Goal: Task Accomplishment & Management: Manage account settings

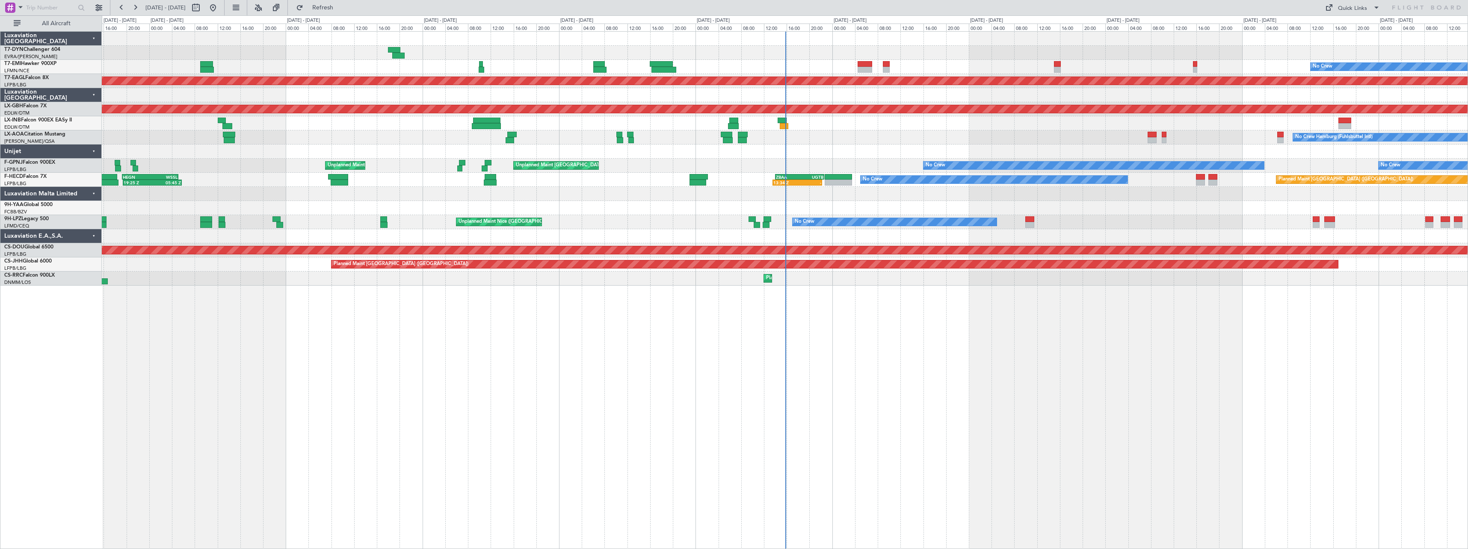
click at [637, 352] on div "Planned Maint No Crew Planned Maint Dubai (Al Maktoum Intl) Planned Maint Nurnb…" at bounding box center [785, 290] width 1367 height 518
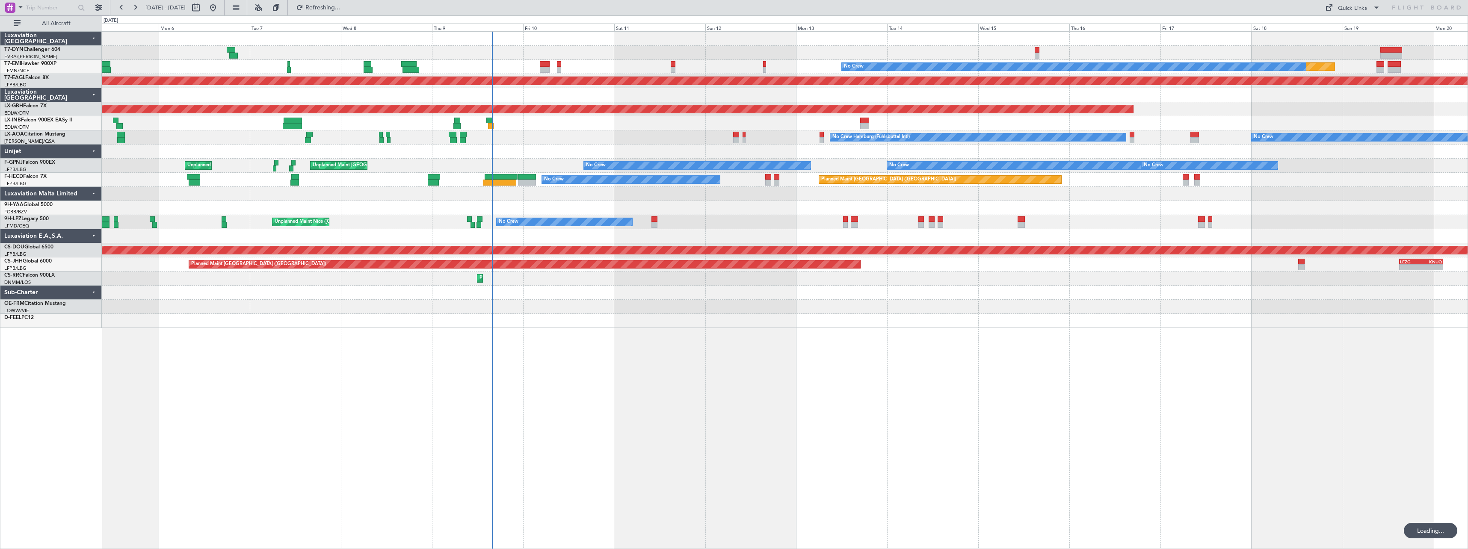
click at [529, 342] on div "Planned Maint No Crew Planned Maint Dubai (Al Maktoum Intl) Planned Maint Nurnb…" at bounding box center [785, 290] width 1367 height 518
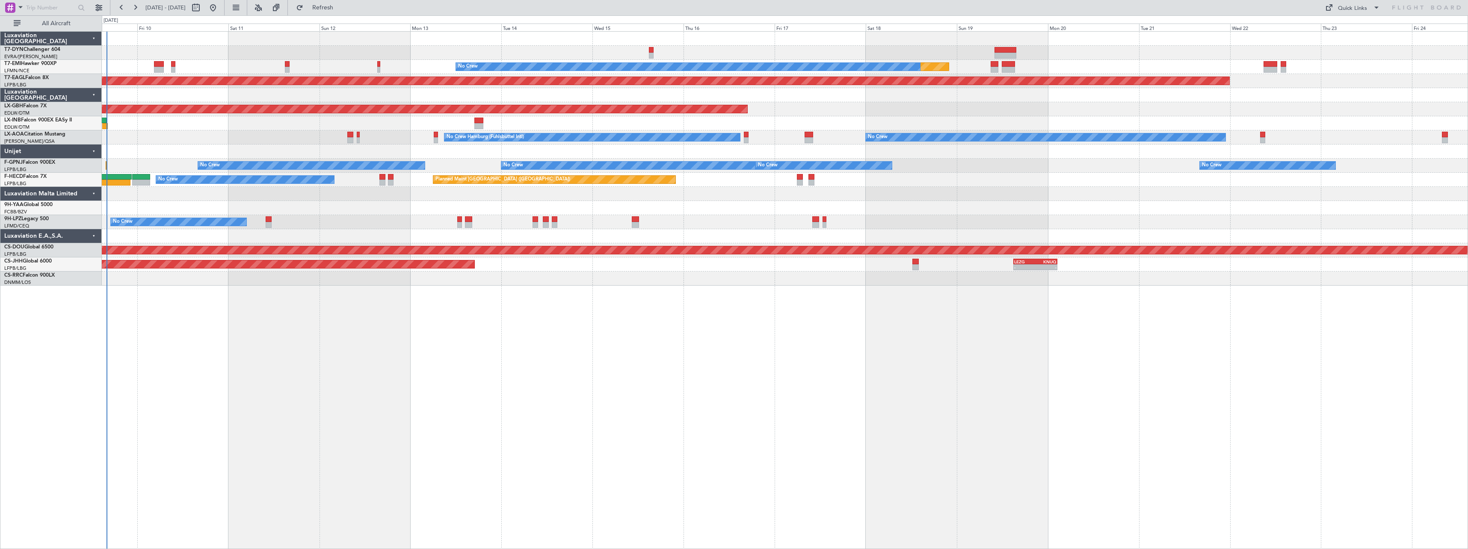
click at [621, 302] on div "Planned Maint No Crew Planned Maint Dubai (Al Maktoum Intl) Planned Maint Nurnb…" at bounding box center [785, 290] width 1367 height 518
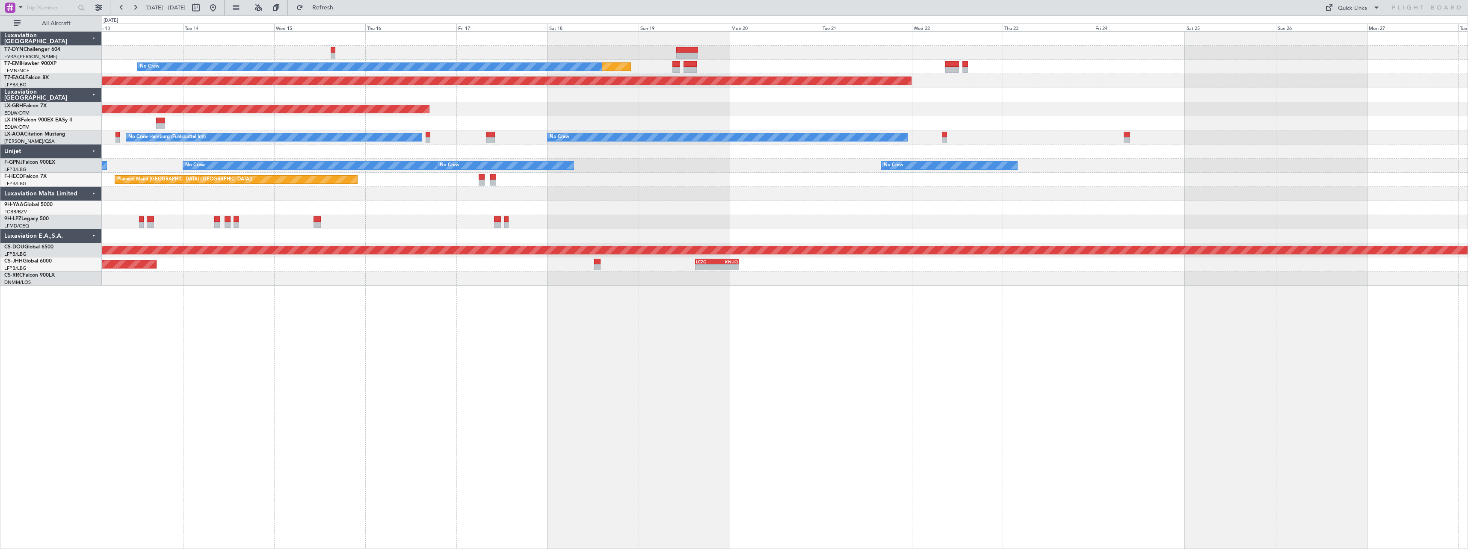
click at [662, 346] on div "Planned Maint No Crew Planned Maint Dubai (Al Maktoum Intl) Planned Maint Nurnb…" at bounding box center [785, 290] width 1367 height 518
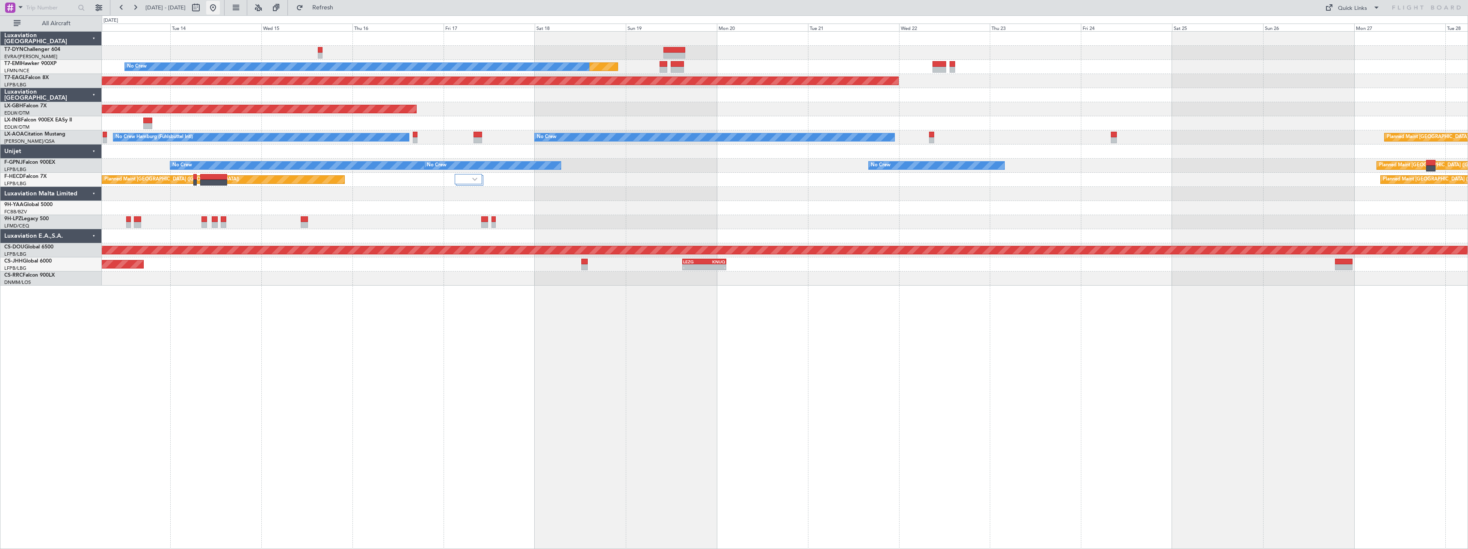
click at [220, 5] on button at bounding box center [213, 8] width 14 height 14
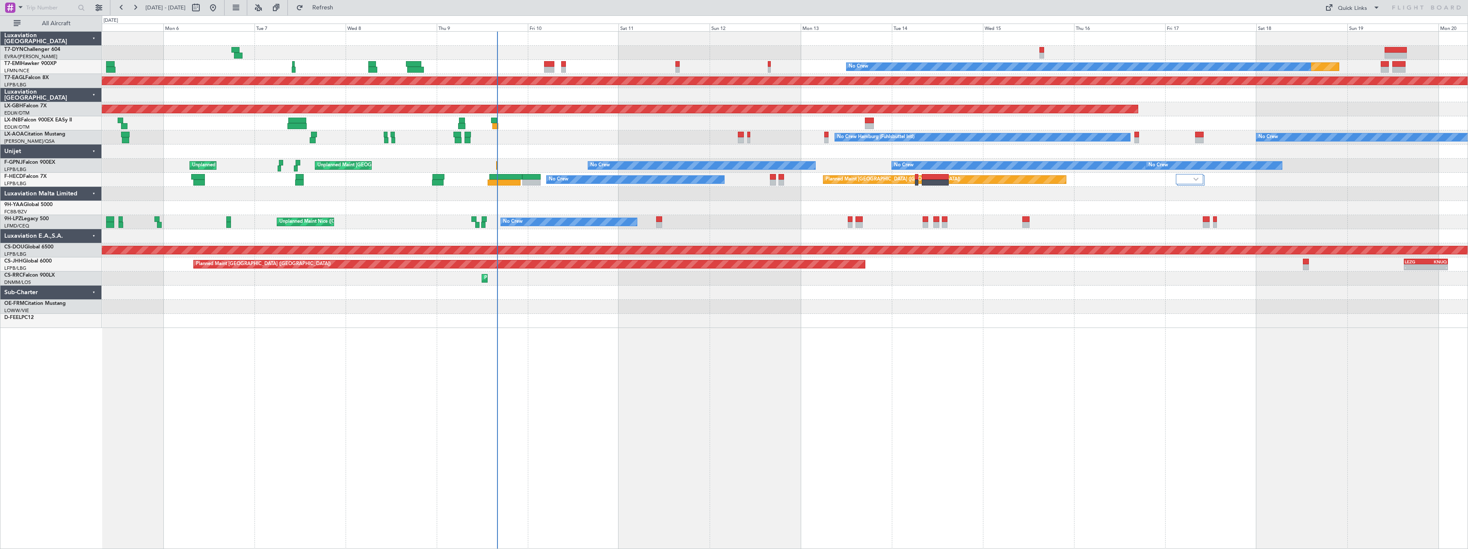
click at [749, 335] on div "Planned Maint No Crew Planned Maint Dubai (Al Maktoum Intl) Planned Maint Nurnb…" at bounding box center [785, 290] width 1367 height 518
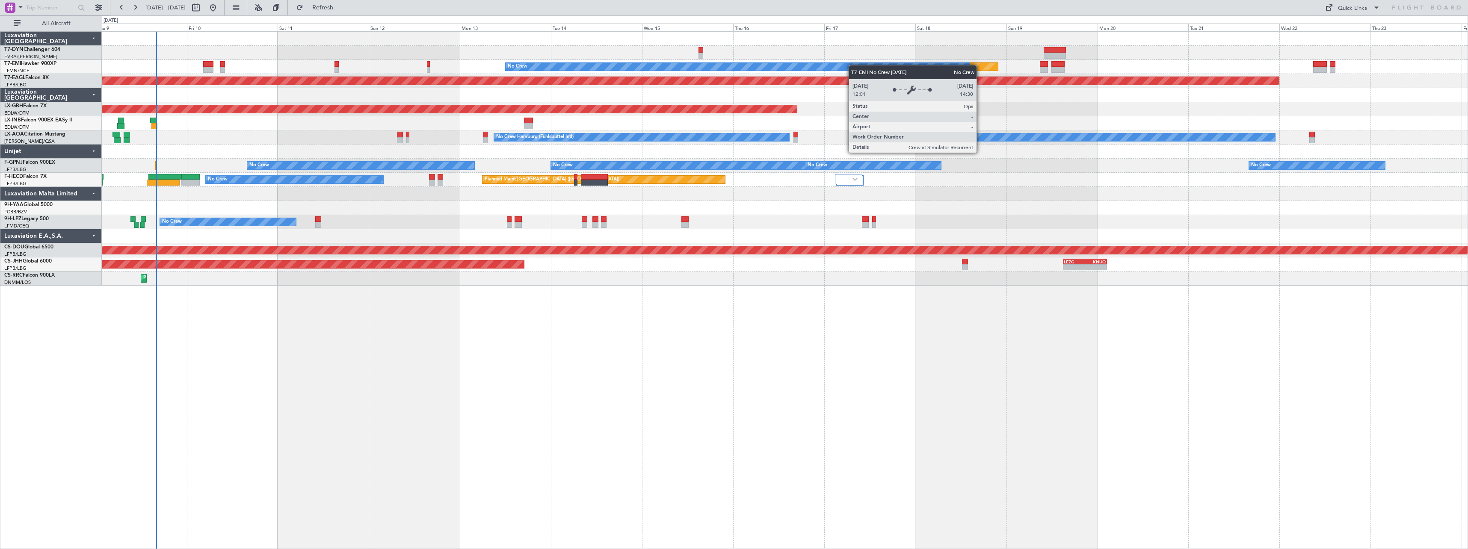
click at [811, 70] on div "Planned Maint No Crew Planned Maint Dubai (Al Maktoum Intl) Planned Maint Nurnb…" at bounding box center [785, 159] width 1366 height 254
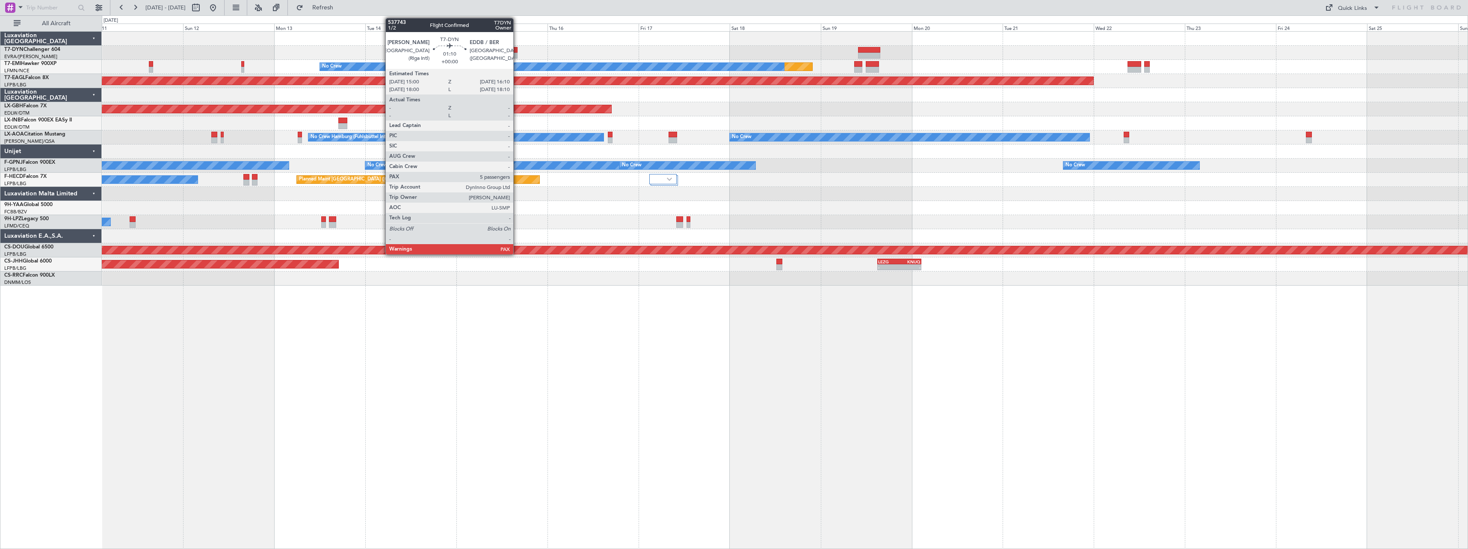
click at [517, 50] on div at bounding box center [515, 50] width 5 height 6
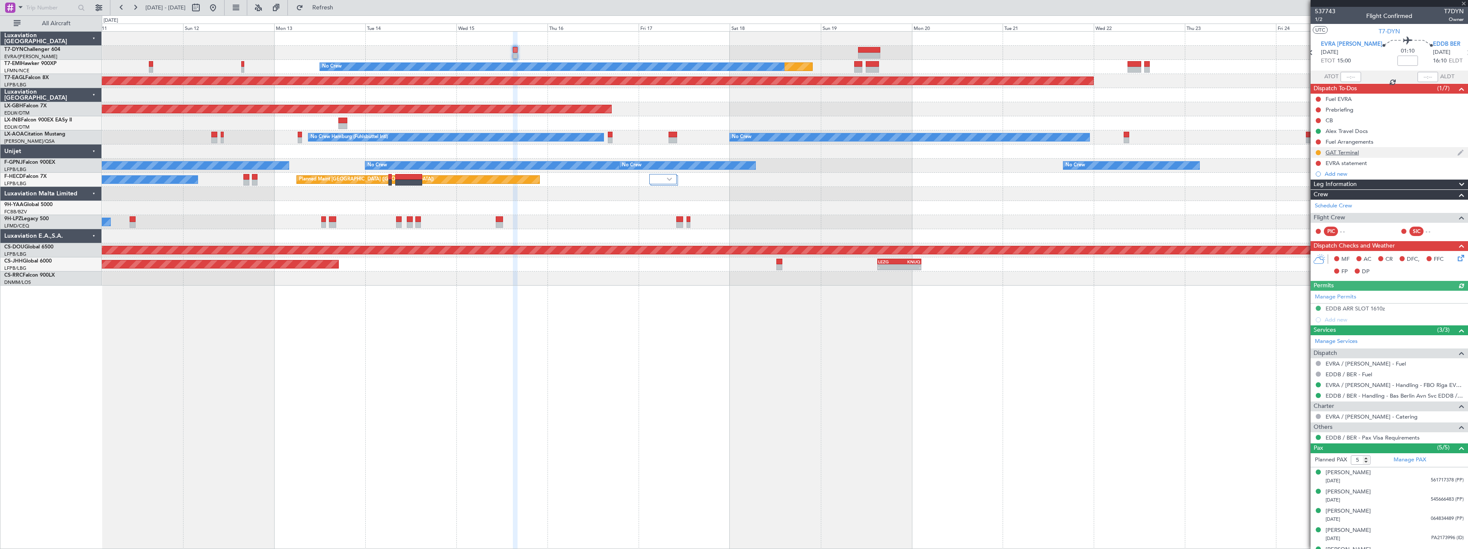
click at [1385, 152] on div "GAT Terminal" at bounding box center [1389, 152] width 157 height 11
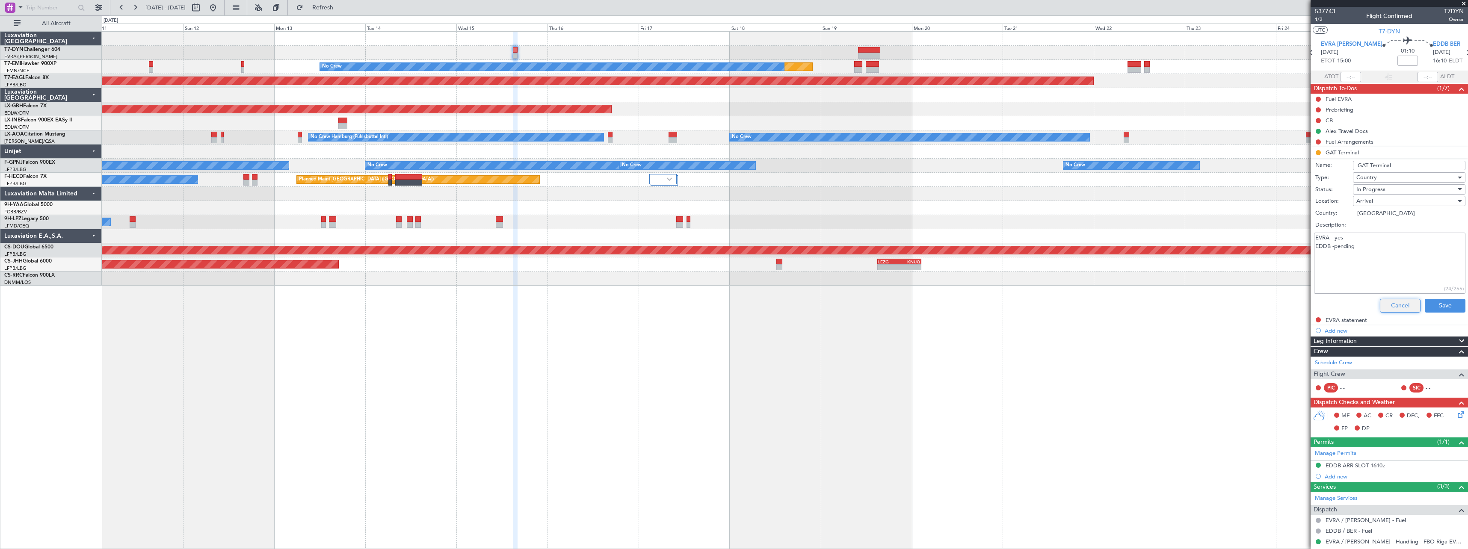
click at [1380, 307] on button "Cancel" at bounding box center [1400, 306] width 41 height 14
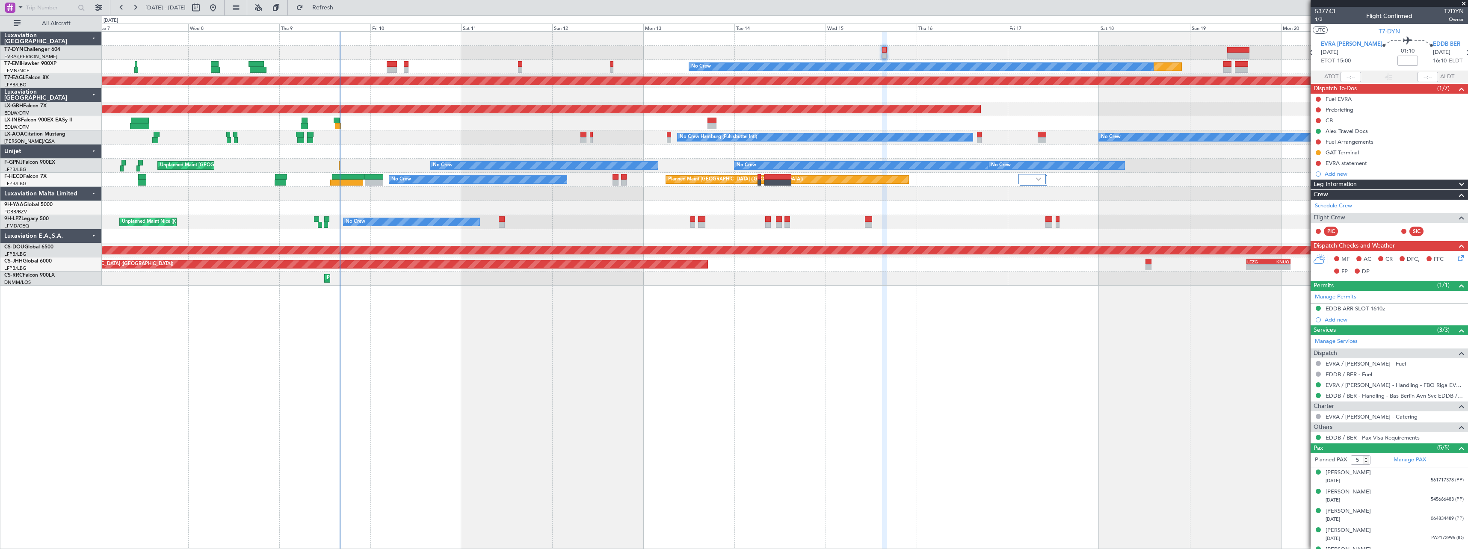
click at [754, 342] on div "Planned Maint No Crew Planned Maint Dubai (Al Maktoum Intl) Planned Maint Nurnb…" at bounding box center [785, 290] width 1367 height 518
click at [55, 52] on link "T7-DYN Challenger 604" at bounding box center [32, 49] width 56 height 5
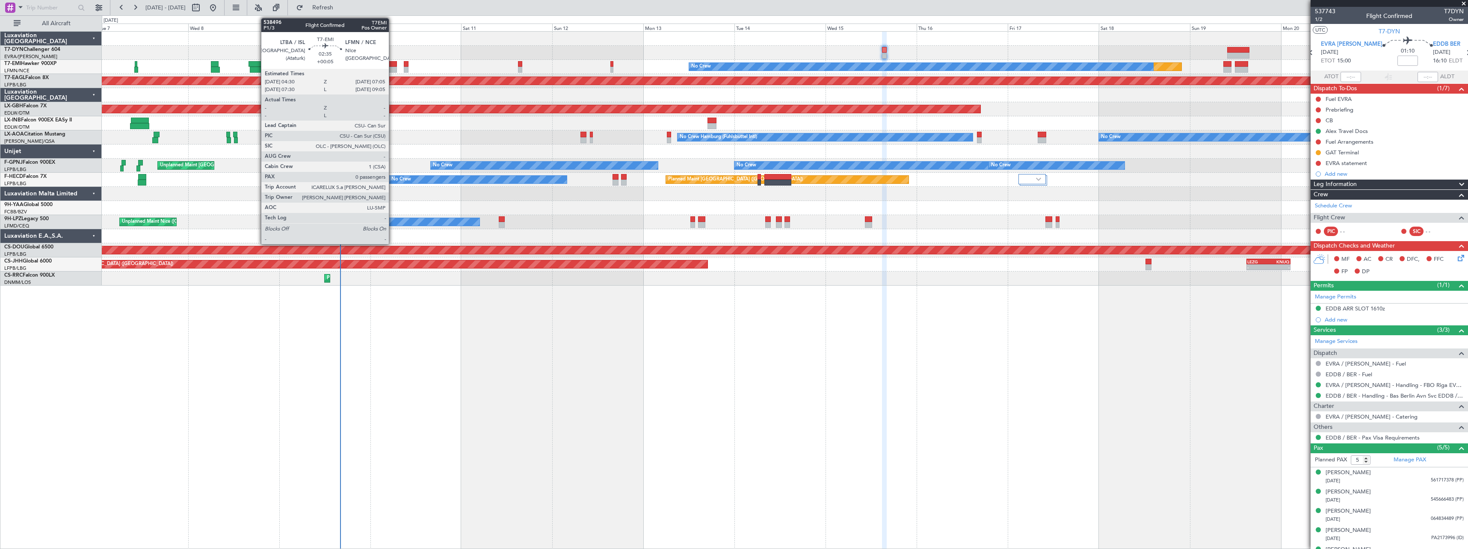
click at [392, 65] on div at bounding box center [392, 64] width 10 height 6
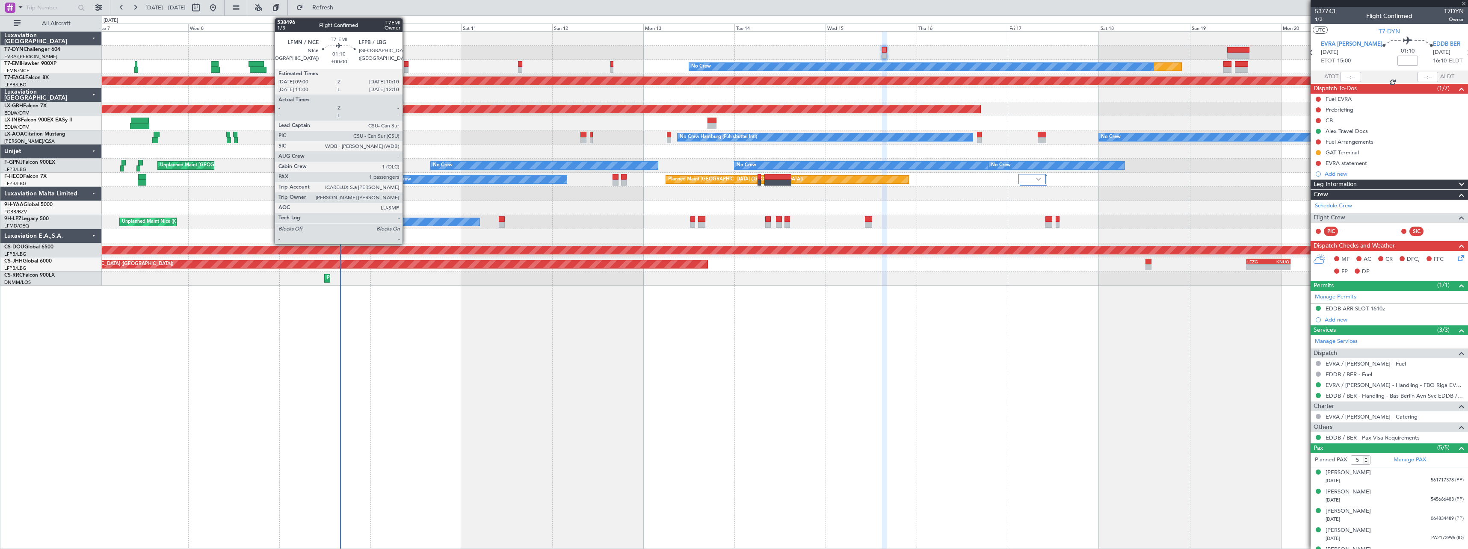
type input "+00:05"
type input "0"
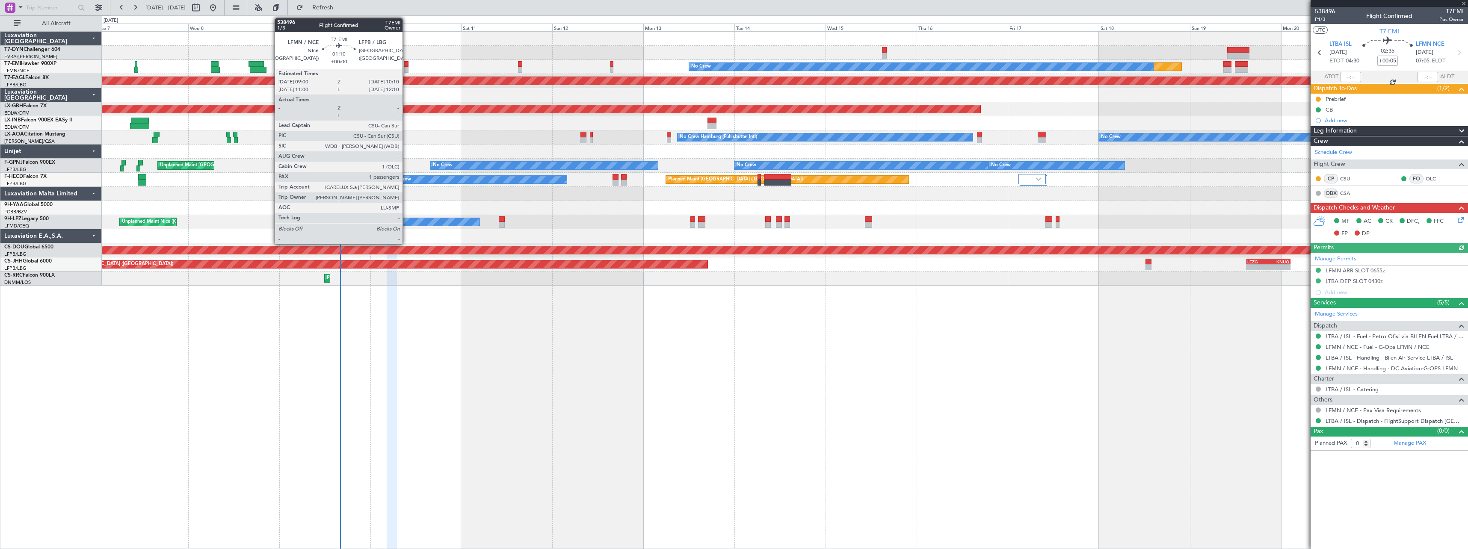
click at [406, 69] on div at bounding box center [406, 70] width 5 height 6
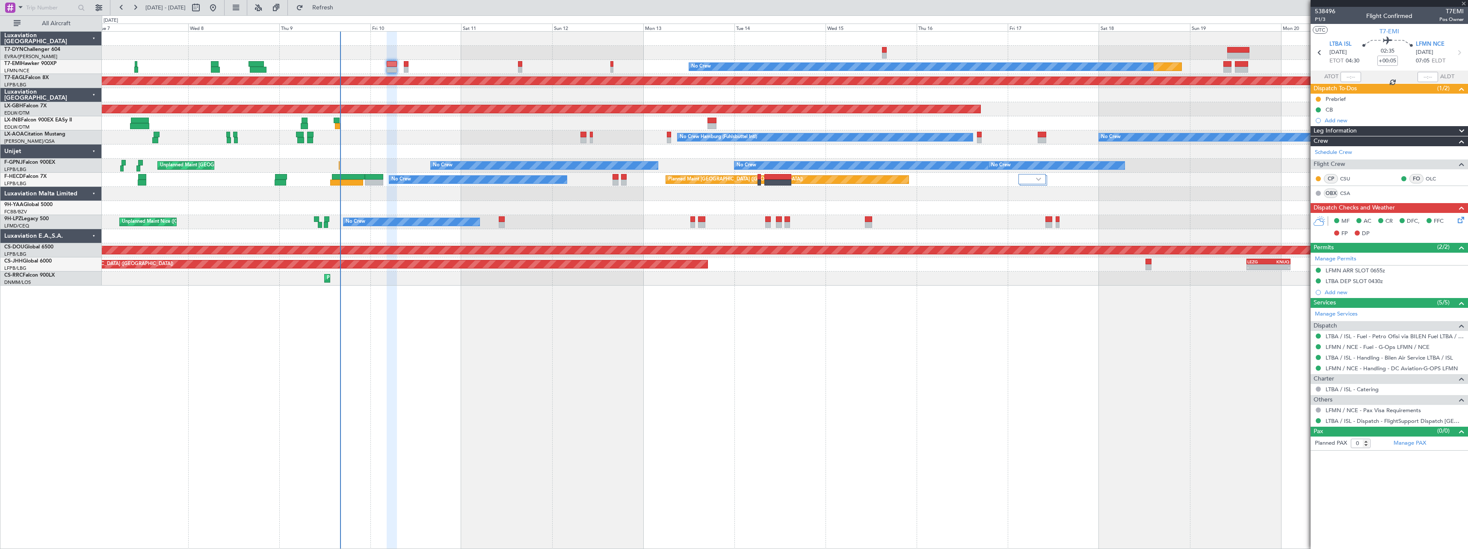
type input "1"
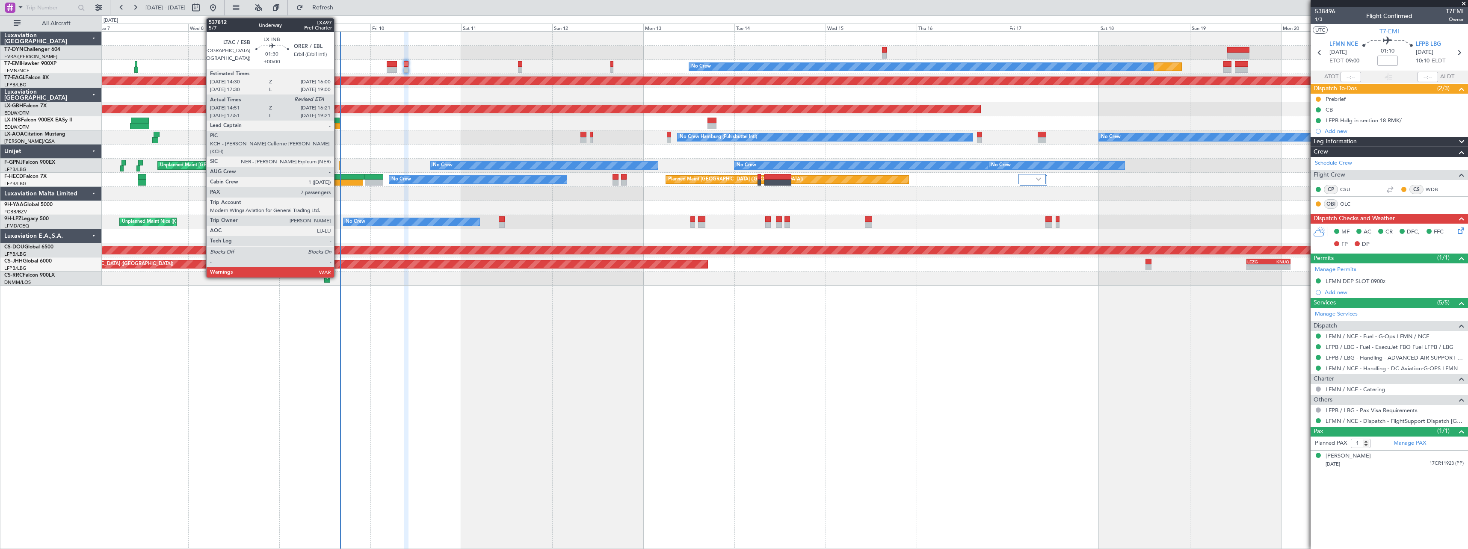
click at [338, 122] on div at bounding box center [337, 121] width 6 height 6
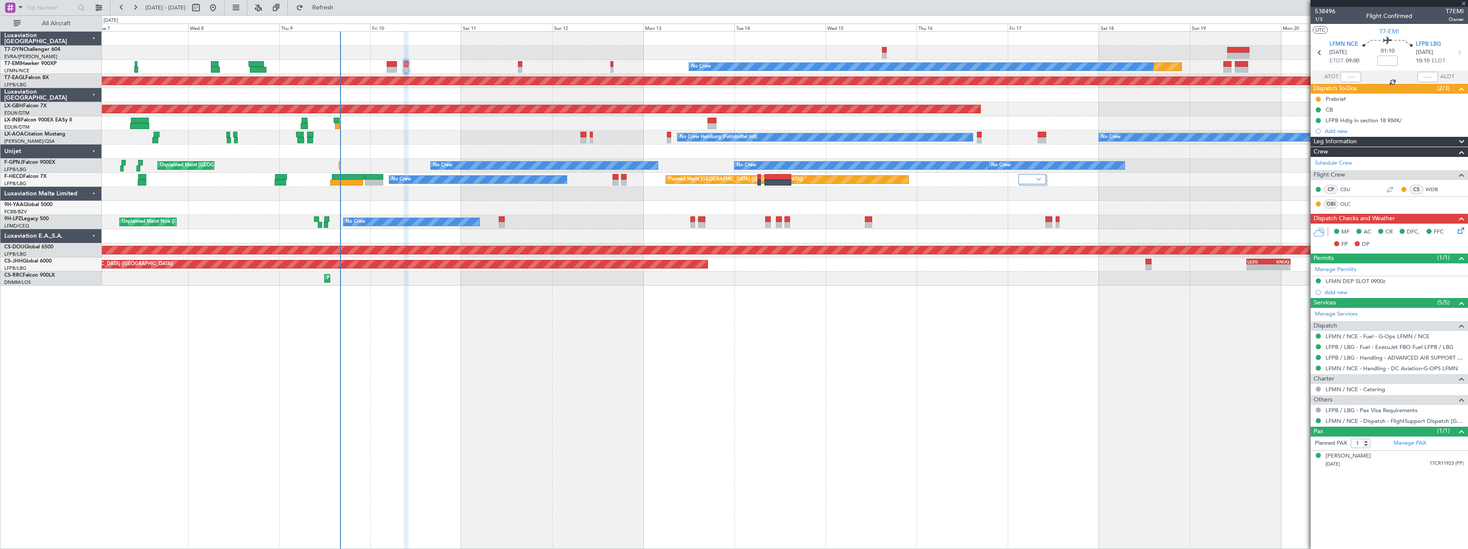
type input "14:51"
type input "7"
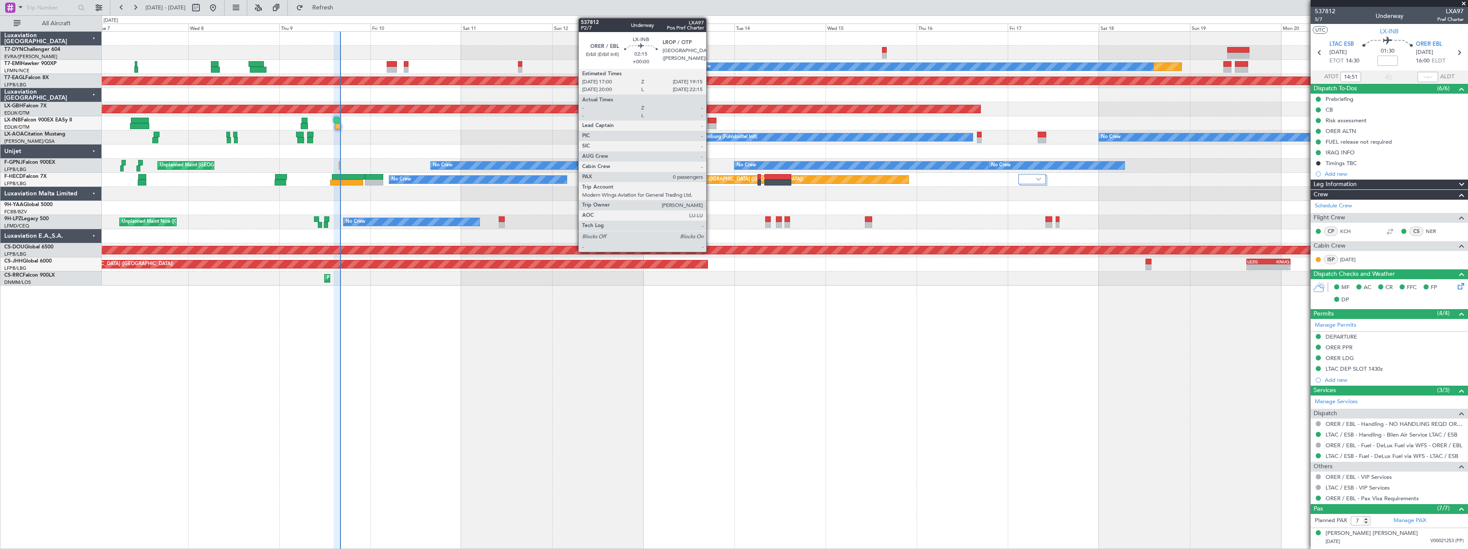
click at [710, 121] on div at bounding box center [712, 121] width 9 height 6
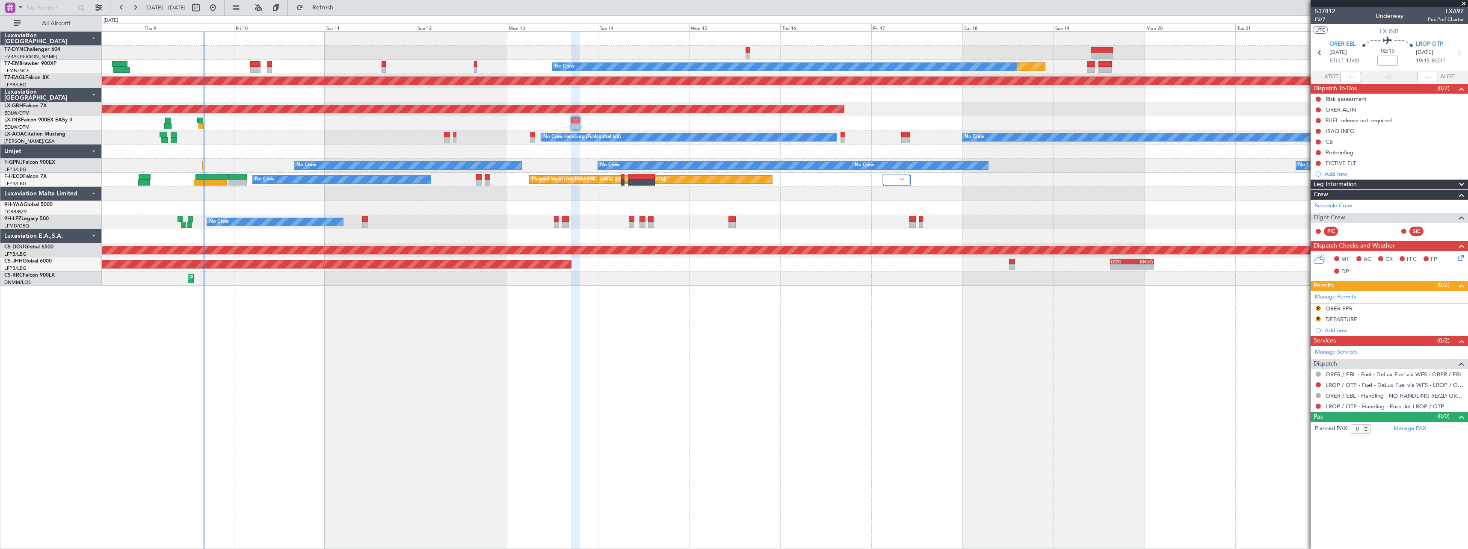
click at [364, 139] on div "No Crew No Crew Hamburg (Fuhlsbuttel Intl)" at bounding box center [785, 137] width 1366 height 14
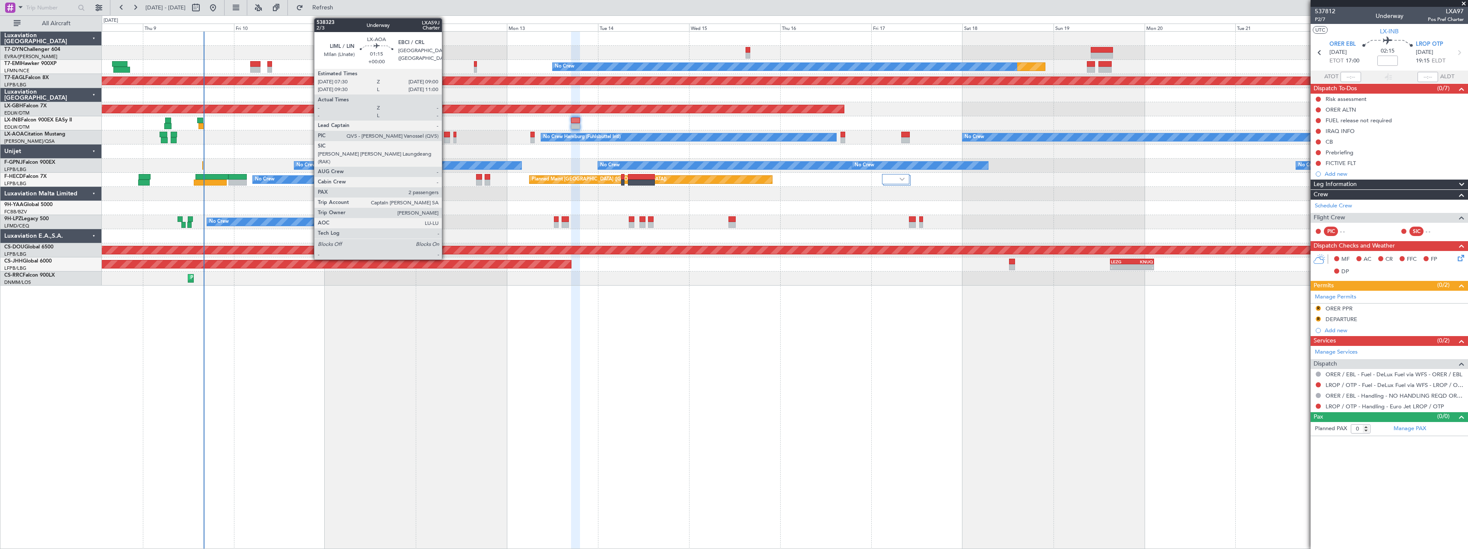
click at [446, 135] on div at bounding box center [447, 135] width 6 height 6
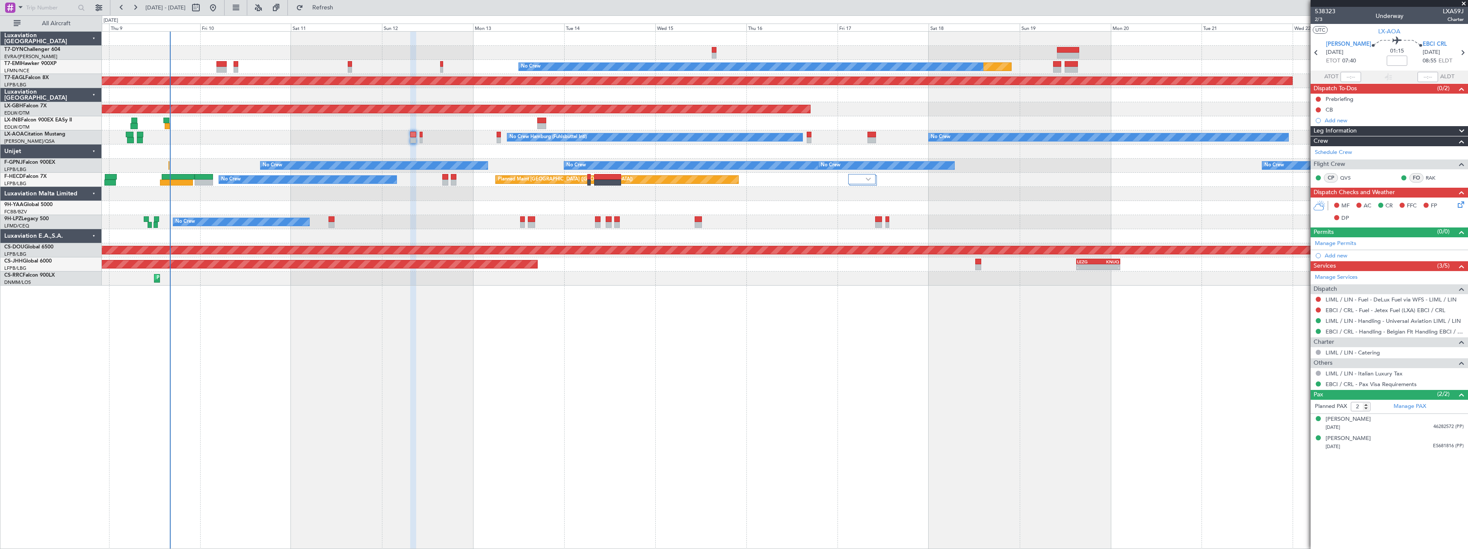
click at [593, 349] on div "Planned Maint No Crew Planned Maint Dubai (Al Maktoum Intl) Planned Maint Nurnb…" at bounding box center [785, 290] width 1367 height 518
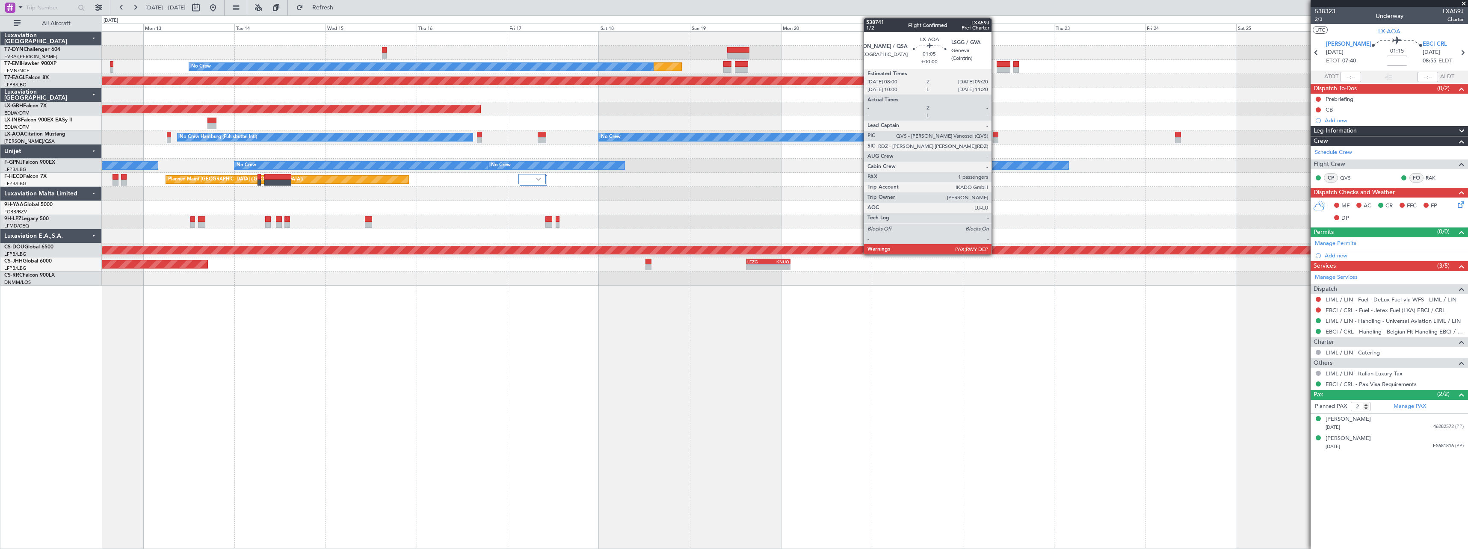
click at [996, 137] on div at bounding box center [995, 135] width 5 height 6
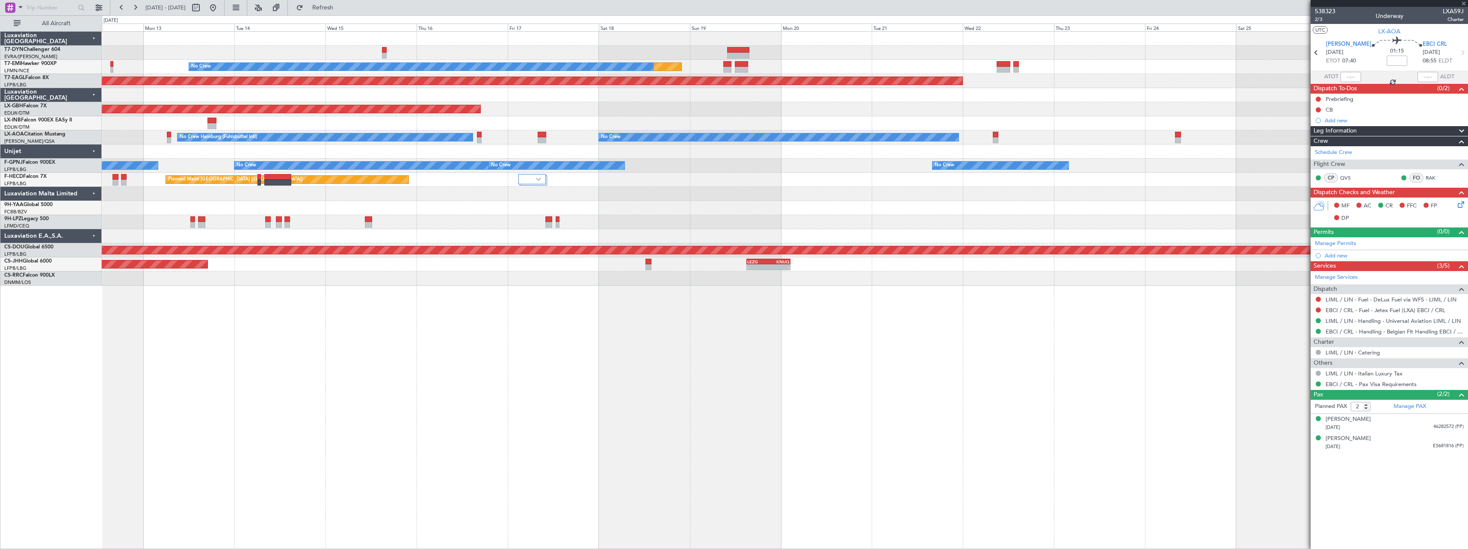
type input "1"
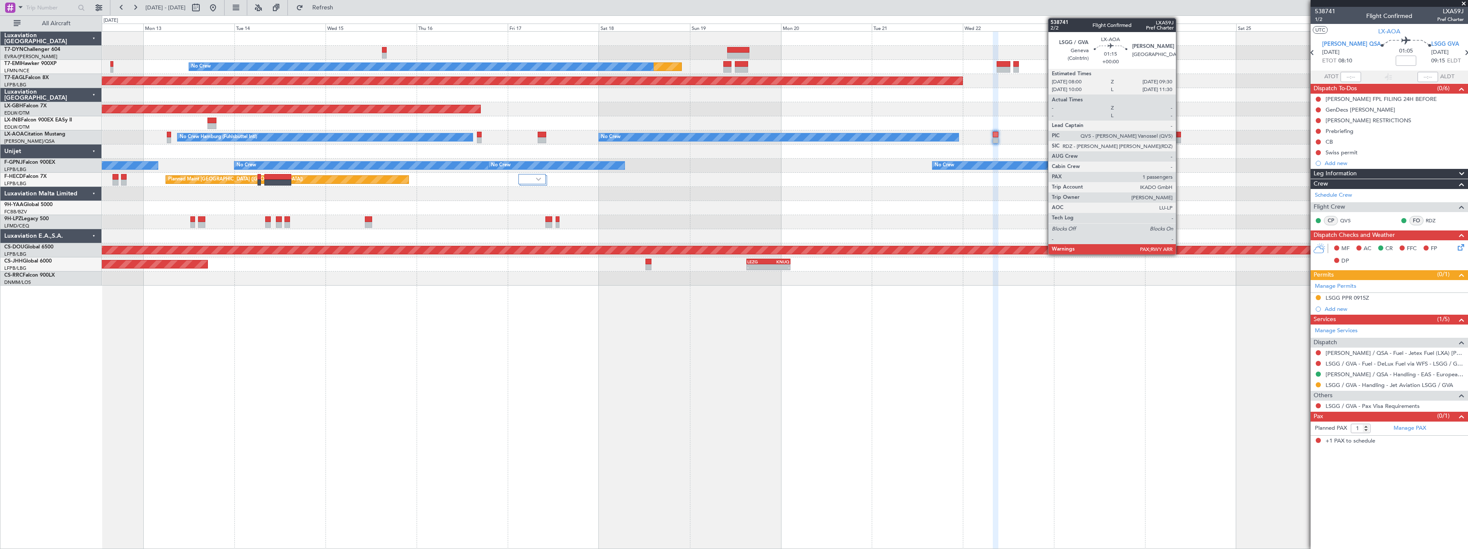
click at [1180, 140] on div at bounding box center [1178, 140] width 6 height 6
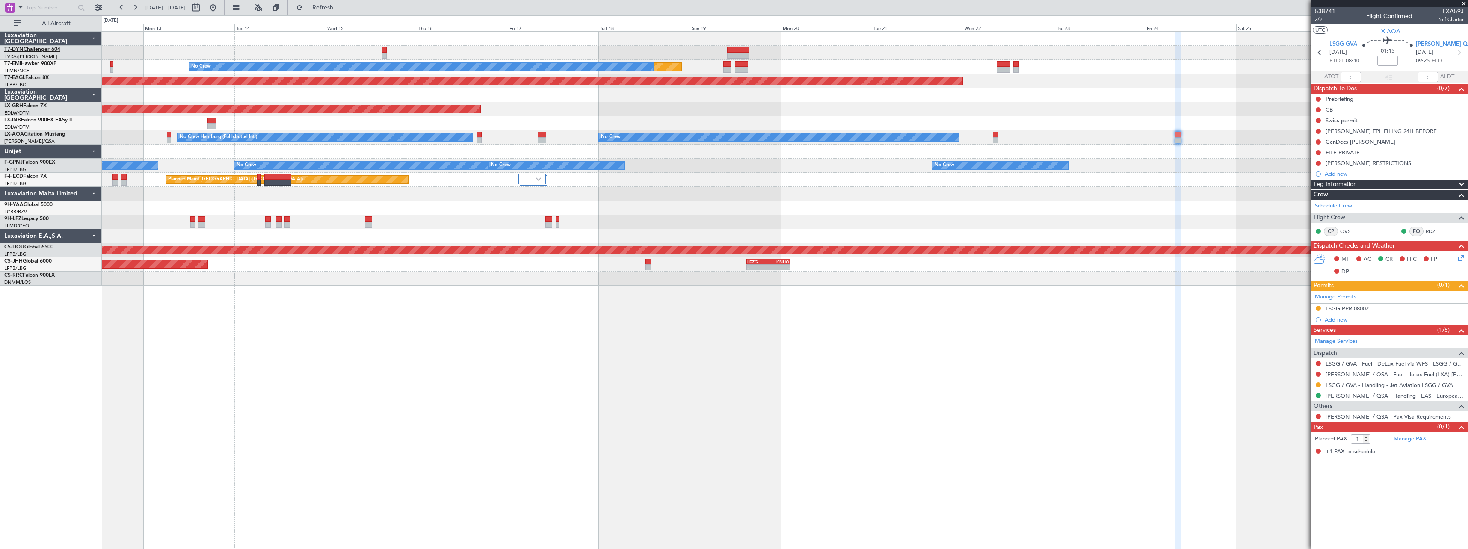
click at [50, 50] on link "T7-DYN Challenger 604" at bounding box center [32, 49] width 56 height 5
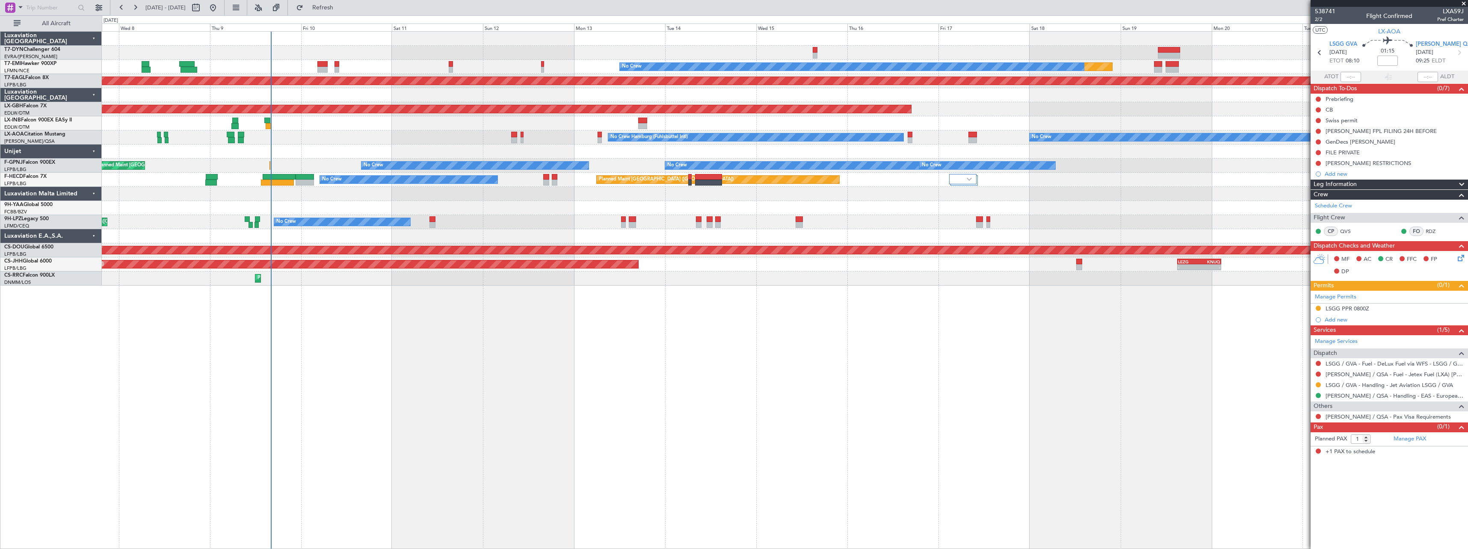
click at [736, 237] on div "Planned Maint No Crew Planned Maint Dubai (Al Maktoum Intl) Planned Maint Nurnb…" at bounding box center [785, 290] width 1367 height 518
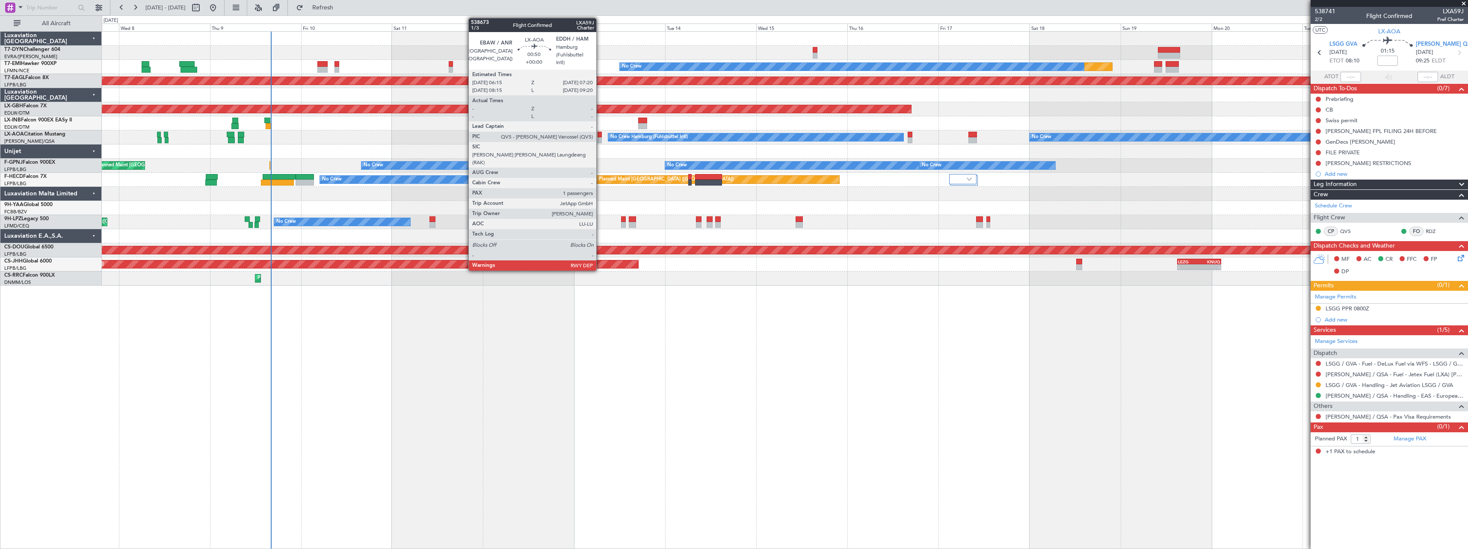
click at [600, 135] on div at bounding box center [600, 135] width 4 height 6
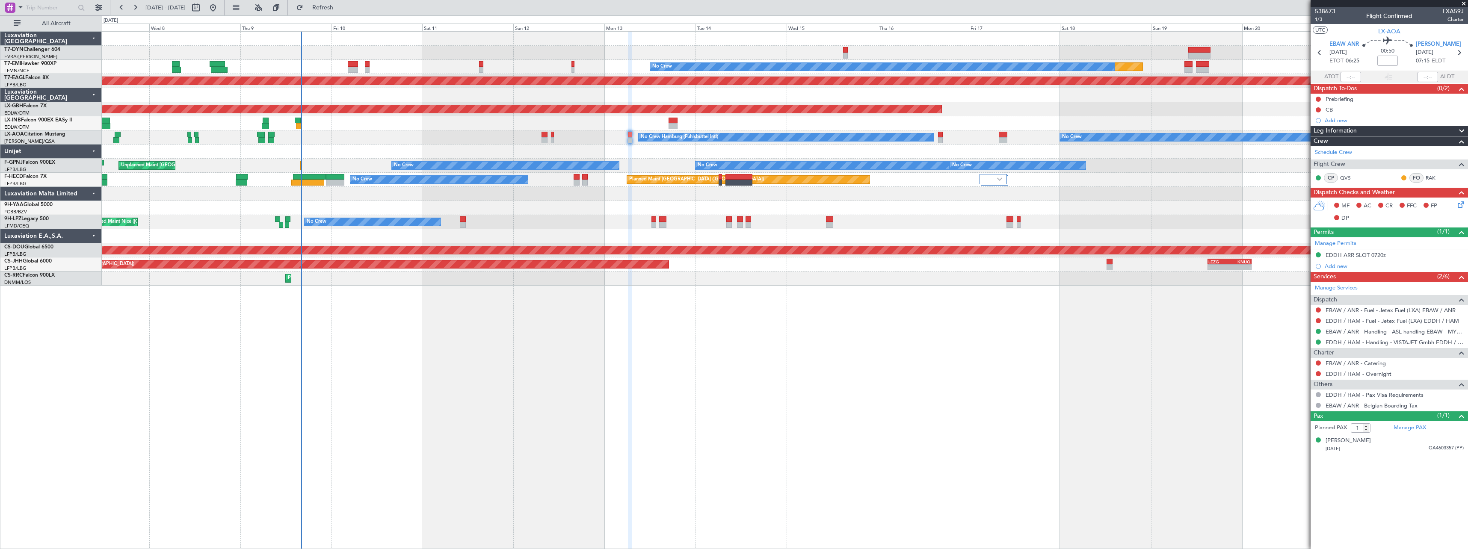
click at [271, 157] on div "Planned Maint No Crew Planned Maint Dubai (Al Maktoum Intl) Planned Maint Nurnb…" at bounding box center [785, 159] width 1366 height 254
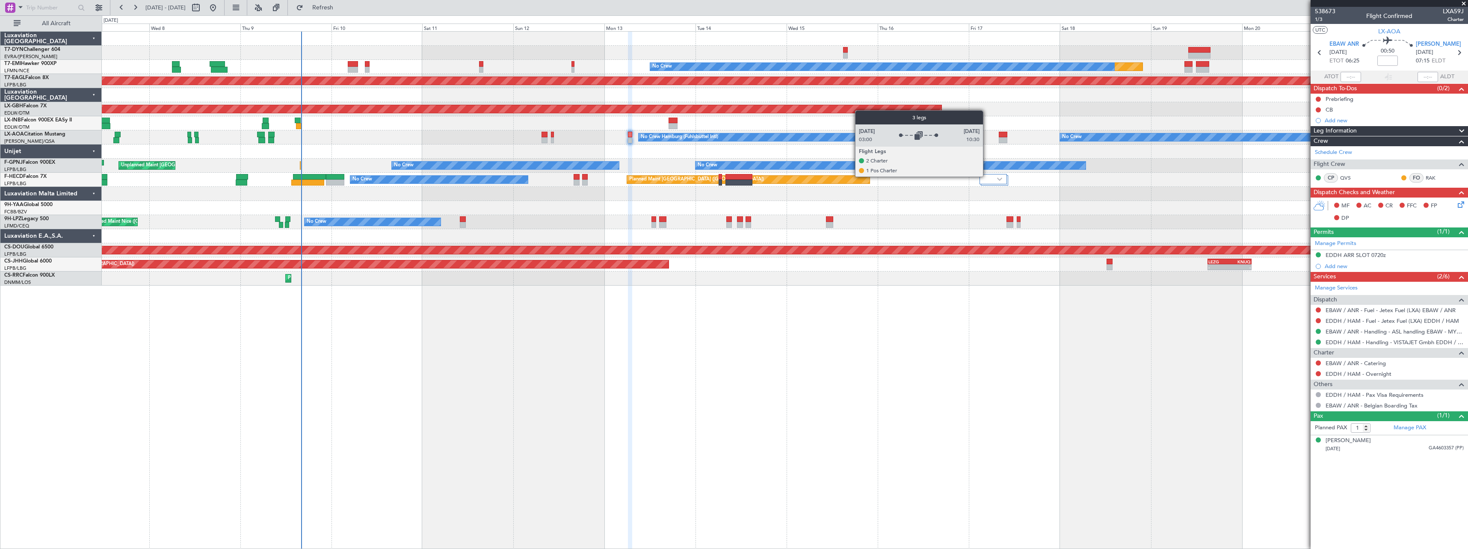
click at [987, 176] on div at bounding box center [993, 179] width 27 height 10
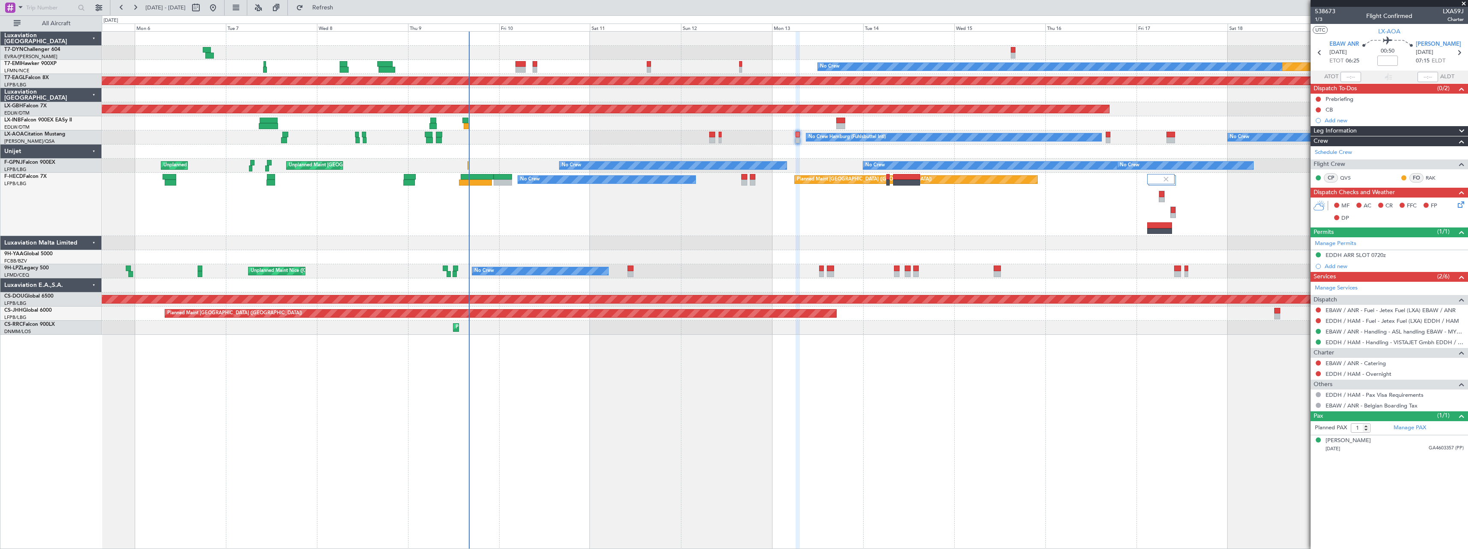
click at [613, 195] on div "No Crew Planned Maint Paris (Le Bourget) 19:25 Z 05:45 Z HEGN 19:15 Z WSSL 05:1…" at bounding box center [785, 204] width 1366 height 63
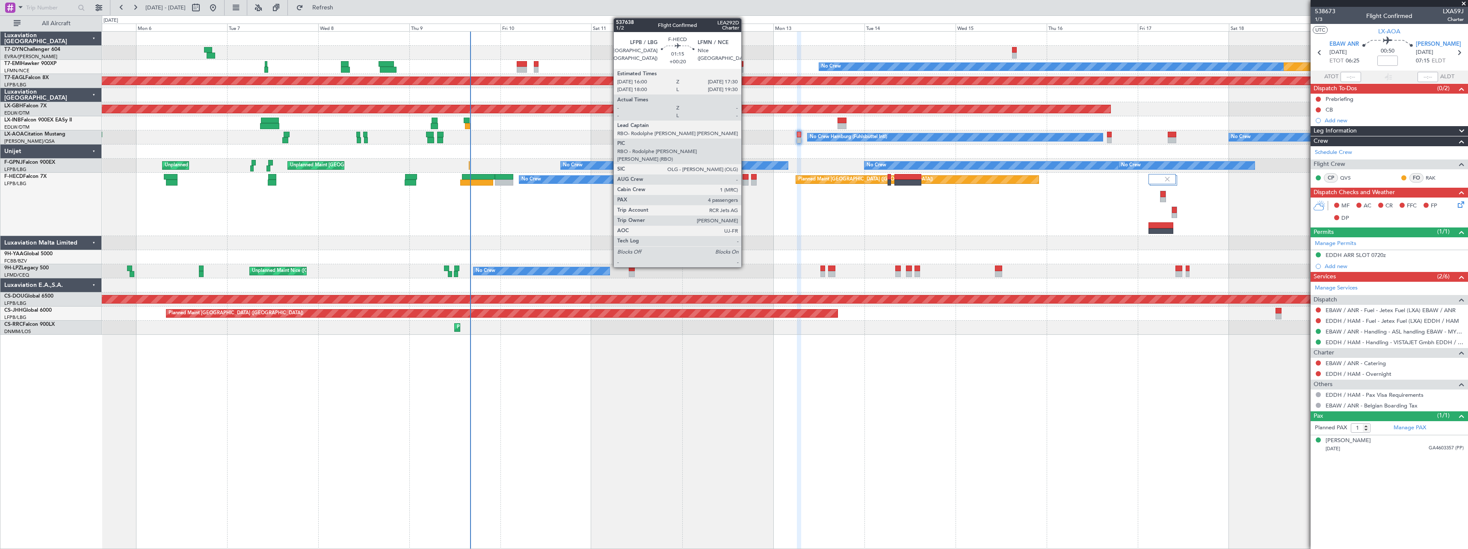
click at [745, 184] on div at bounding box center [746, 183] width 6 height 6
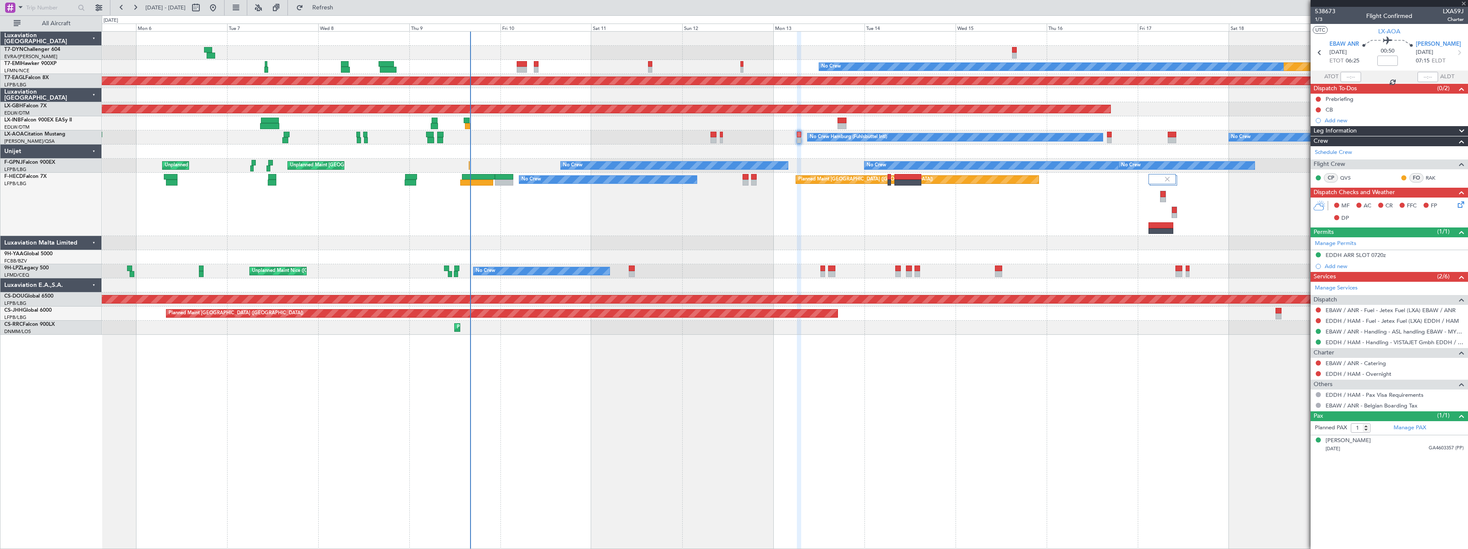
type input "+00:20"
type input "4"
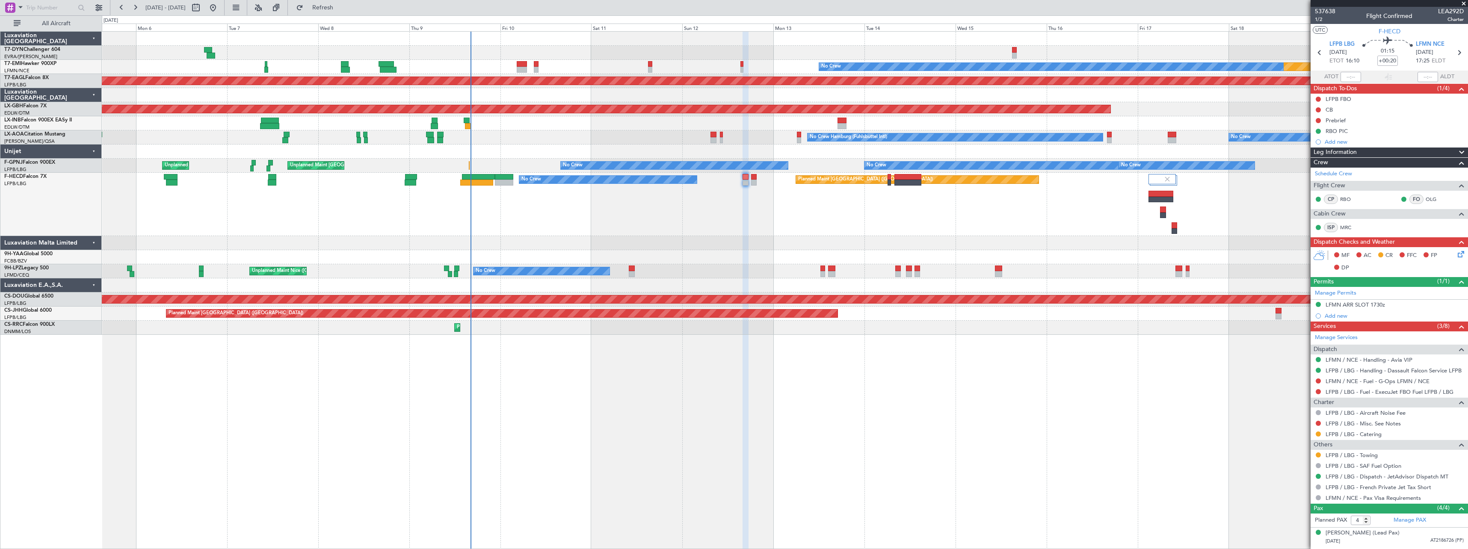
click at [633, 278] on div "Unplanned Maint Nice (Côte d'Azur Airport) No Crew No Crew" at bounding box center [785, 271] width 1366 height 14
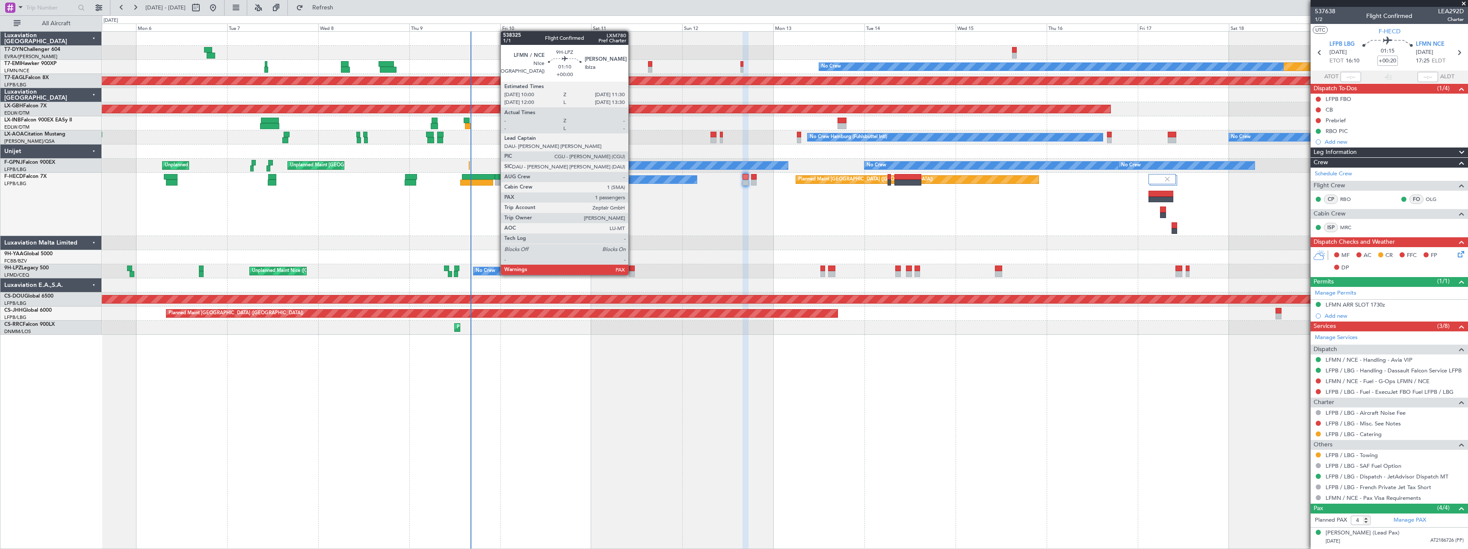
click at [632, 267] on div at bounding box center [632, 269] width 6 height 6
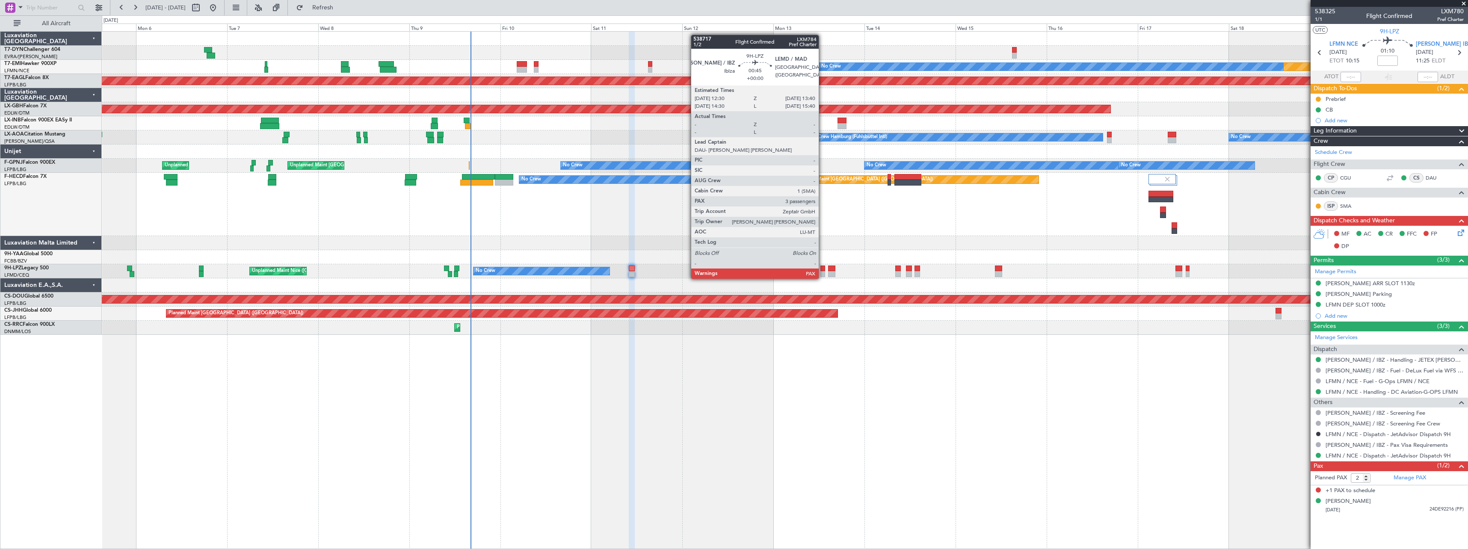
click at [823, 270] on div at bounding box center [823, 269] width 5 height 6
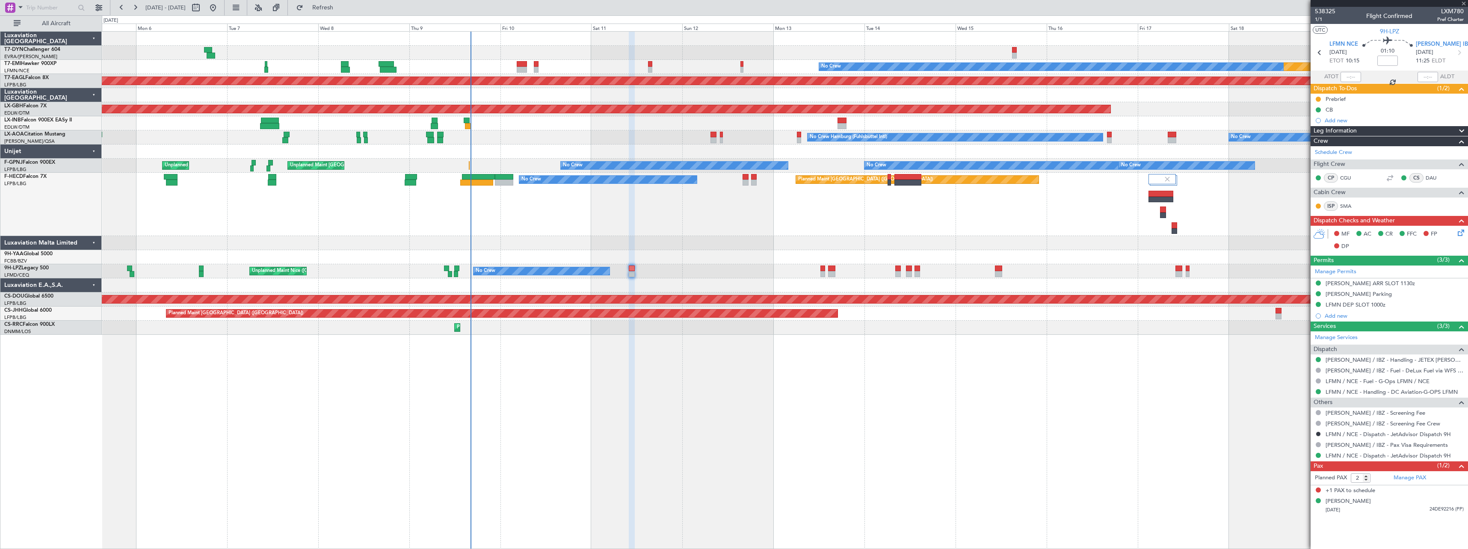
type input "3"
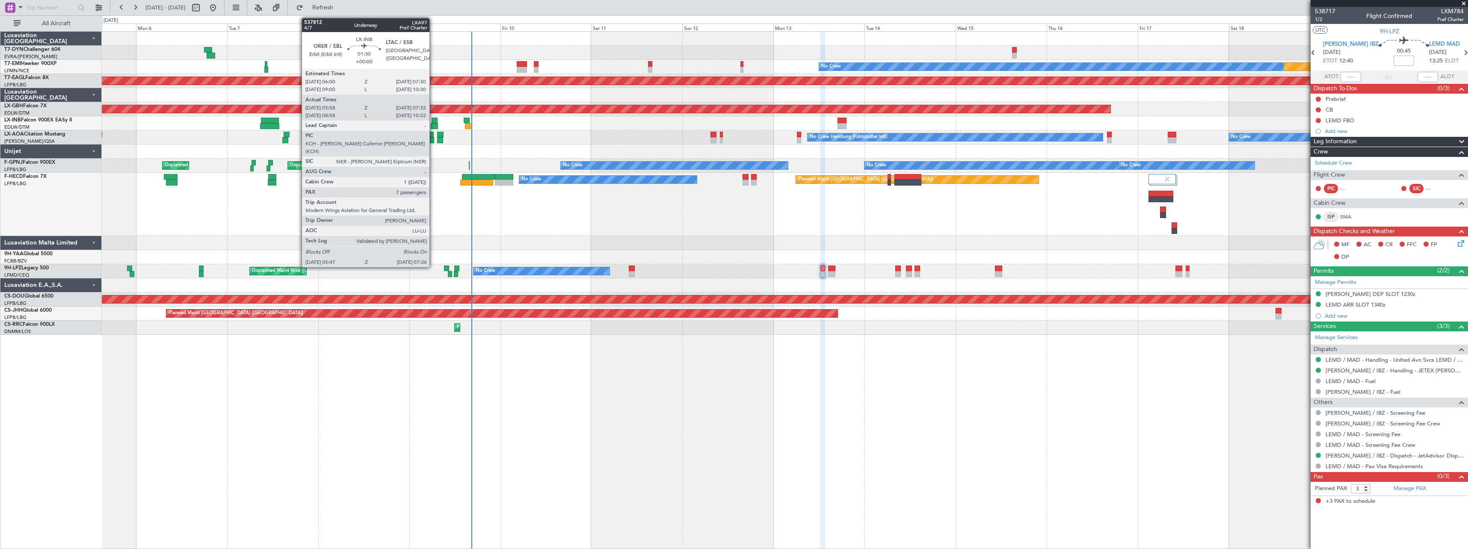
click at [433, 125] on div at bounding box center [434, 126] width 7 height 6
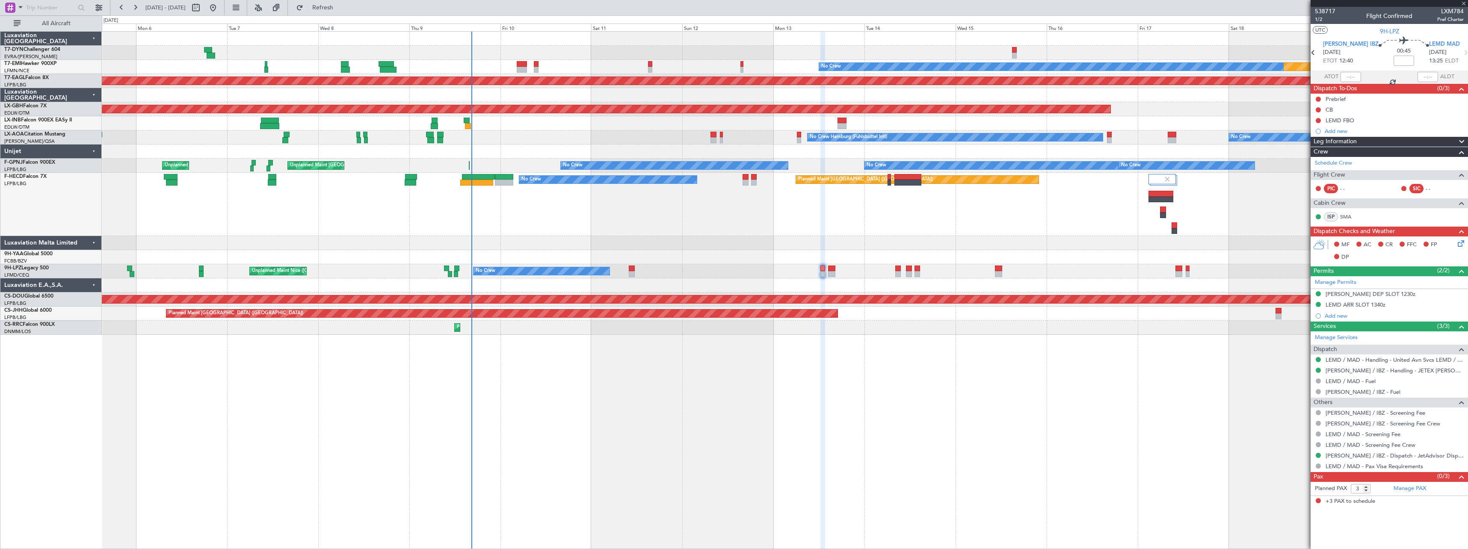
type input "05:58"
type input "07:32"
type input "7"
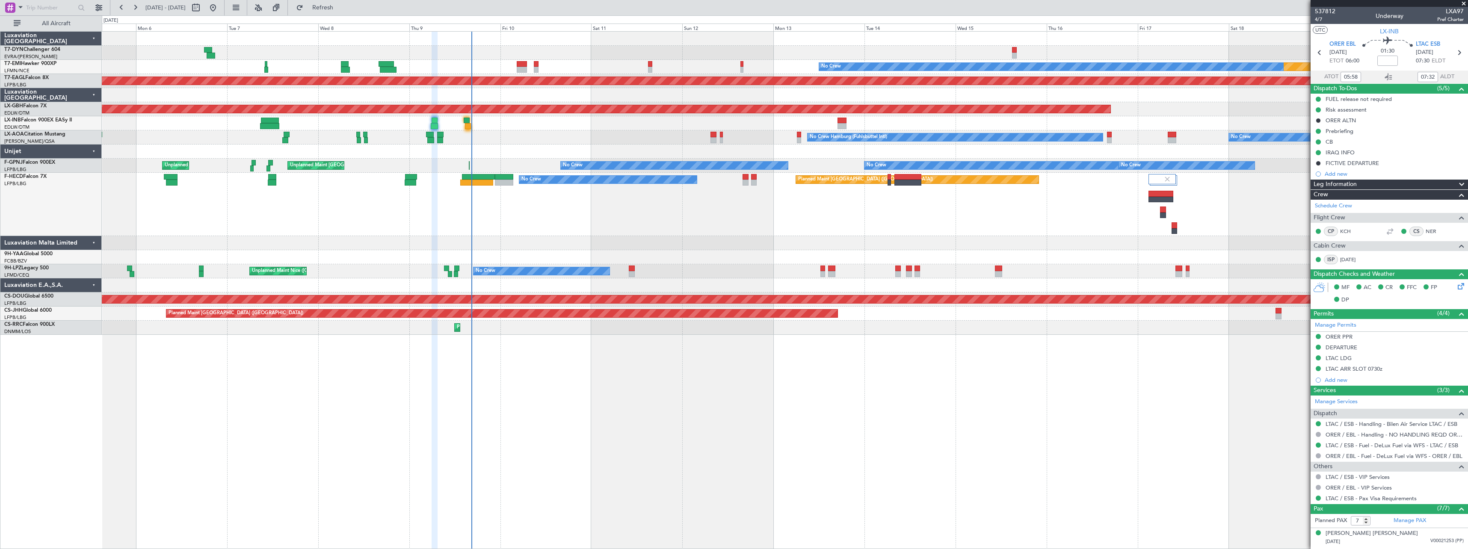
click at [468, 121] on div at bounding box center [467, 121] width 6 height 6
type input "14:51"
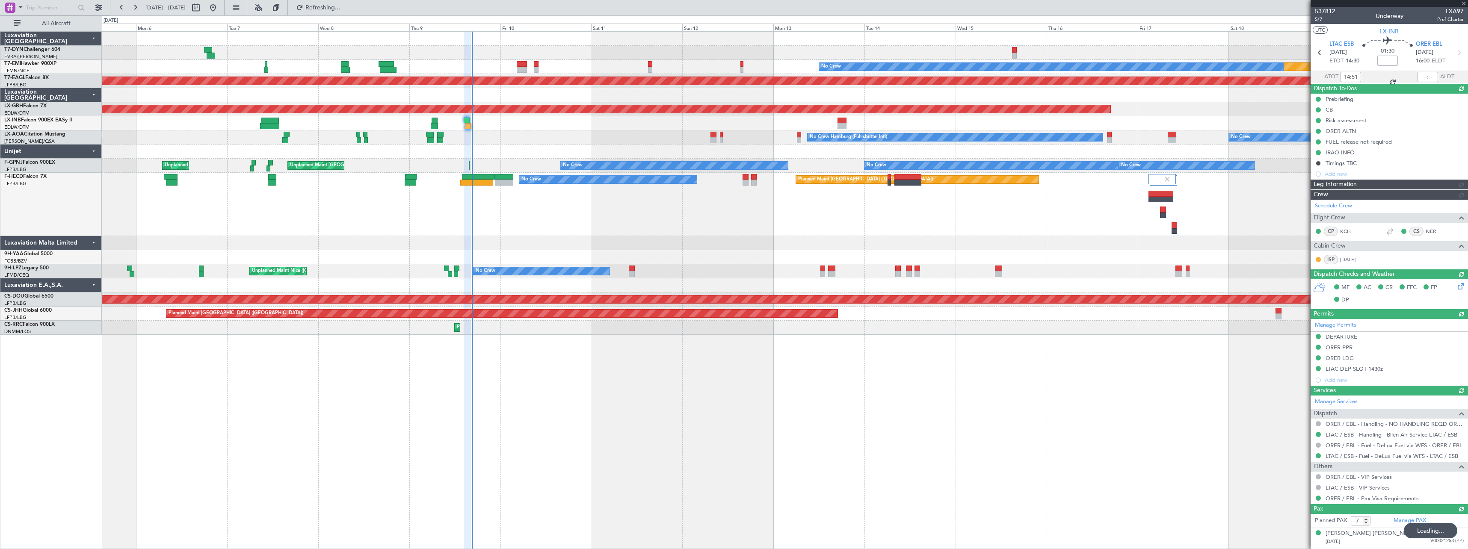
type input "16:17"
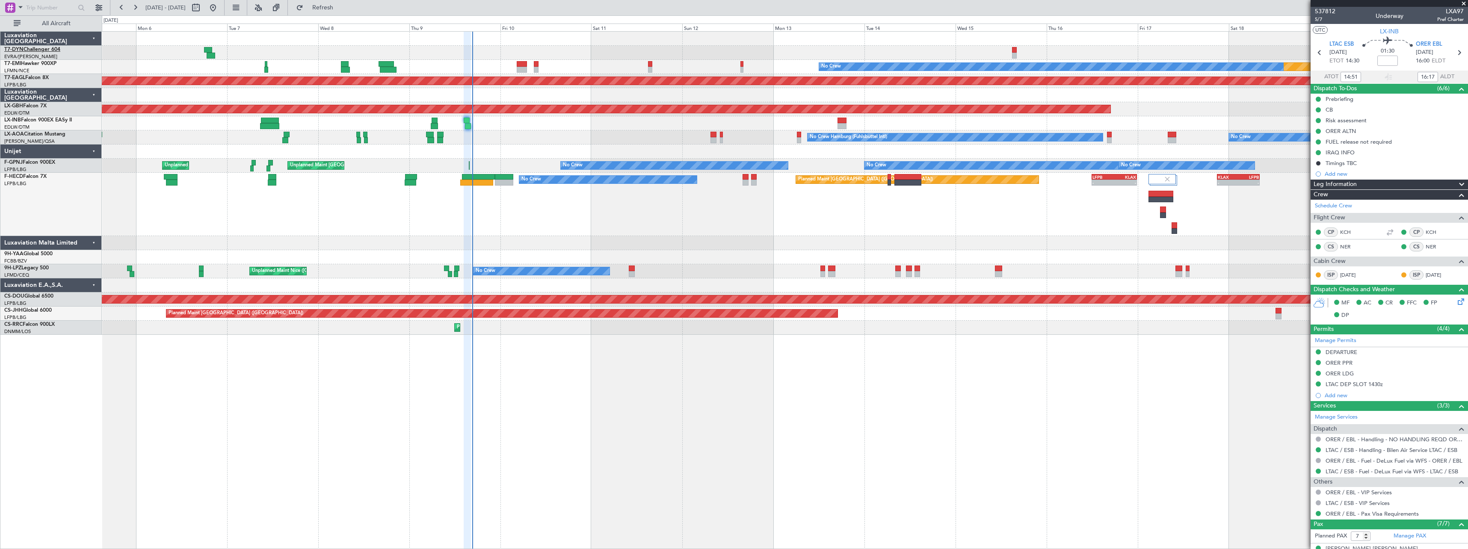
click at [50, 51] on link "T7-DYN Challenger 604" at bounding box center [32, 49] width 56 height 5
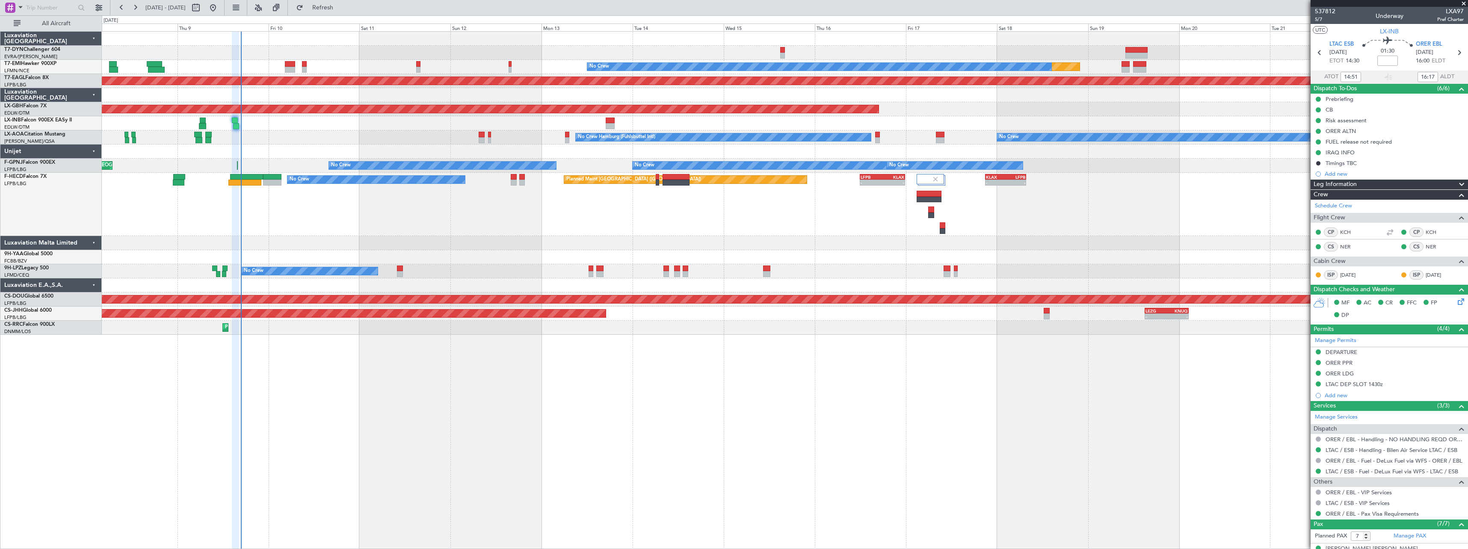
click at [401, 208] on div "Planned Maint Paris (Le Bourget) No Crew - - LFPB 12:00 Z KLAX 23:50 Z - - KLAX…" at bounding box center [785, 204] width 1366 height 63
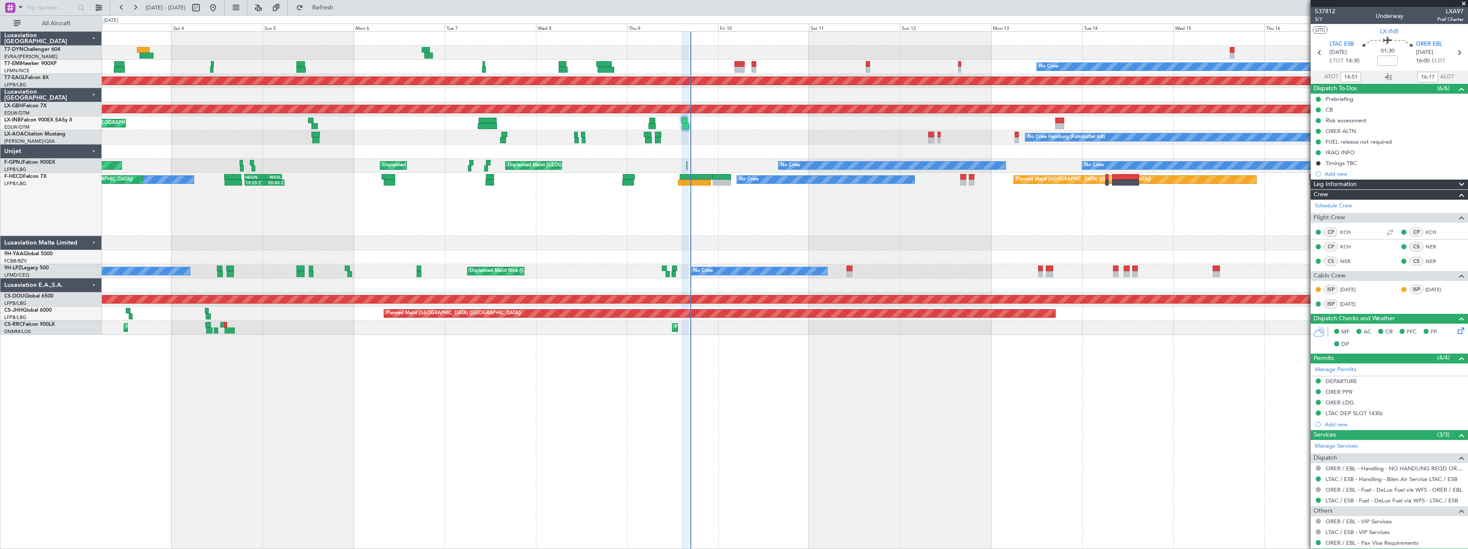
click at [868, 134] on div "No Crew No Crew Hamburg (Fuhlsbuttel Intl) No Crew Antwerp (Deurne)" at bounding box center [785, 137] width 1366 height 14
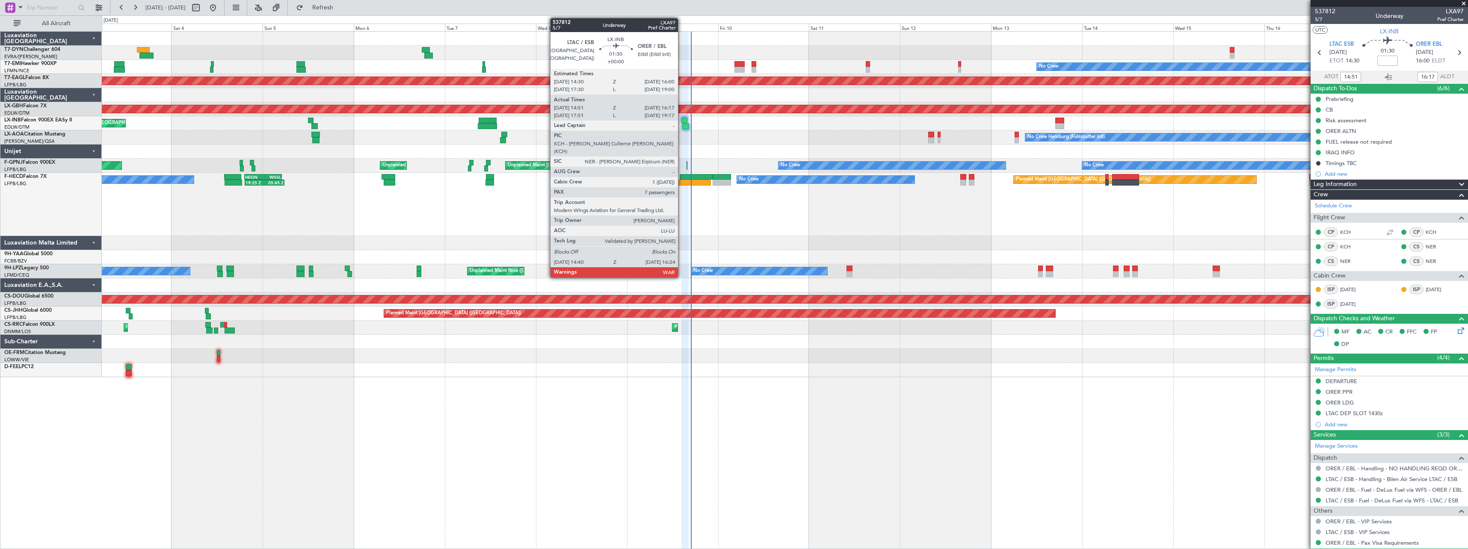
click at [682, 122] on div at bounding box center [685, 121] width 6 height 6
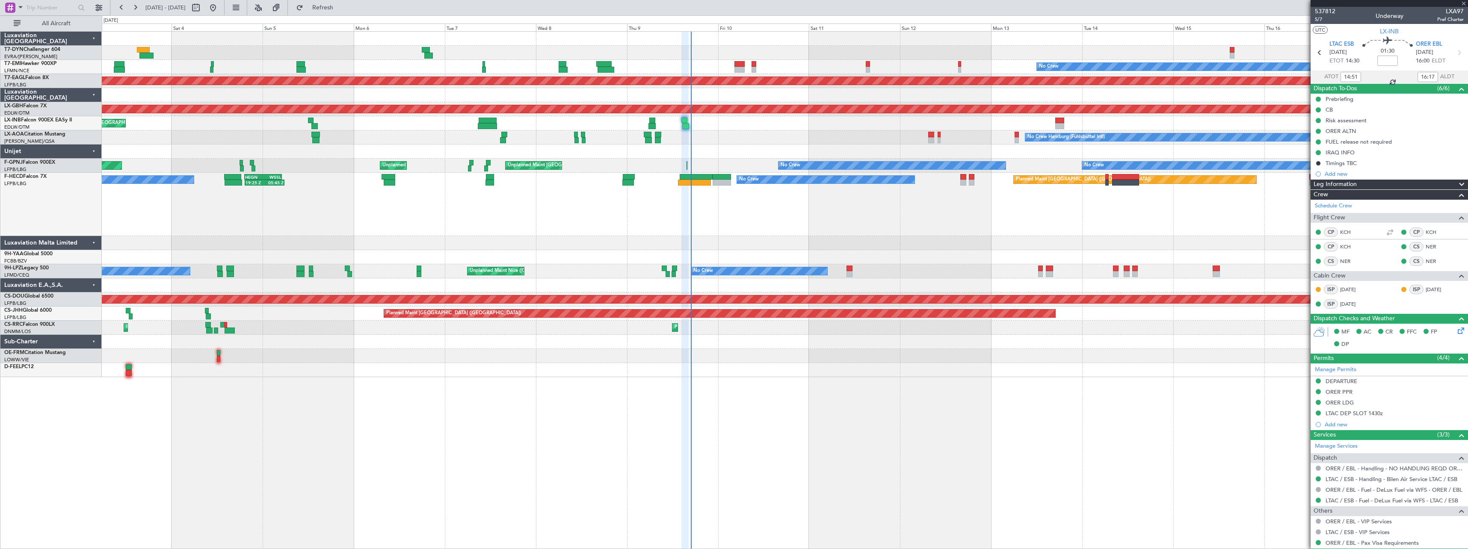
type input "17:51"
type input "19:17"
type input "14:51"
type input "16:17"
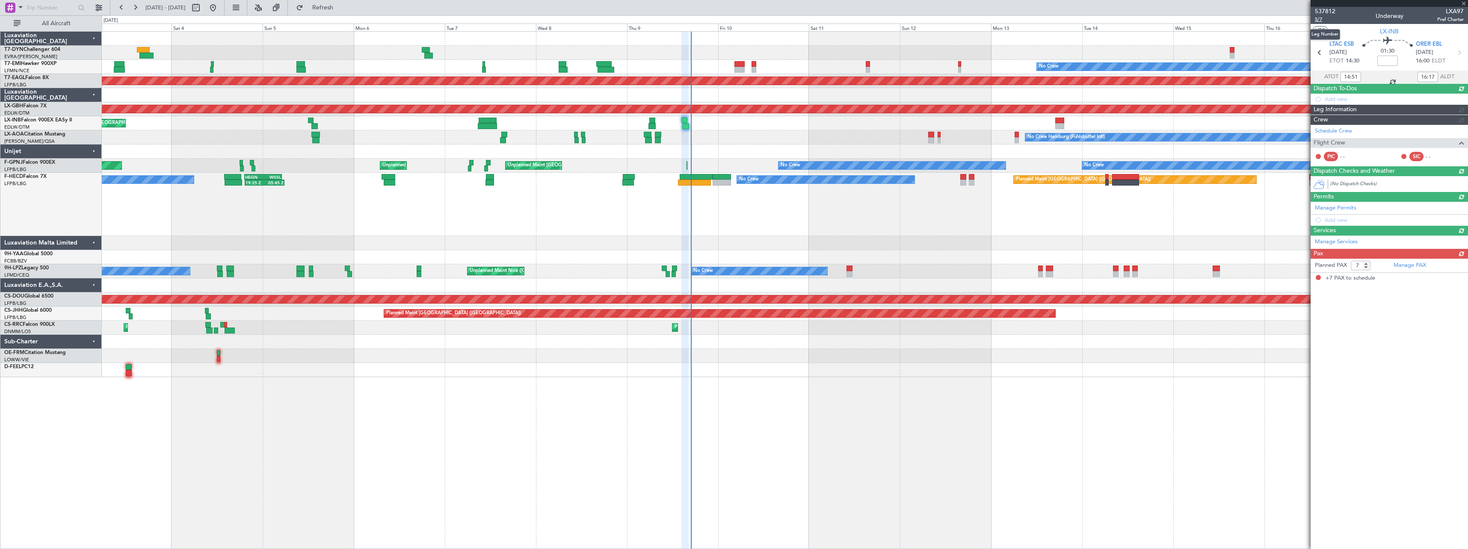
click at [1322, 20] on span "5/7" at bounding box center [1325, 19] width 21 height 7
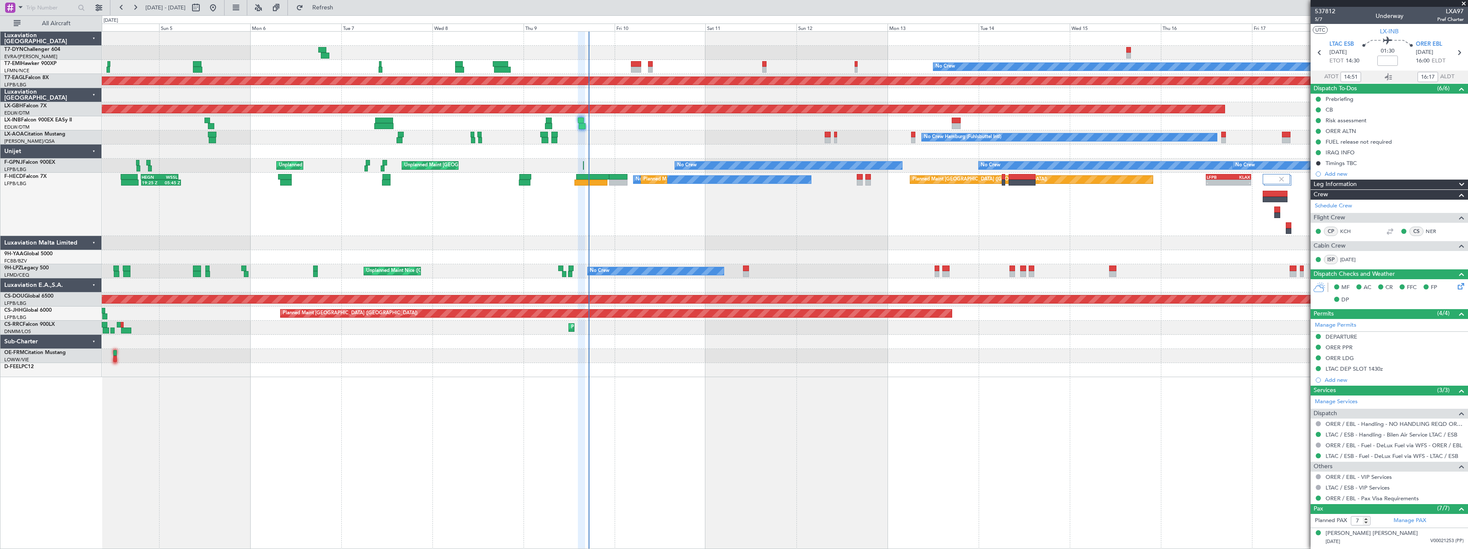
click at [729, 218] on div "Planned Maint Paris (Le Bourget) No Crew Planned Maint Paris (Le Bourget) 19:25…" at bounding box center [785, 204] width 1366 height 63
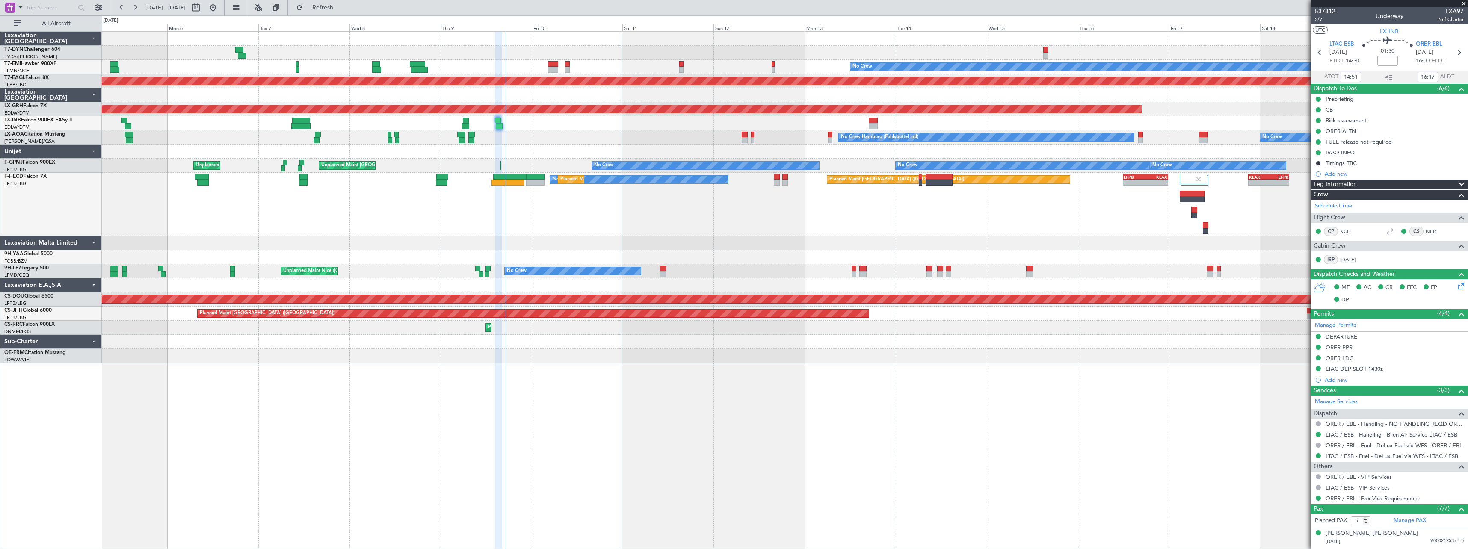
click at [704, 227] on div "Planned Maint Paris (Le Bourget) No Crew Planned Maint Paris (Le Bourget) - - L…" at bounding box center [785, 204] width 1366 height 63
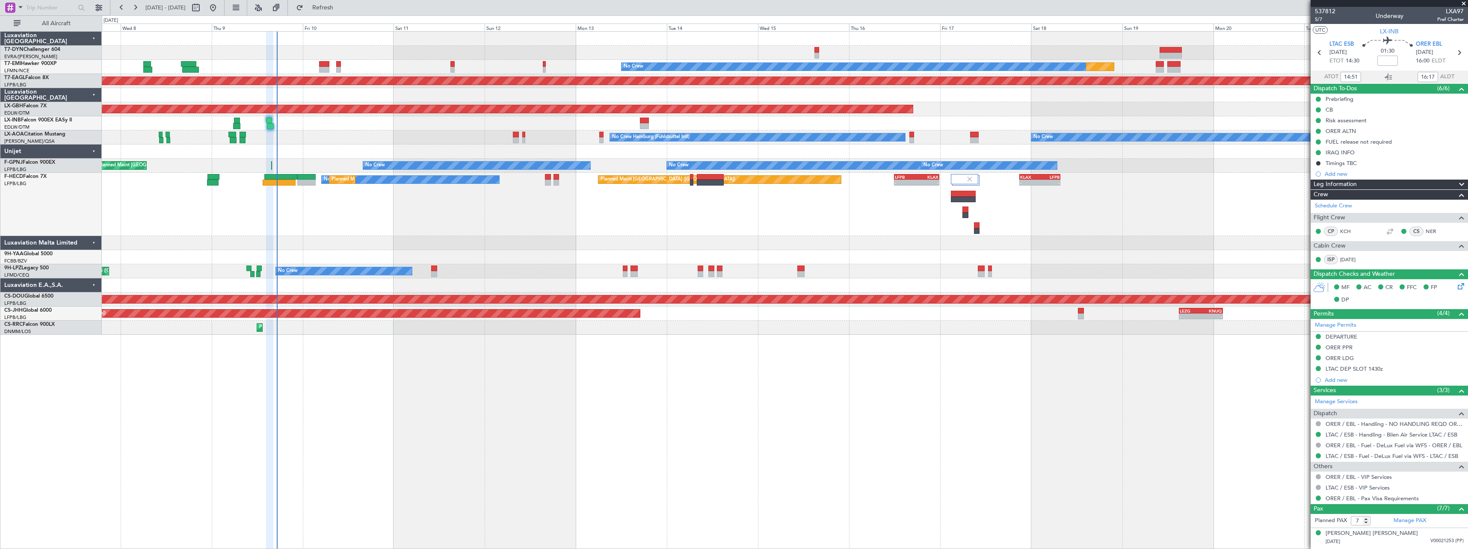
click at [570, 234] on div "Planned Maint Paris (Le Bourget) No Crew Planned Maint Paris (Le Bourget) - - L…" at bounding box center [785, 204] width 1366 height 63
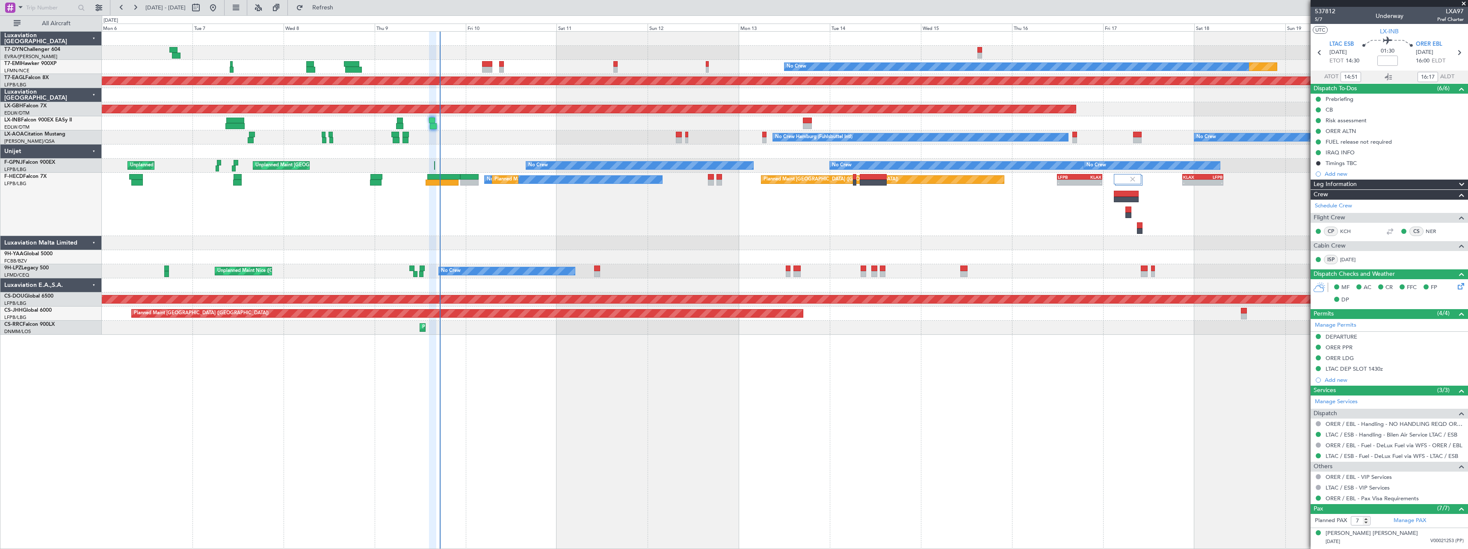
click at [551, 223] on div "Planned Maint Paris (Le Bourget) No Crew Planned Maint Paris (Le Bourget) - - L…" at bounding box center [785, 204] width 1366 height 63
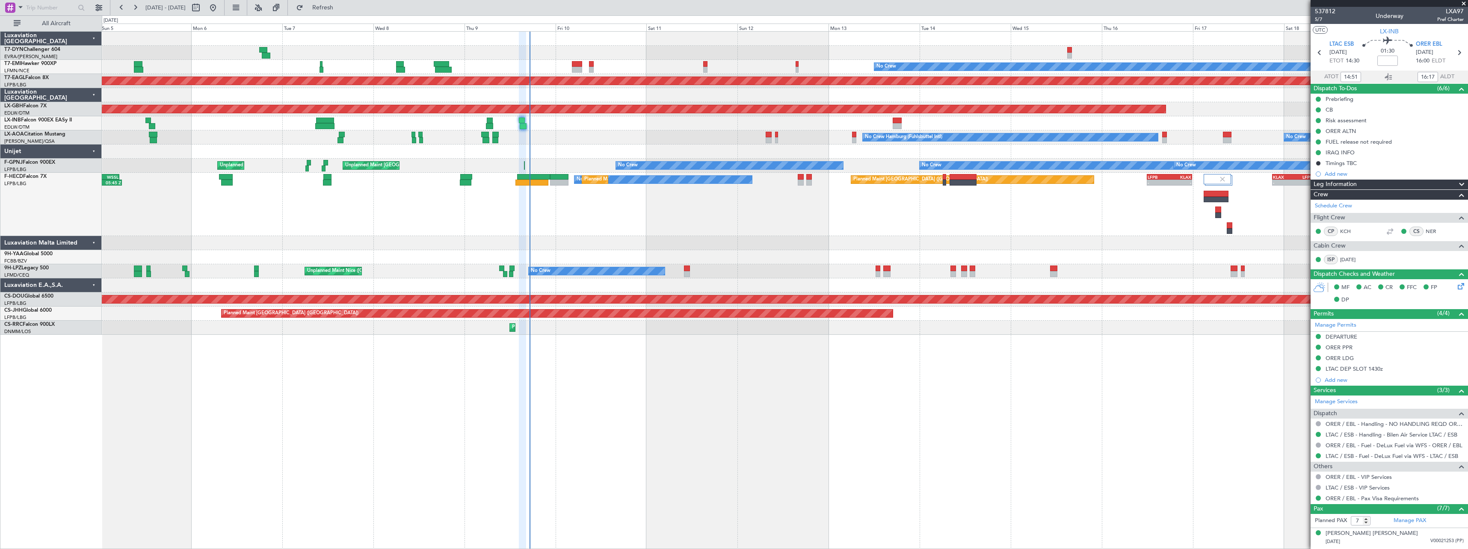
click at [564, 127] on div "Planned Maint [GEOGRAPHIC_DATA]" at bounding box center [785, 123] width 1366 height 14
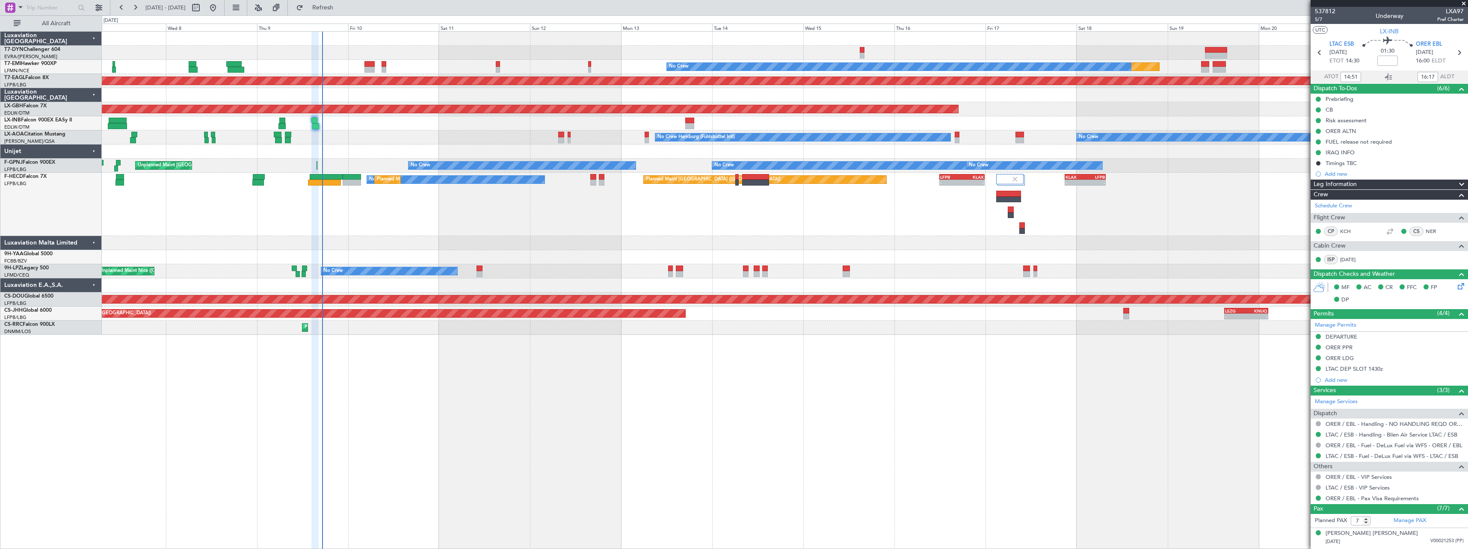
click at [480, 141] on div "No Crew No Crew Hamburg (Fuhlsbuttel Intl)" at bounding box center [785, 137] width 1366 height 14
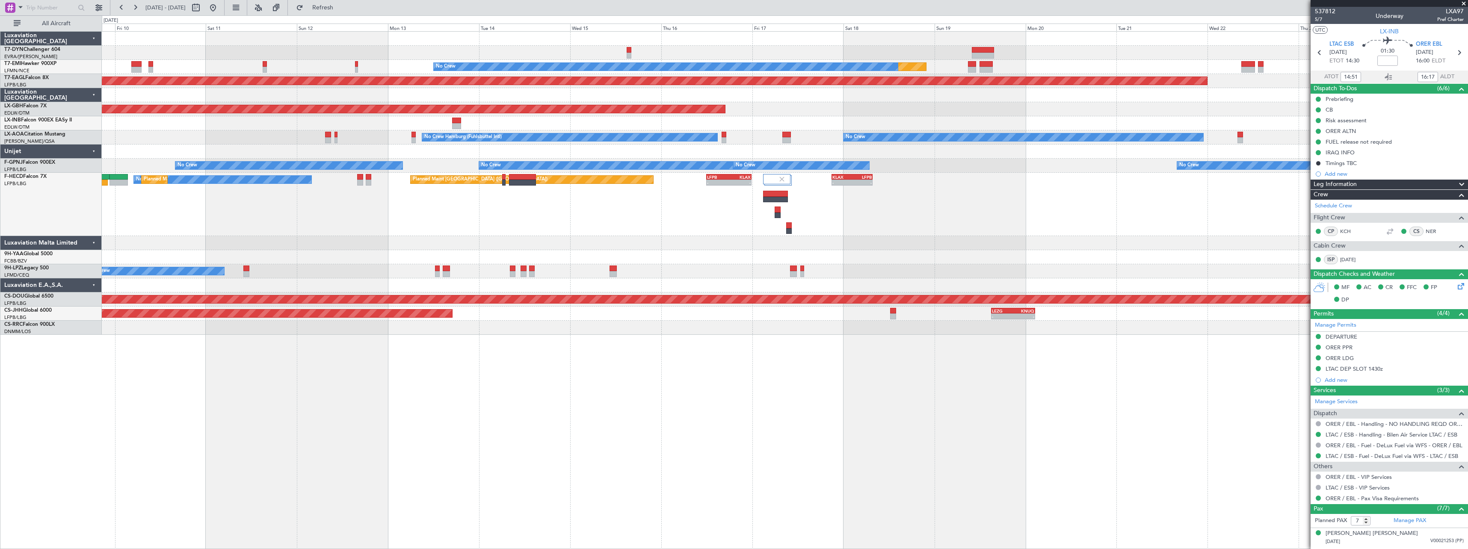
click at [621, 240] on div "Planned Maint No Crew Planned Maint Dubai (Al Maktoum Intl) Planned Maint Nurnb…" at bounding box center [785, 183] width 1366 height 303
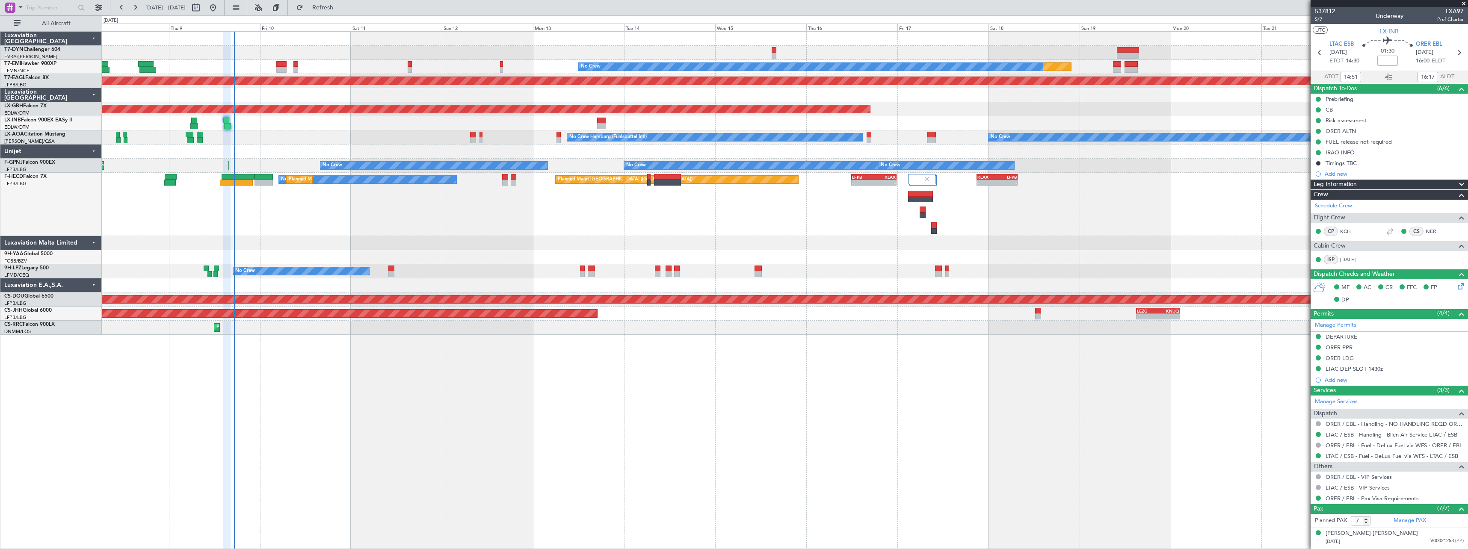
click at [604, 227] on div "Planned Maint Paris (Le Bourget) No Crew Planned Maint Paris (Le Bourget) - - L…" at bounding box center [785, 204] width 1366 height 63
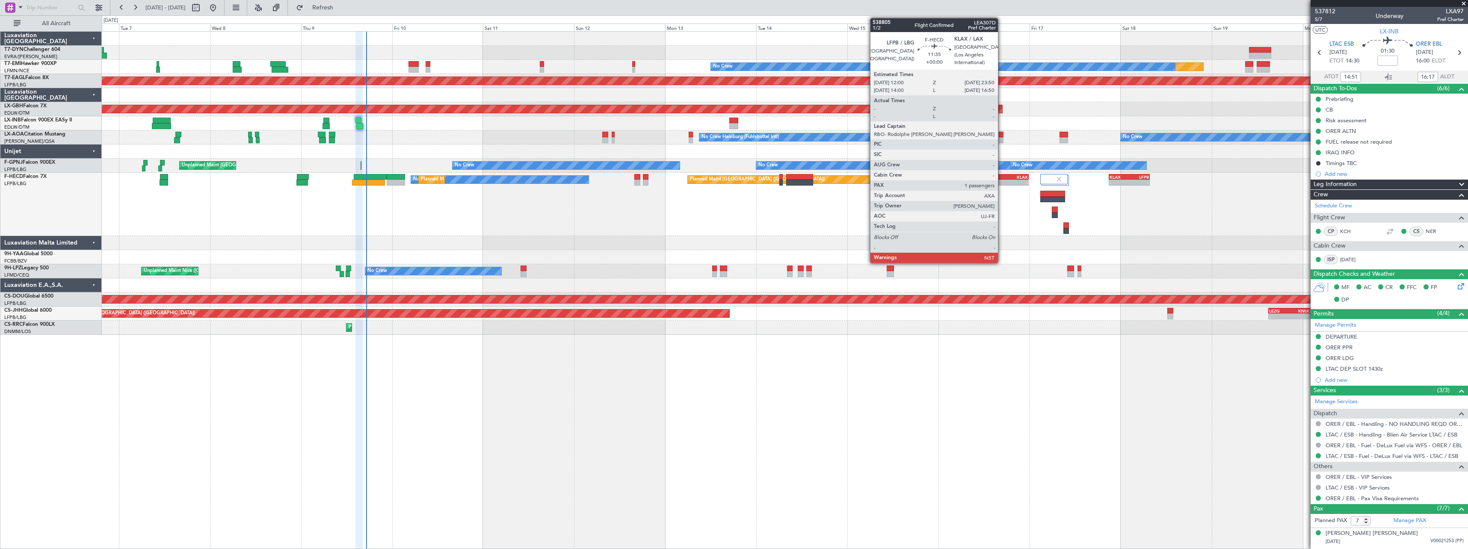
click at [1002, 177] on div "LFPB" at bounding box center [995, 177] width 22 height 5
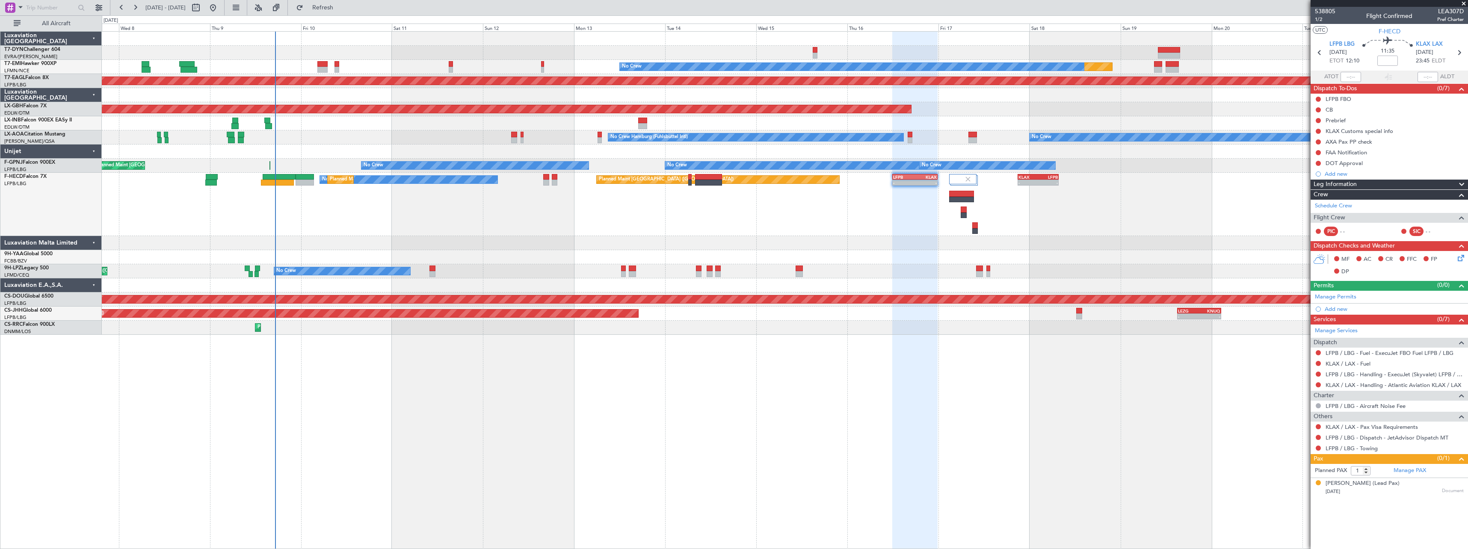
click at [898, 216] on div "Planned Maint Paris (Le Bourget) No Crew Planned Maint Paris (Le Bourget) - - L…" at bounding box center [785, 204] width 1366 height 63
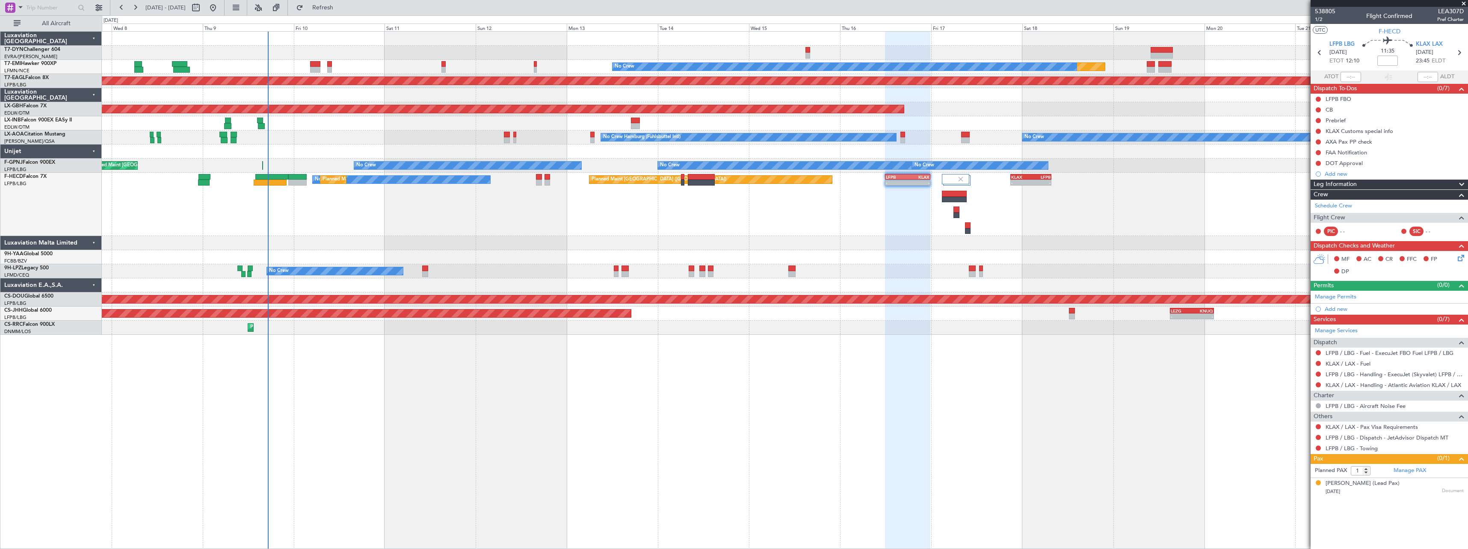
click at [807, 211] on div "Planned Maint Paris (Le Bourget) No Crew Planned Maint Paris (Le Bourget) - - L…" at bounding box center [785, 204] width 1366 height 63
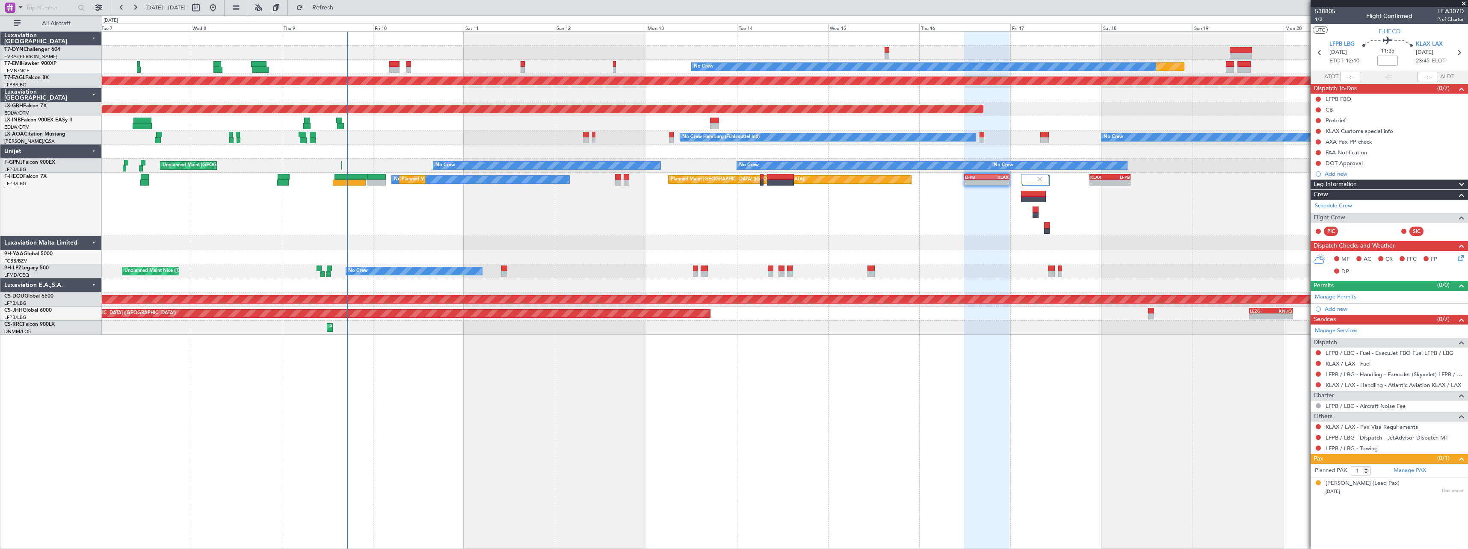
click at [634, 214] on div "Planned Maint Paris (Le Bourget) No Crew Planned Maint Paris (Le Bourget) - - L…" at bounding box center [785, 204] width 1366 height 63
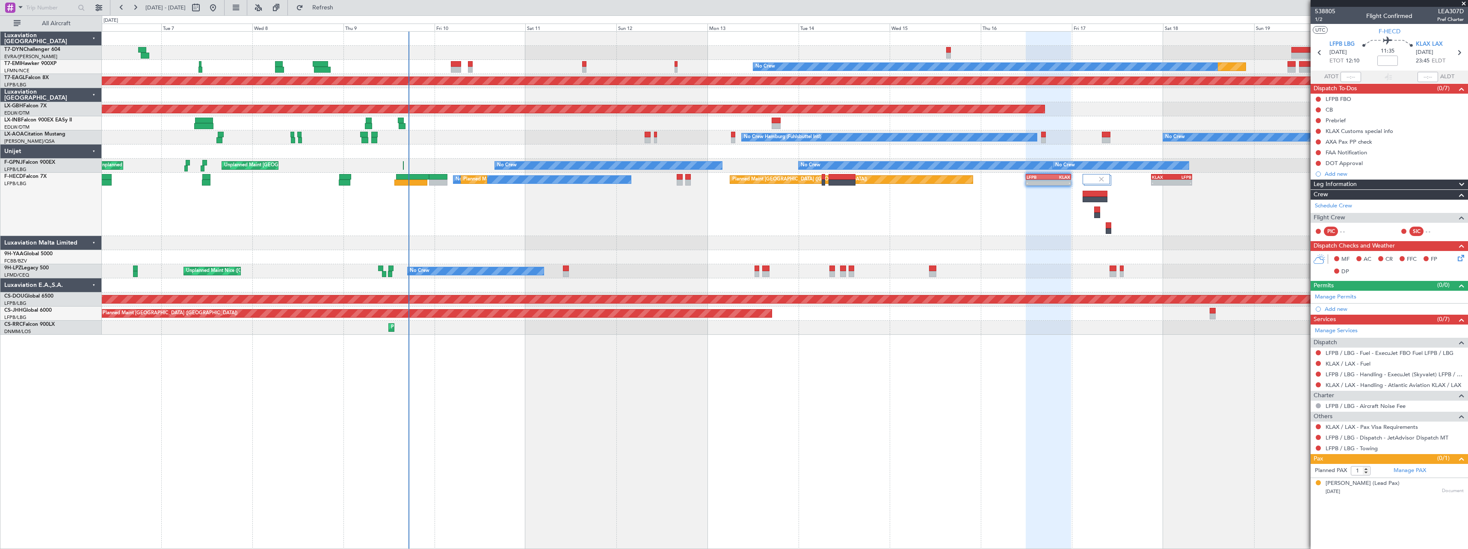
click at [516, 217] on div "Planned Maint Paris (Le Bourget) No Crew Planned Maint Paris (Le Bourget) - - L…" at bounding box center [785, 204] width 1366 height 63
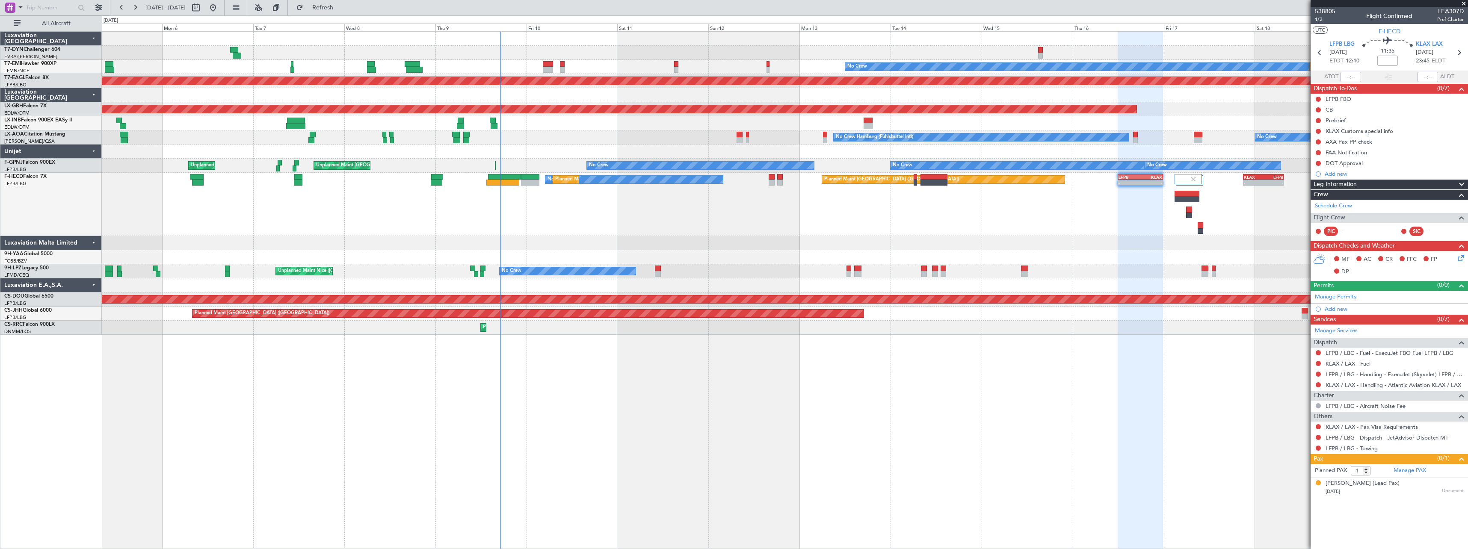
click at [552, 206] on div "Planned Maint Paris (Le Bourget) No Crew Planned Maint Paris (Le Bourget) - - L…" at bounding box center [785, 204] width 1366 height 63
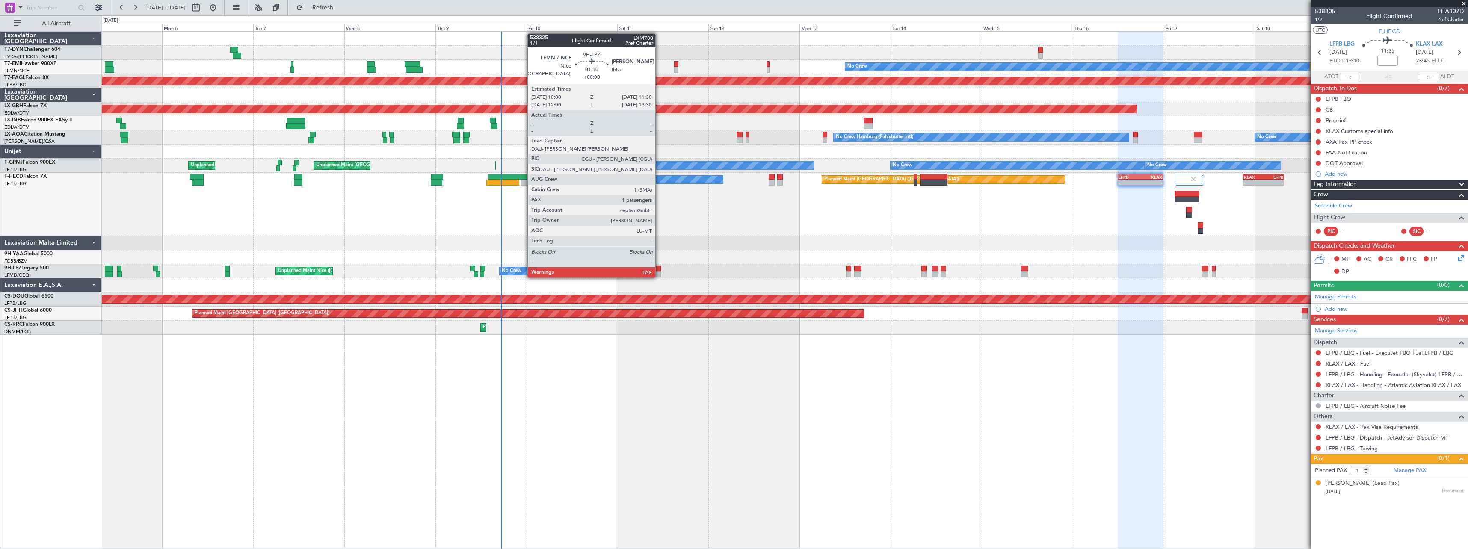
click at [659, 269] on div at bounding box center [658, 269] width 6 height 6
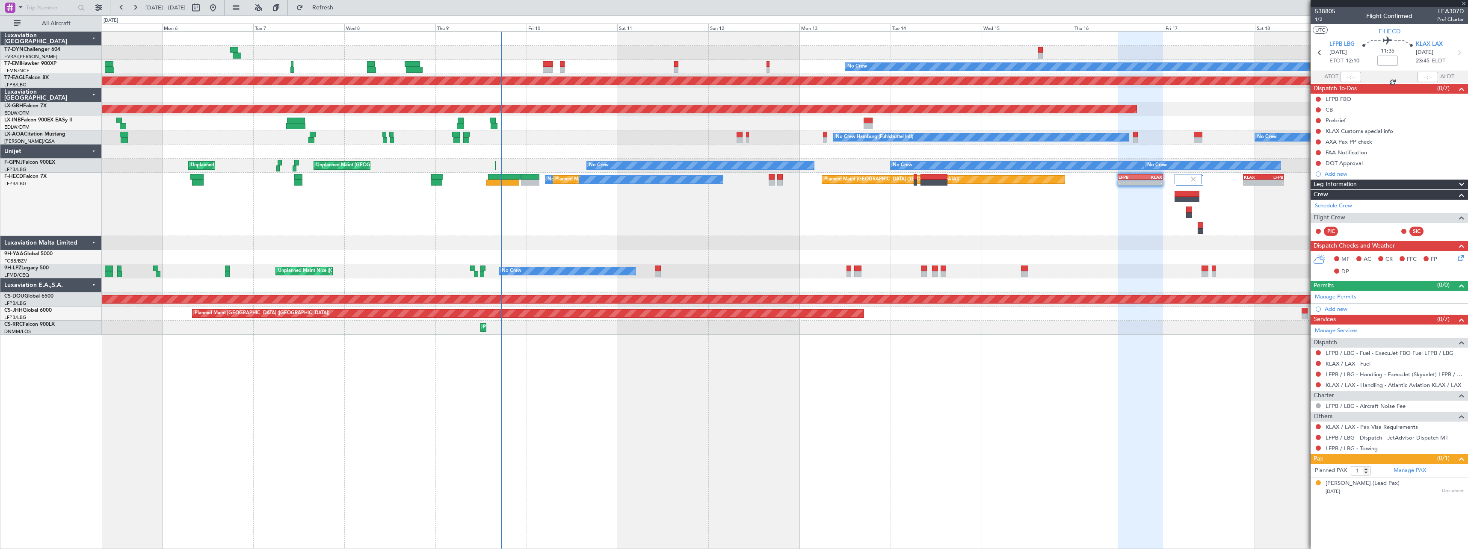
type input "2"
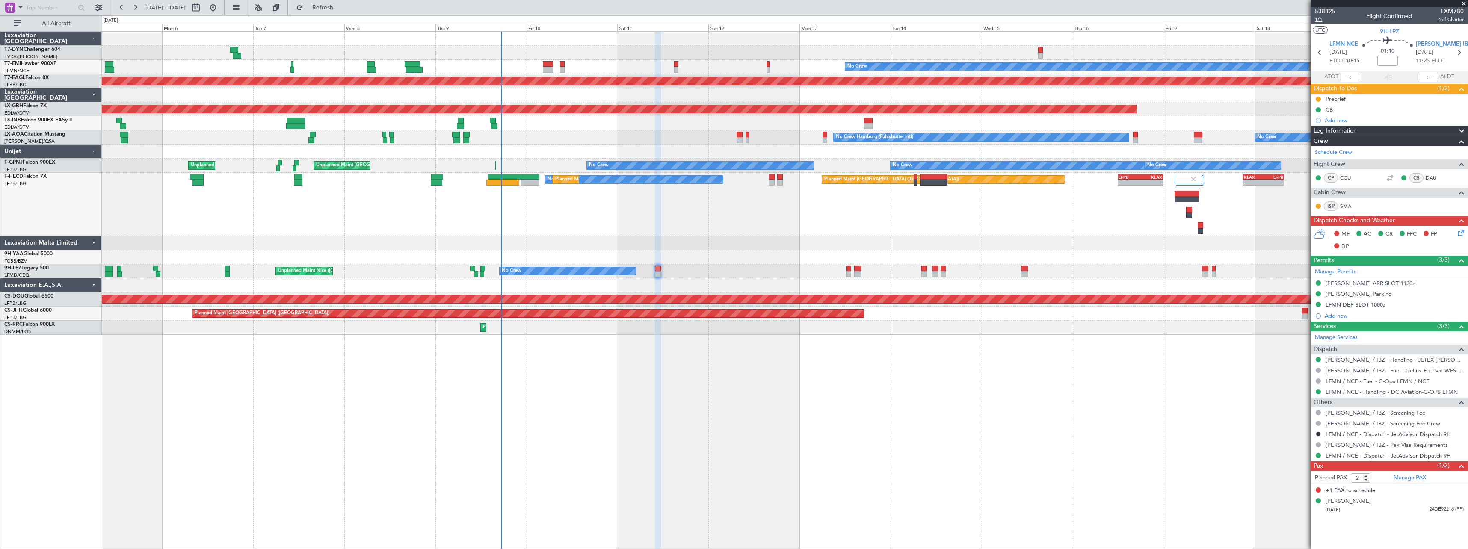
click at [1319, 20] on span "1/1" at bounding box center [1325, 19] width 21 height 7
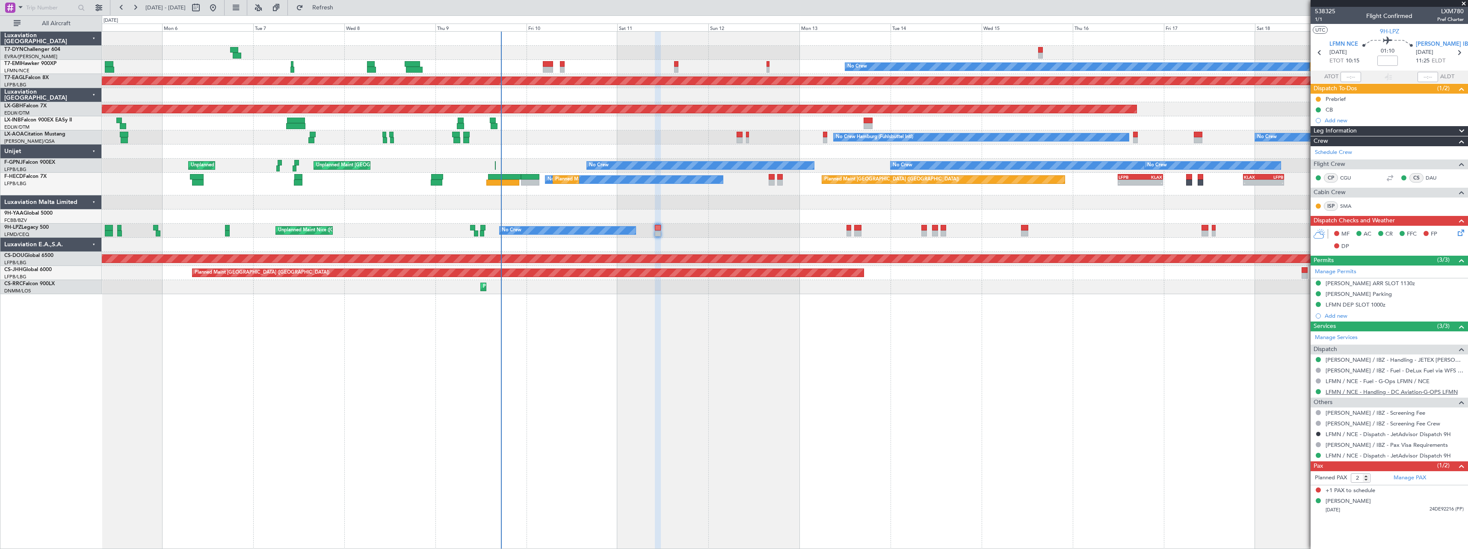
click at [1370, 394] on link "LFMN / NCE - Handling - DC Aviation-G-OPS LFMN" at bounding box center [1392, 391] width 132 height 7
click at [1367, 358] on link "[PERSON_NAME] / IBZ - Handling - JETEX [PERSON_NAME]" at bounding box center [1395, 359] width 138 height 7
click at [1461, 234] on icon at bounding box center [1459, 231] width 7 height 7
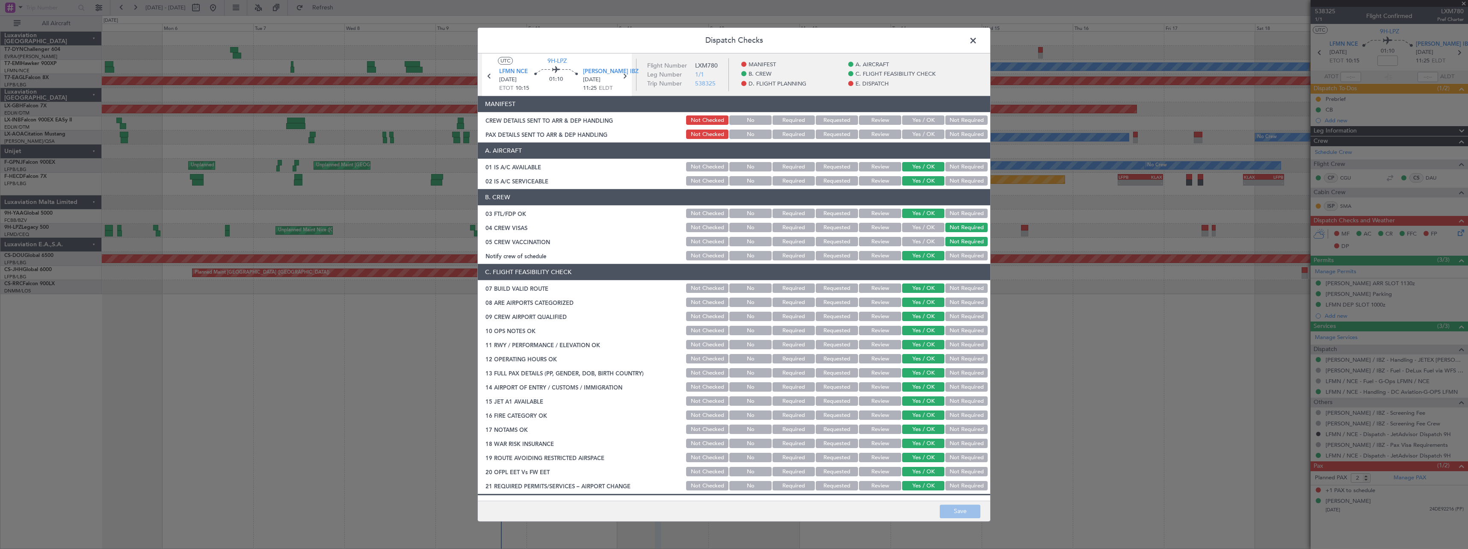
click at [922, 133] on button "Yes / OK" at bounding box center [923, 134] width 42 height 9
click at [917, 118] on button "Yes / OK" at bounding box center [923, 120] width 42 height 9
click at [975, 510] on button "Save" at bounding box center [960, 512] width 41 height 14
click at [978, 42] on span at bounding box center [978, 42] width 0 height 17
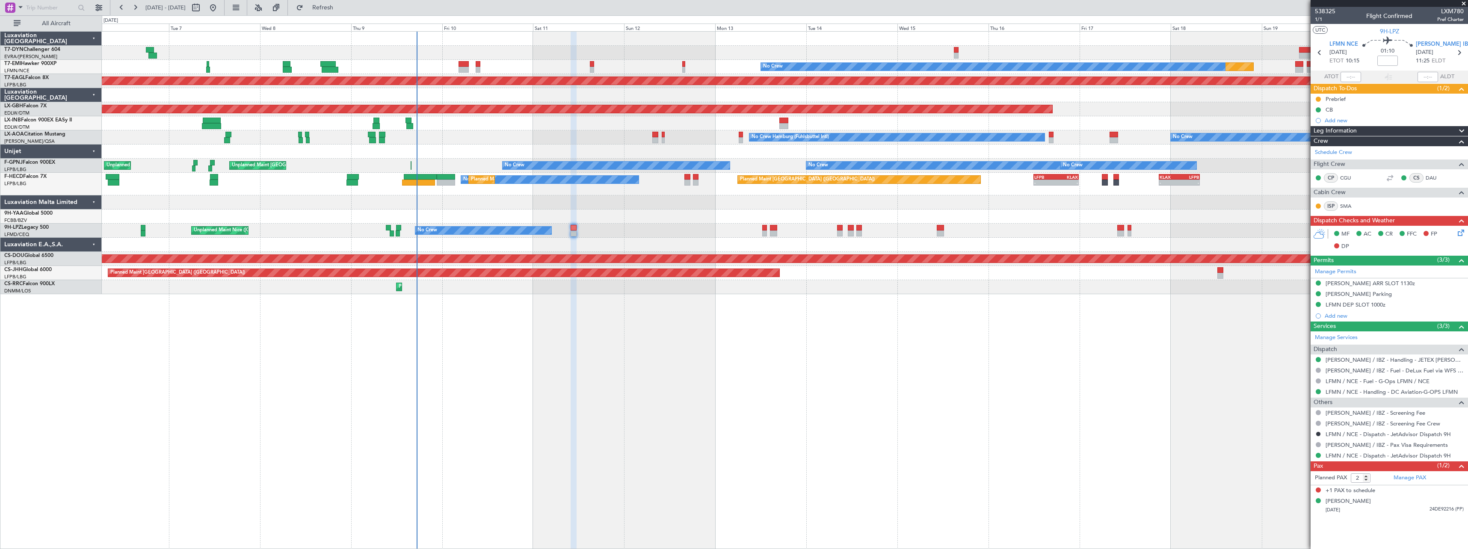
click at [851, 313] on div "Planned Maint No Crew Planned Maint [GEOGRAPHIC_DATA] (Al Maktoum Intl) Planned…" at bounding box center [785, 290] width 1367 height 518
click at [607, 148] on div at bounding box center [785, 152] width 1366 height 14
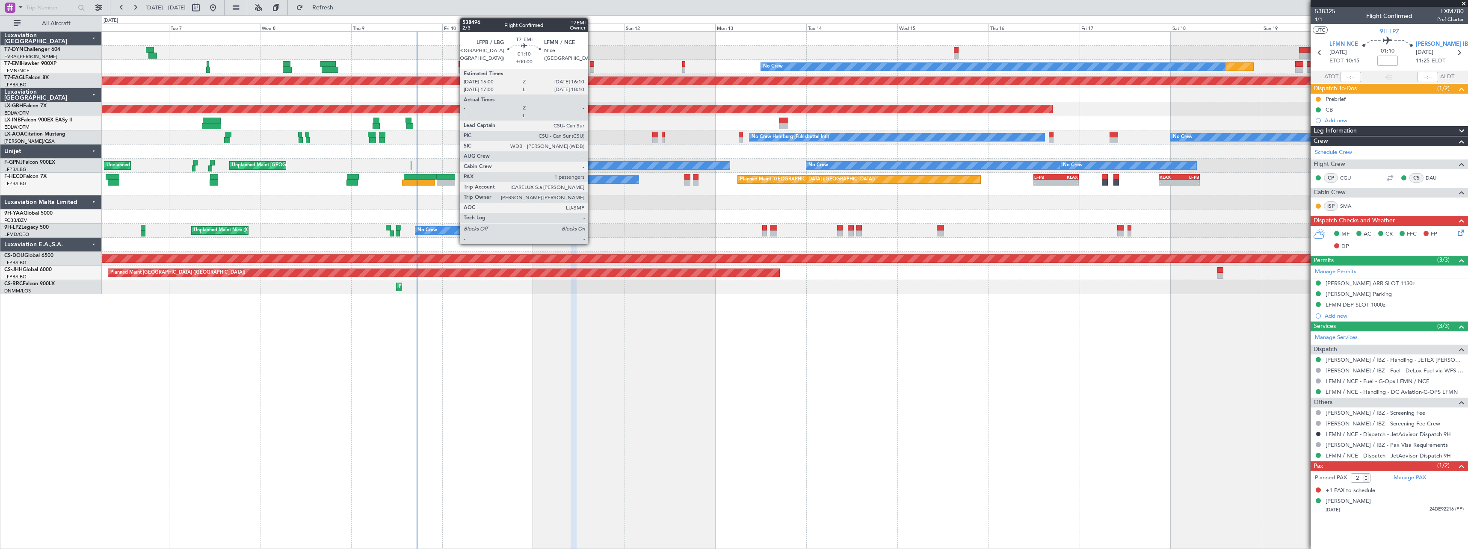
click at [592, 67] on div at bounding box center [592, 70] width 5 height 6
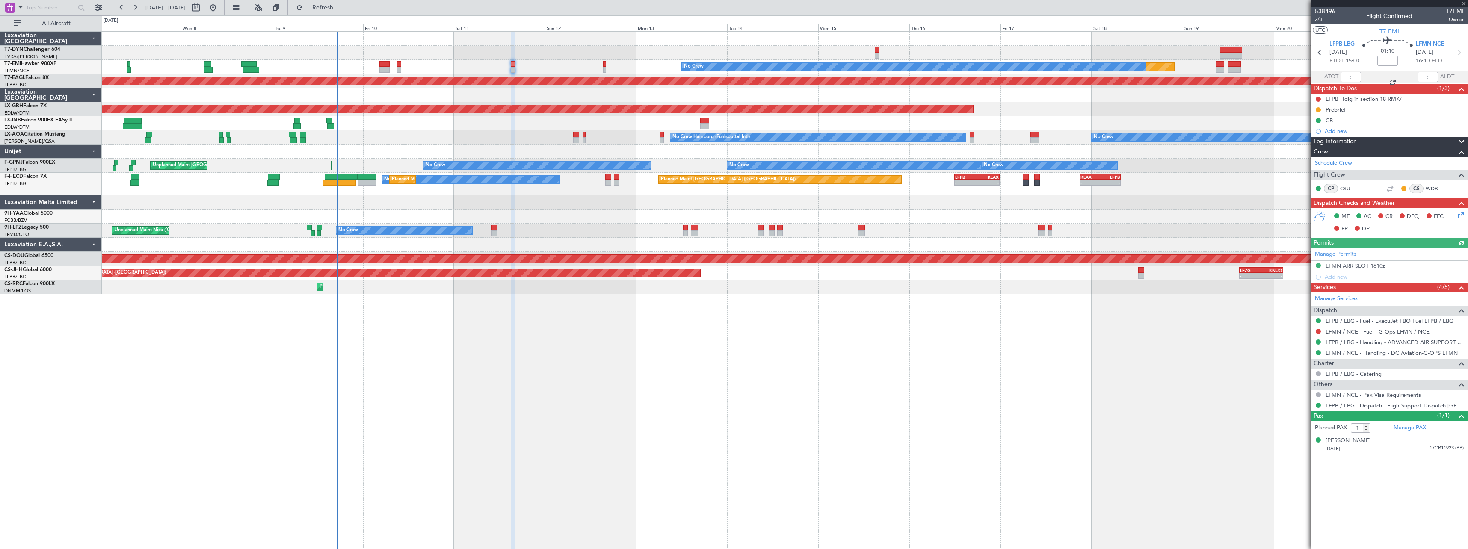
click at [604, 211] on div at bounding box center [785, 217] width 1366 height 14
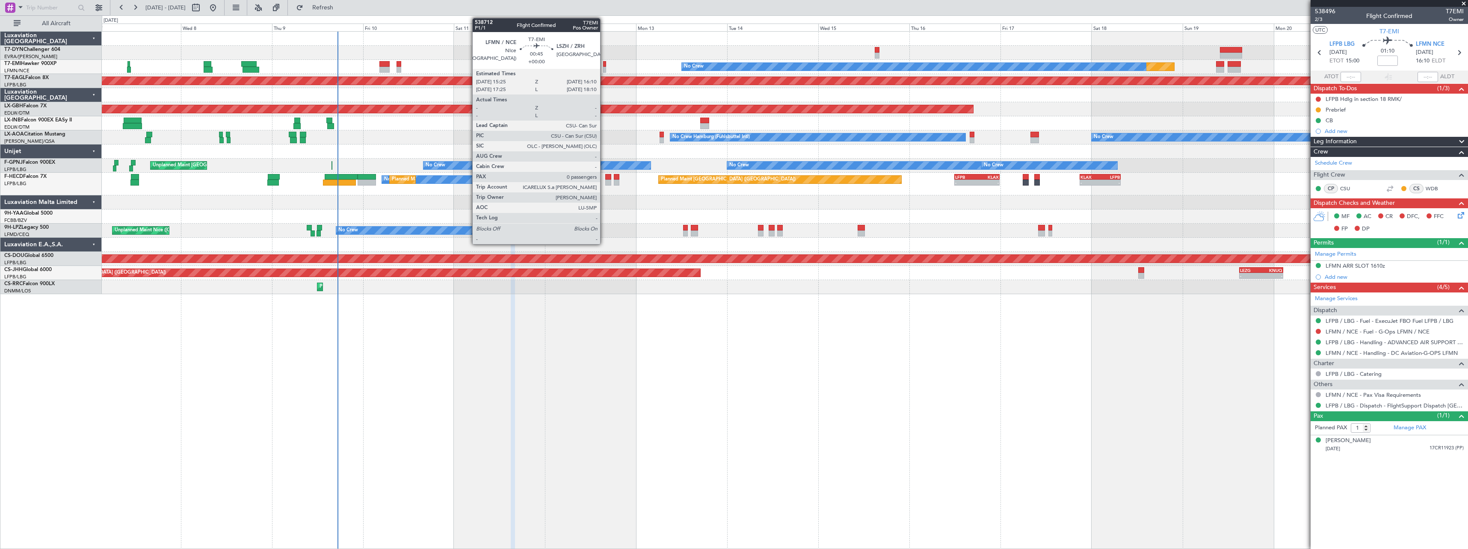
click at [604, 64] on div at bounding box center [604, 64] width 3 height 6
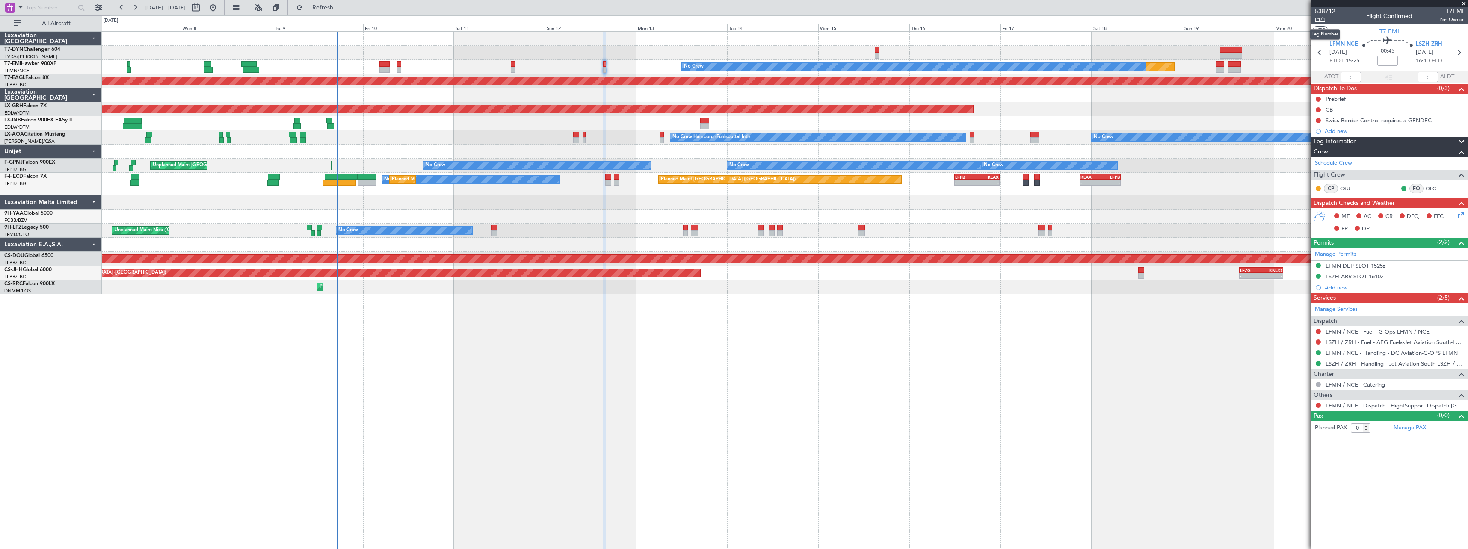
click at [1326, 22] on span "P1/1" at bounding box center [1325, 19] width 21 height 7
click at [416, 309] on div "Planned Maint No Crew Planned Maint [GEOGRAPHIC_DATA] (Al Maktoum Intl) Planned…" at bounding box center [785, 290] width 1367 height 518
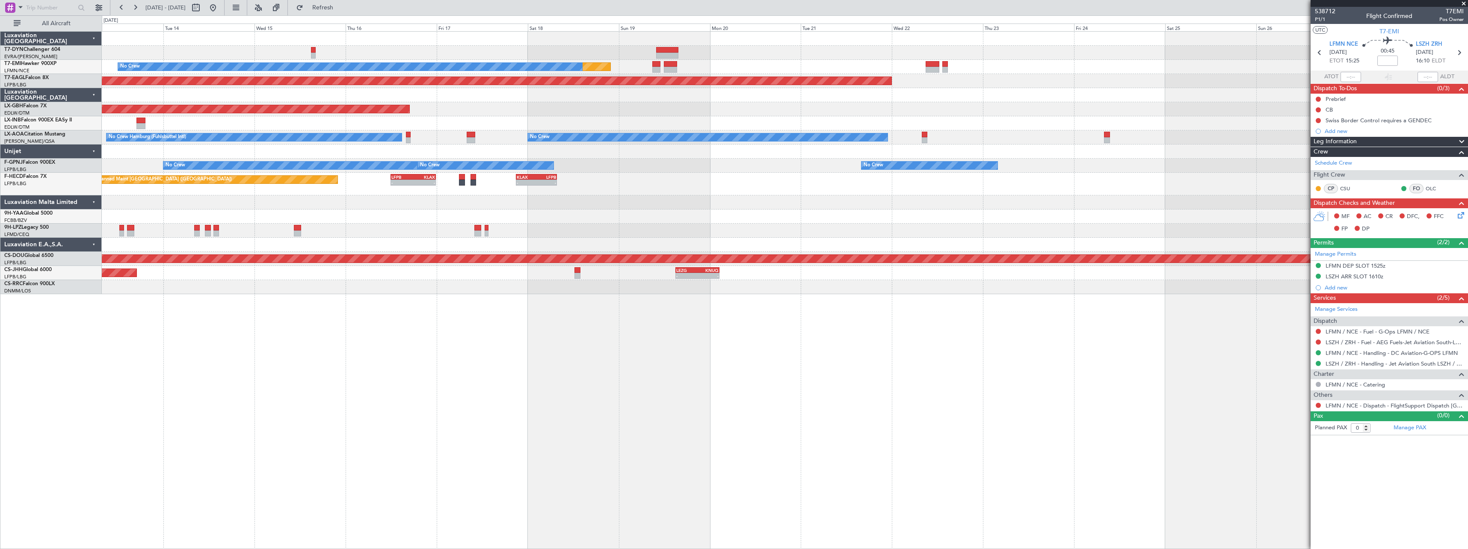
click at [369, 337] on div "Planned Maint No Crew Planned Maint [GEOGRAPHIC_DATA] (Al Maktoum Intl) Planned…" at bounding box center [785, 290] width 1367 height 518
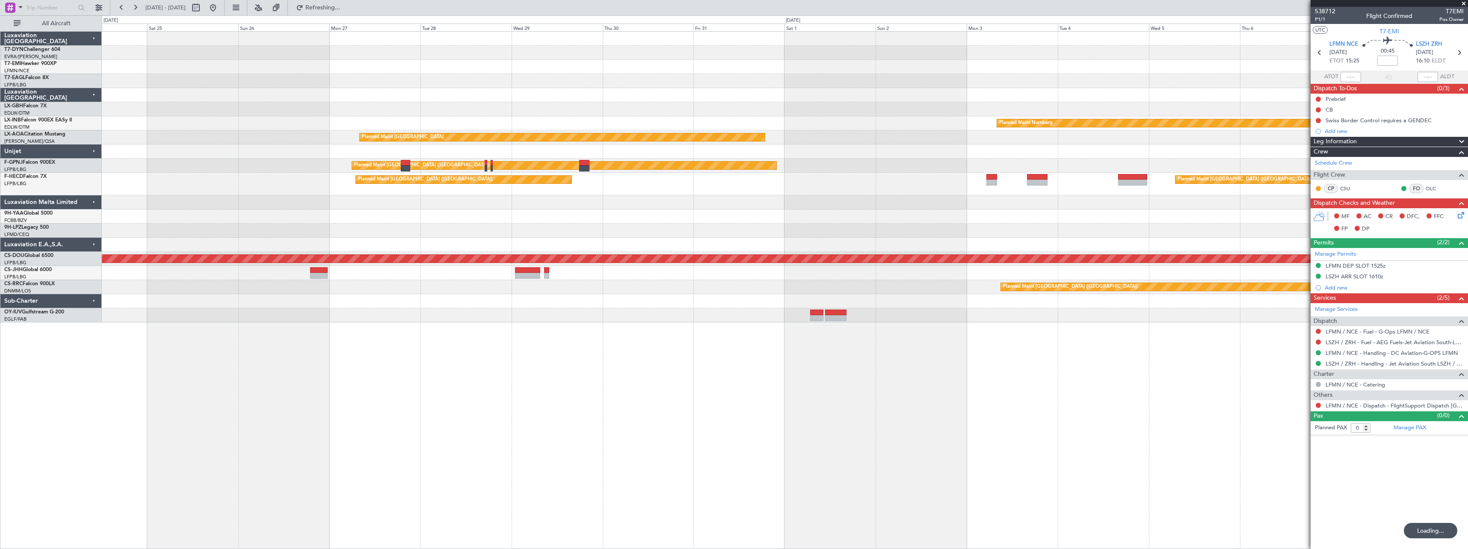
click at [368, 333] on div "Planned Maint Dubai (Al Maktoum Intl) Planned Maint Nurnberg Planned Maint [GEO…" at bounding box center [785, 290] width 1367 height 518
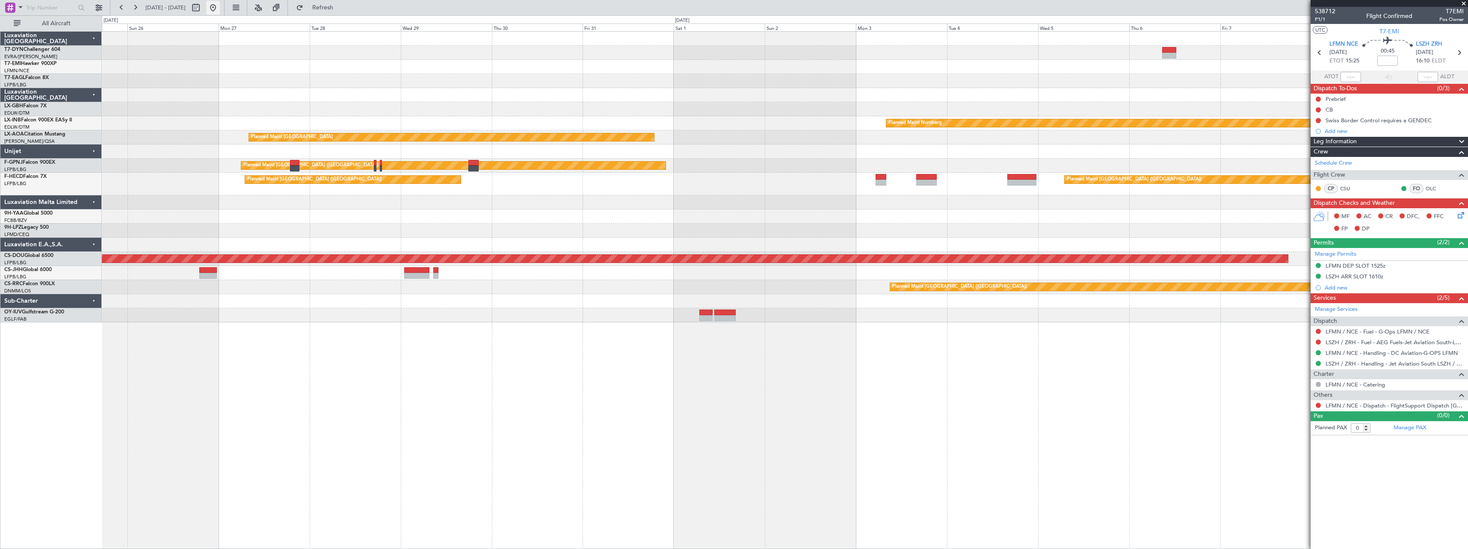
click at [220, 8] on button at bounding box center [213, 8] width 14 height 14
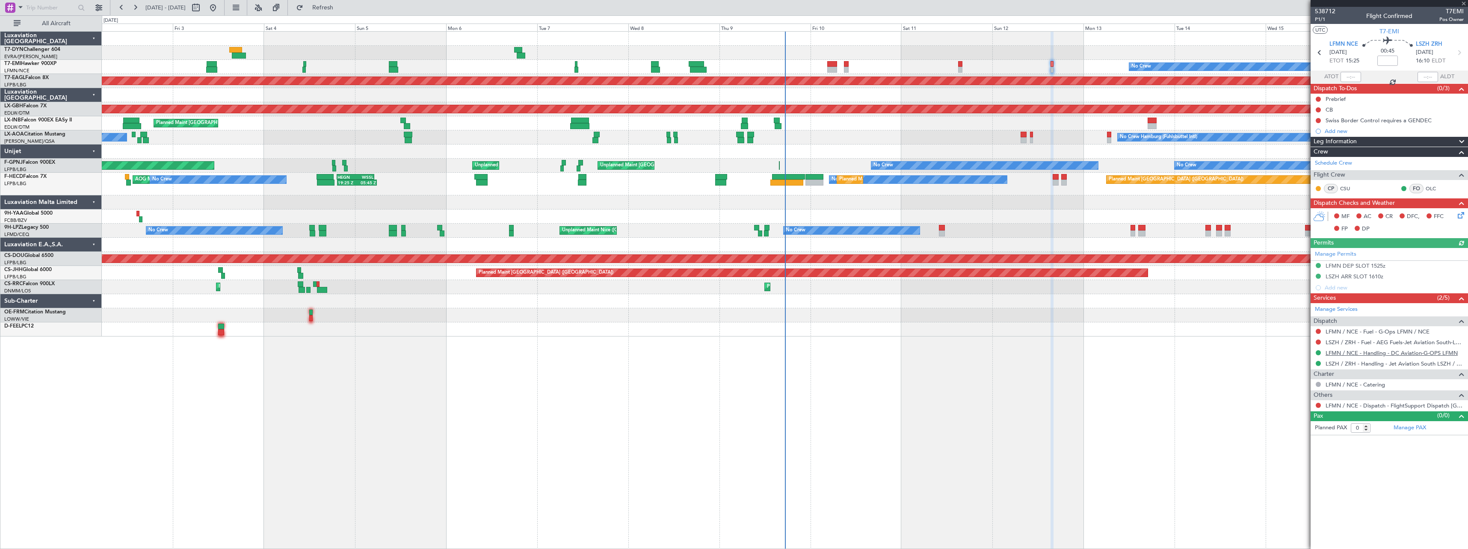
click at [1376, 353] on link "LFMN / NCE - Handling - DC Aviation-G-OPS LFMN" at bounding box center [1392, 353] width 132 height 7
click at [1387, 360] on link "LSZH / ZRH - Handling - Jet Aviation South LSZH / ZRH" at bounding box center [1395, 363] width 138 height 7
click at [1463, 215] on icon at bounding box center [1459, 214] width 7 height 7
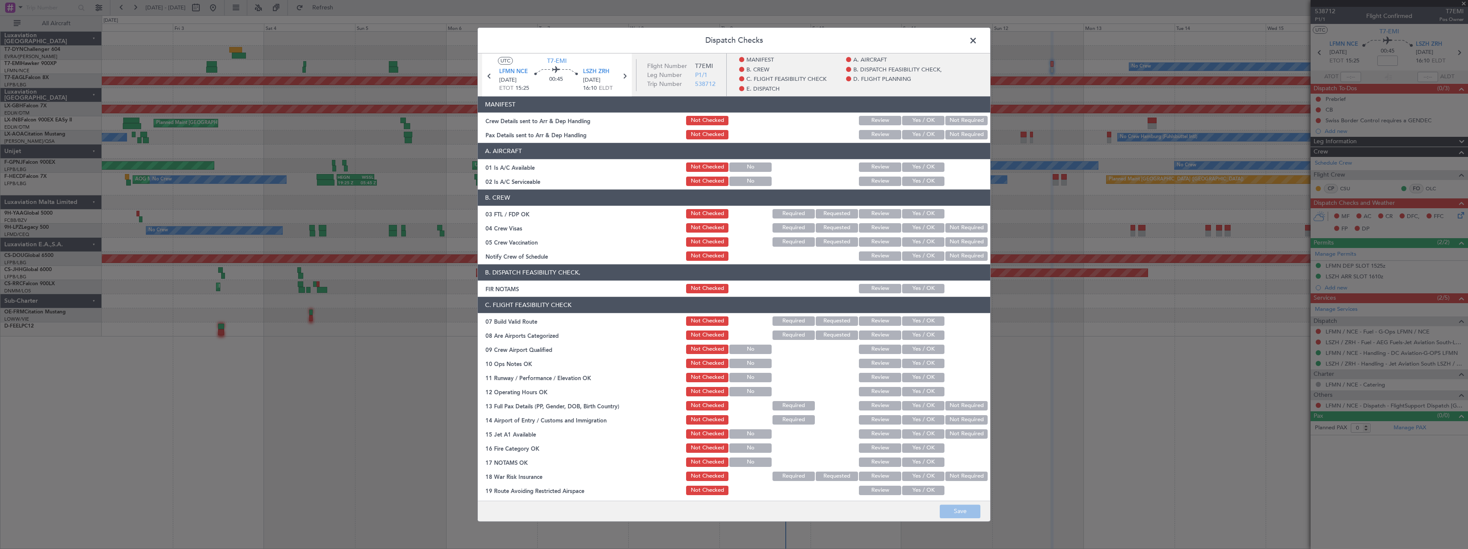
drag, startPoint x: 915, startPoint y: 120, endPoint x: 967, endPoint y: 132, distance: 53.2
click at [916, 119] on button "Yes / OK" at bounding box center [923, 120] width 42 height 9
click at [967, 132] on button "Not Required" at bounding box center [967, 134] width 42 height 9
click at [958, 505] on button "Save" at bounding box center [960, 512] width 41 height 14
click at [978, 40] on span at bounding box center [978, 42] width 0 height 17
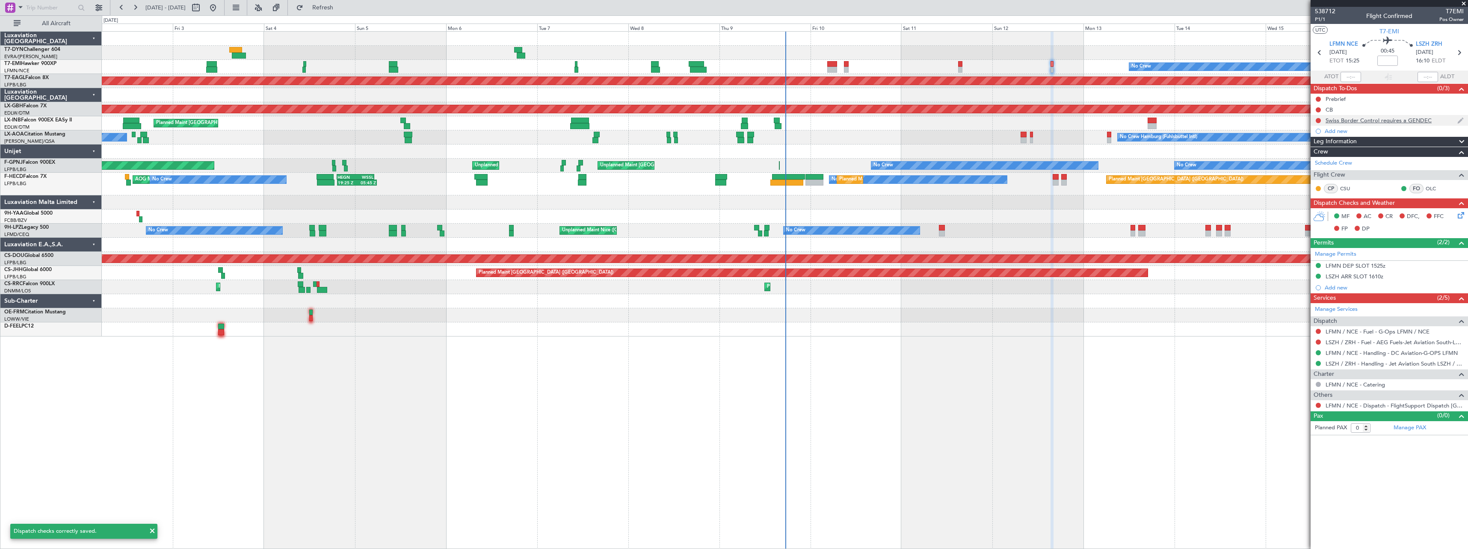
click at [1321, 118] on div at bounding box center [1318, 120] width 7 height 7
click at [1319, 124] on mat-tooltip-component "Not Started" at bounding box center [1318, 134] width 41 height 23
click at [1319, 119] on button at bounding box center [1318, 120] width 5 height 5
click at [1311, 160] on span "Completed" at bounding box center [1322, 158] width 28 height 9
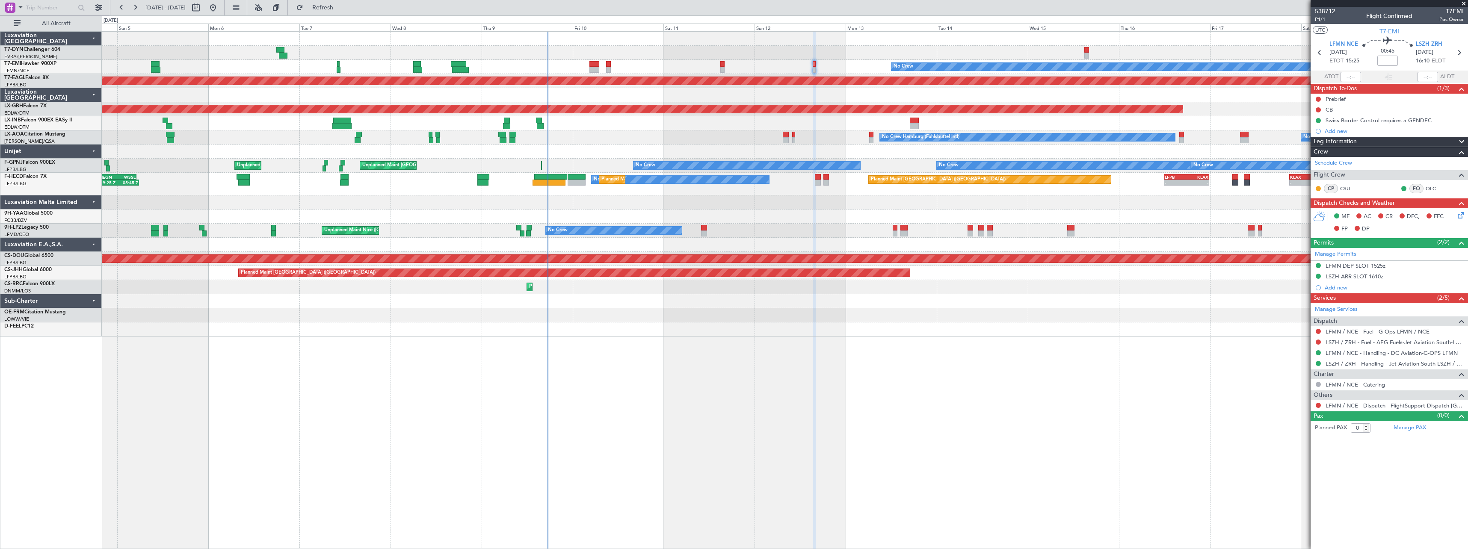
click at [771, 150] on div "Planned Maint No Crew Planned Maint [GEOGRAPHIC_DATA] (Al Maktoum Intl) Planned…" at bounding box center [785, 184] width 1366 height 305
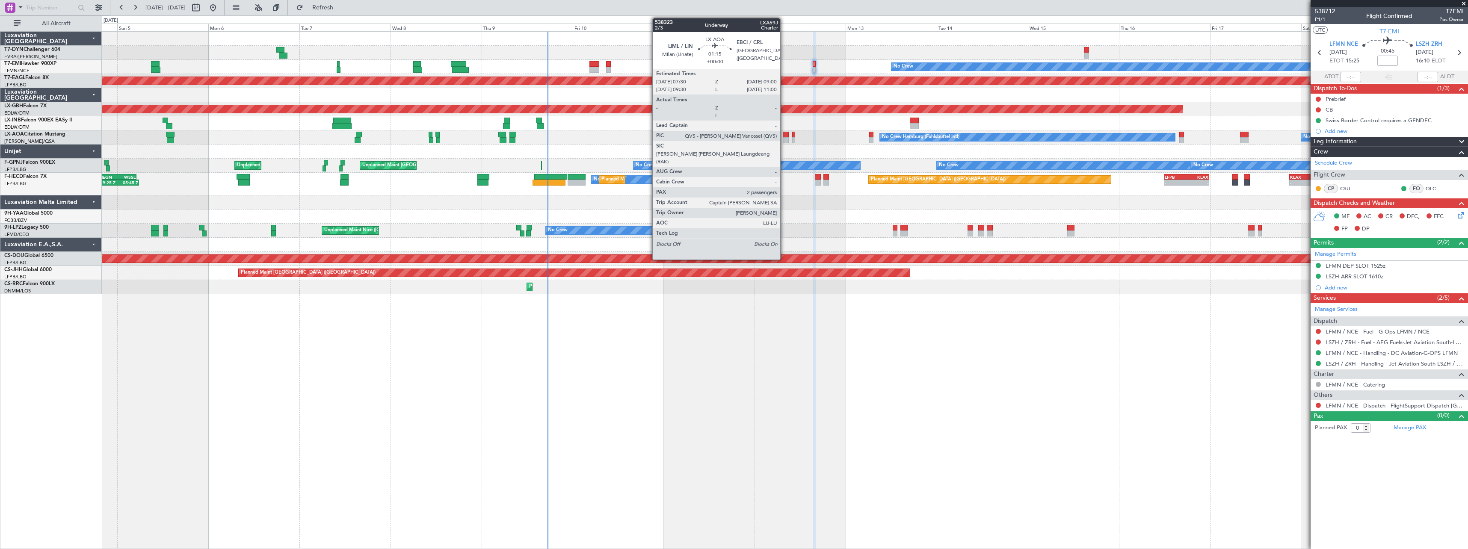
click at [784, 136] on div at bounding box center [786, 135] width 6 height 6
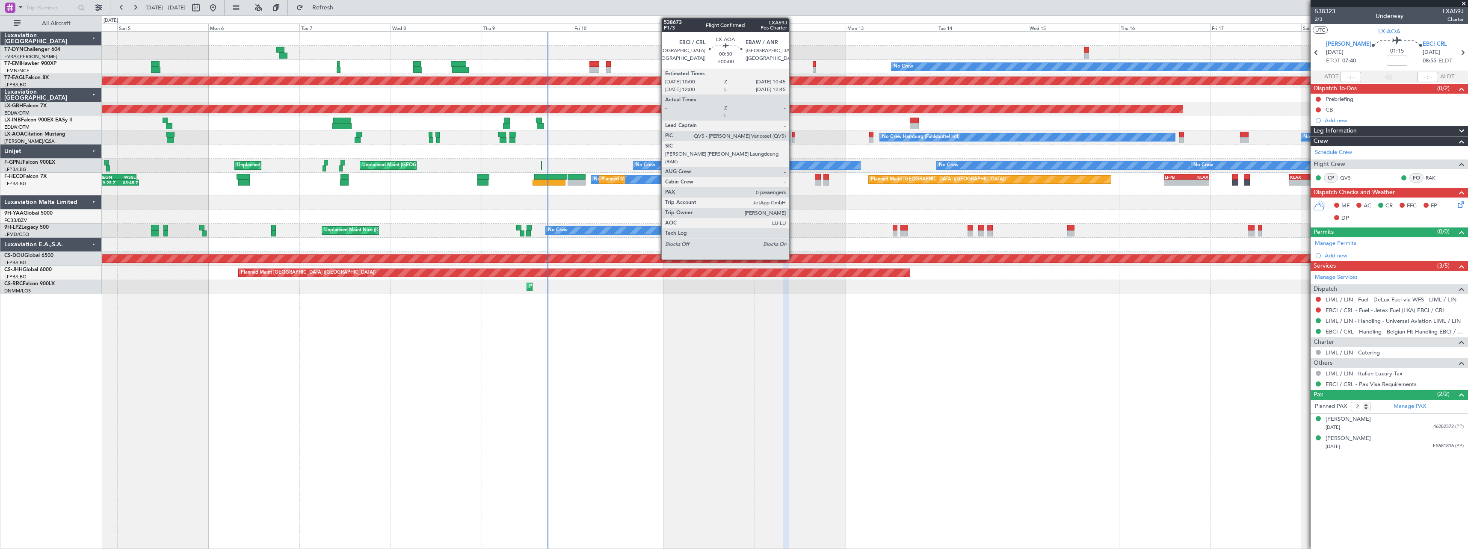
click at [793, 136] on div at bounding box center [793, 135] width 3 height 6
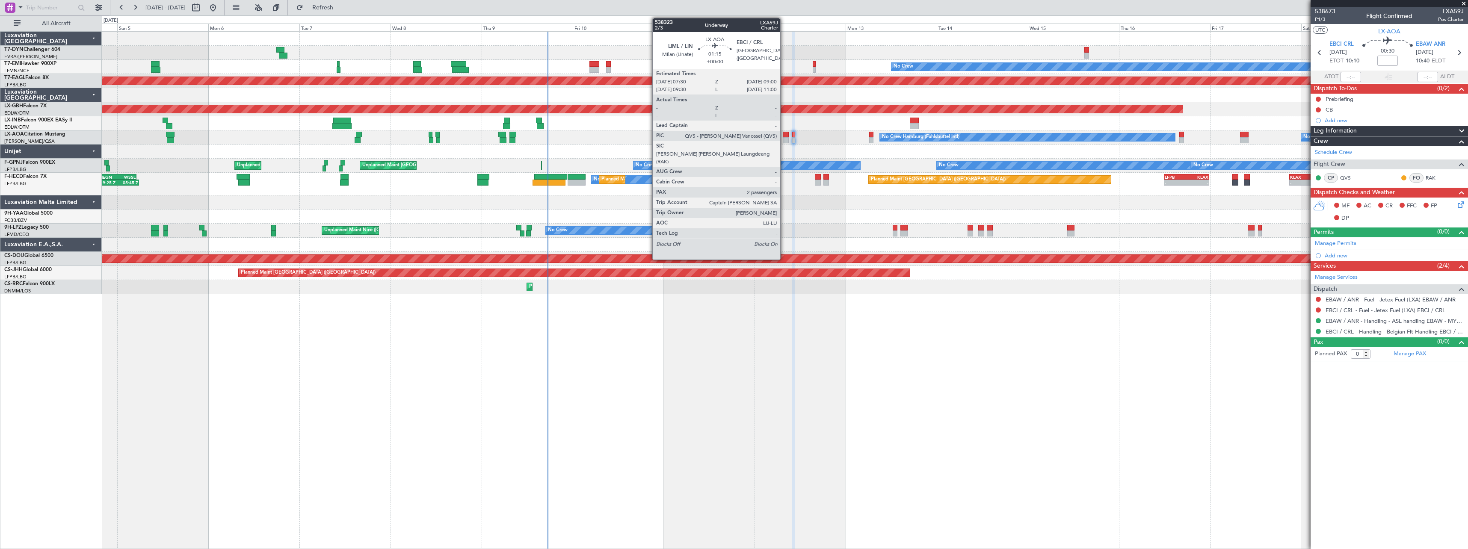
click at [784, 138] on div at bounding box center [786, 140] width 6 height 6
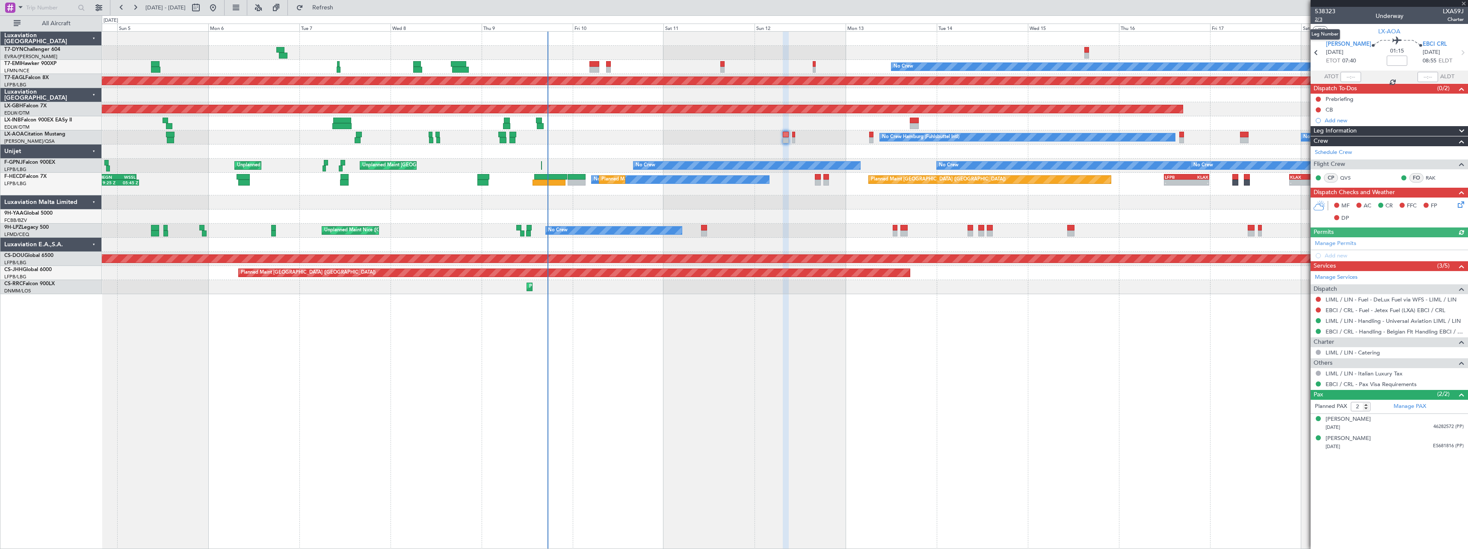
click at [1322, 20] on span "2/3" at bounding box center [1325, 19] width 21 height 7
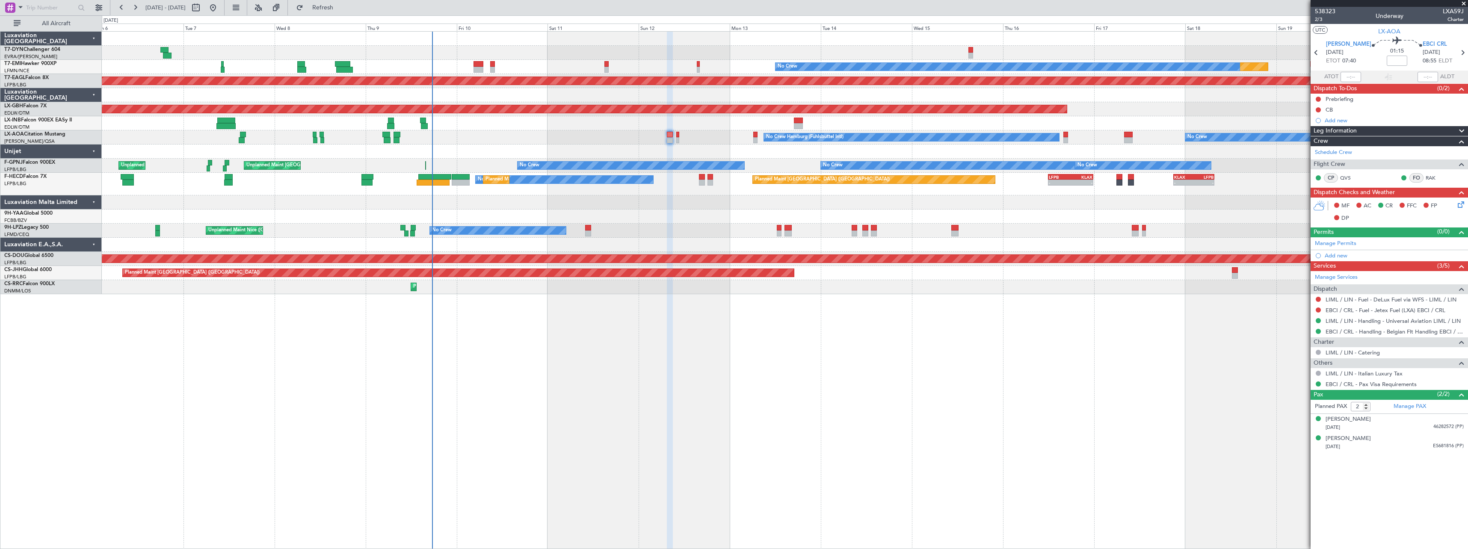
click at [630, 204] on div at bounding box center [785, 203] width 1366 height 14
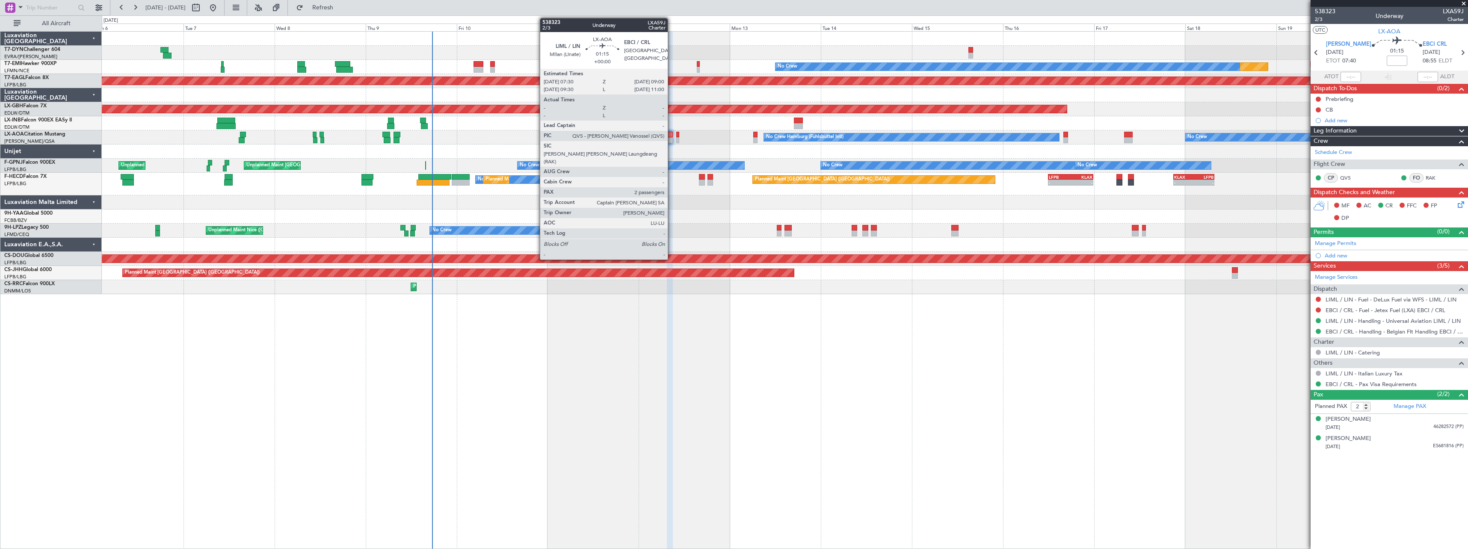
click at [672, 135] on div at bounding box center [670, 135] width 6 height 6
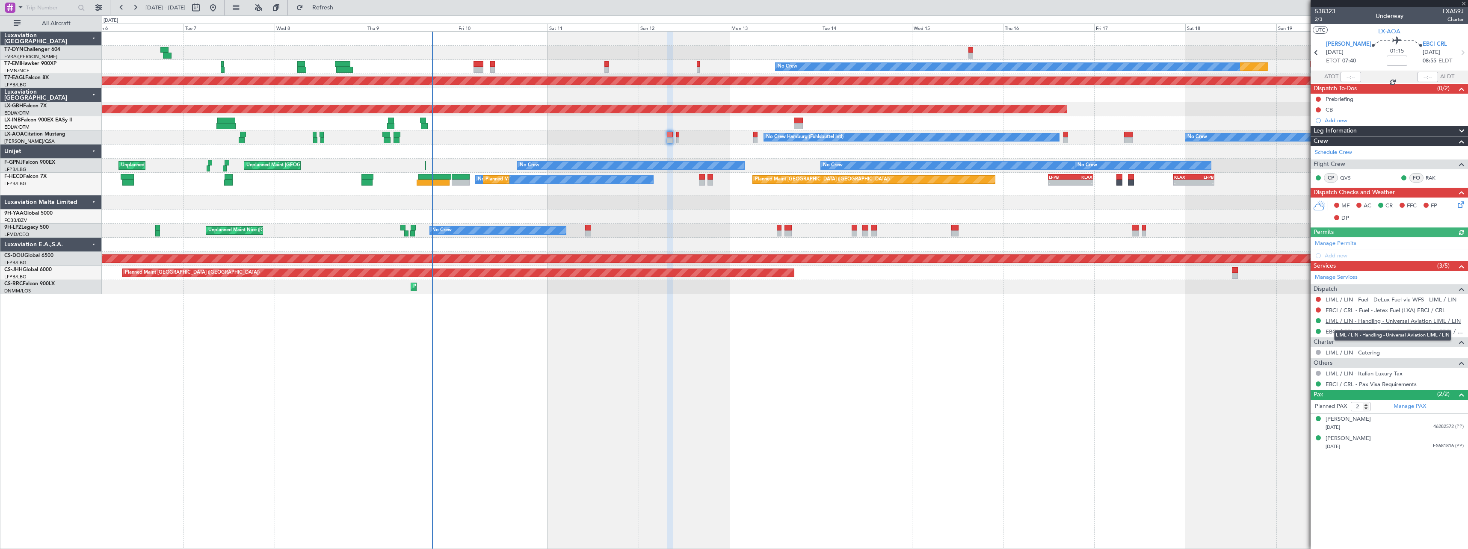
click at [1370, 319] on link "LIML / LIN - Handling - Universal Aviation LIML / LIN" at bounding box center [1393, 320] width 135 height 7
click at [1377, 321] on link "LIML / LIN - Handling - Universal Aviation LIML / LIN" at bounding box center [1393, 320] width 135 height 7
click at [1402, 328] on link "EBCI / CRL - Handling - Belgian Flt Handling EBCI / CRL" at bounding box center [1395, 331] width 138 height 7
click at [1462, 205] on icon at bounding box center [1459, 203] width 7 height 7
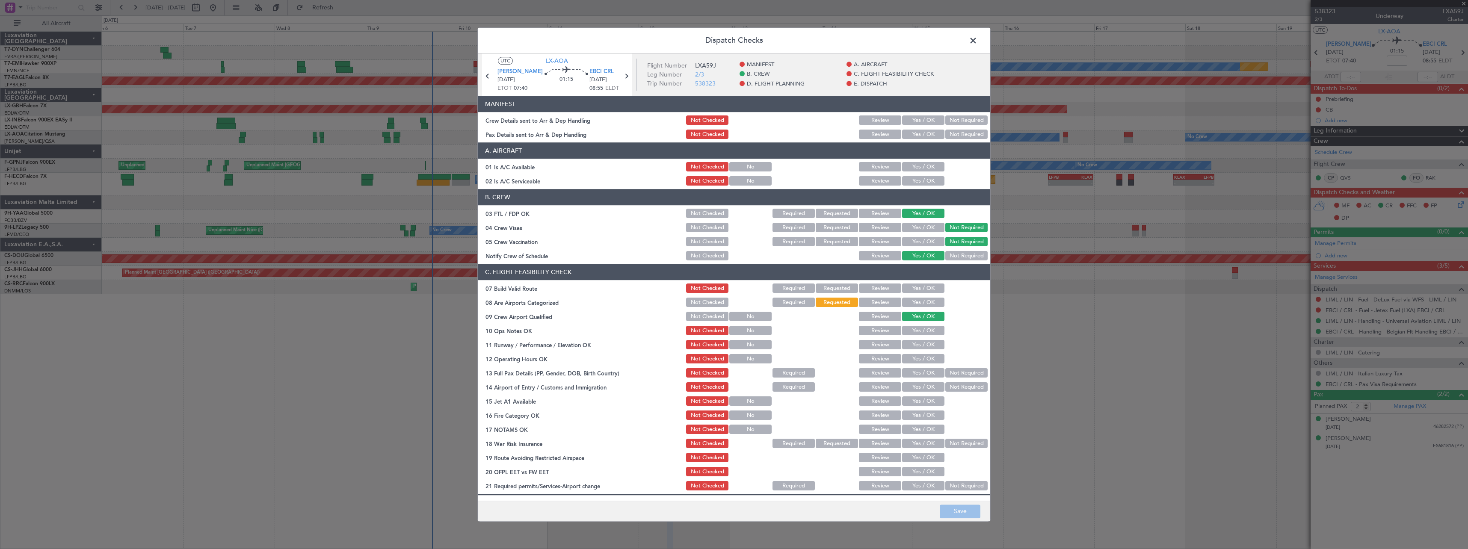
click at [916, 118] on button "Yes / OK" at bounding box center [923, 120] width 42 height 9
click at [912, 134] on button "Yes / OK" at bounding box center [923, 134] width 42 height 9
click at [977, 509] on button "Save" at bounding box center [960, 512] width 41 height 14
click at [978, 42] on span at bounding box center [978, 42] width 0 height 17
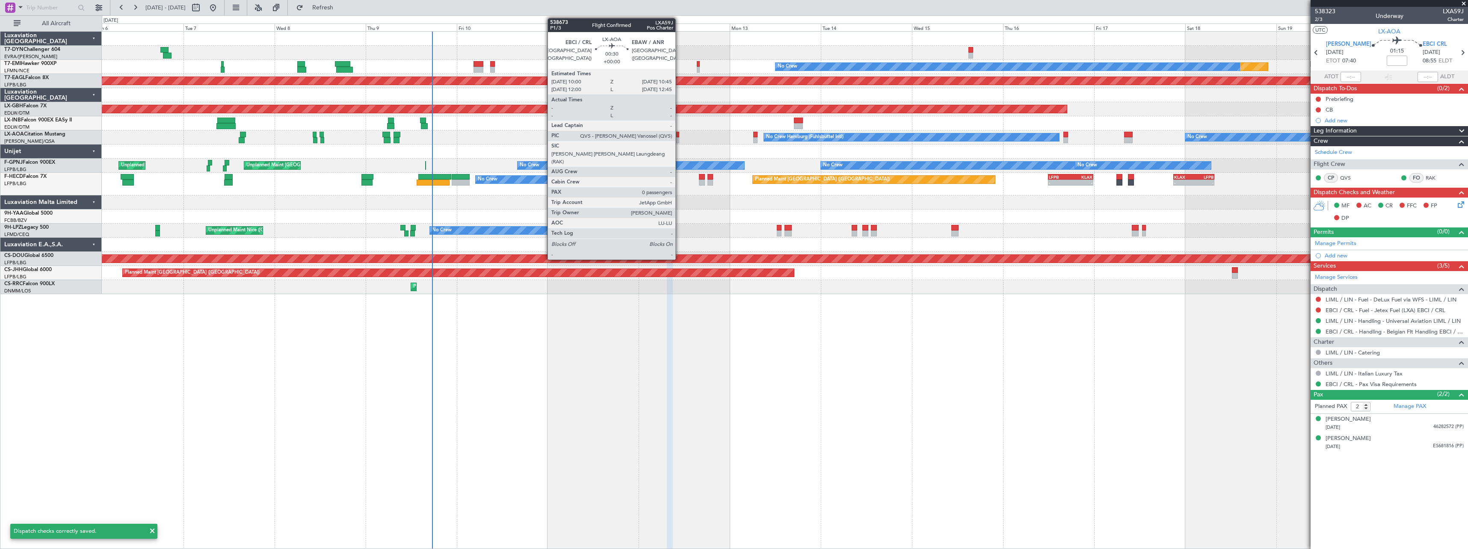
click at [679, 132] on div at bounding box center [677, 135] width 3 height 6
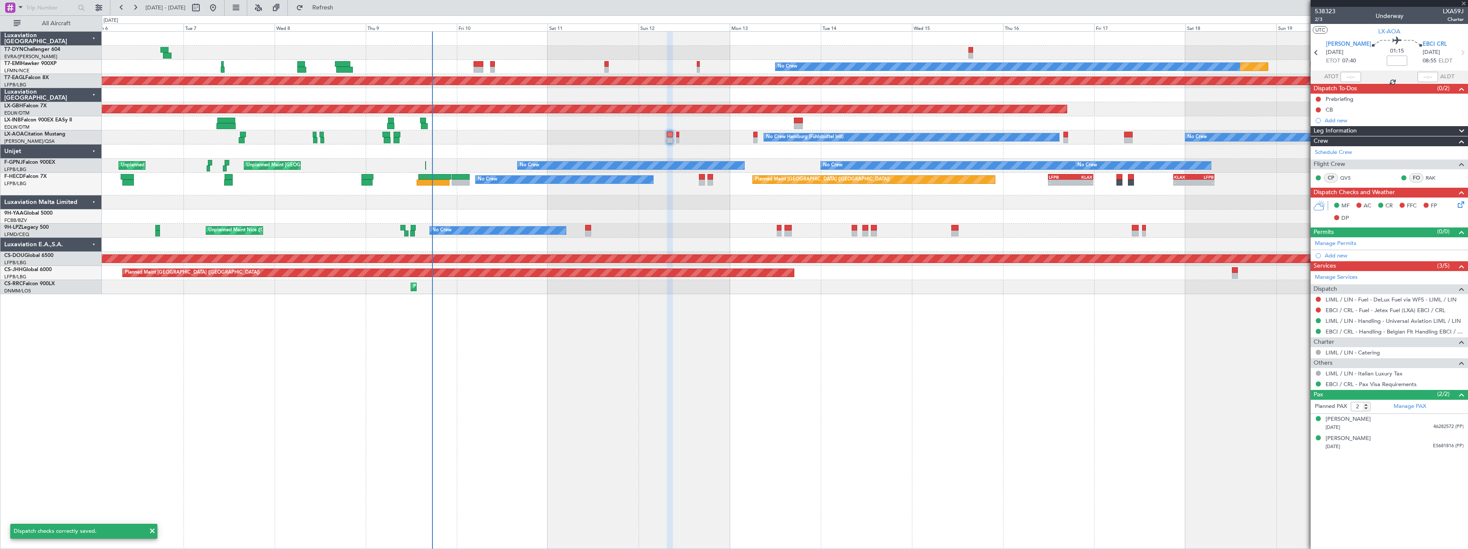
type input "0"
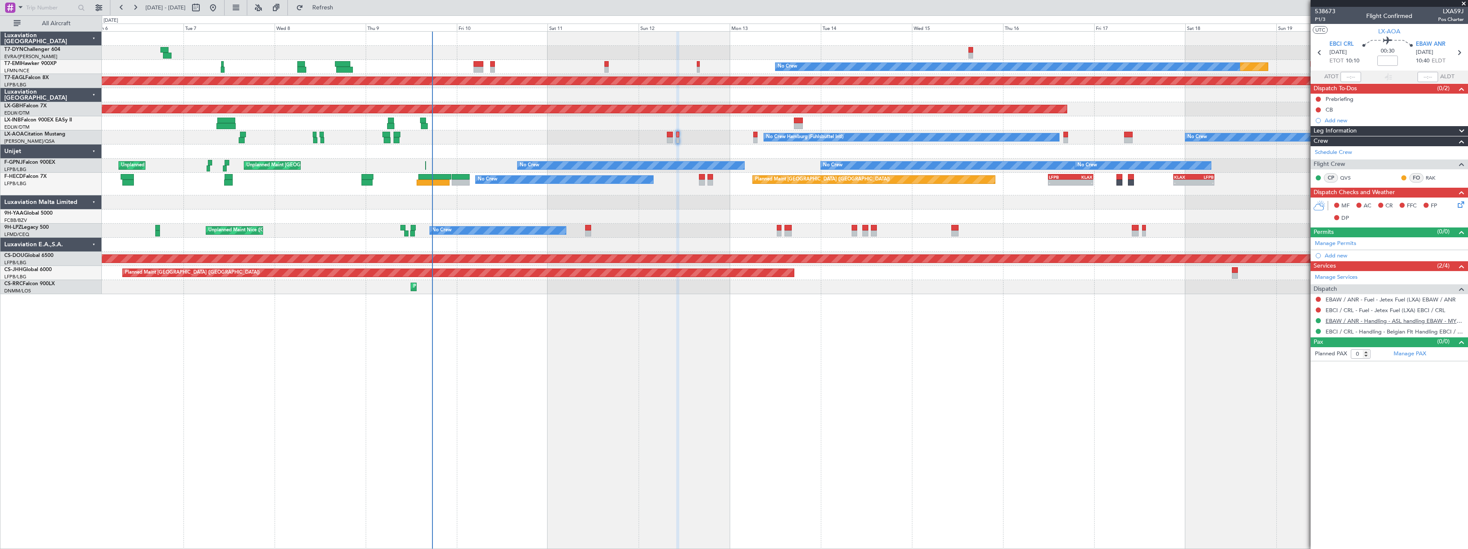
click at [1393, 319] on link "EBAW / ANR - Handling - ASL handling EBAW - MYHANDLING" at bounding box center [1395, 320] width 138 height 7
click at [1463, 207] on icon at bounding box center [1459, 203] width 7 height 7
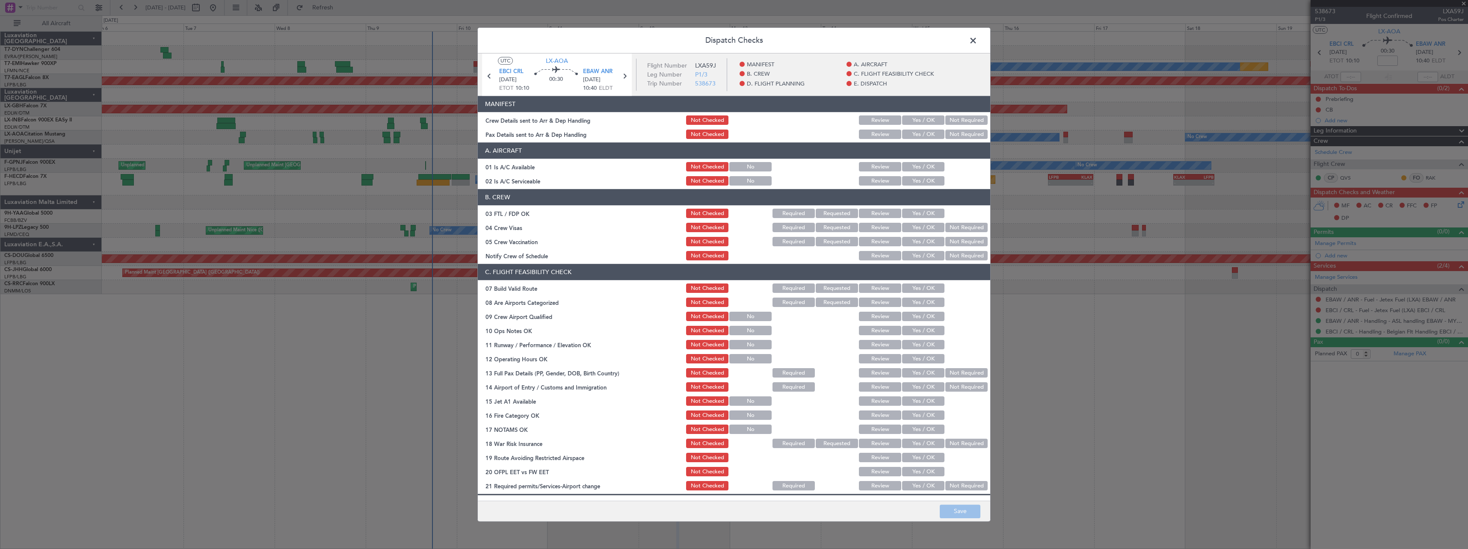
click at [907, 118] on button "Yes / OK" at bounding box center [923, 120] width 42 height 9
click at [921, 129] on div "Yes / OK" at bounding box center [922, 135] width 43 height 12
click at [956, 133] on button "Not Required" at bounding box center [967, 134] width 42 height 9
click at [965, 509] on button "Save" at bounding box center [960, 512] width 41 height 14
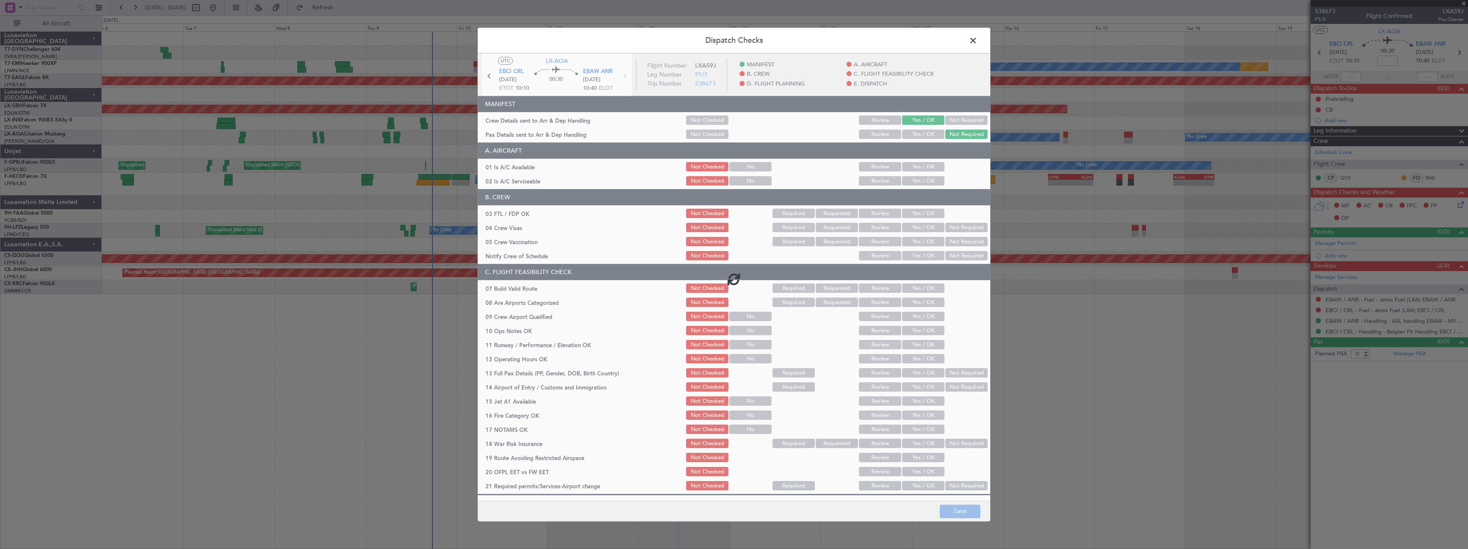
click at [978, 44] on span at bounding box center [978, 42] width 0 height 17
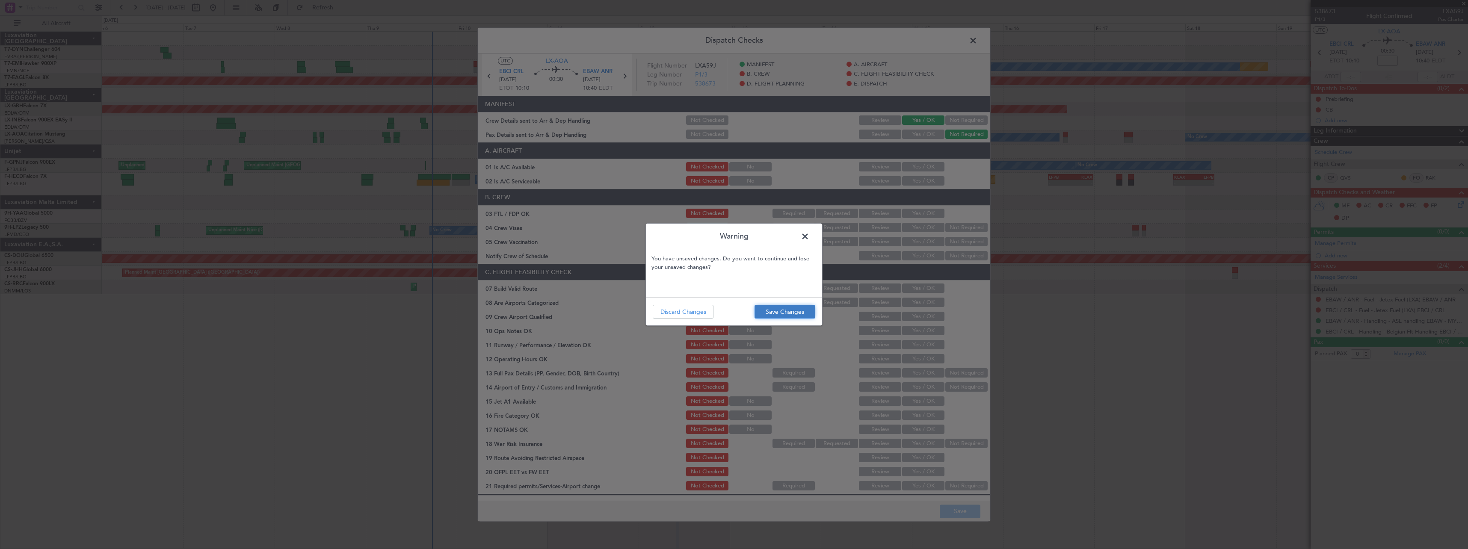
click at [781, 313] on button "Save Changes" at bounding box center [785, 312] width 61 height 14
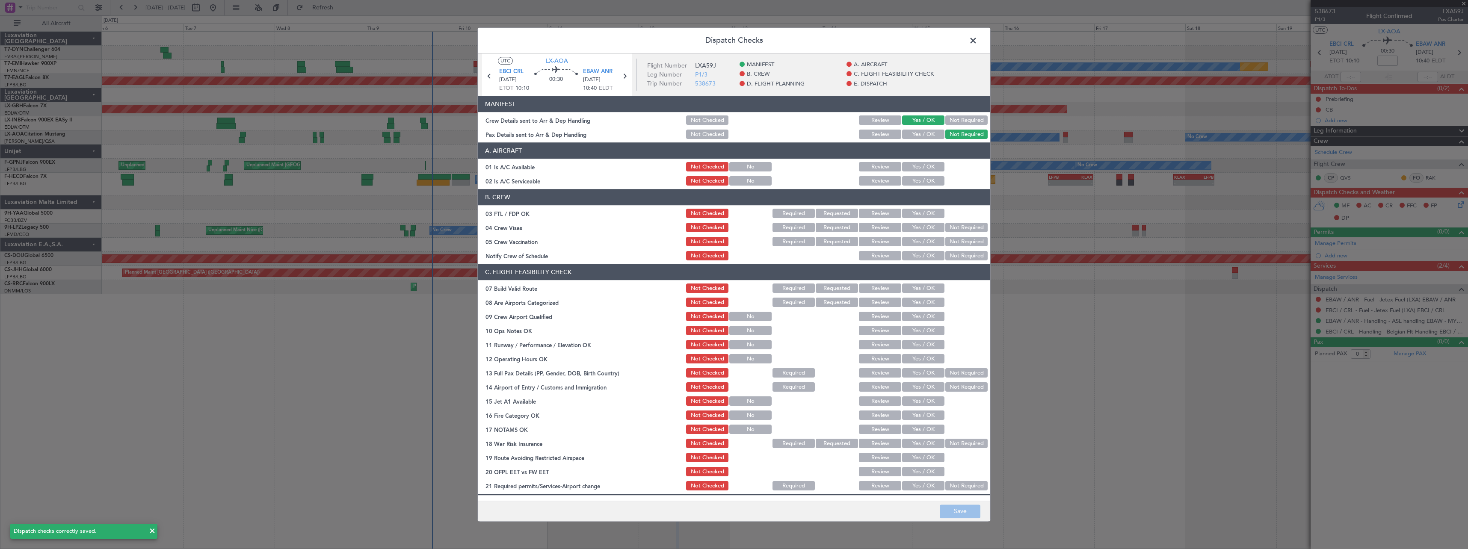
click at [978, 45] on span at bounding box center [978, 42] width 0 height 17
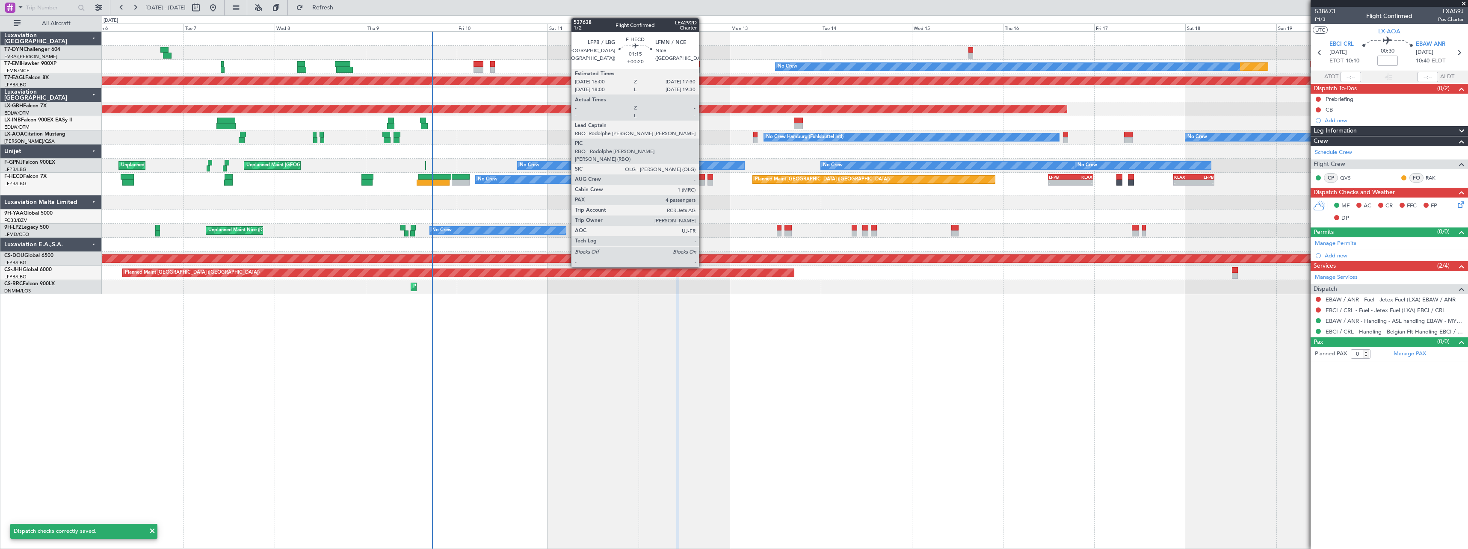
click at [703, 182] on div at bounding box center [702, 183] width 6 height 6
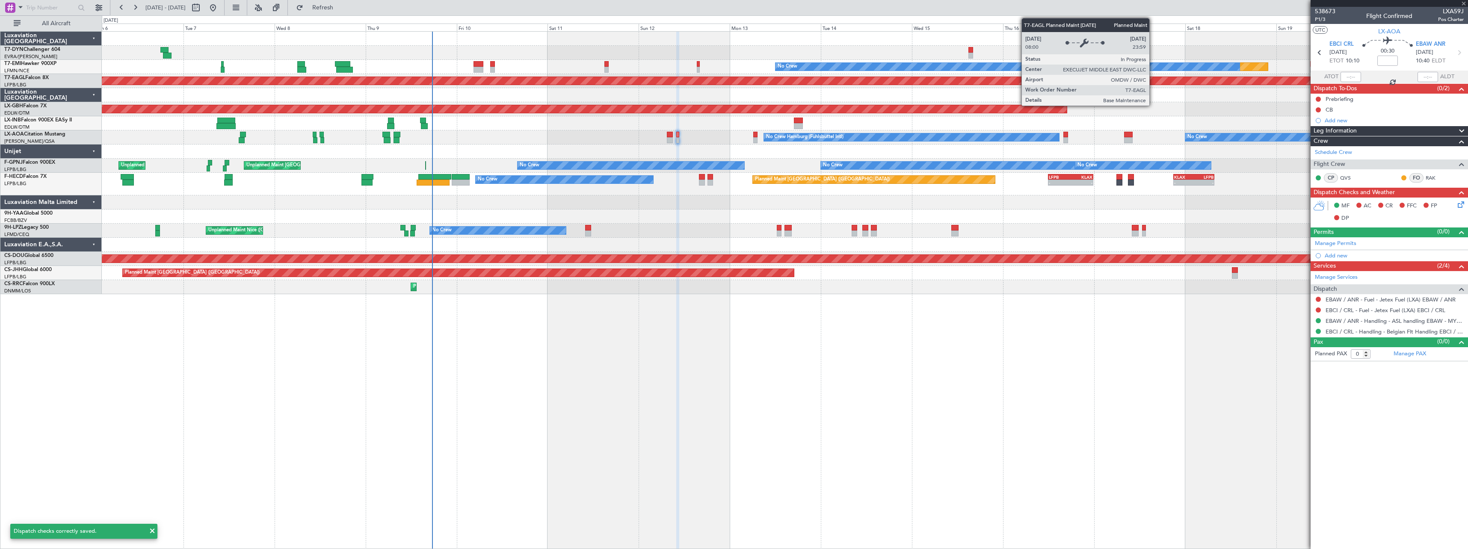
type input "+00:20"
type input "4"
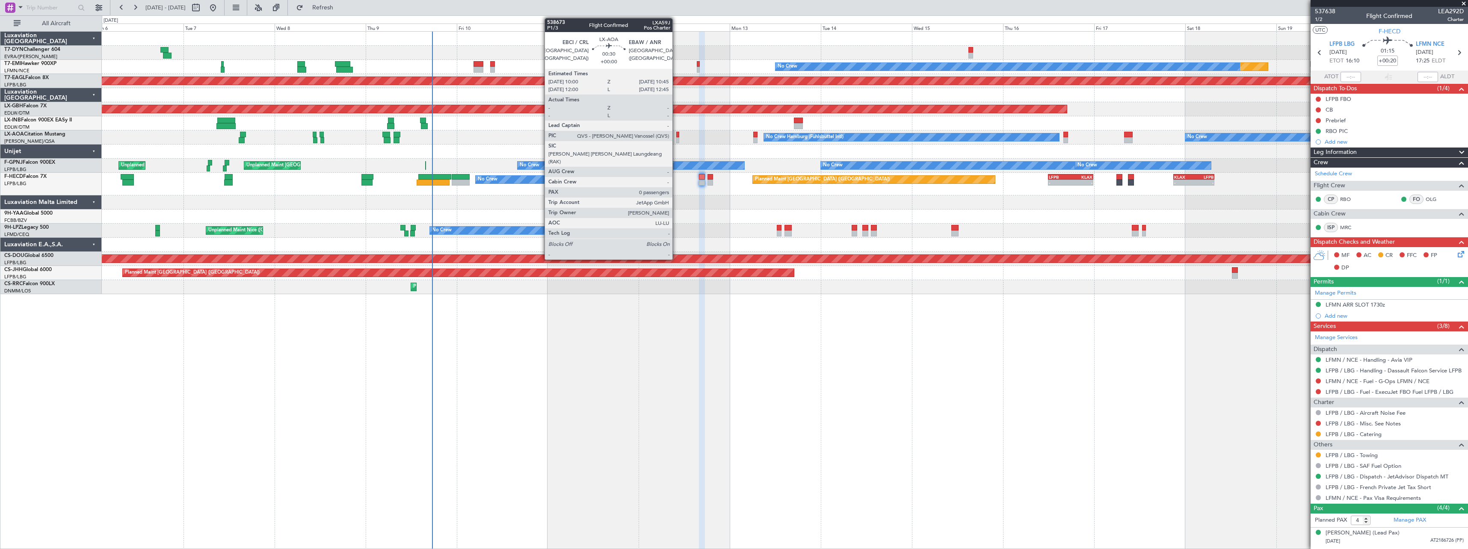
click at [676, 134] on div at bounding box center [677, 135] width 3 height 6
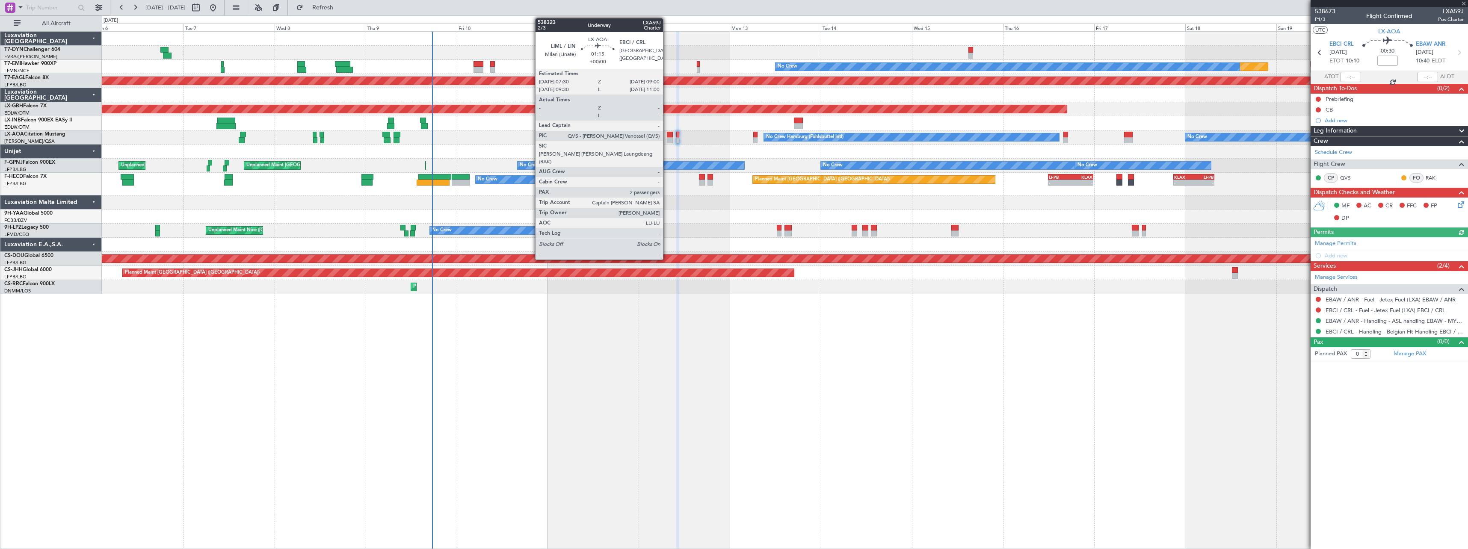
click at [667, 136] on div at bounding box center [670, 135] width 6 height 6
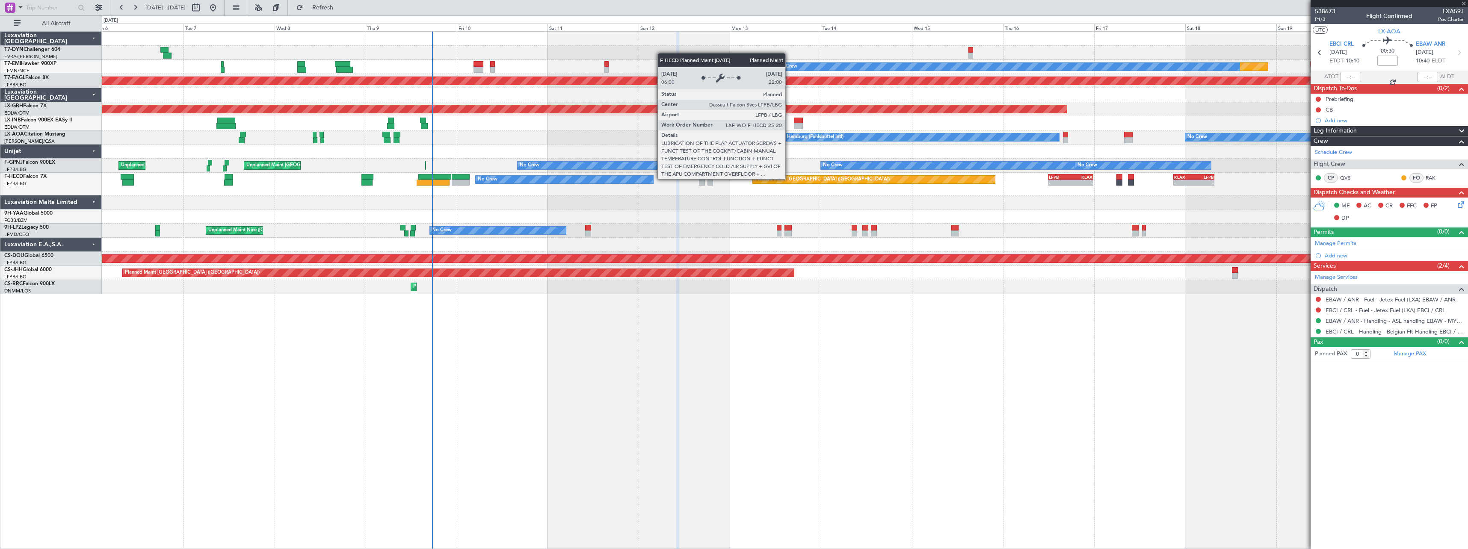
type input "2"
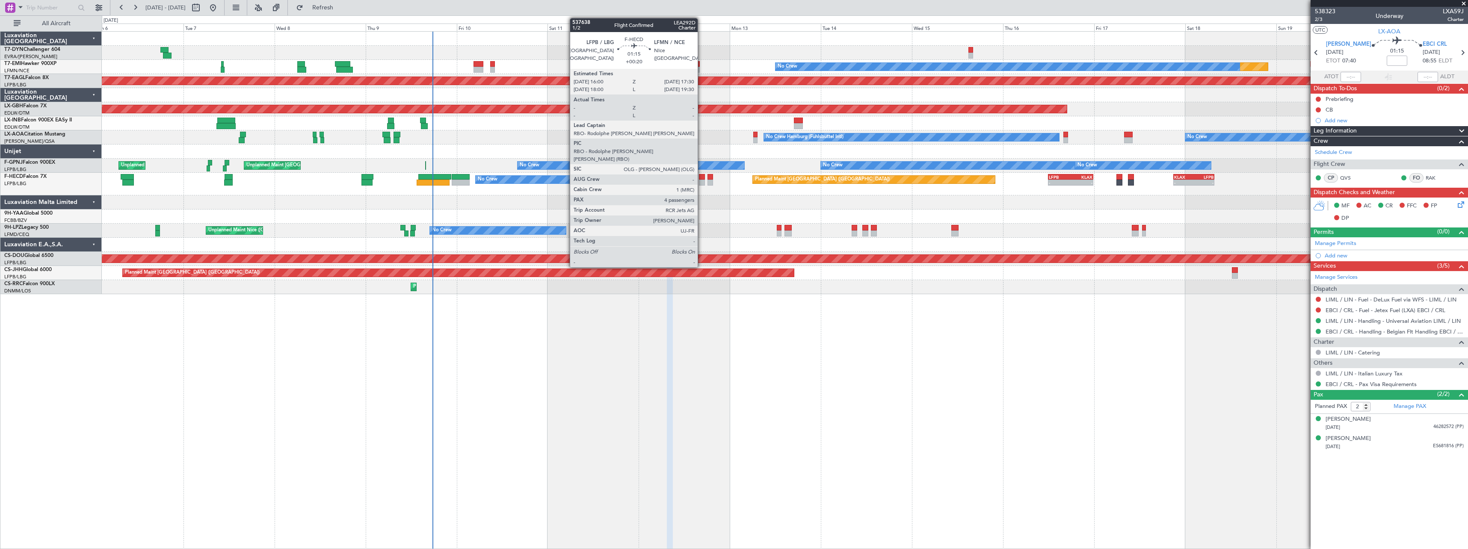
click at [702, 175] on div at bounding box center [702, 177] width 6 height 6
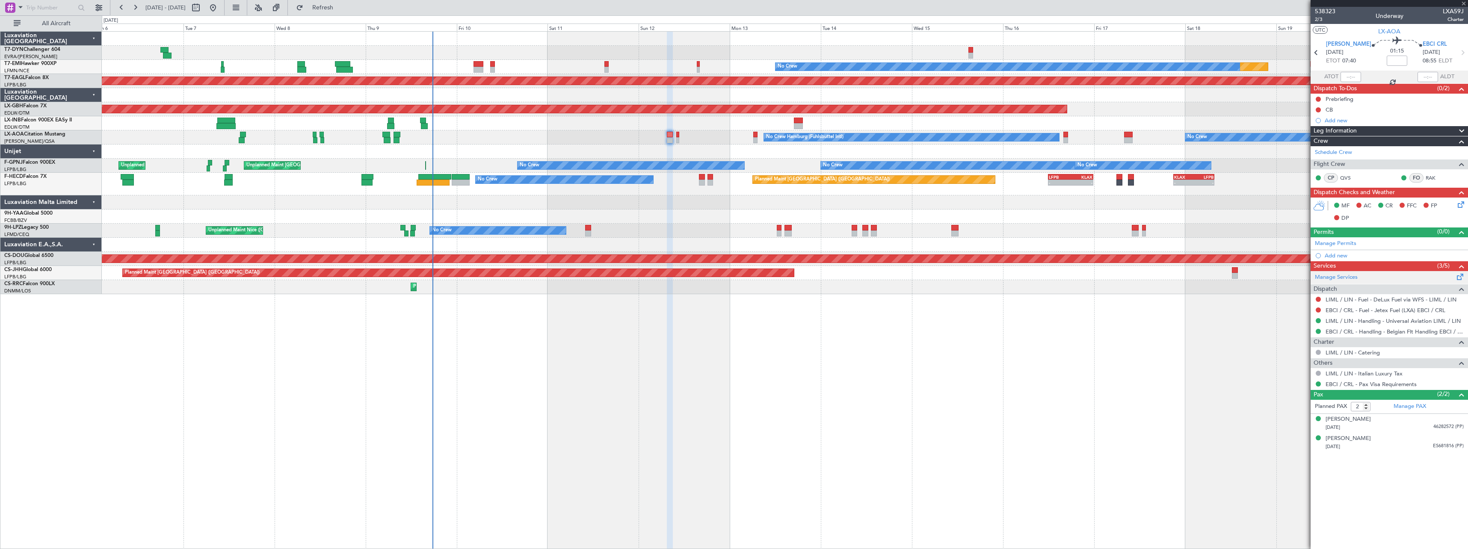
type input "+00:20"
type input "4"
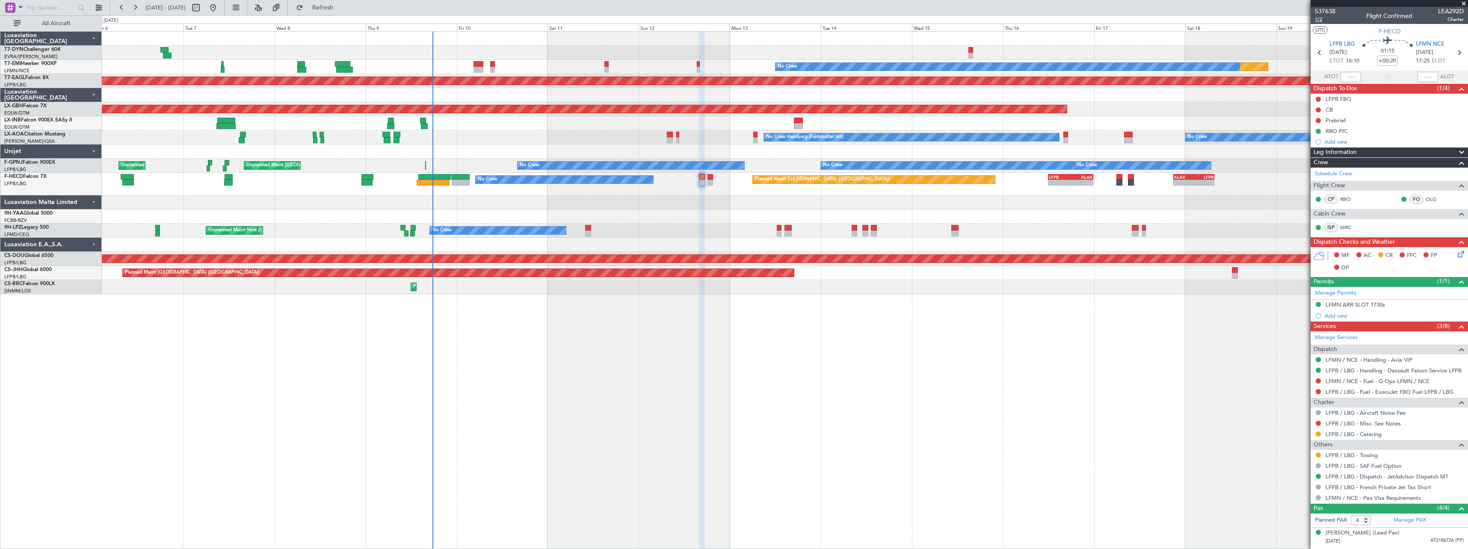
click at [1322, 19] on span "1/2" at bounding box center [1325, 19] width 21 height 7
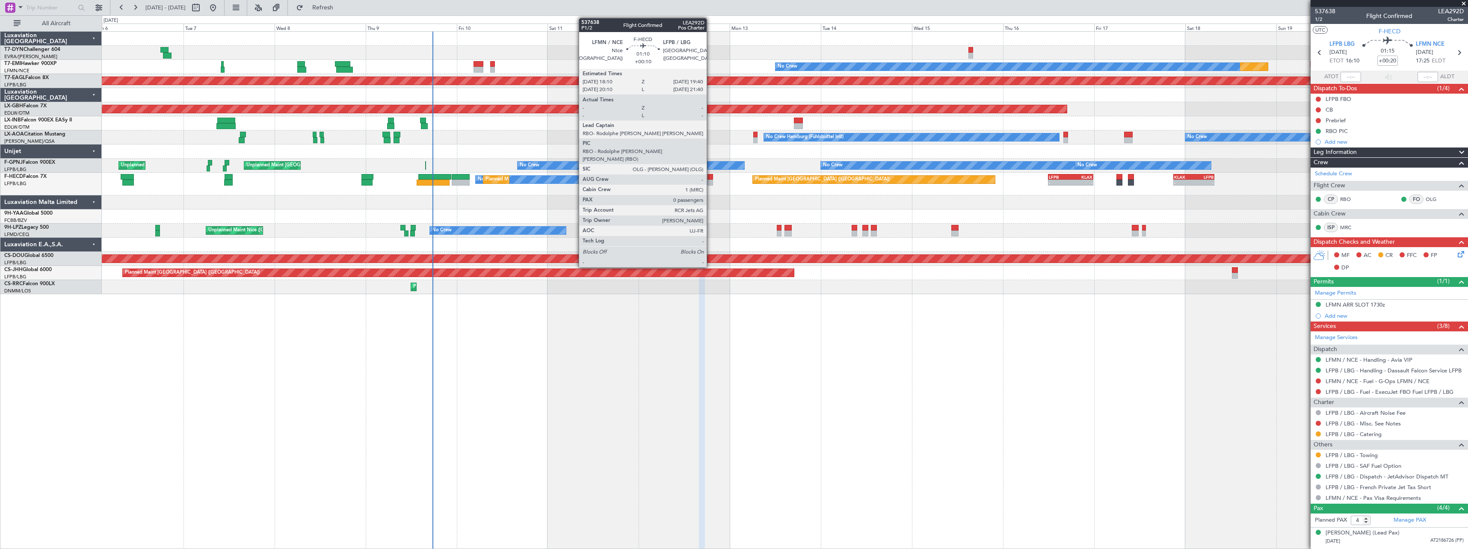
click at [711, 179] on div at bounding box center [711, 177] width 6 height 6
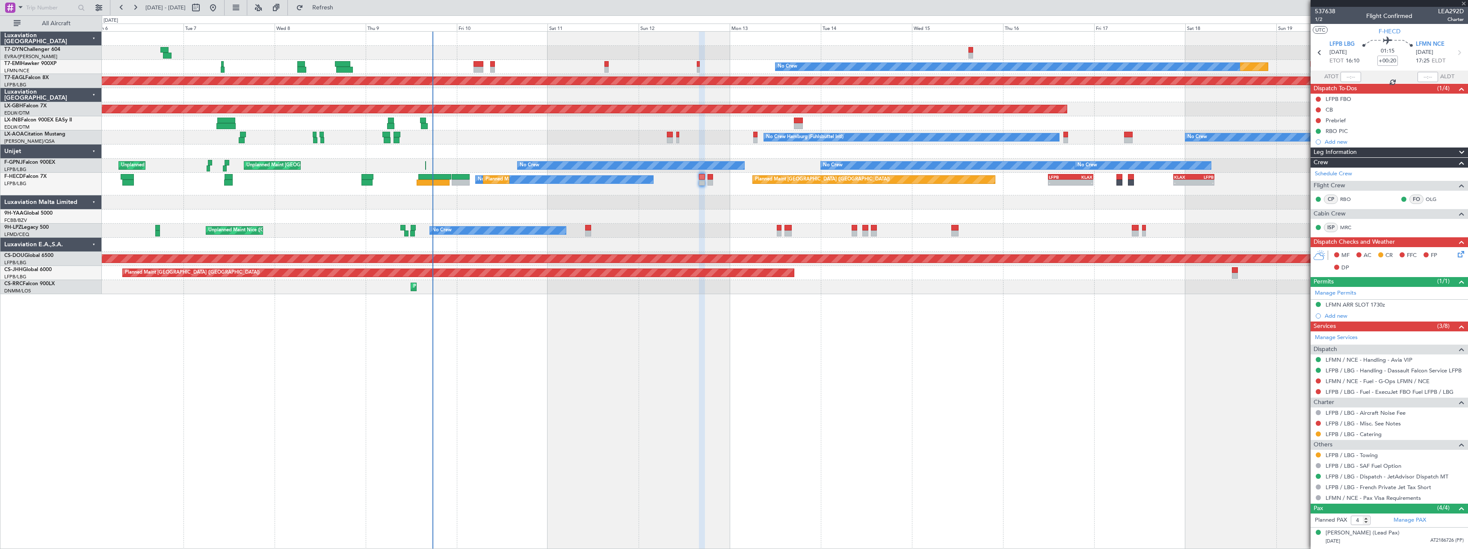
type input "+00:10"
type input "0"
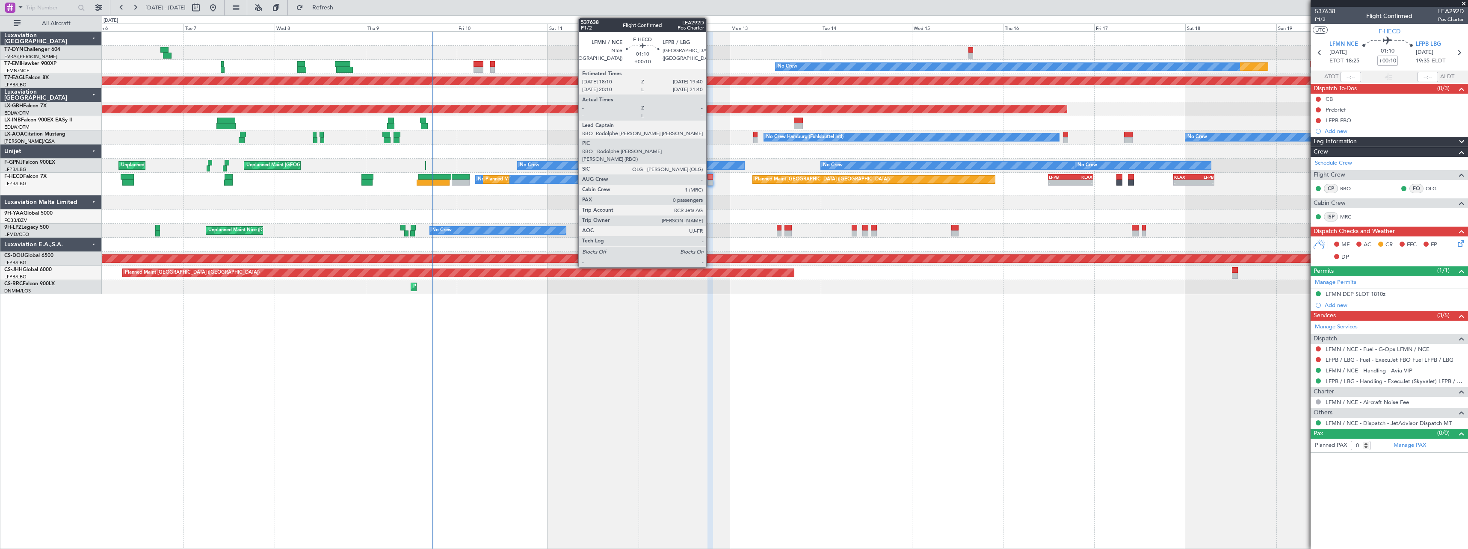
click at [710, 181] on div at bounding box center [711, 183] width 6 height 6
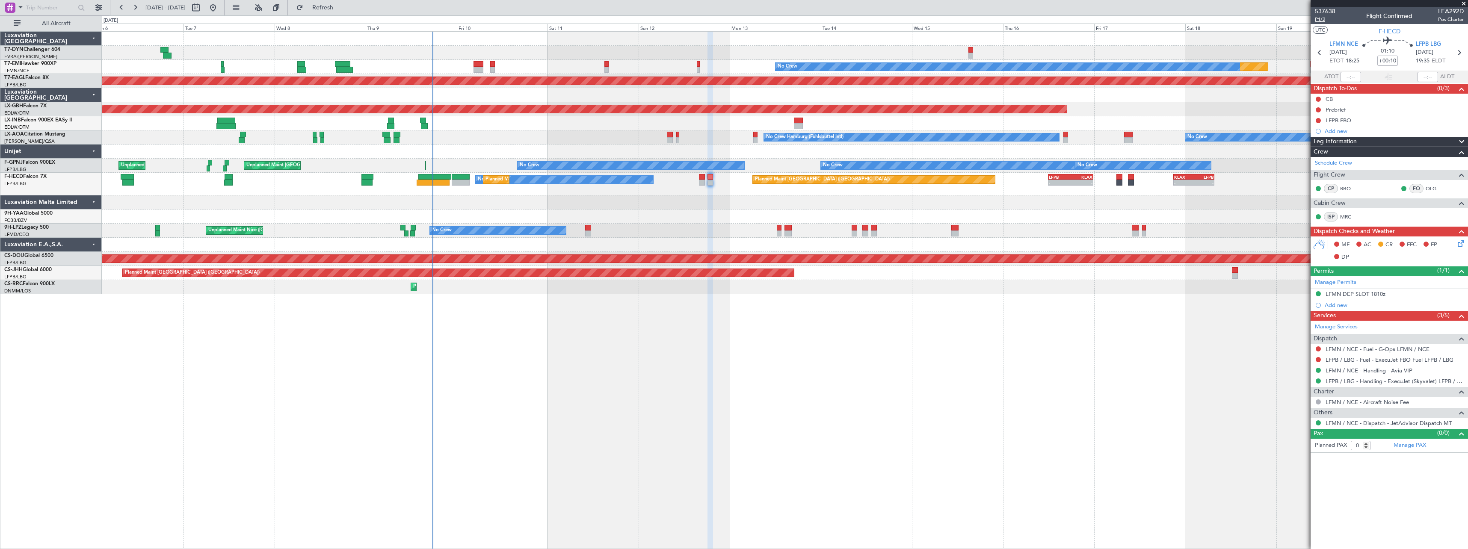
click at [1324, 19] on span "P1/2" at bounding box center [1325, 19] width 21 height 7
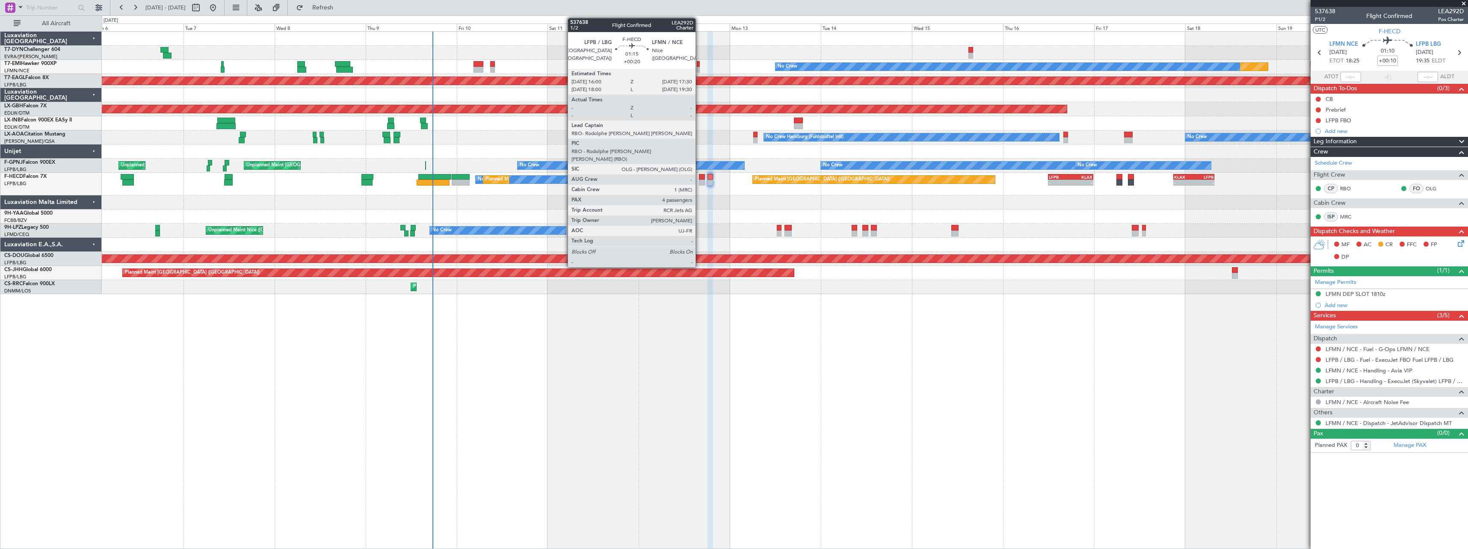
click at [700, 182] on div at bounding box center [702, 183] width 6 height 6
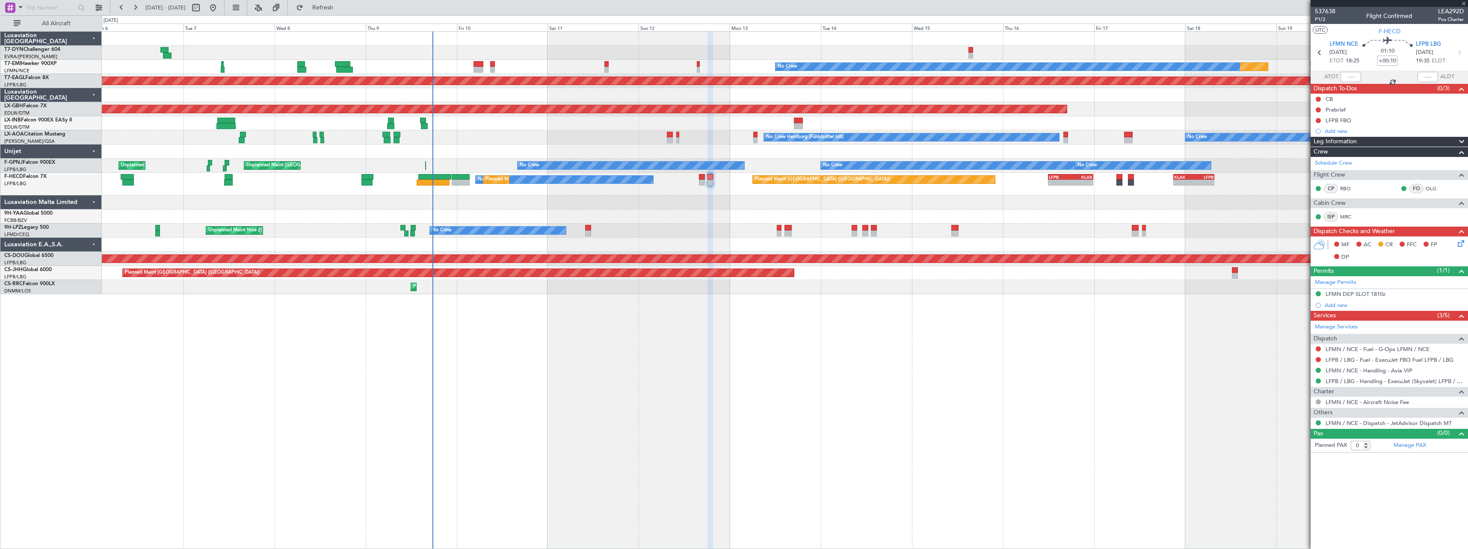
type input "+00:20"
type input "4"
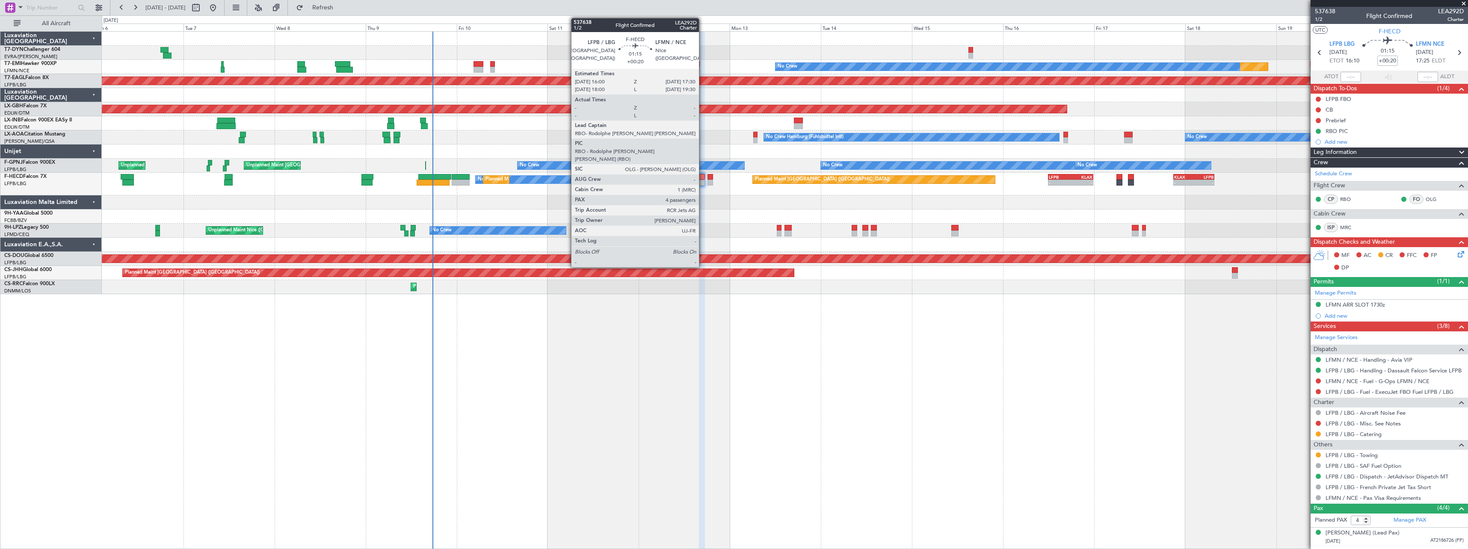
click at [703, 181] on div at bounding box center [702, 183] width 6 height 6
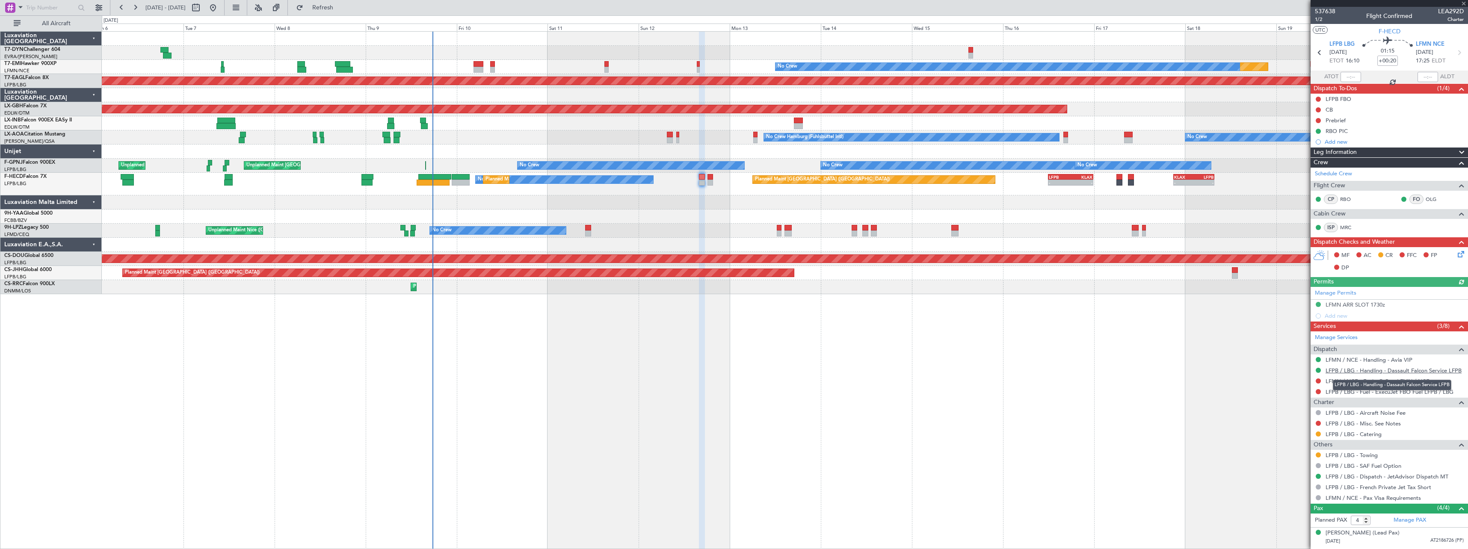
click at [1364, 371] on link "LFPB / LBG - Handling - Dassault Falcon Service LFPB" at bounding box center [1394, 370] width 136 height 7
click at [1386, 358] on link "LFMN / NCE - Handling - Avia VIP" at bounding box center [1369, 359] width 87 height 7
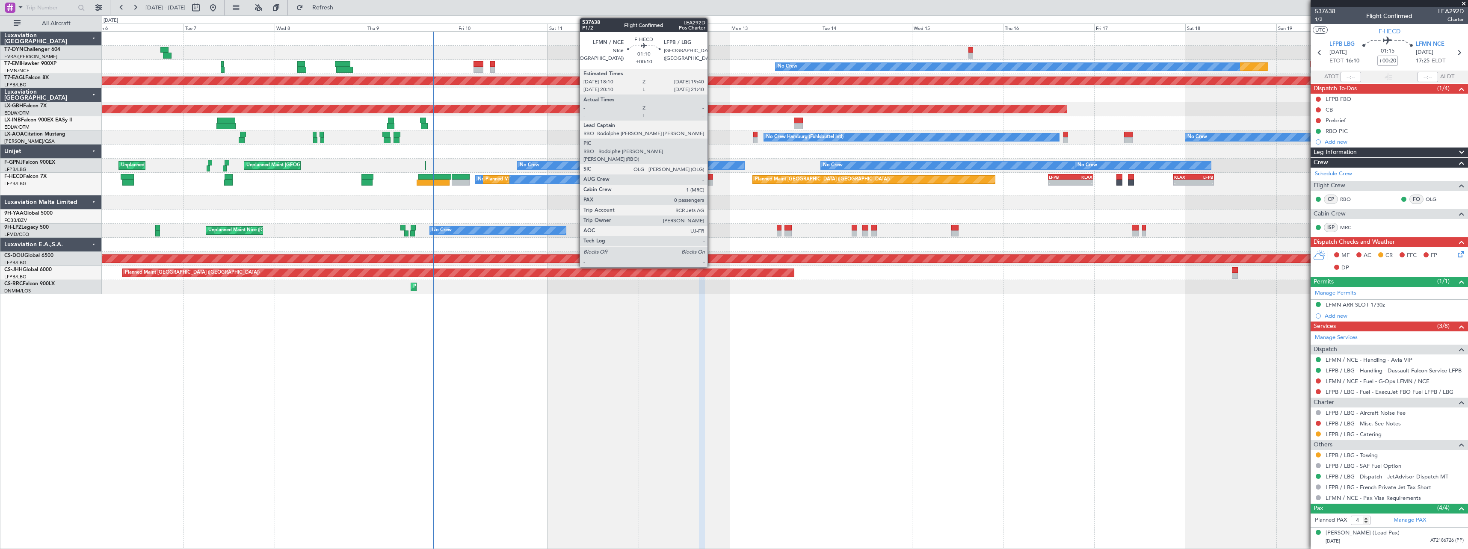
click at [712, 180] on div at bounding box center [711, 183] width 6 height 6
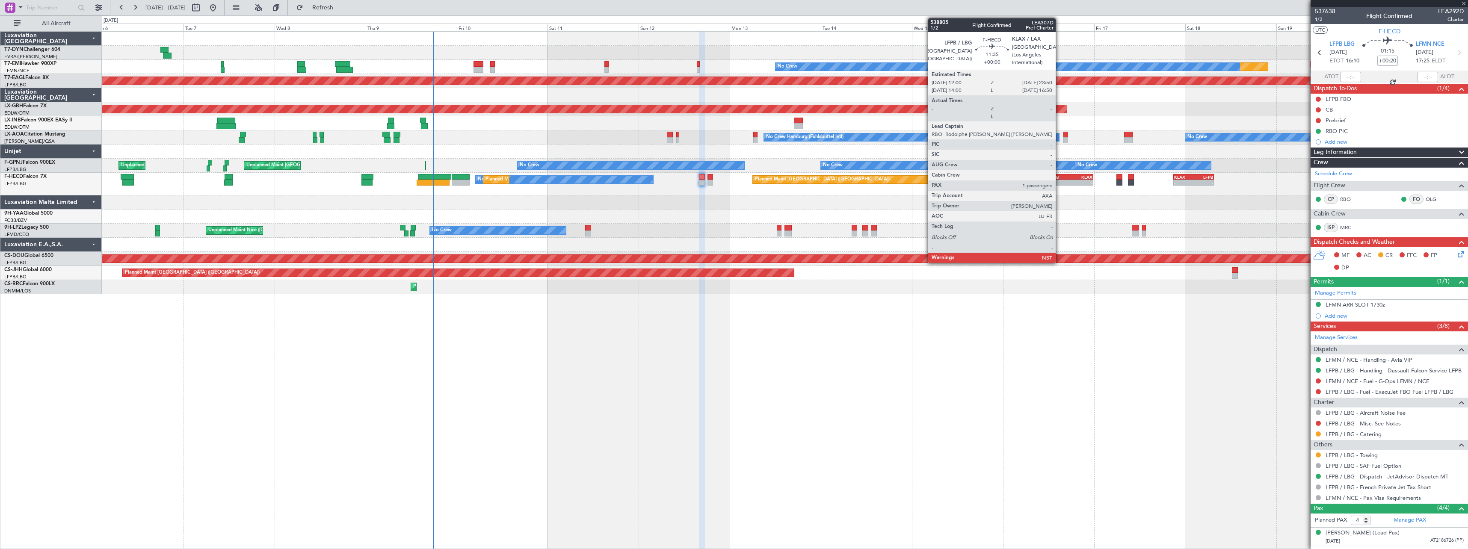
click at [1060, 175] on div "LFPB" at bounding box center [1060, 177] width 22 height 5
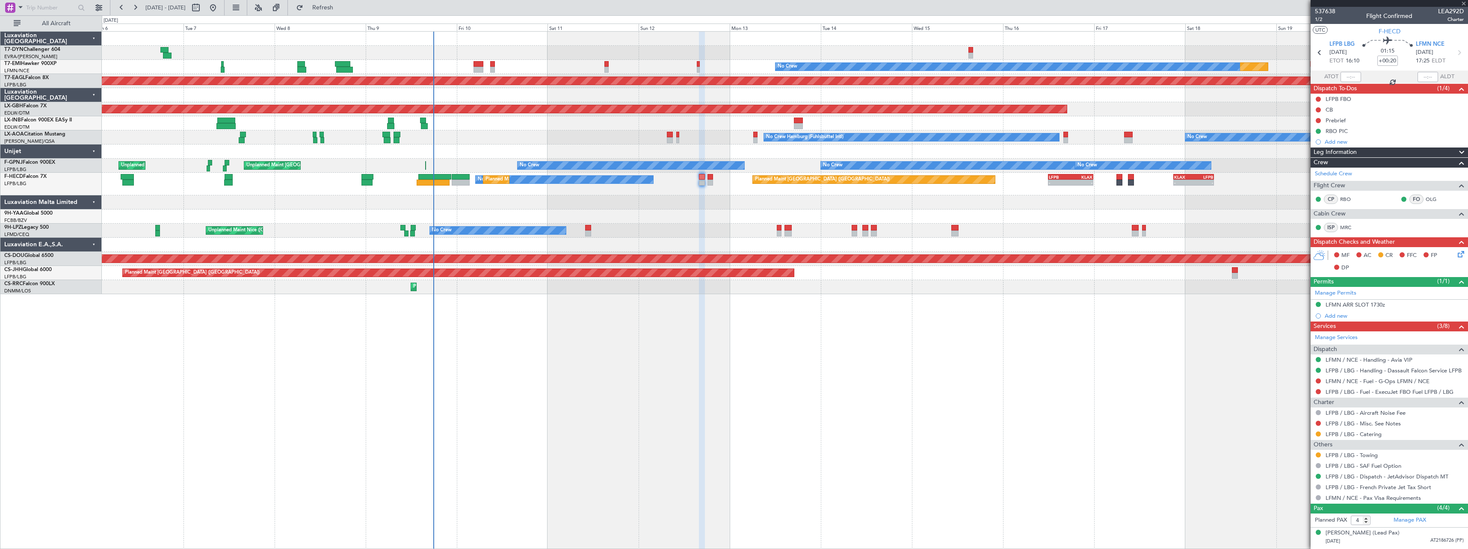
type input "1"
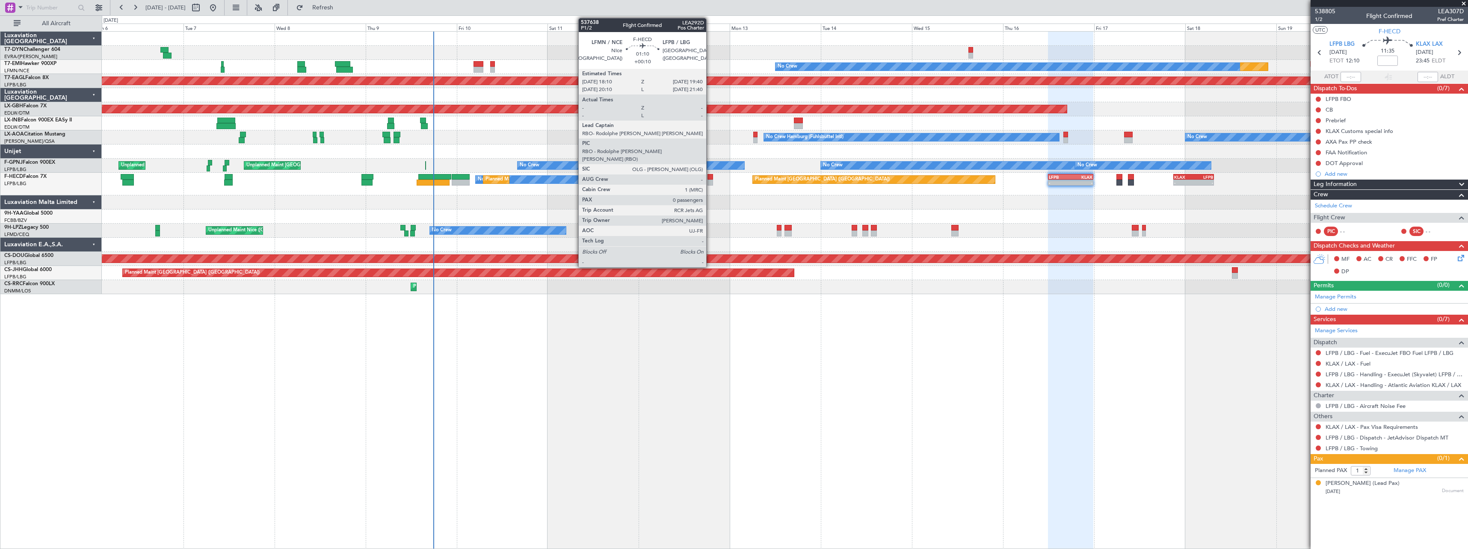
click at [710, 178] on div at bounding box center [711, 177] width 6 height 6
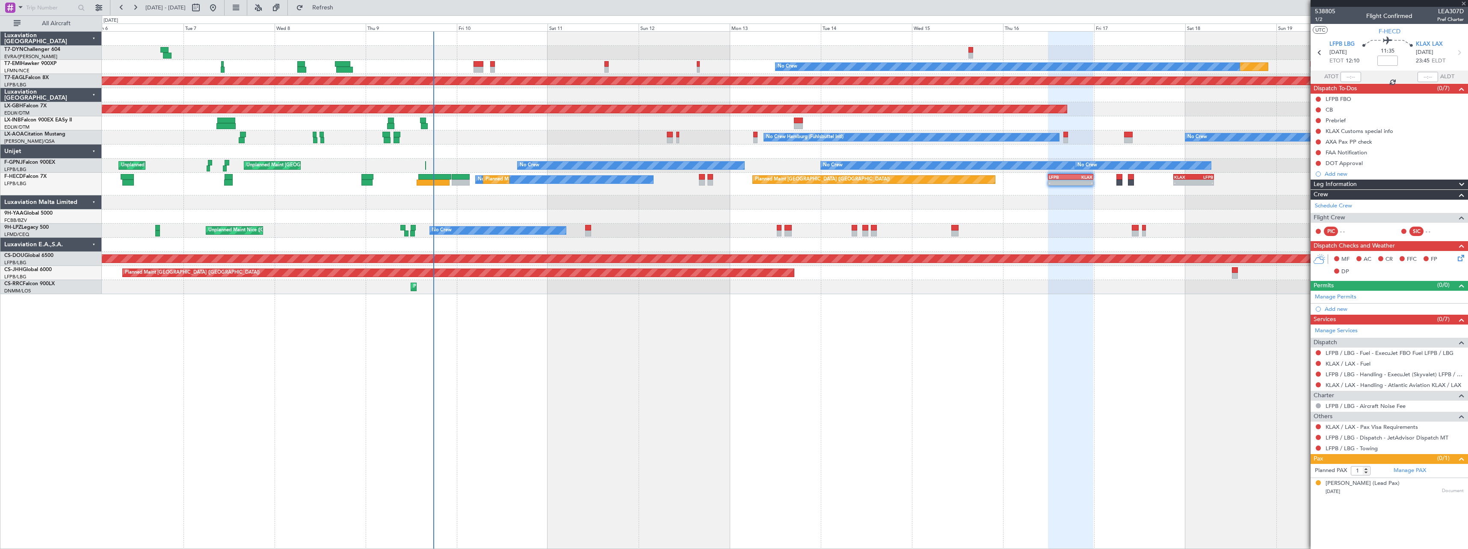
type input "+00:10"
type input "0"
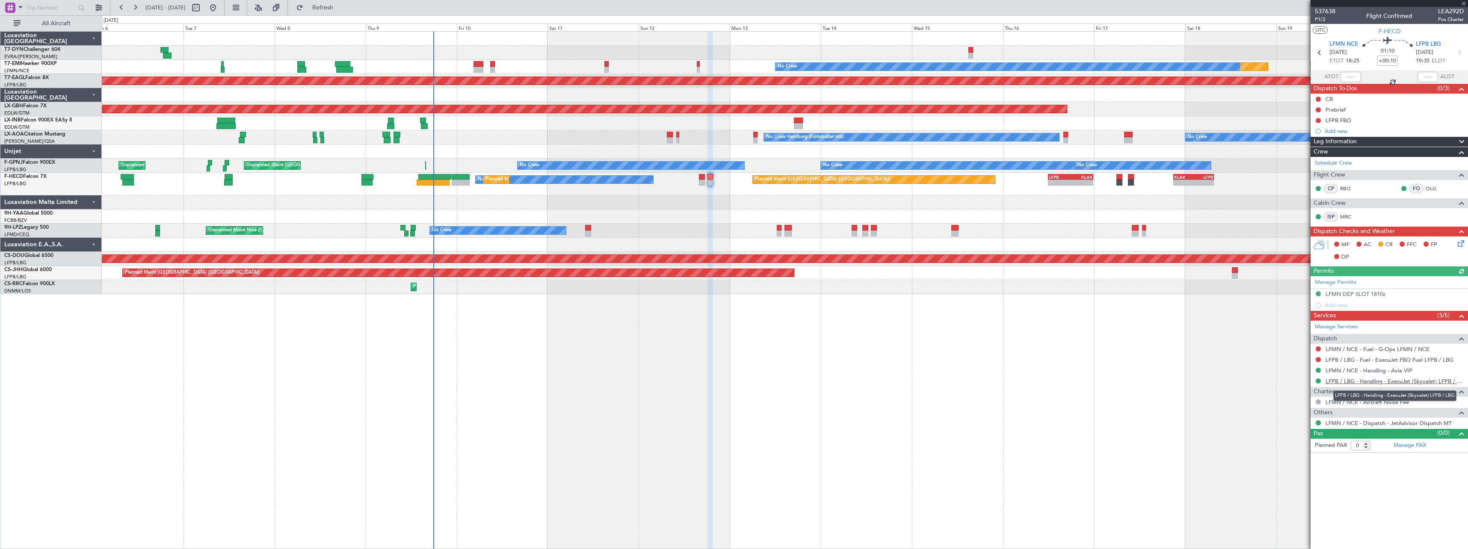
click at [1395, 378] on link "LFPB / LBG - Handling - ExecuJet (Skyvalet) LFPB / LBG" at bounding box center [1395, 381] width 138 height 7
click at [1461, 244] on icon at bounding box center [1459, 242] width 7 height 7
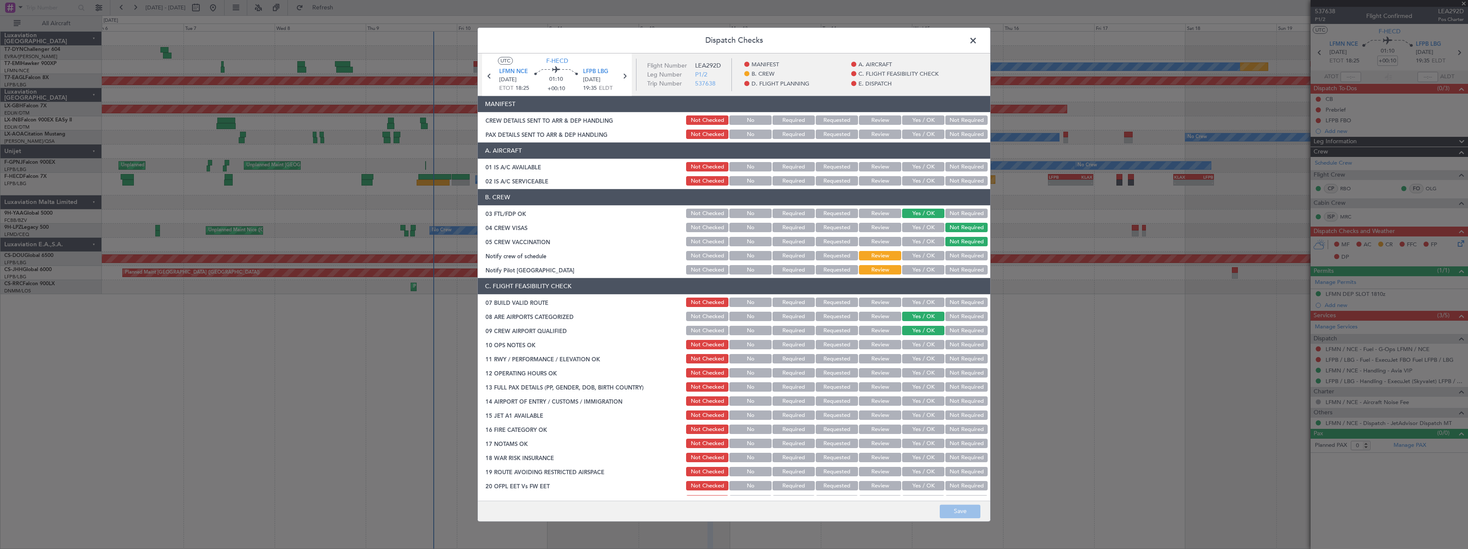
drag, startPoint x: 922, startPoint y: 116, endPoint x: 934, endPoint y: 120, distance: 12.5
click at [922, 116] on button "Yes / OK" at bounding box center [923, 120] width 42 height 9
click at [975, 131] on button "Not Required" at bounding box center [967, 134] width 42 height 9
click at [950, 505] on button "Save" at bounding box center [960, 512] width 41 height 14
click at [978, 42] on span at bounding box center [978, 42] width 0 height 17
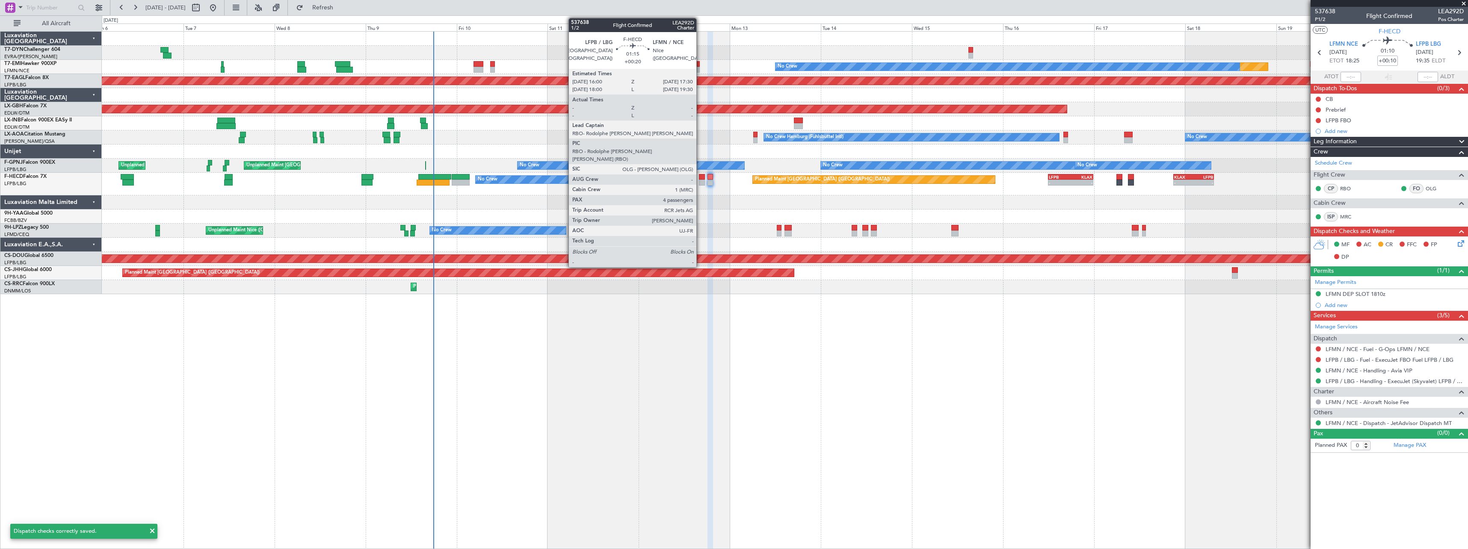
click at [700, 181] on div at bounding box center [702, 183] width 6 height 6
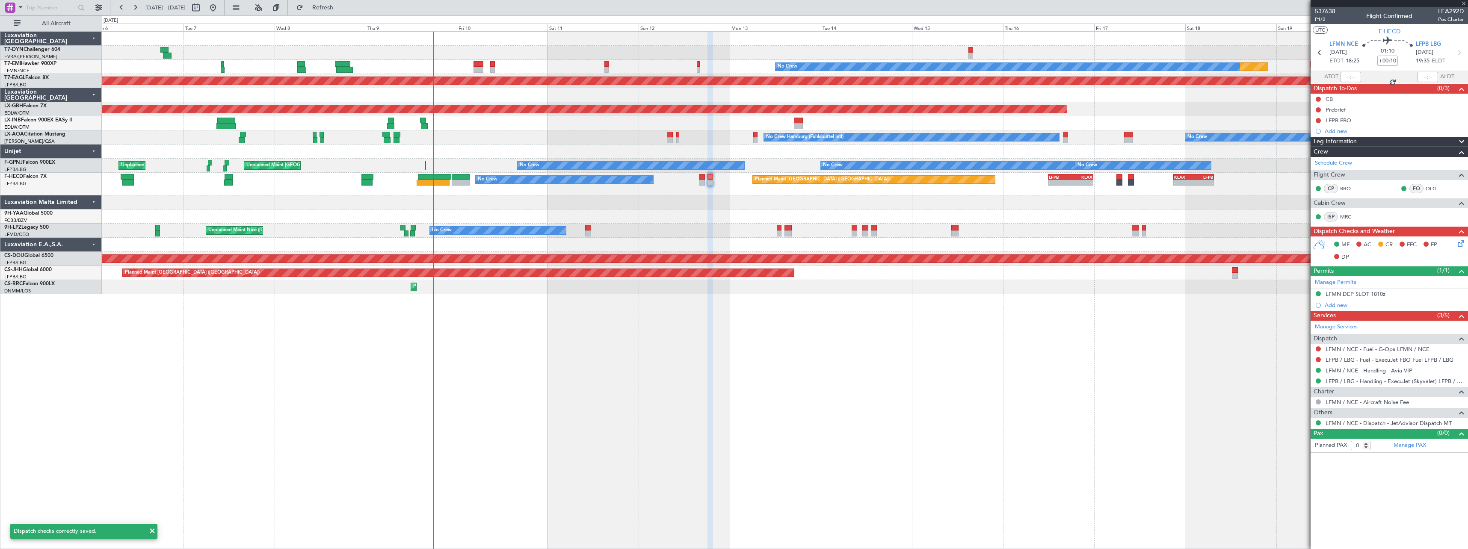
type input "+00:20"
type input "4"
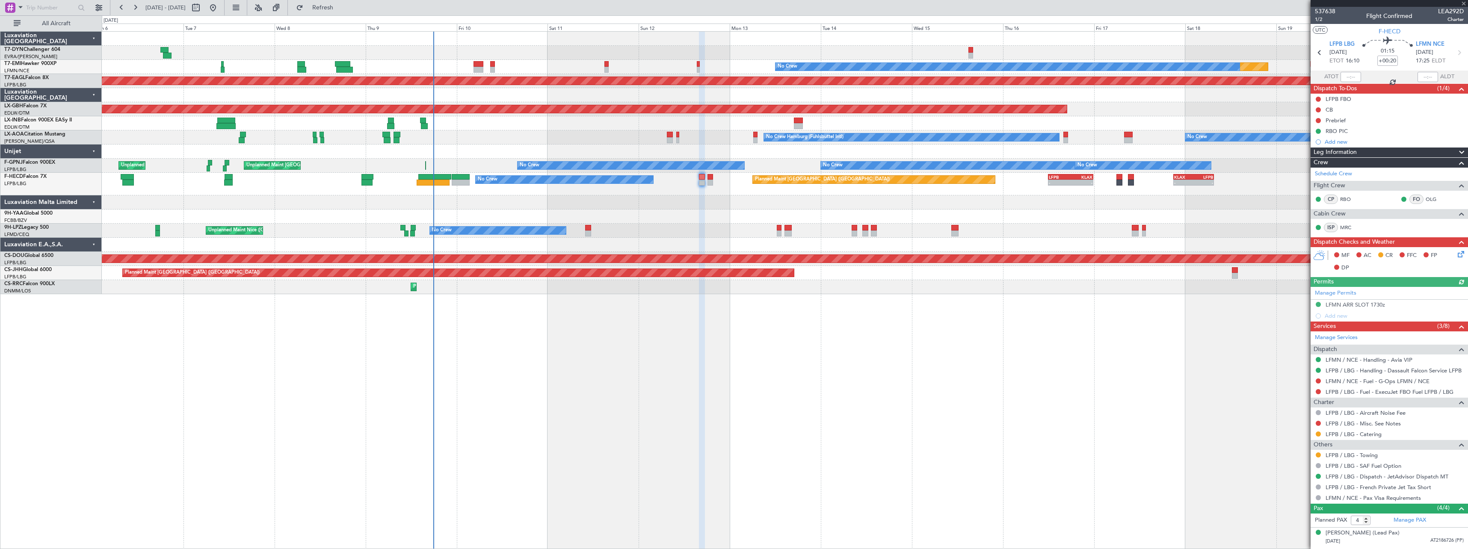
click at [1458, 252] on icon at bounding box center [1459, 252] width 7 height 7
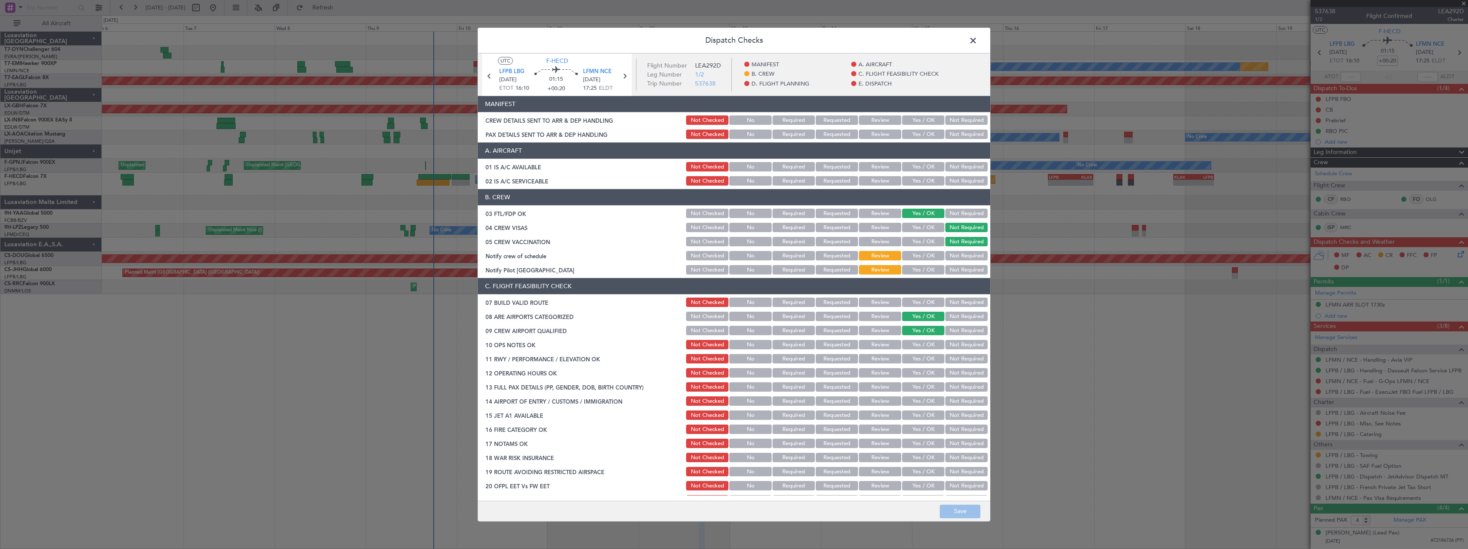
click at [921, 122] on button "Yes / OK" at bounding box center [923, 120] width 42 height 9
click at [913, 137] on button "Yes / OK" at bounding box center [923, 134] width 42 height 9
click at [970, 513] on button "Save" at bounding box center [960, 512] width 41 height 14
drag, startPoint x: 972, startPoint y: 43, endPoint x: 873, endPoint y: 62, distance: 100.3
click at [978, 43] on span at bounding box center [978, 42] width 0 height 17
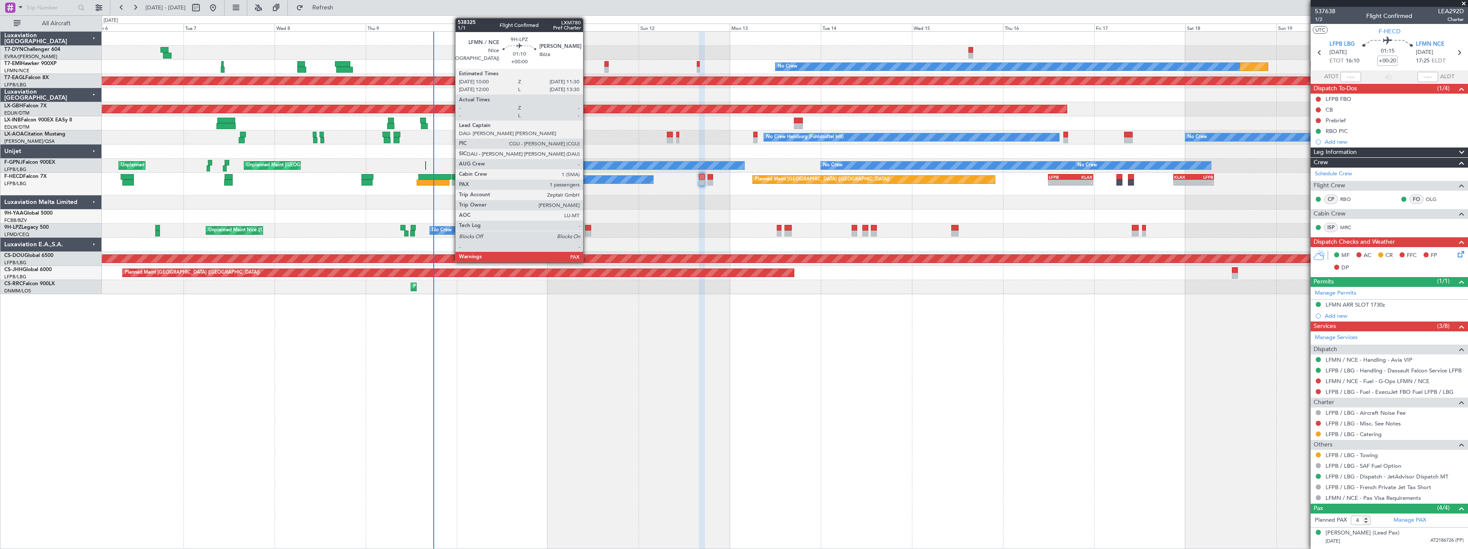
click at [587, 229] on div at bounding box center [588, 228] width 6 height 6
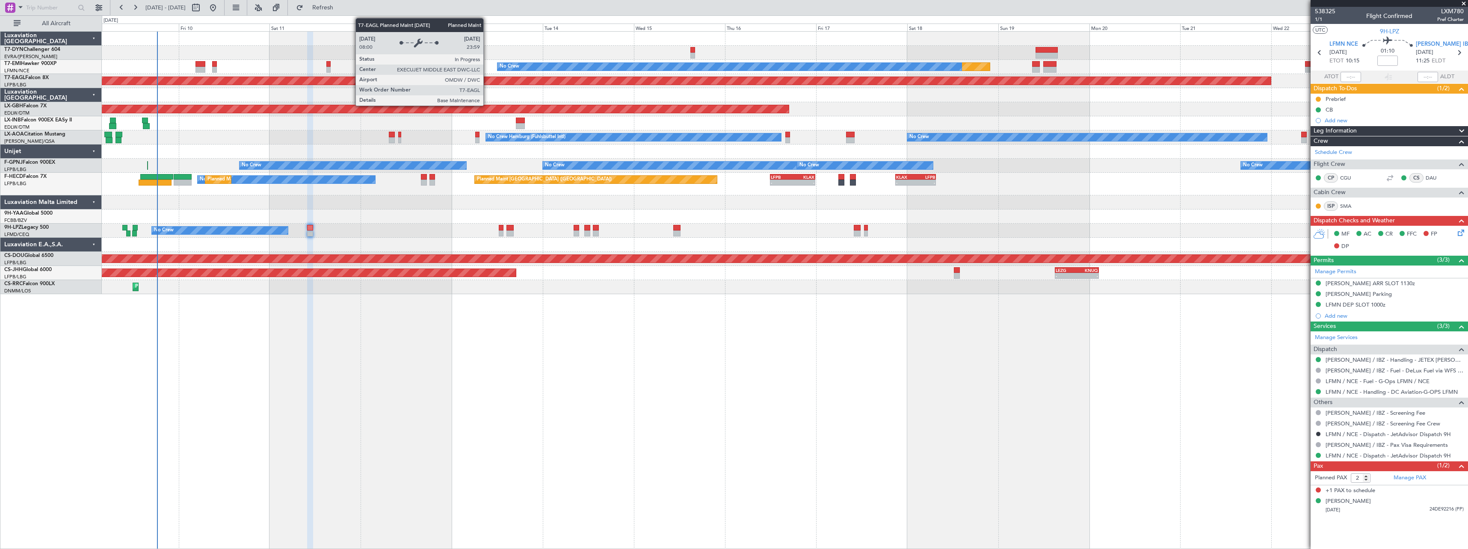
click at [655, 356] on div "Planned Maint No Crew Planned Maint [GEOGRAPHIC_DATA] (Al Maktoum Intl) Planned…" at bounding box center [785, 290] width 1367 height 518
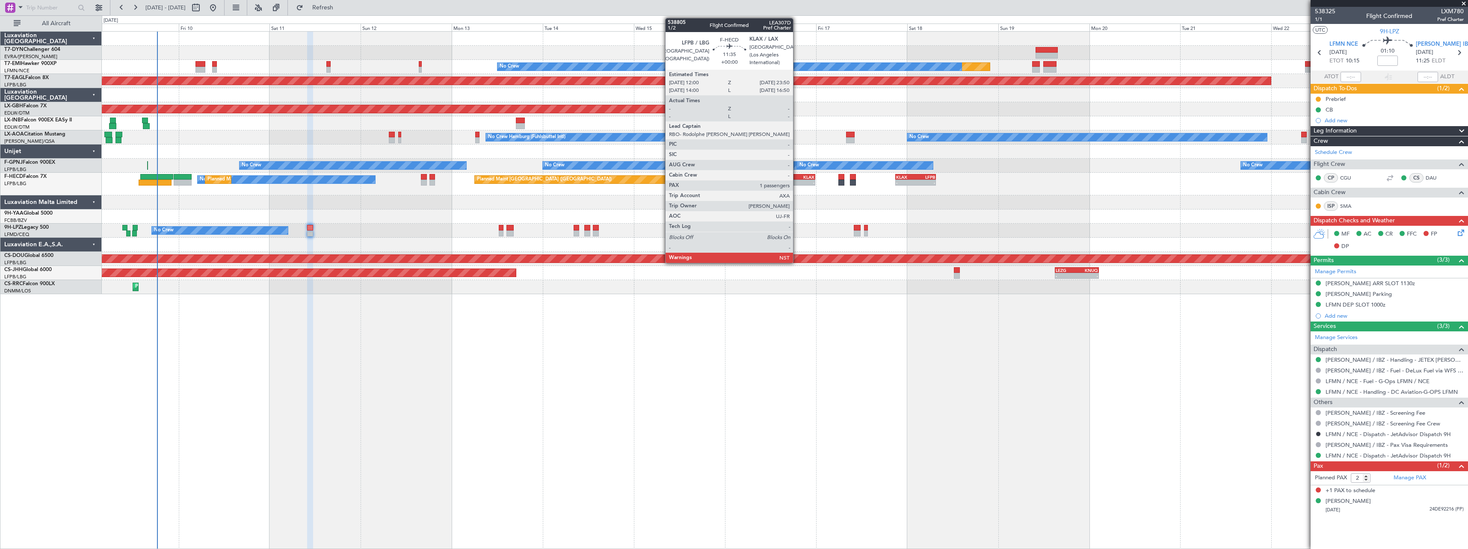
click at [797, 175] on div "KLAX" at bounding box center [804, 177] width 22 height 5
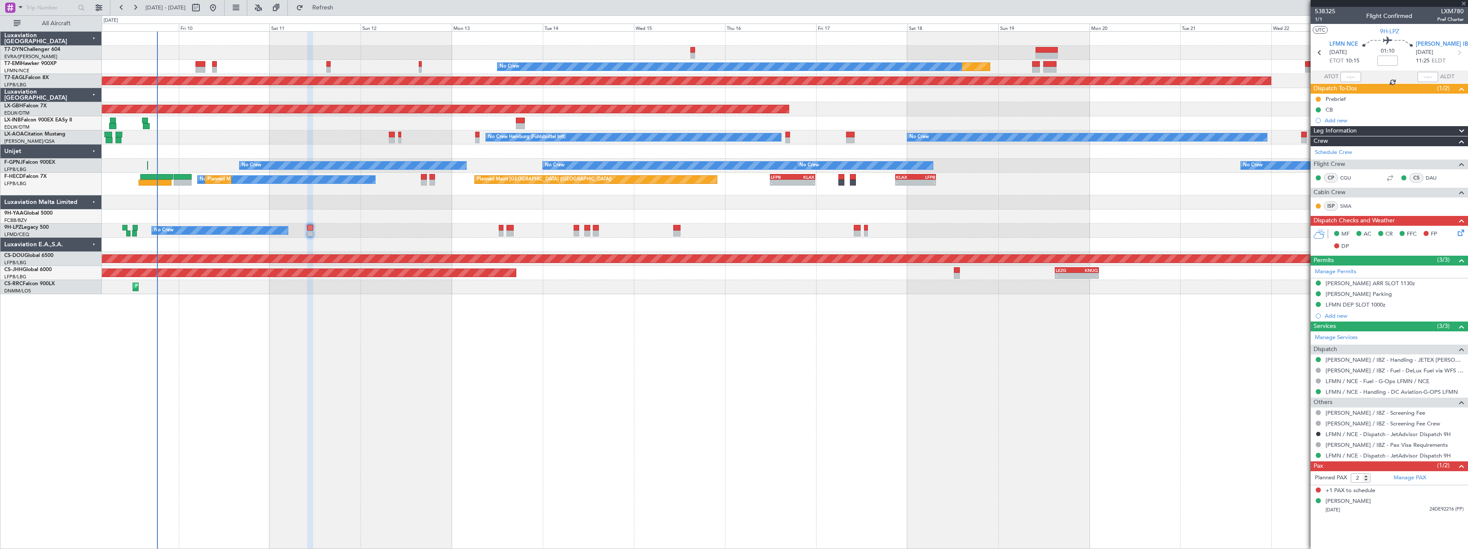
type input "1"
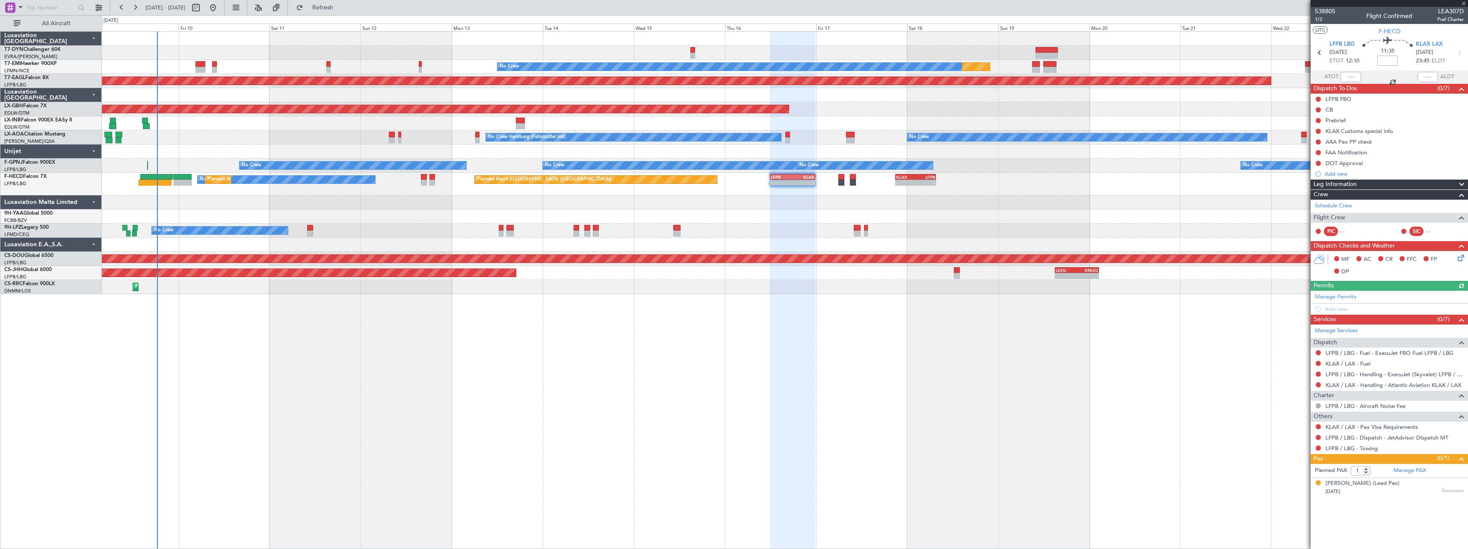
click at [1408, 488] on div "[DATE] Document" at bounding box center [1395, 492] width 138 height 9
click at [1372, 483] on div "[PERSON_NAME] (Lead Pax)" at bounding box center [1363, 484] width 74 height 9
click at [341, 5] on span "Refresh" at bounding box center [323, 8] width 36 height 6
click at [344, 13] on button "Refresh" at bounding box center [317, 8] width 51 height 14
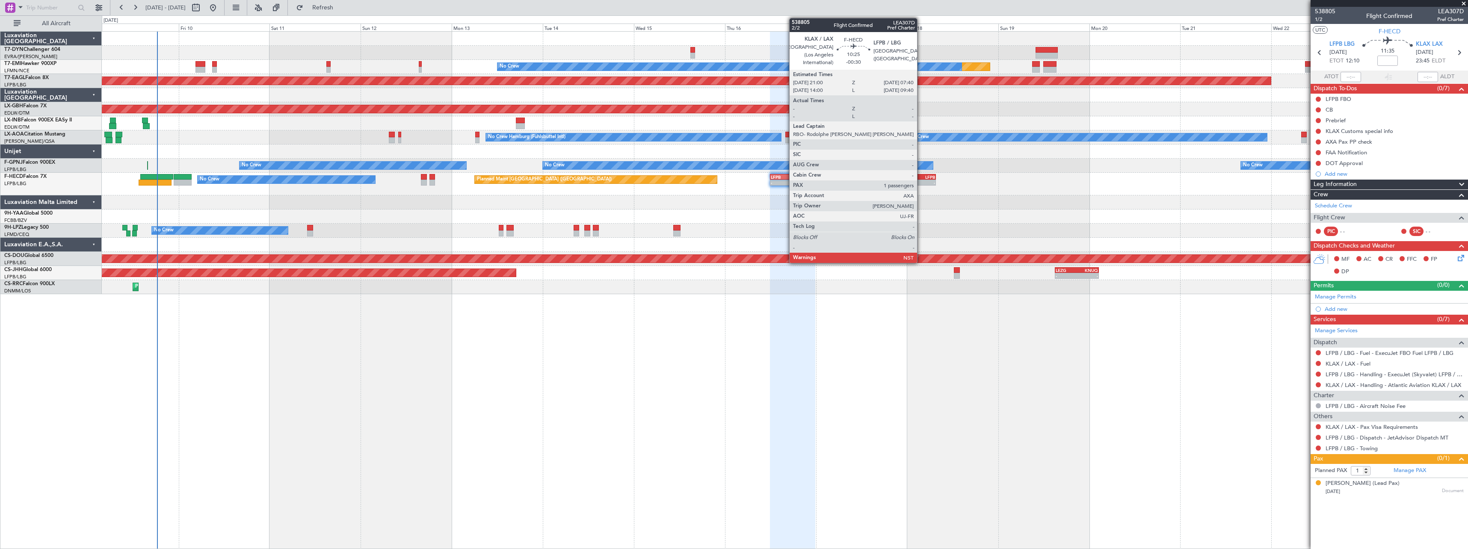
click at [921, 175] on div "LFPB" at bounding box center [926, 177] width 20 height 5
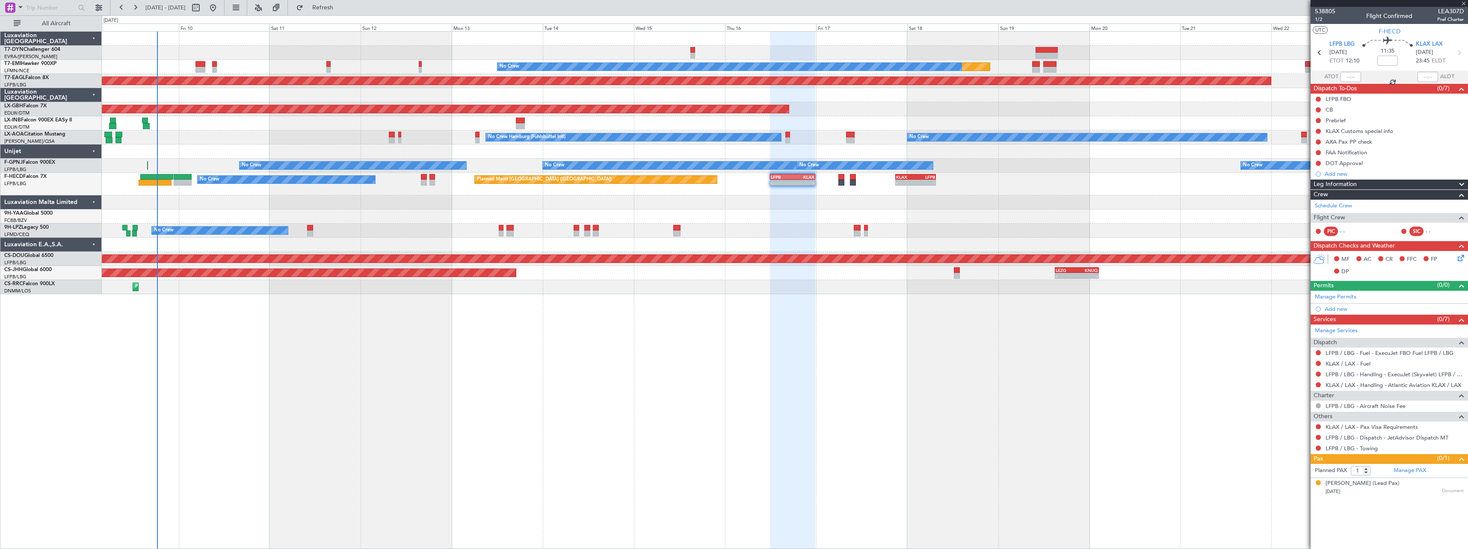
type input "-00:30"
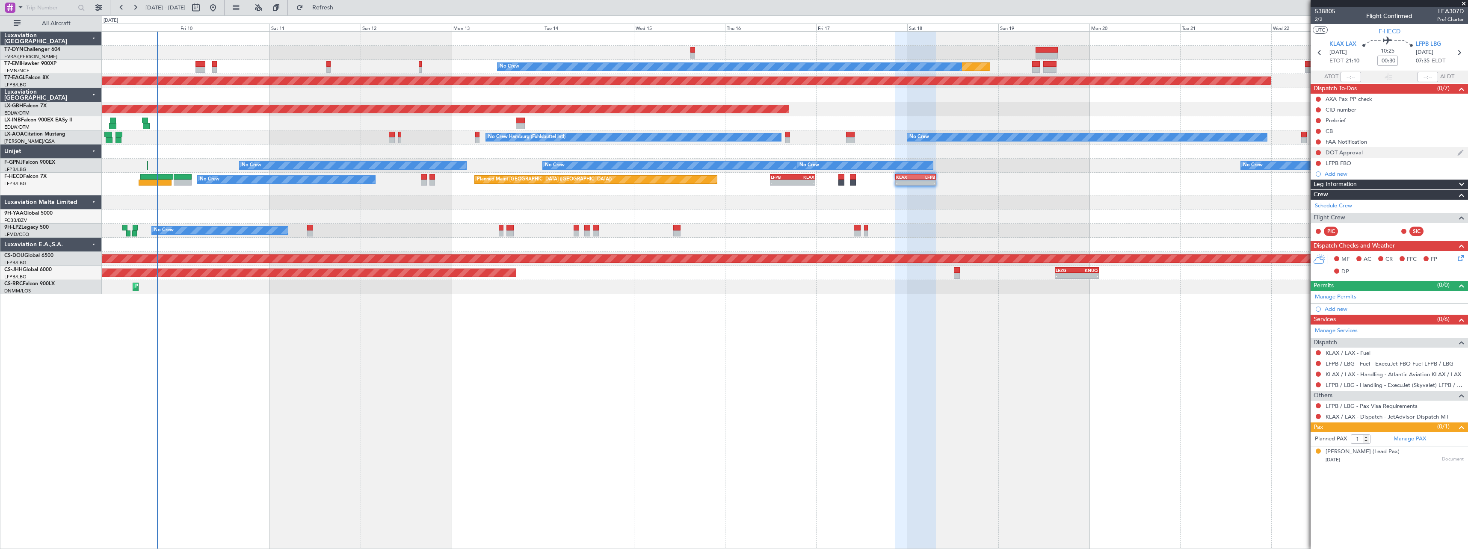
click at [1318, 155] on div at bounding box center [1318, 152] width 7 height 7
click at [1316, 153] on button at bounding box center [1318, 152] width 5 height 5
click at [1311, 204] on span "Cancelled" at bounding box center [1320, 203] width 24 height 9
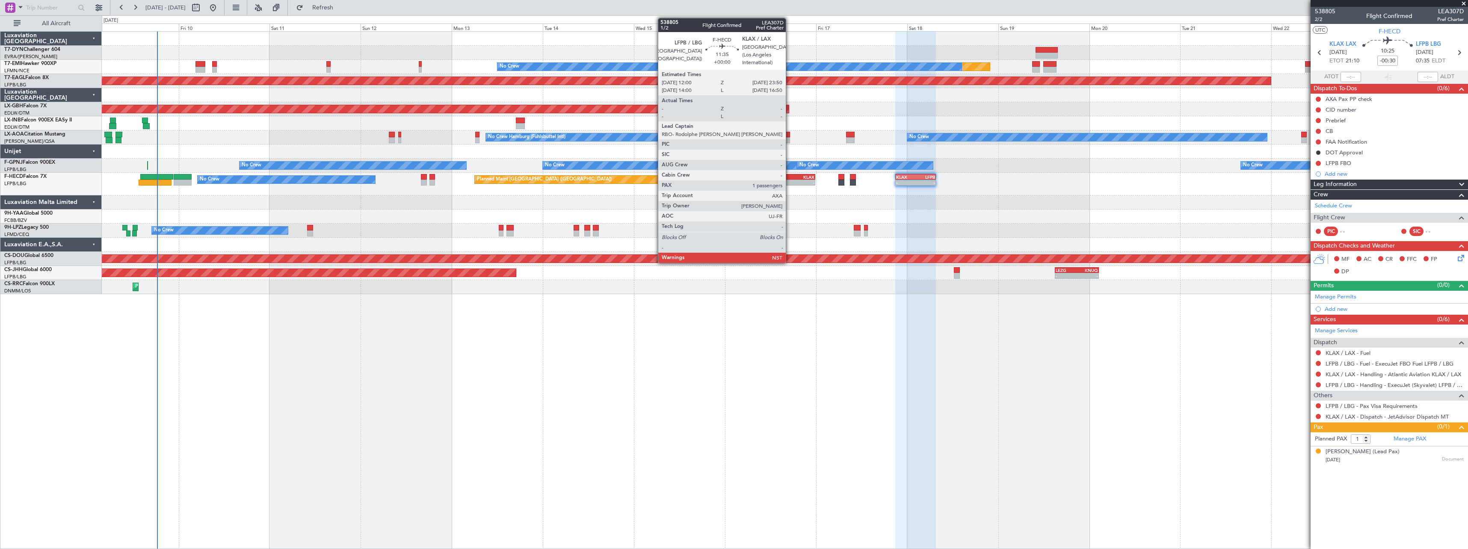
click at [790, 176] on div "LFPB" at bounding box center [782, 177] width 22 height 5
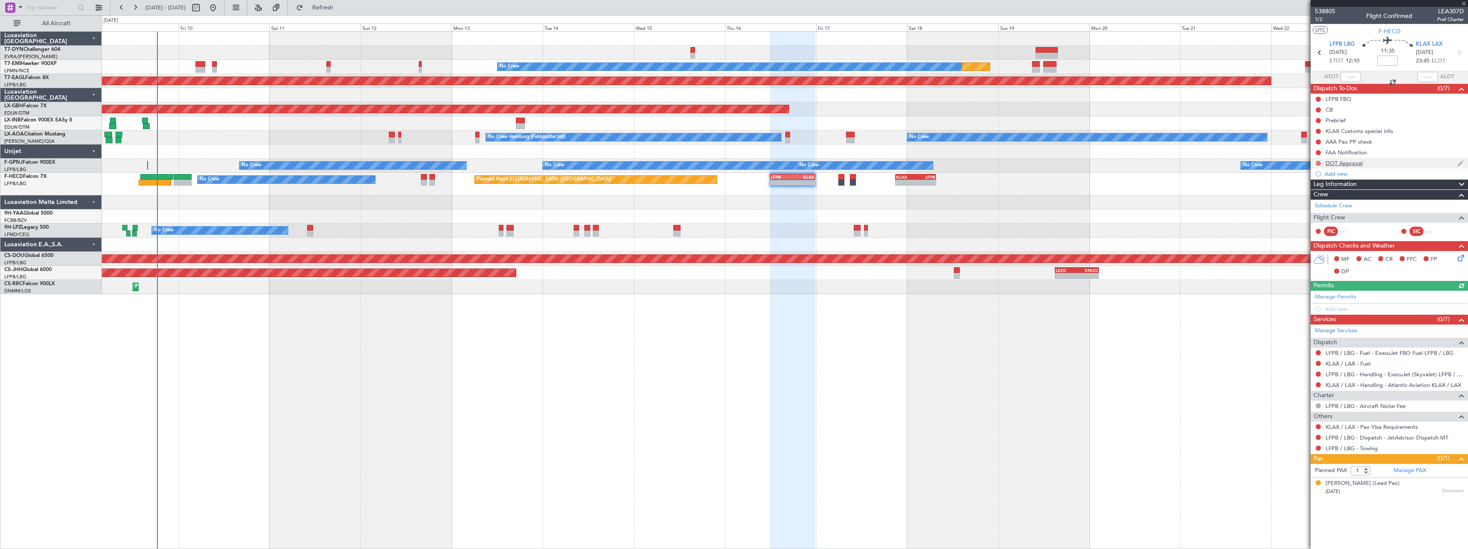
click at [1317, 164] on button at bounding box center [1318, 163] width 5 height 5
click at [1320, 214] on span "Cancelled" at bounding box center [1320, 214] width 24 height 9
click at [340, 10] on span "Refresh" at bounding box center [323, 8] width 36 height 6
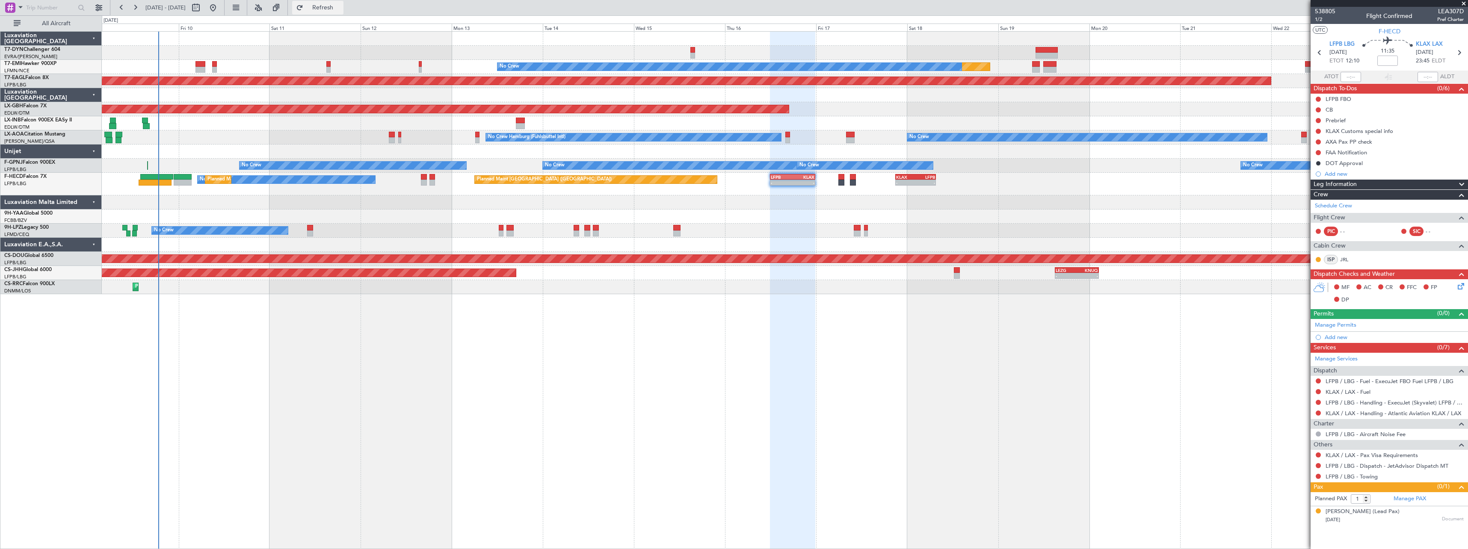
click at [344, 14] on button "Refresh" at bounding box center [317, 8] width 51 height 14
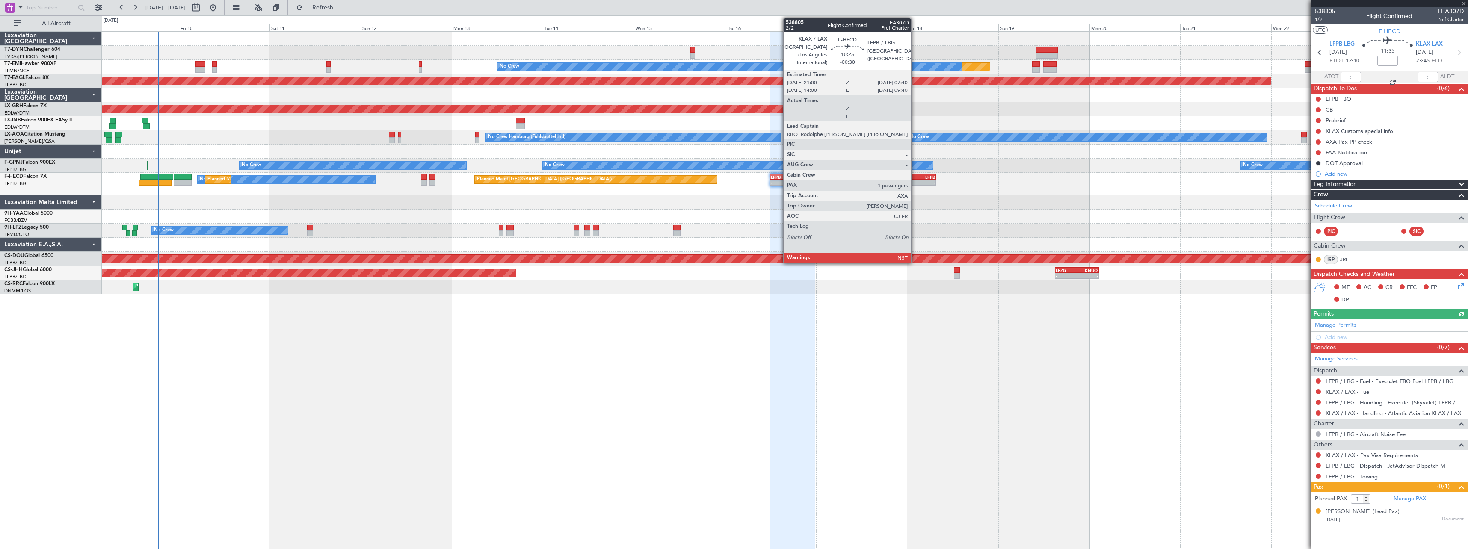
click at [915, 179] on div "KLAX 21:00 Z LFPB 07:40 Z" at bounding box center [915, 177] width 41 height 6
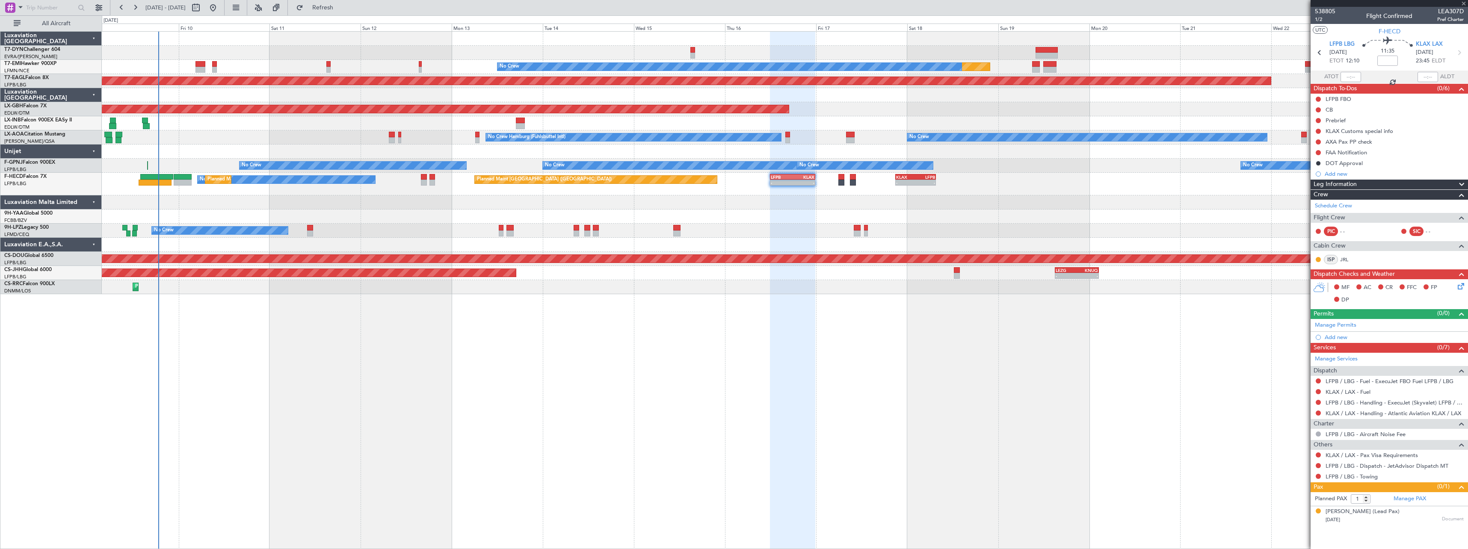
type input "-00:30"
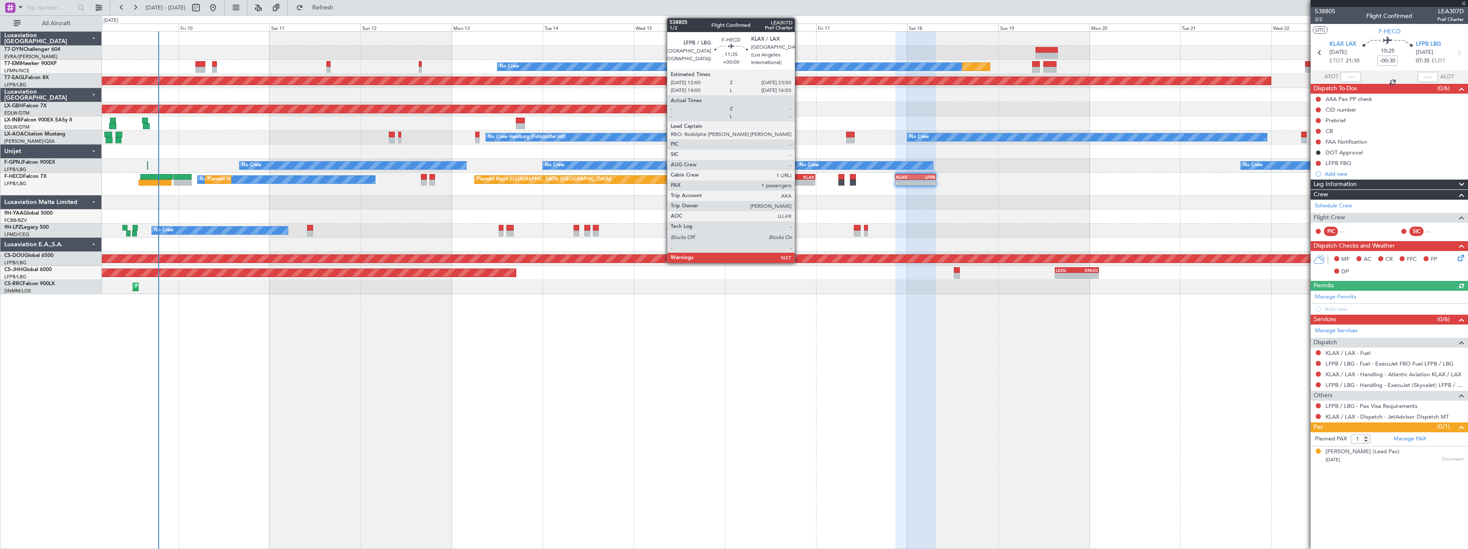
click at [799, 177] on div "KLAX" at bounding box center [804, 177] width 22 height 5
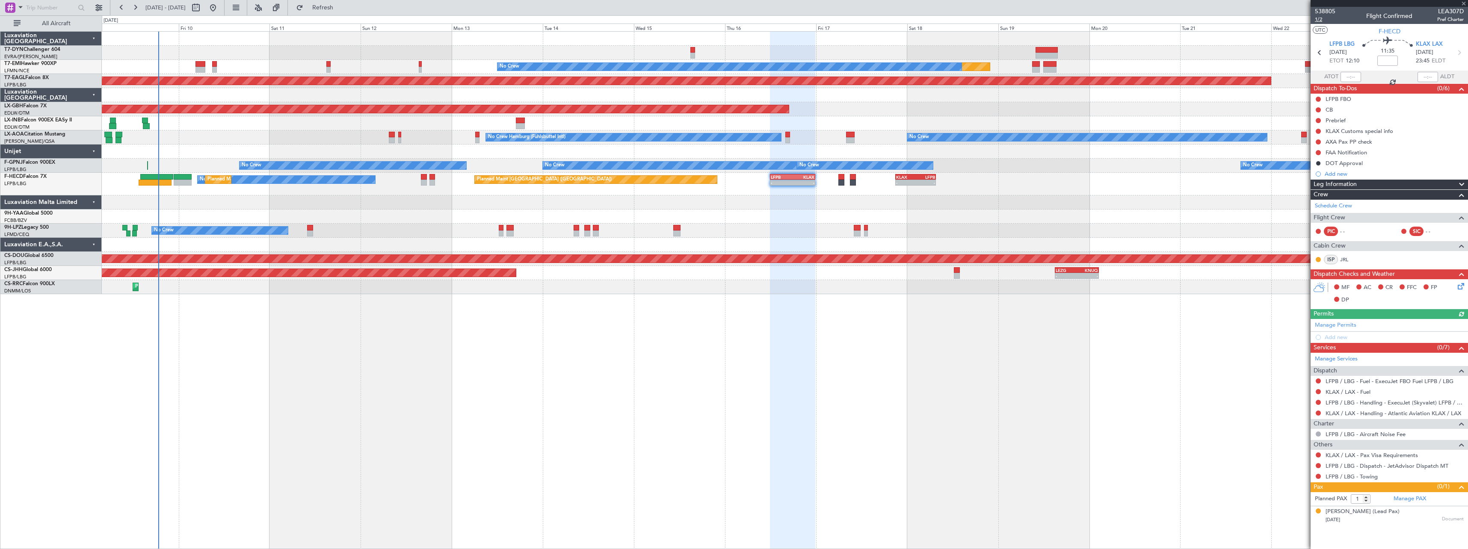
click at [1316, 21] on span "1/2" at bounding box center [1325, 19] width 21 height 7
click at [341, 8] on span "Refresh" at bounding box center [323, 8] width 36 height 6
click at [338, 11] on button "Refresh" at bounding box center [317, 8] width 51 height 14
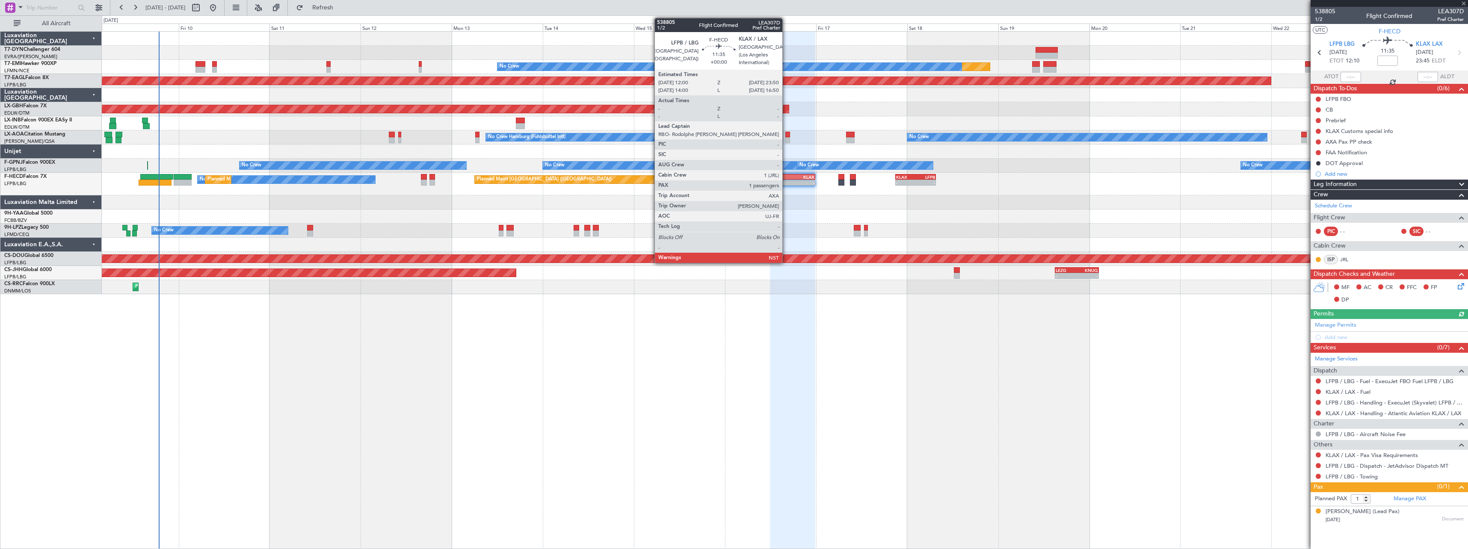
click at [786, 181] on div "-" at bounding box center [782, 182] width 22 height 5
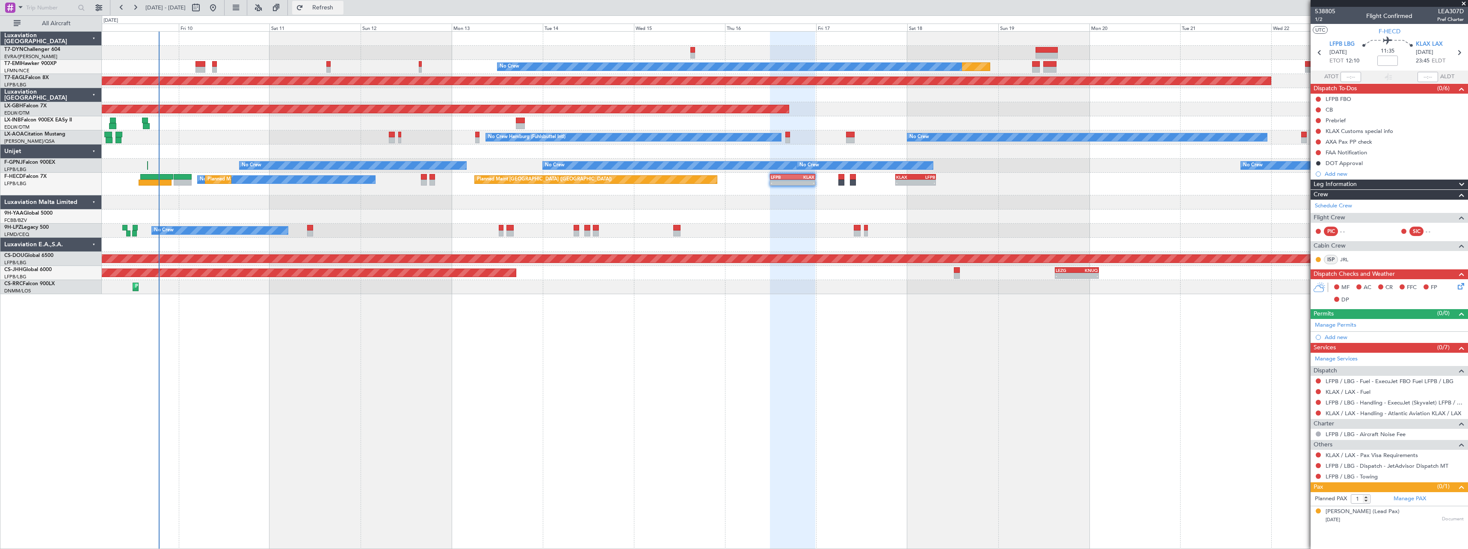
click at [341, 10] on span "Refresh" at bounding box center [323, 8] width 36 height 6
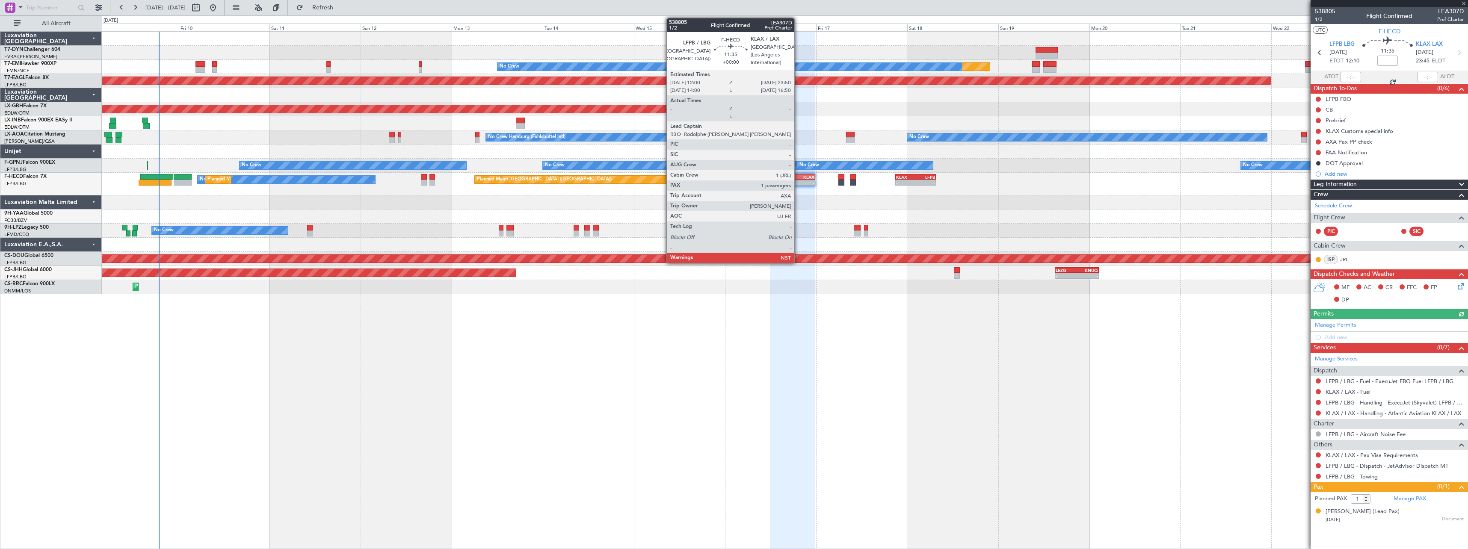
click at [798, 181] on div "-" at bounding box center [804, 182] width 22 height 5
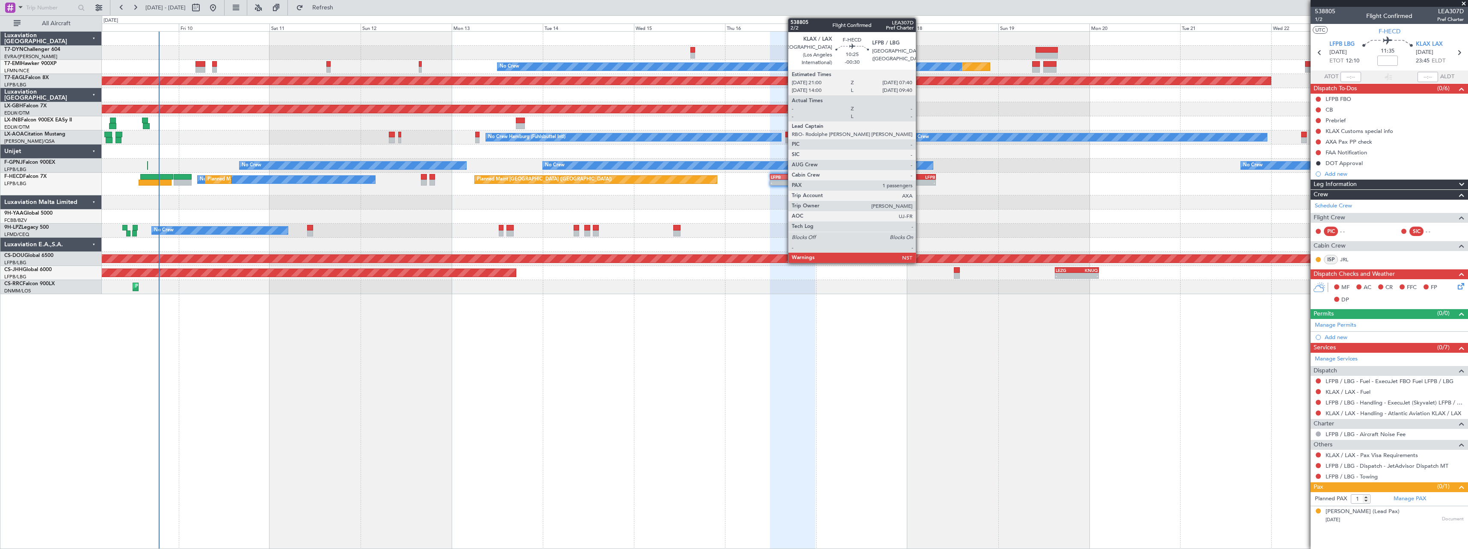
click at [920, 179] on div "LFPB" at bounding box center [926, 177] width 20 height 5
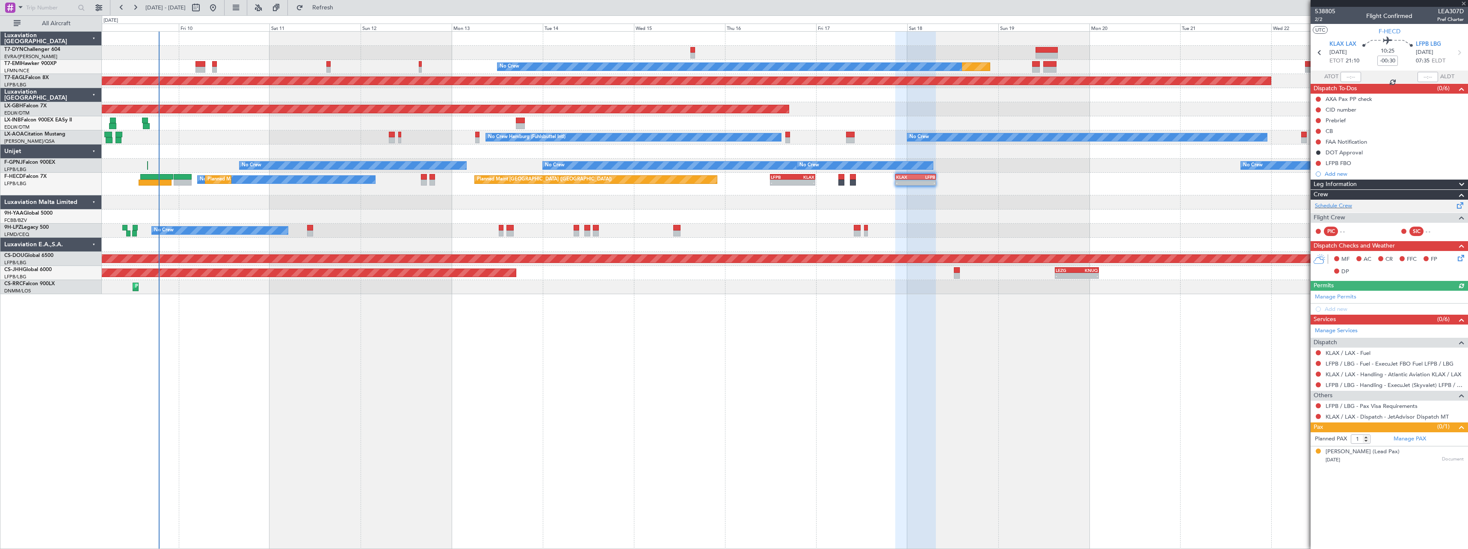
click at [1457, 205] on span at bounding box center [1461, 204] width 10 height 6
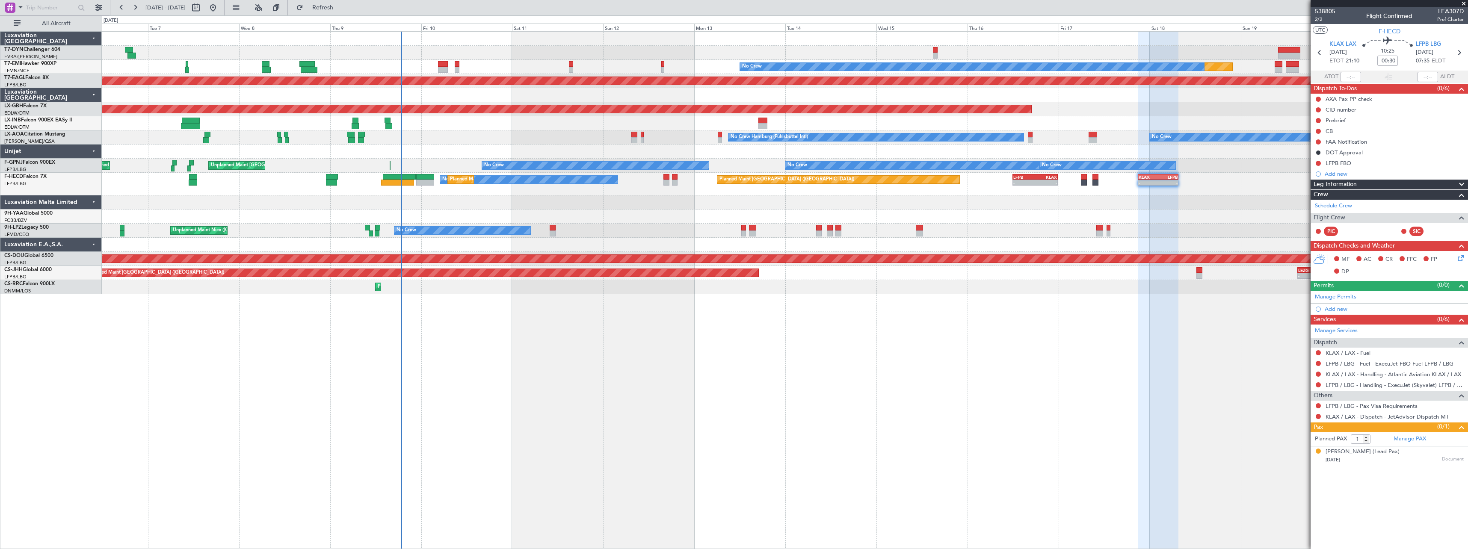
click at [559, 336] on div "Planned Maint No Crew Planned Maint Dubai (Al Maktoum Intl) Planned Maint Nurnb…" at bounding box center [785, 290] width 1367 height 518
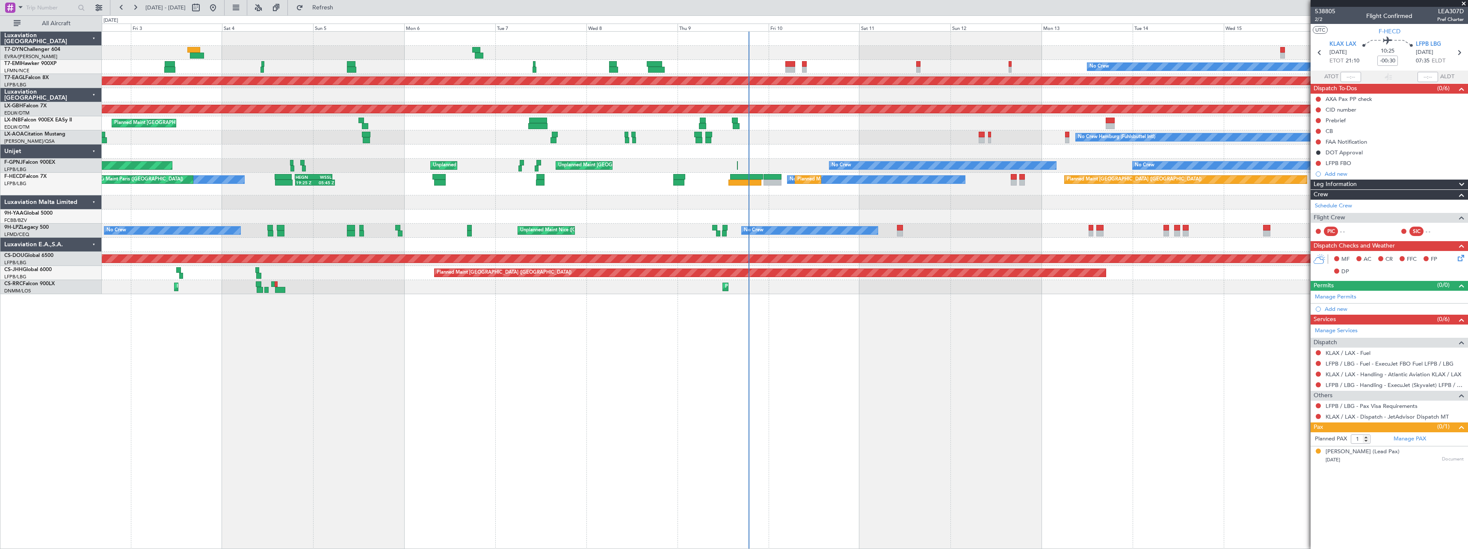
click at [713, 336] on div "Planned Maint No Crew Planned Maint Dubai (Al Maktoum Intl) Planned Maint Nurnb…" at bounding box center [785, 290] width 1367 height 518
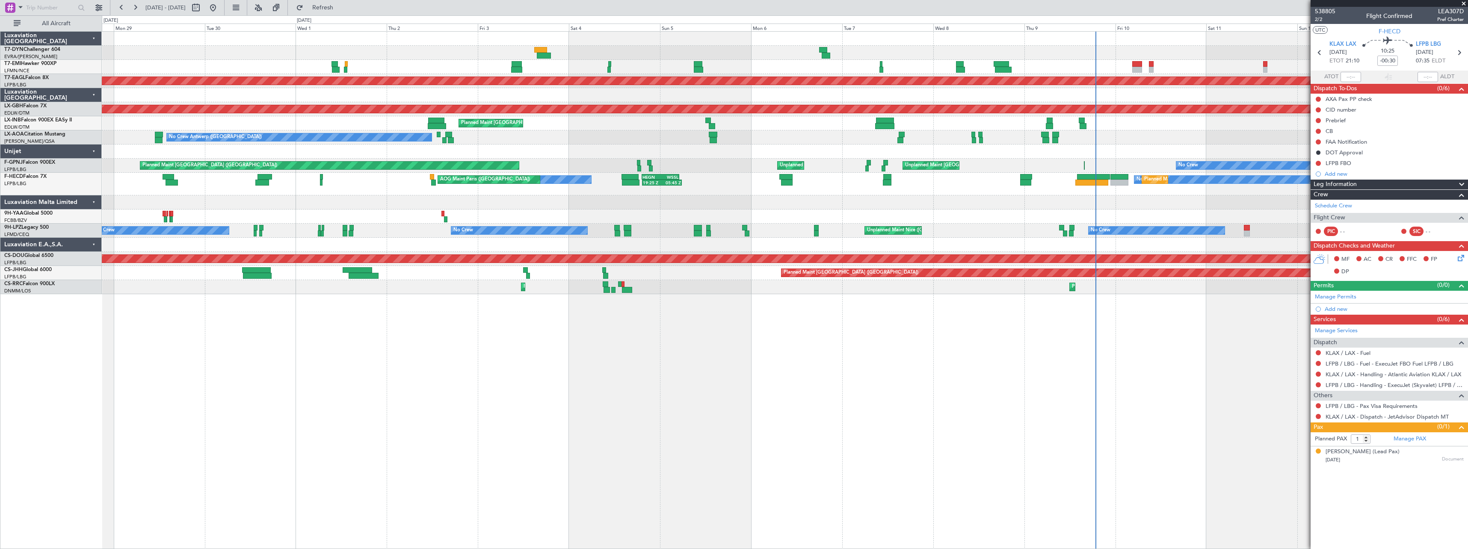
click at [541, 367] on div "No Crew Planned Maint Planned Maint Dubai (Al Maktoum Intl) Planned Maint Nurnb…" at bounding box center [785, 290] width 1367 height 518
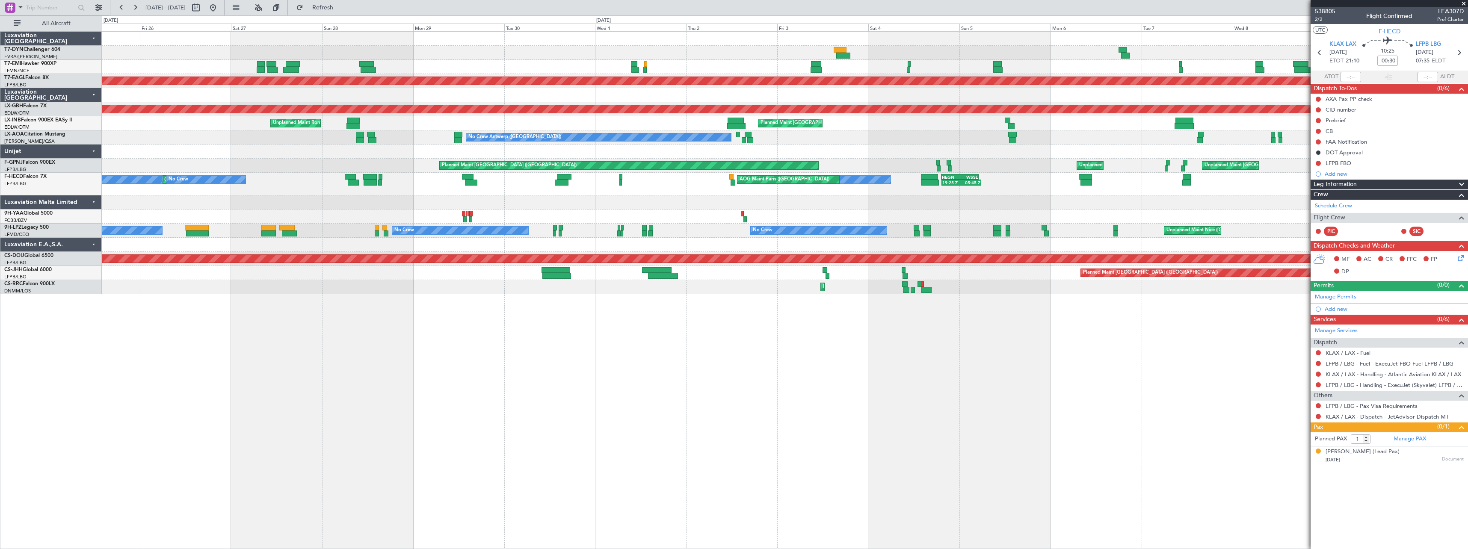
click at [689, 359] on div "No Crew Planned Maint Planned Maint Dubai (Al Maktoum Intl) Planned Maint Nurnb…" at bounding box center [785, 290] width 1367 height 518
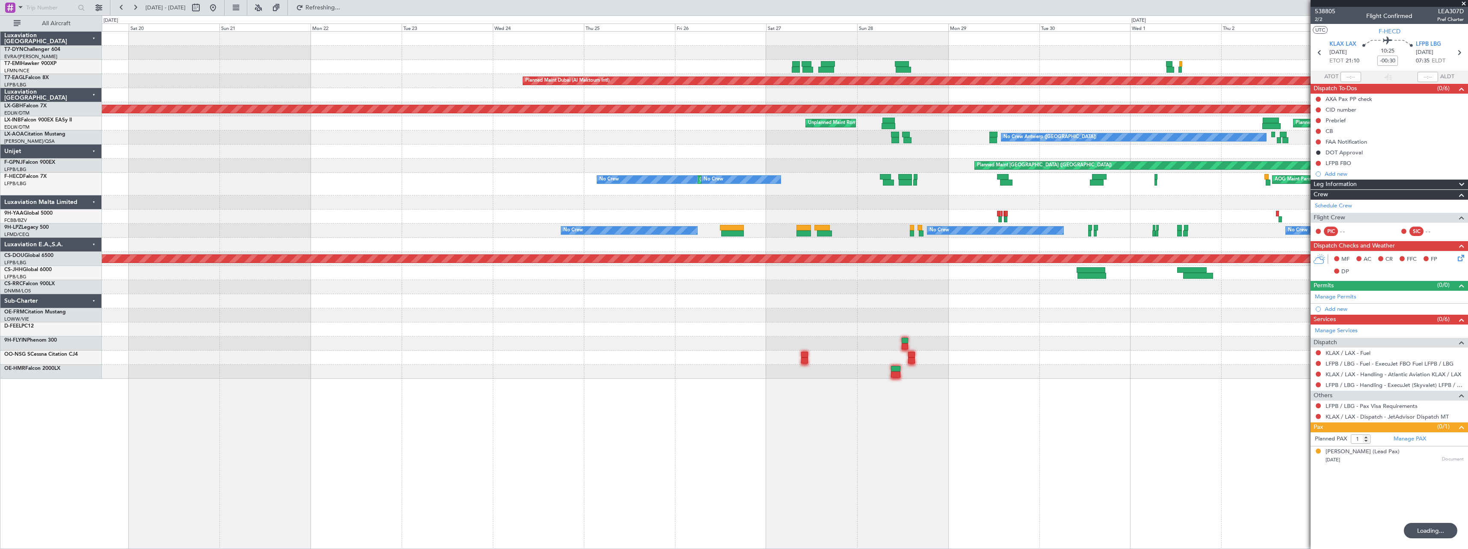
click at [620, 322] on div "Planned Maint Dubai (Al Maktoum Intl) Planned Maint Nurnberg Planned Maint Zuri…" at bounding box center [785, 205] width 1366 height 347
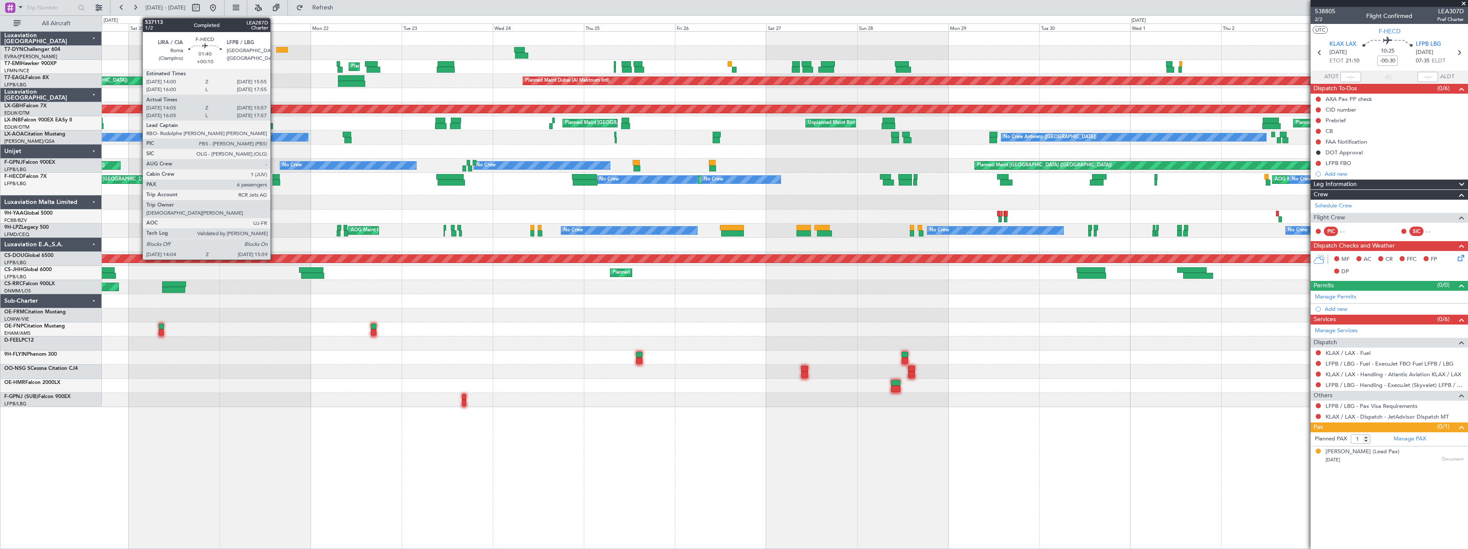
click at [274, 178] on div at bounding box center [277, 177] width 8 height 6
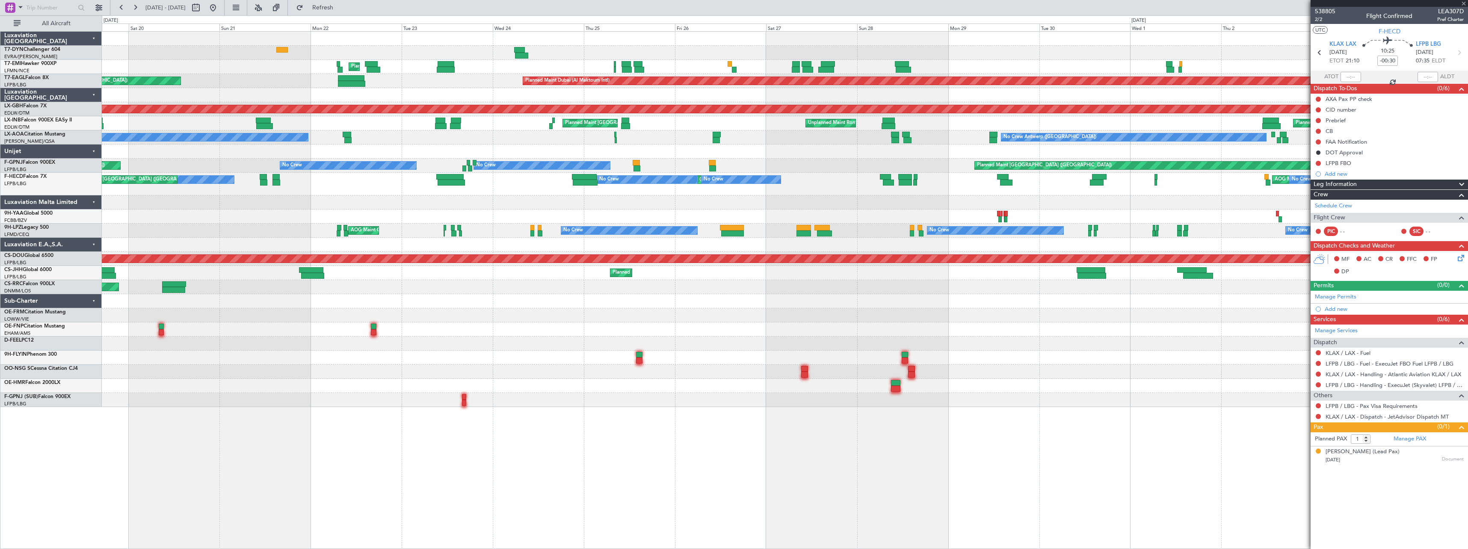
type input "+00:10"
type input "14:15"
type input "15:52"
type input "6"
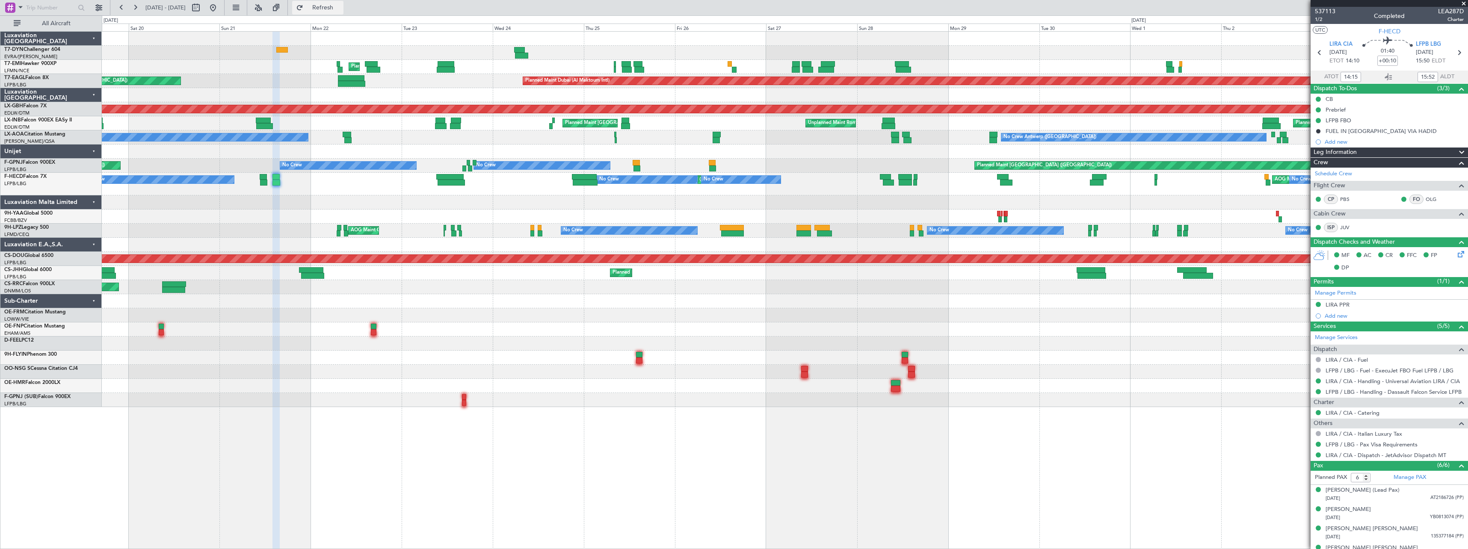
click at [344, 14] on button "Refresh" at bounding box center [317, 8] width 51 height 14
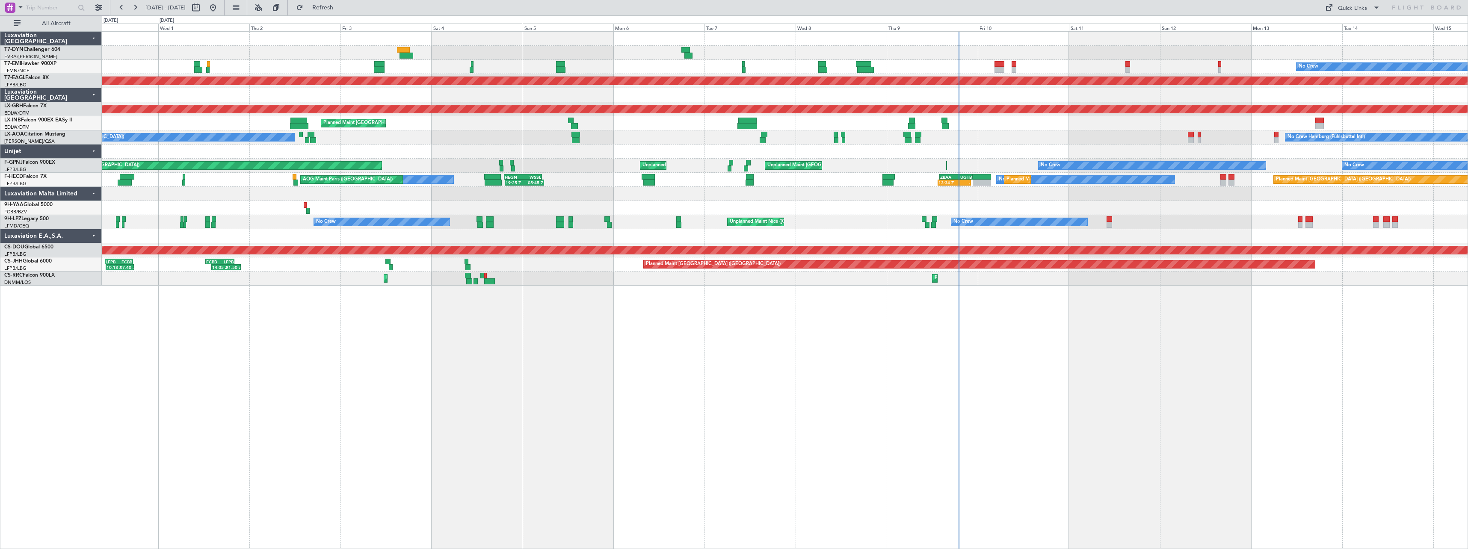
click at [838, 359] on div "Planned Maint No Crew Planned Maint Dubai (Al Maktoum Intl) Planned Maint Nurnb…" at bounding box center [785, 290] width 1367 height 518
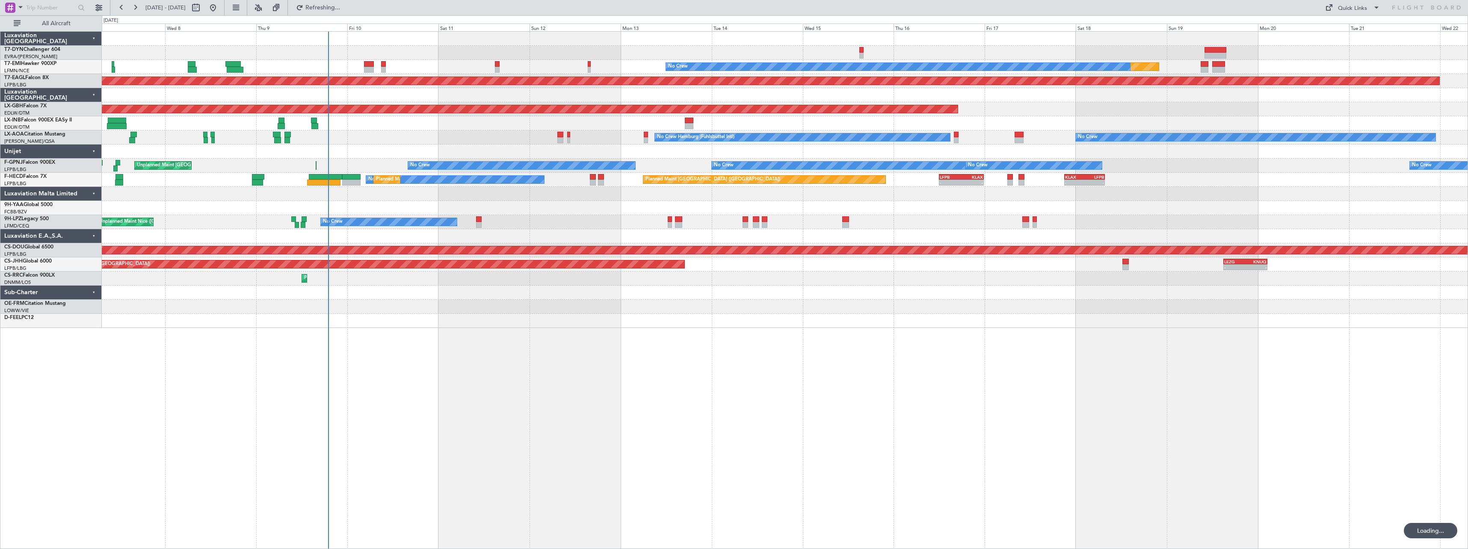
click at [1009, 356] on div "Planned Maint No Crew Planned Maint Dubai (Al Maktoum Intl) Planned Maint Nurnb…" at bounding box center [785, 290] width 1367 height 518
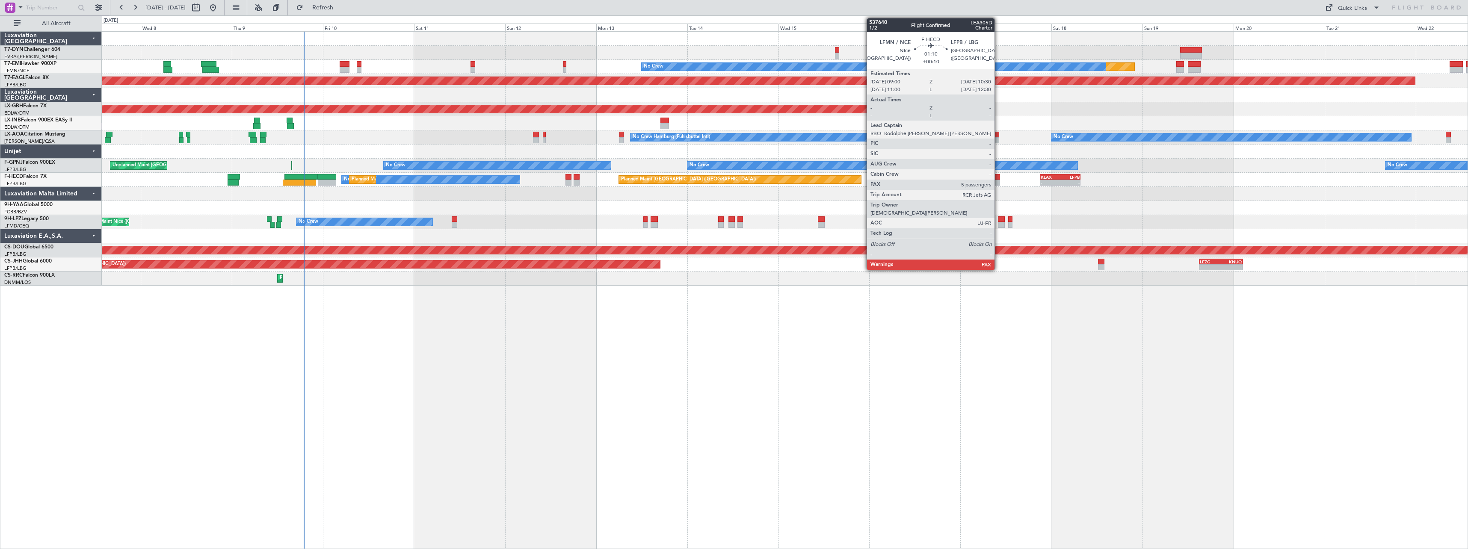
click at [999, 180] on div at bounding box center [997, 183] width 6 height 6
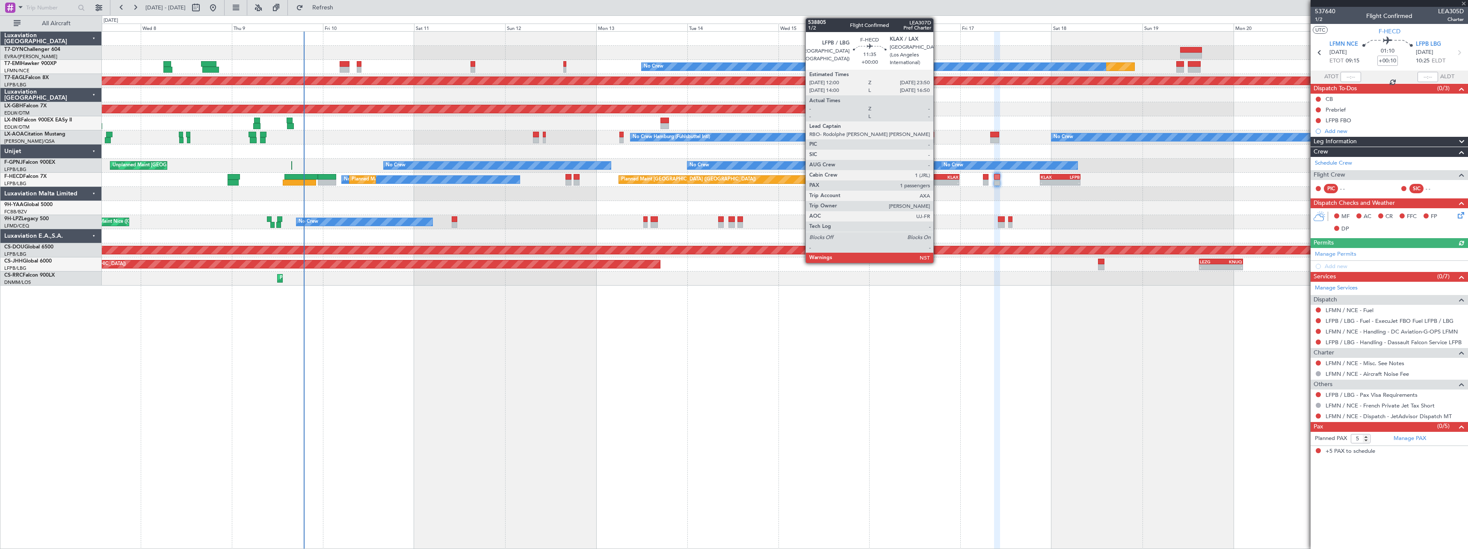
click at [937, 177] on div "KLAX" at bounding box center [948, 177] width 22 height 5
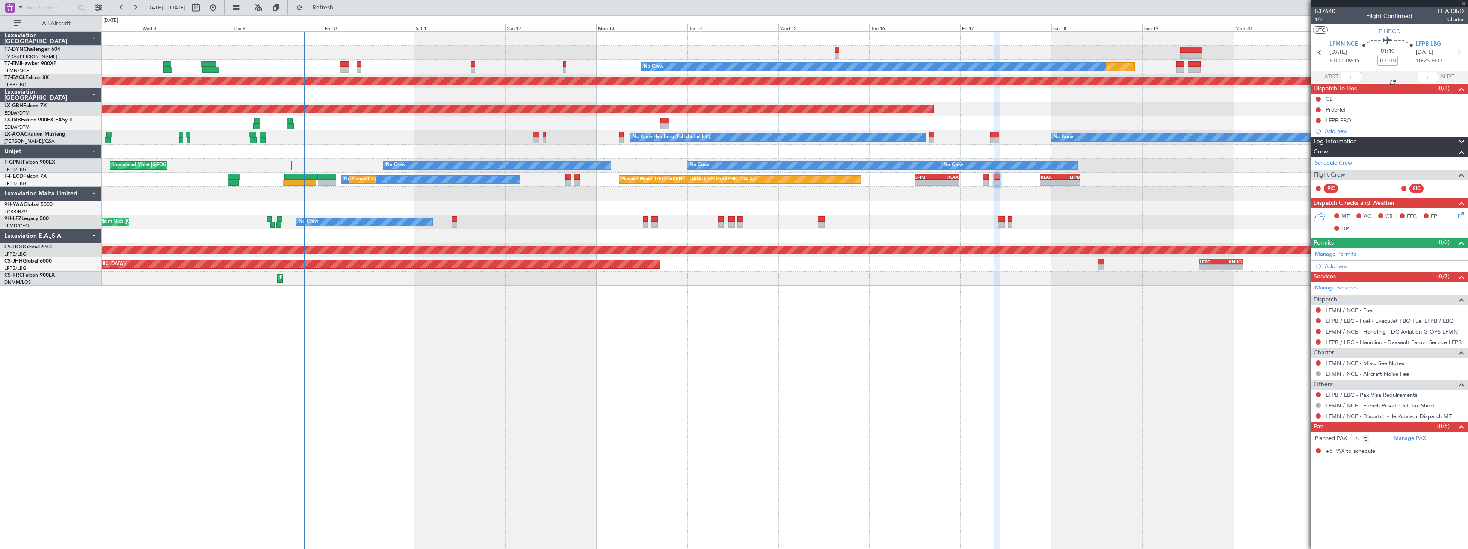
type input "1"
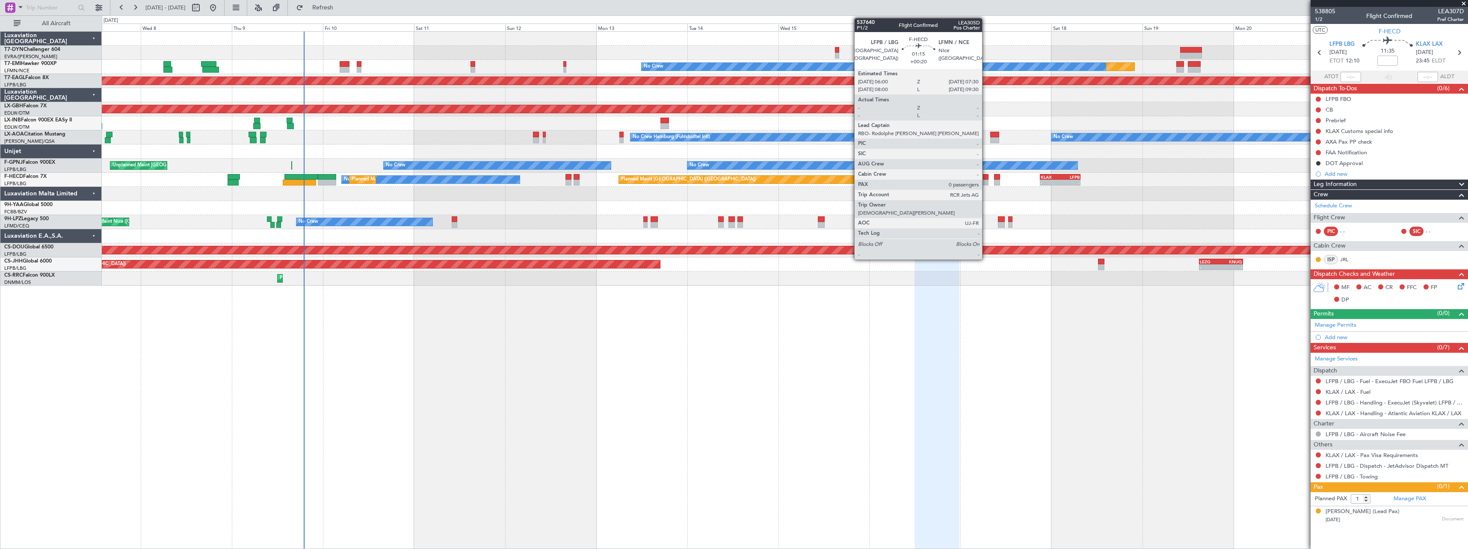
click at [986, 181] on div at bounding box center [986, 183] width 6 height 6
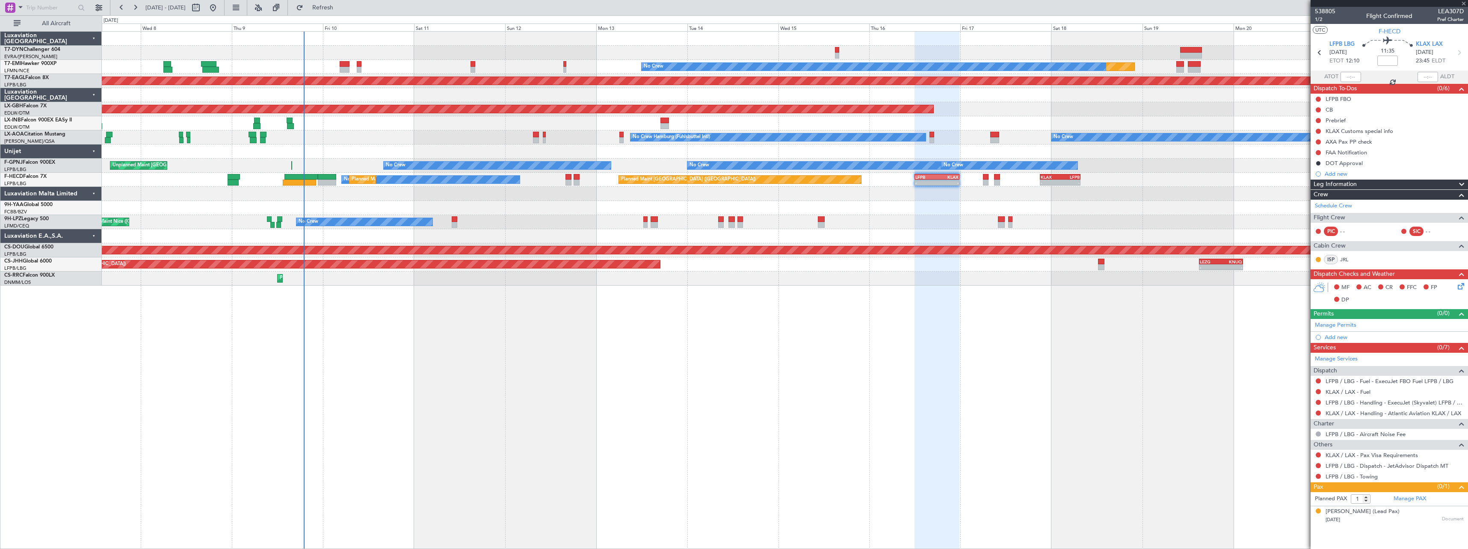
type input "+00:20"
type input "0"
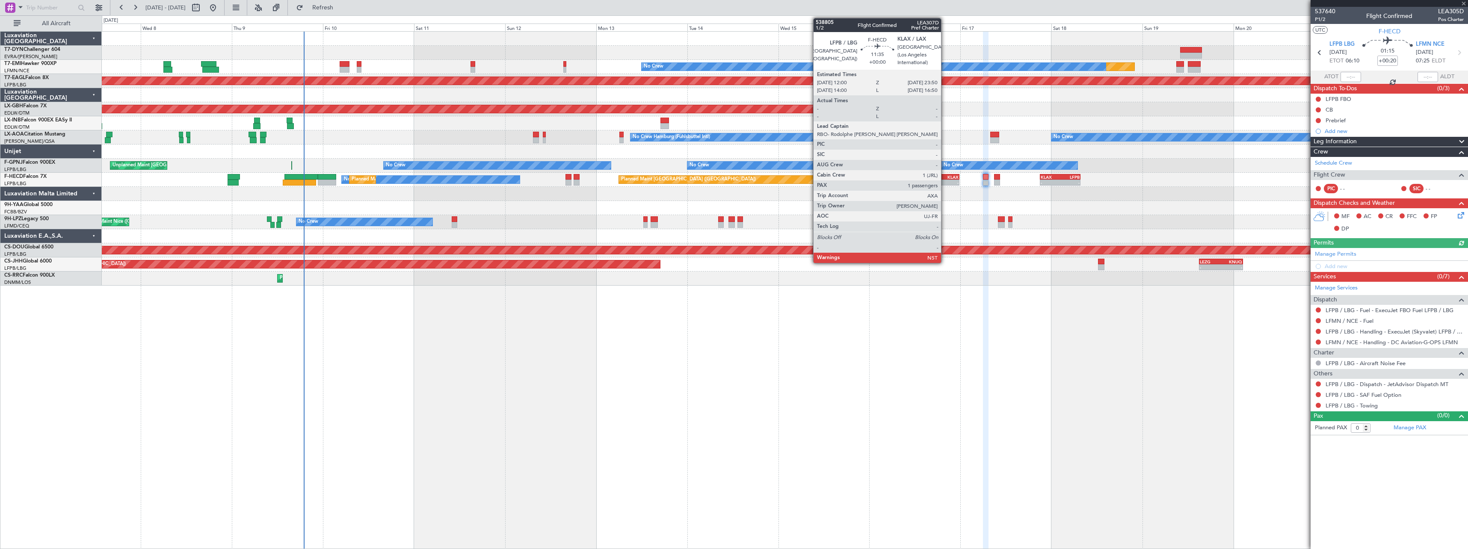
click at [944, 176] on div "KLAX" at bounding box center [948, 177] width 22 height 5
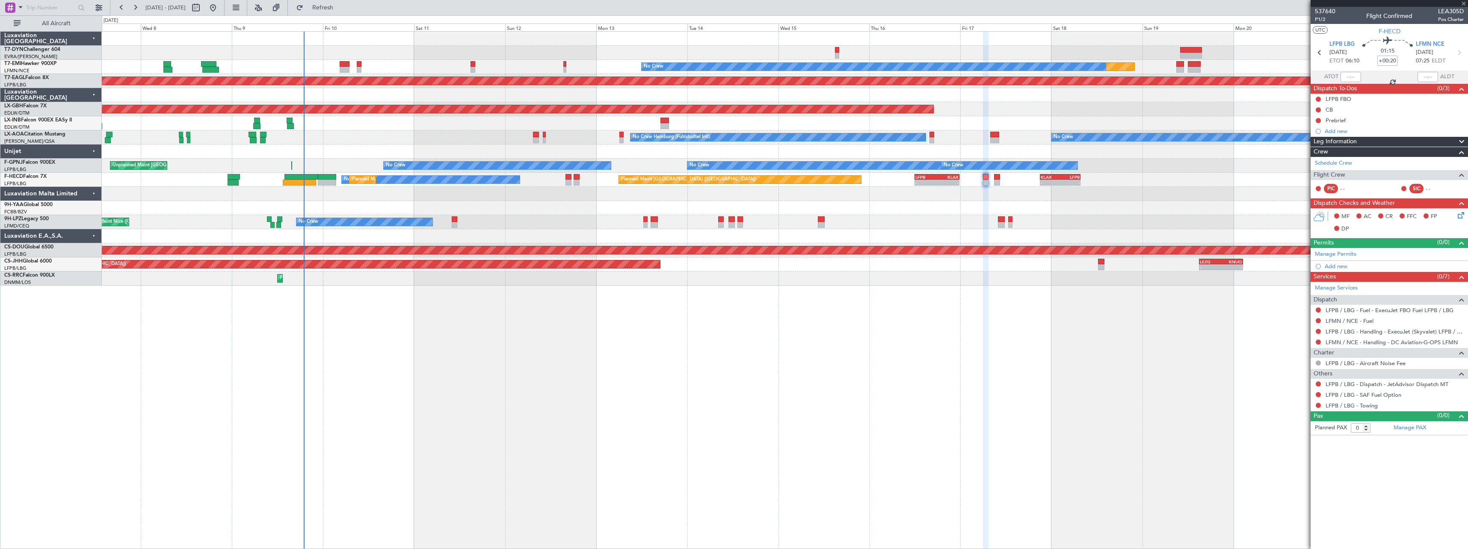
type input "1"
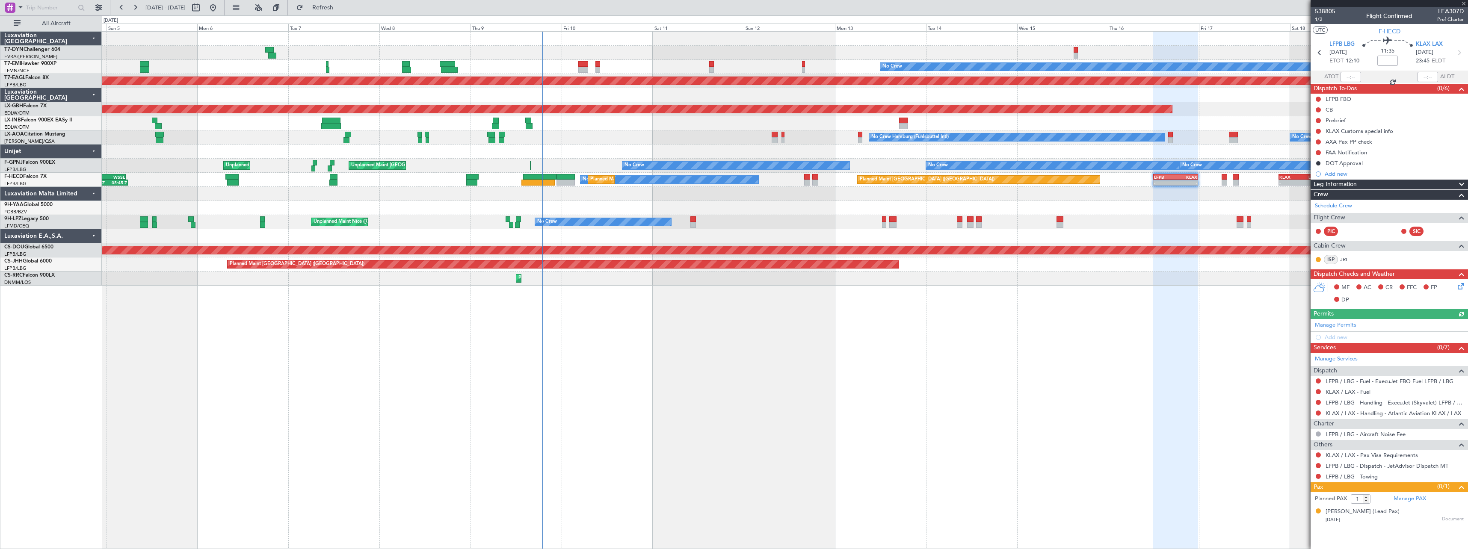
click at [624, 299] on div "Planned Maint No Crew Planned Maint Dubai (Al Maktoum Intl) Planned Maint Nurnb…" at bounding box center [785, 290] width 1367 height 518
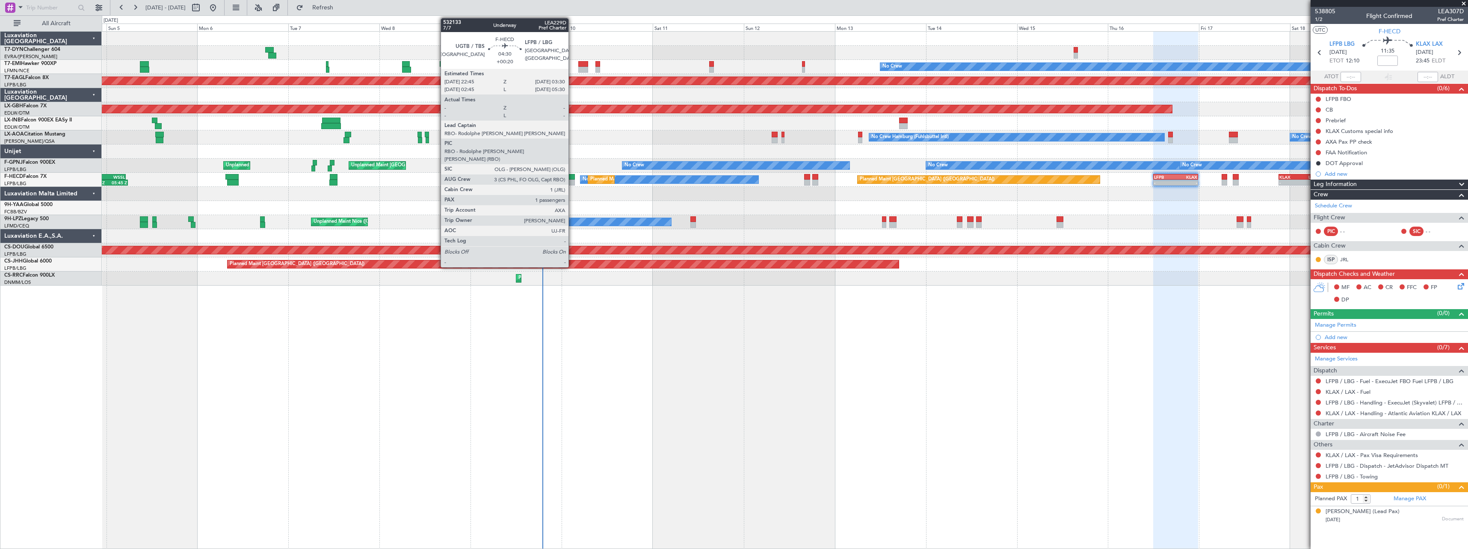
click at [572, 177] on div at bounding box center [566, 177] width 18 height 6
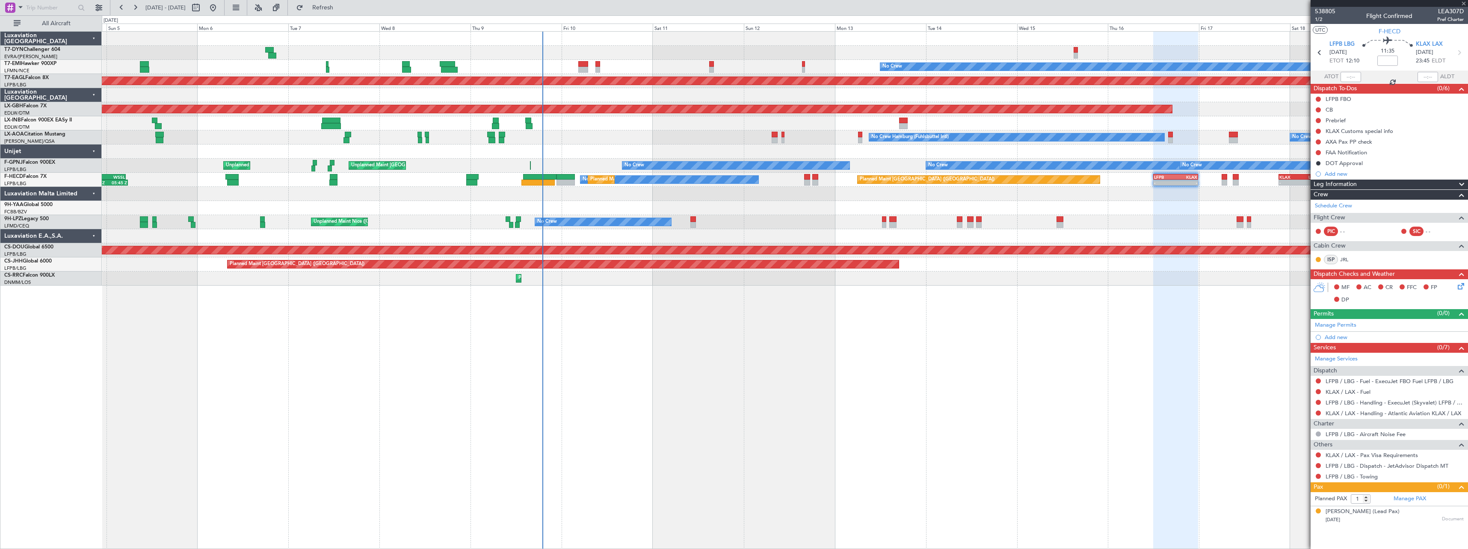
type input "+00:20"
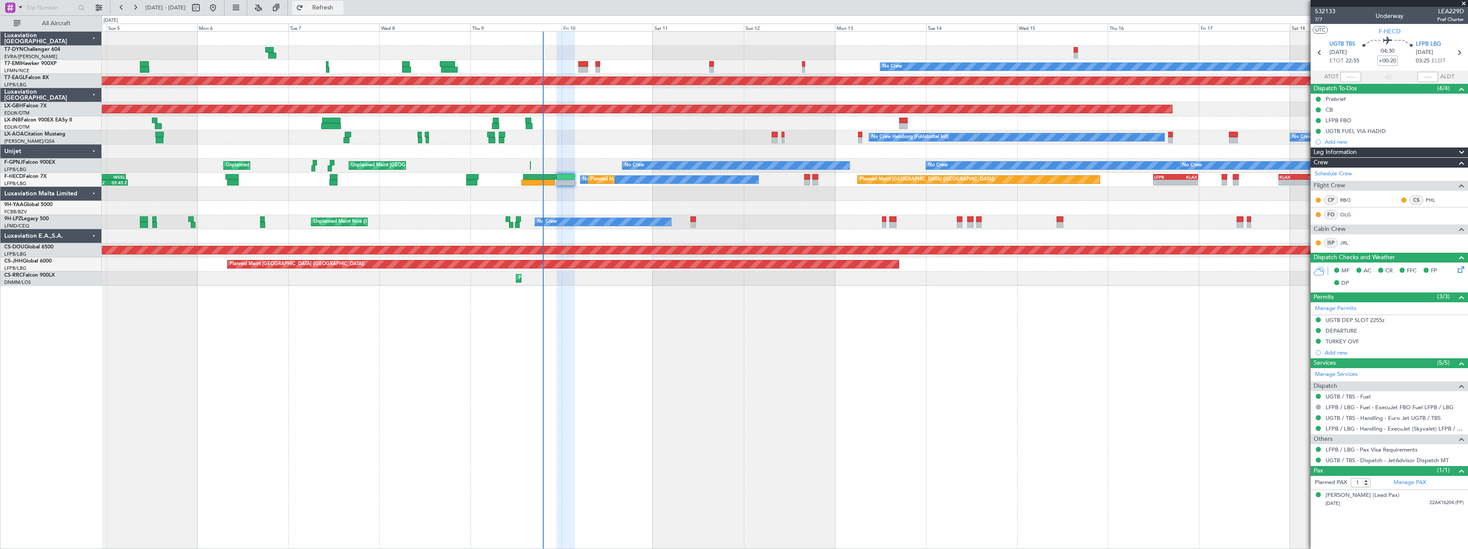
click at [341, 5] on span "Refresh" at bounding box center [323, 8] width 36 height 6
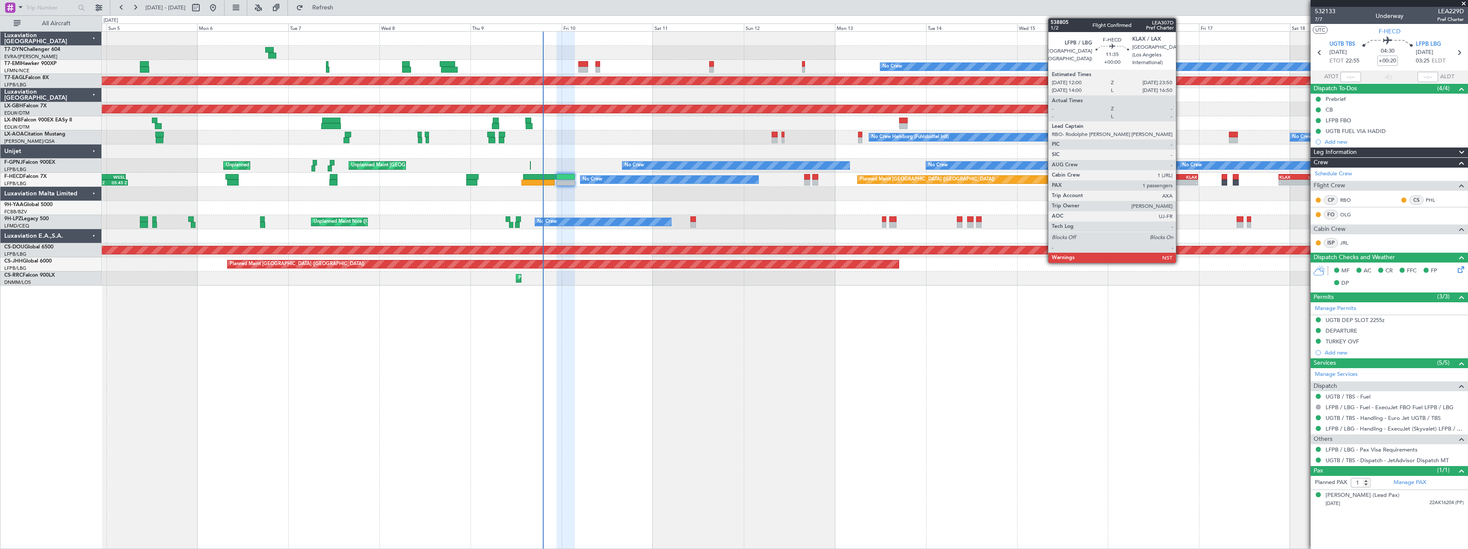
click at [1180, 182] on div "-" at bounding box center [1187, 182] width 22 height 5
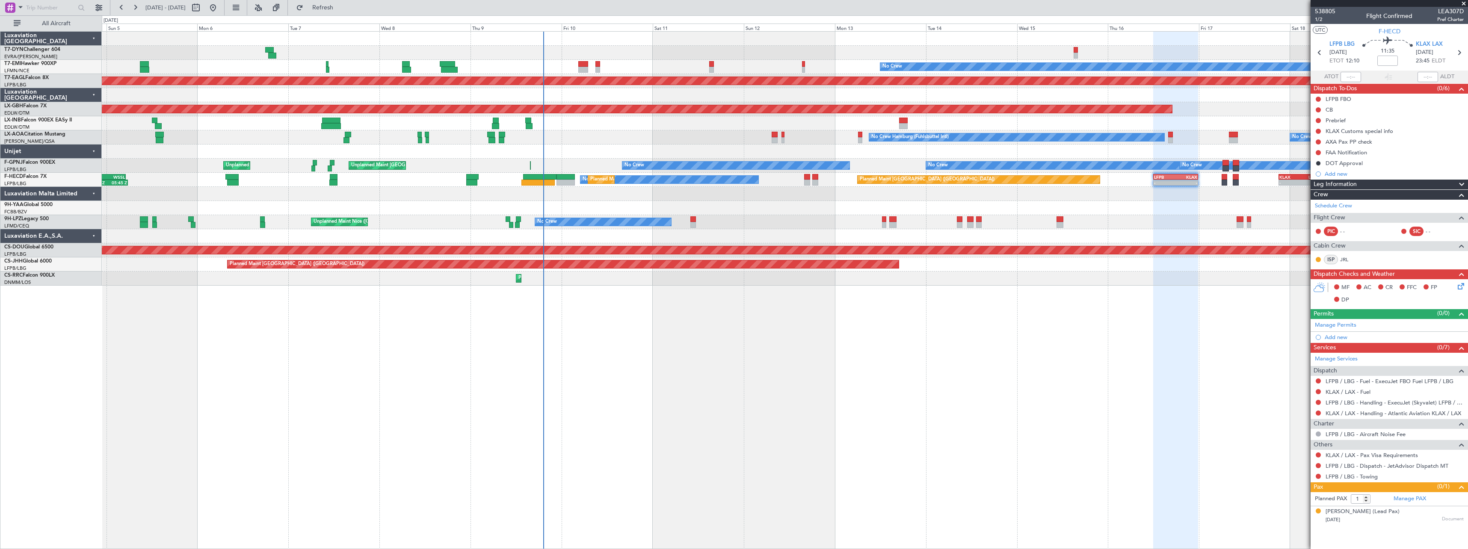
click at [784, 314] on div "Planned Maint No Crew Planned Maint Dubai (Al Maktoum Intl) Planned Maint Nurnb…" at bounding box center [785, 290] width 1367 height 518
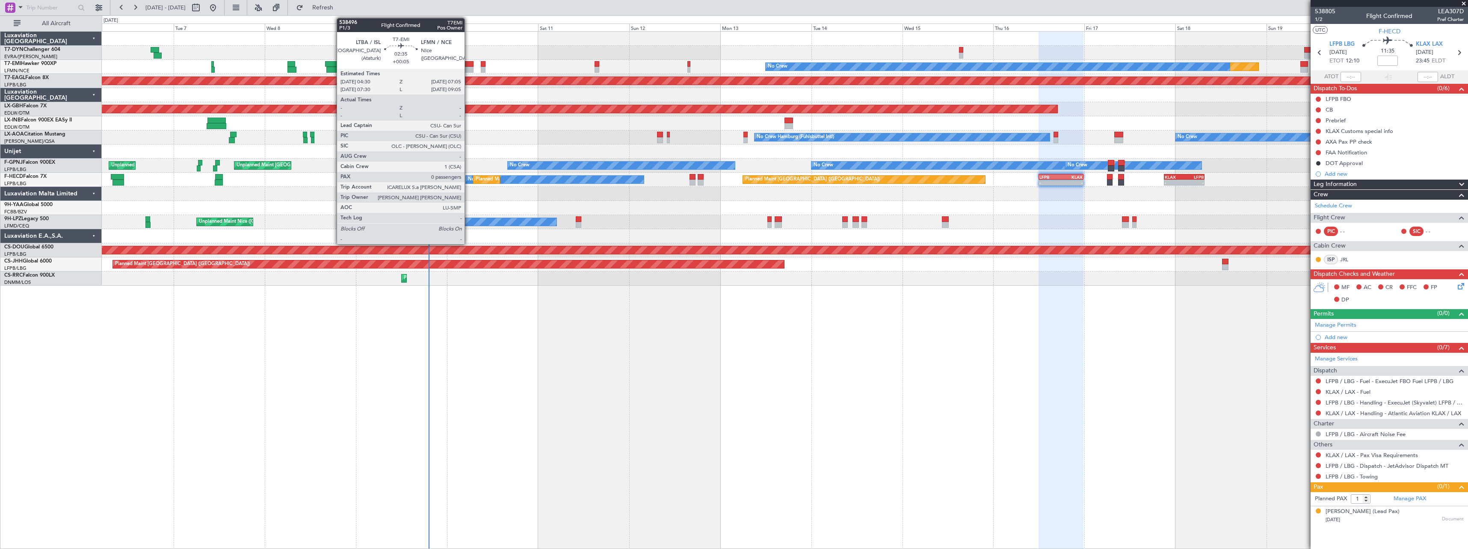
click at [468, 68] on div at bounding box center [469, 70] width 10 height 6
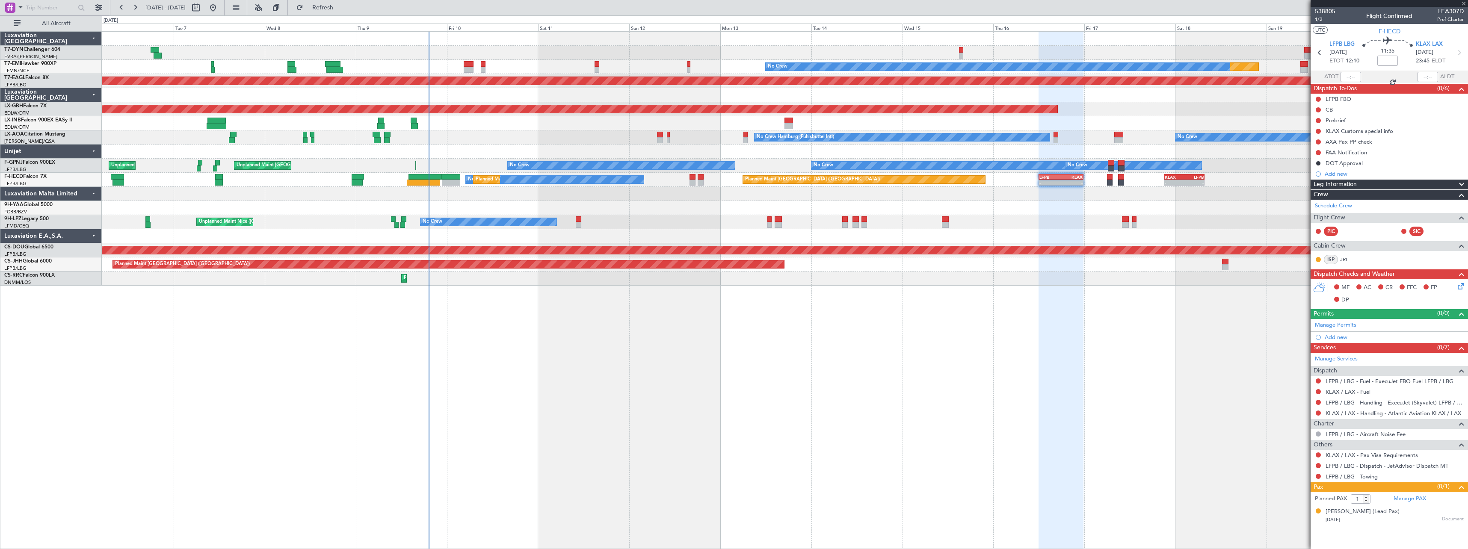
type input "+00:05"
type input "0"
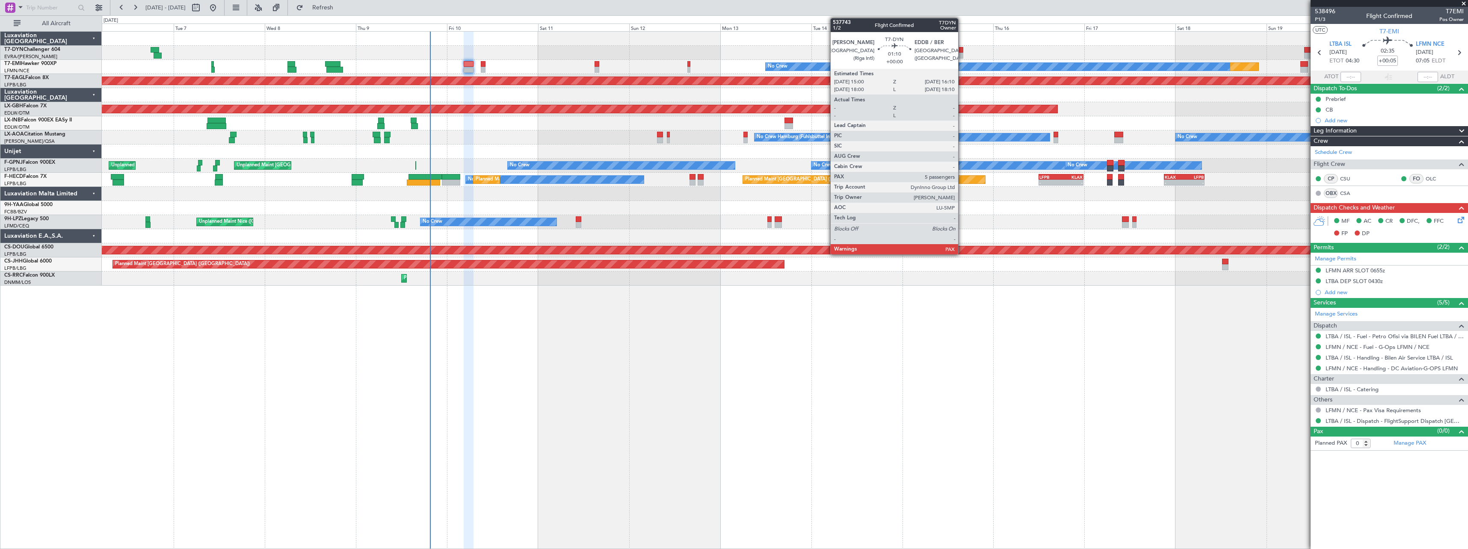
click at [960, 51] on div at bounding box center [961, 50] width 5 height 6
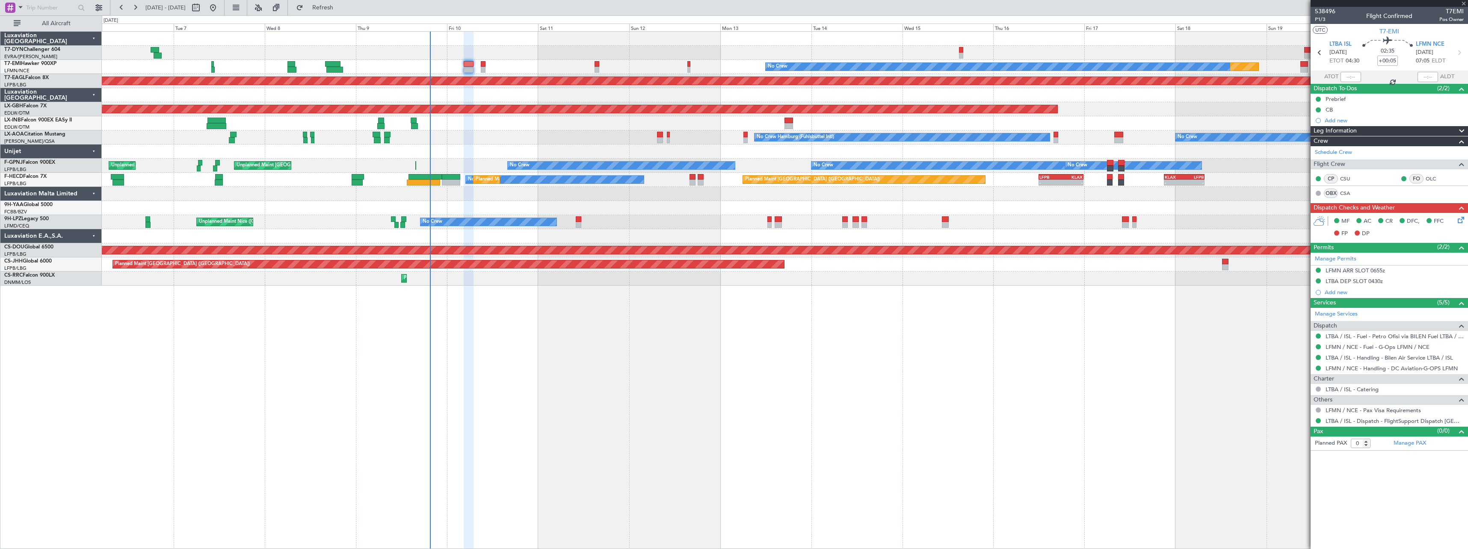
type input "5"
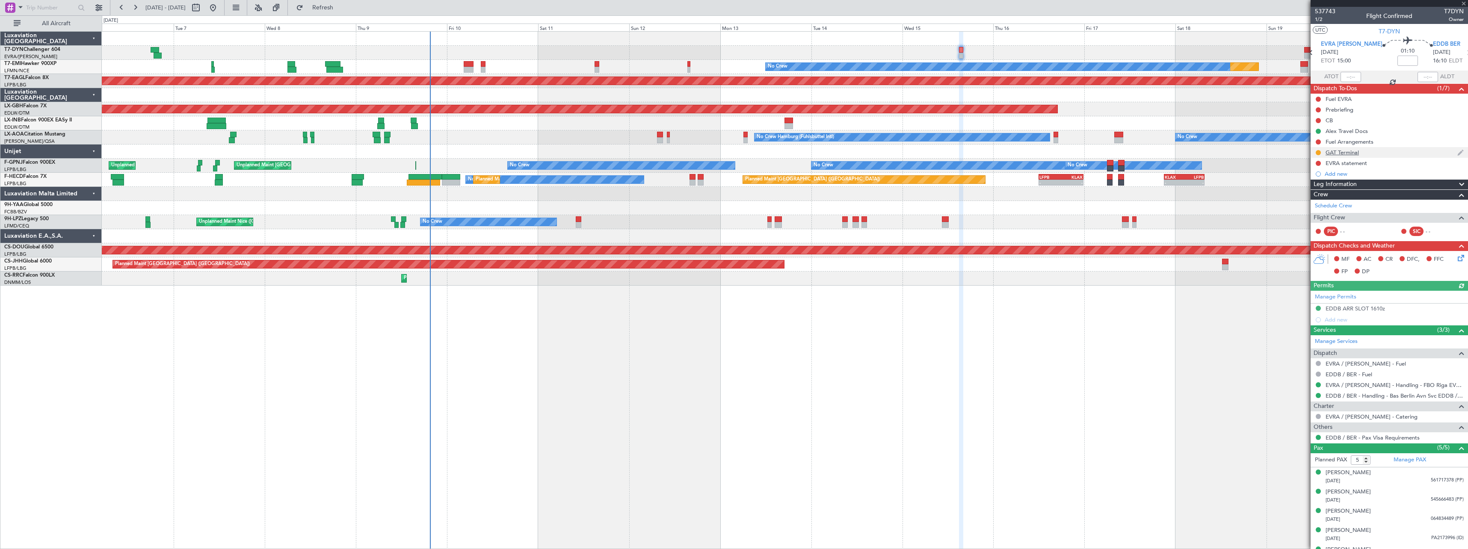
click at [1384, 155] on div "GAT Terminal" at bounding box center [1389, 152] width 157 height 11
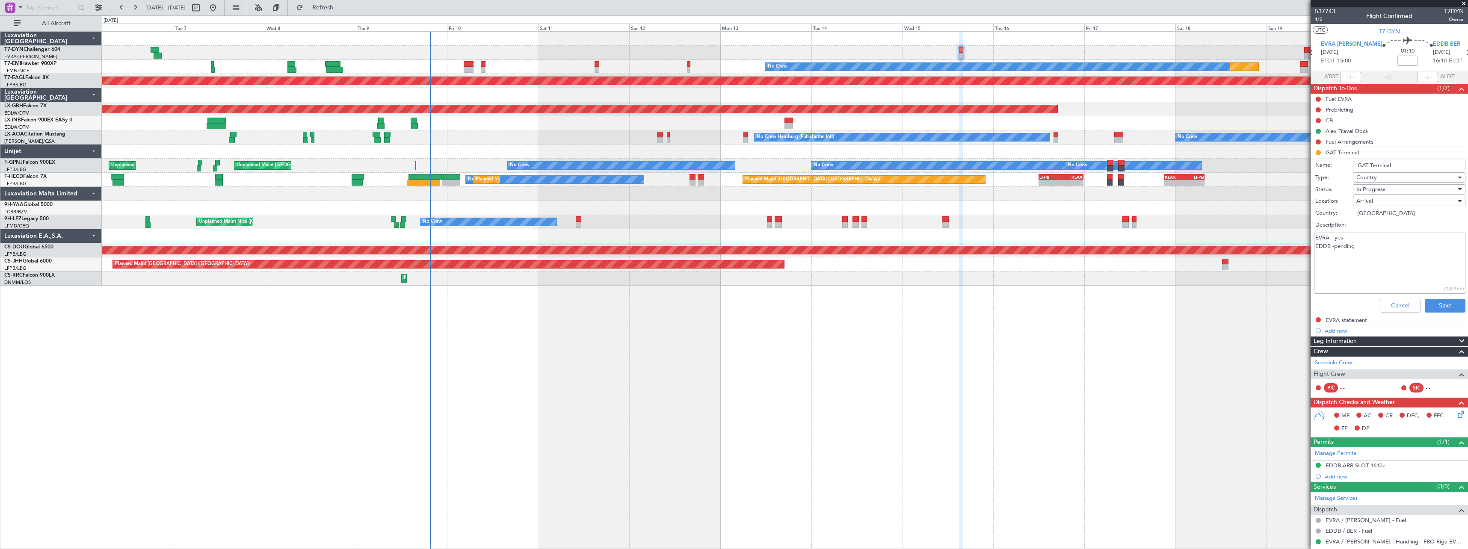
drag, startPoint x: 1357, startPoint y: 246, endPoint x: 1335, endPoint y: 250, distance: 22.1
click at [1335, 250] on textarea "EVRA - yes EDDB -pending" at bounding box center [1389, 263] width 151 height 61
type textarea "EVRA - yes EDDB -mandatory"
click at [1441, 304] on button "Save" at bounding box center [1445, 306] width 41 height 14
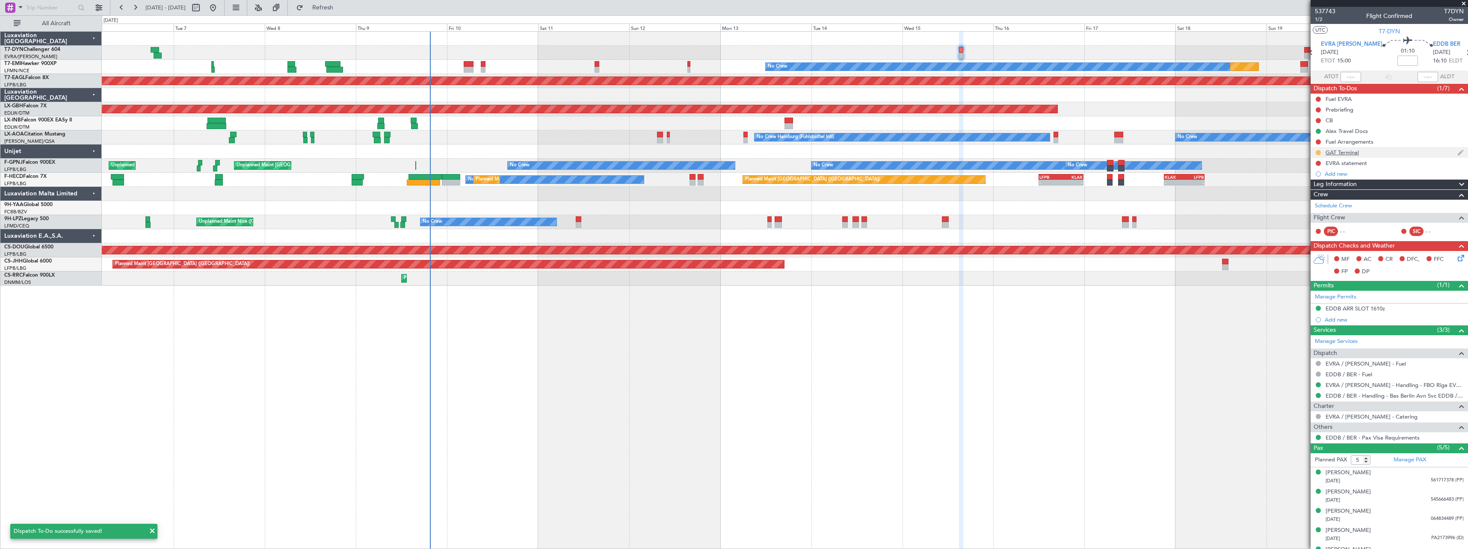
click at [1319, 152] on button at bounding box center [1318, 152] width 5 height 5
click at [1311, 190] on span "Completed" at bounding box center [1322, 190] width 28 height 9
